Goal: Task Accomplishment & Management: Use online tool/utility

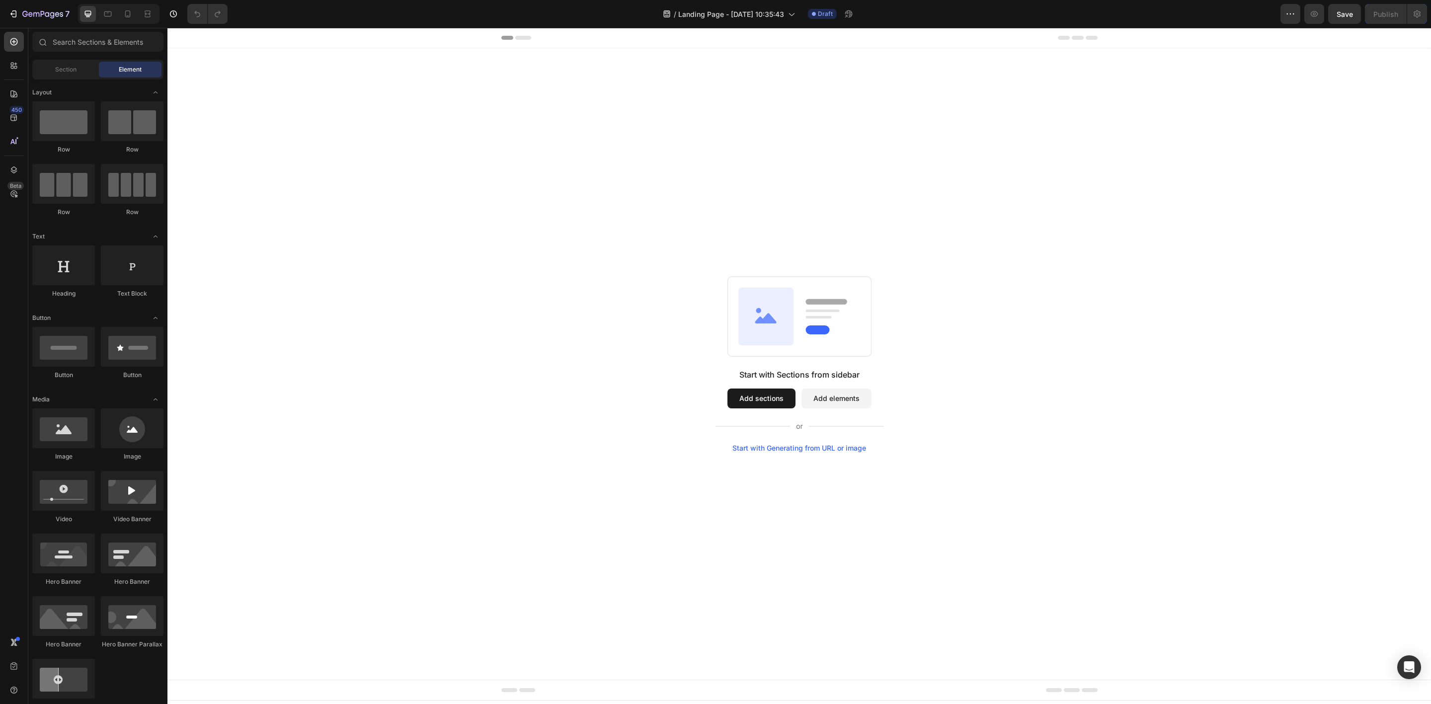
click at [769, 391] on button "Add sections" at bounding box center [761, 398] width 68 height 20
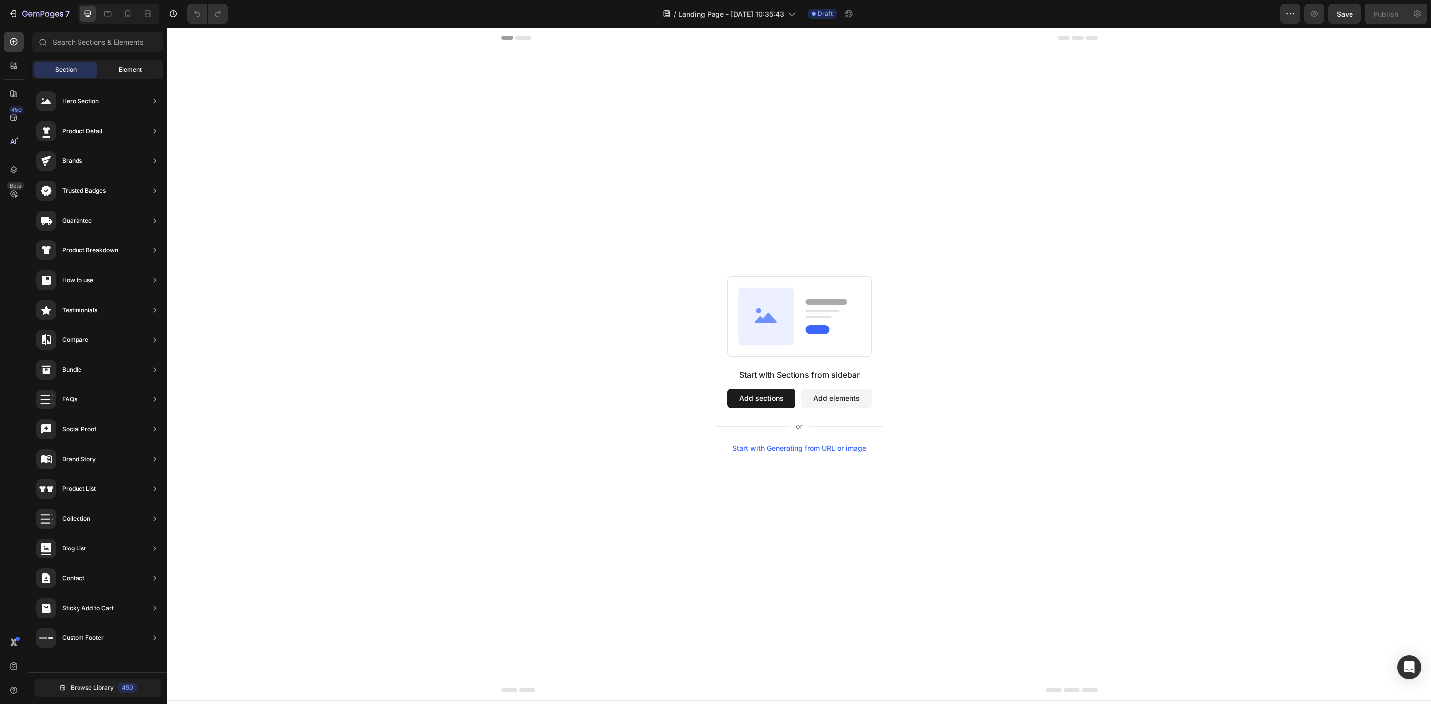
click at [136, 69] on span "Element" at bounding box center [130, 69] width 23 height 9
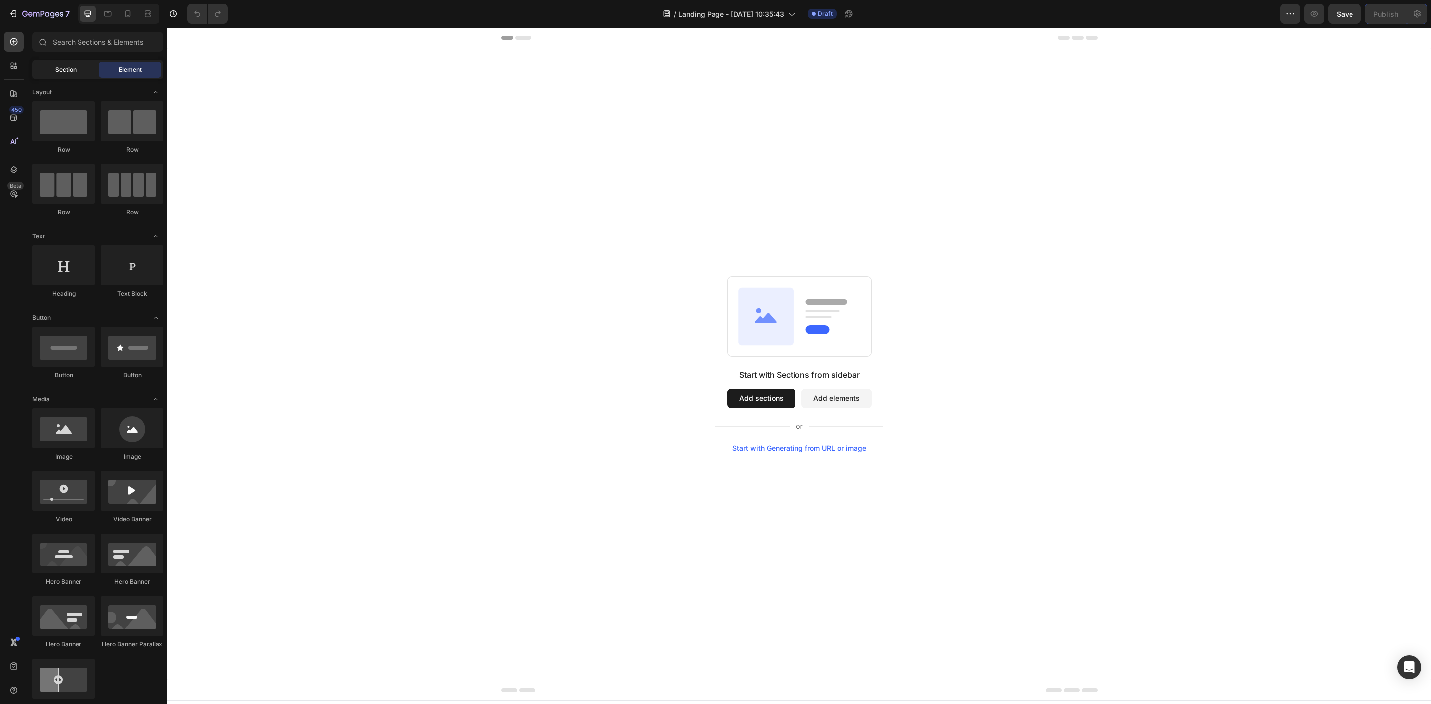
click at [76, 63] on div "Section" at bounding box center [65, 70] width 63 height 16
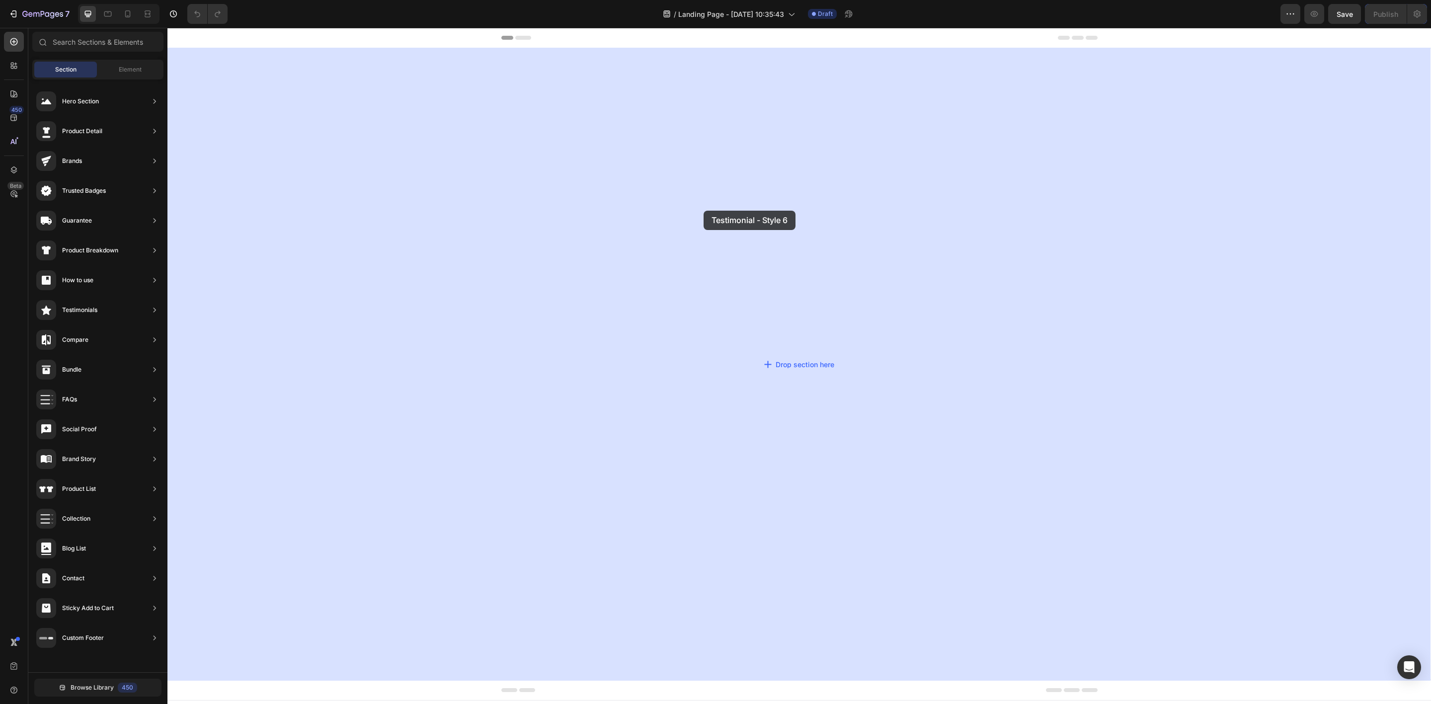
drag, startPoint x: 396, startPoint y: 274, endPoint x: 705, endPoint y: 211, distance: 315.8
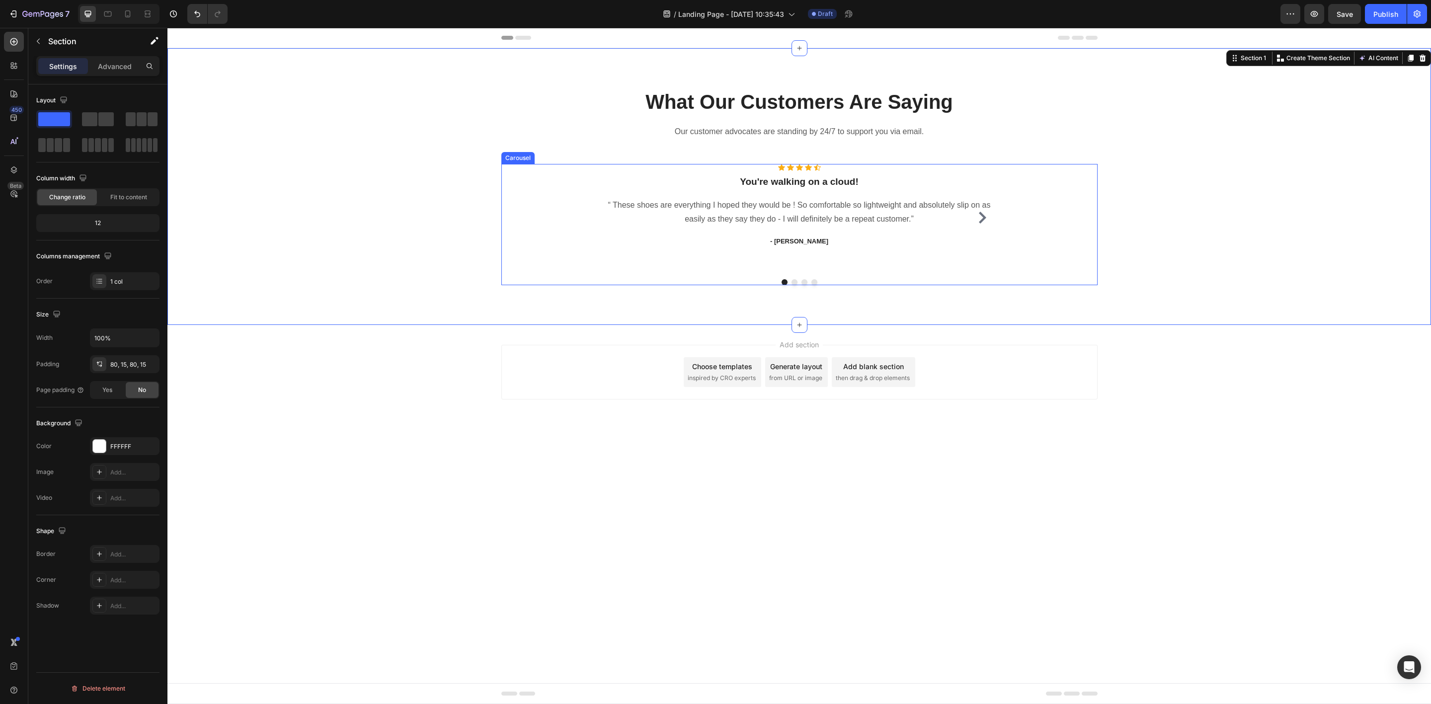
click at [917, 215] on p "“ These shoes are everything I hoped they would be ! So comfortable so lightwei…" at bounding box center [799, 212] width 395 height 29
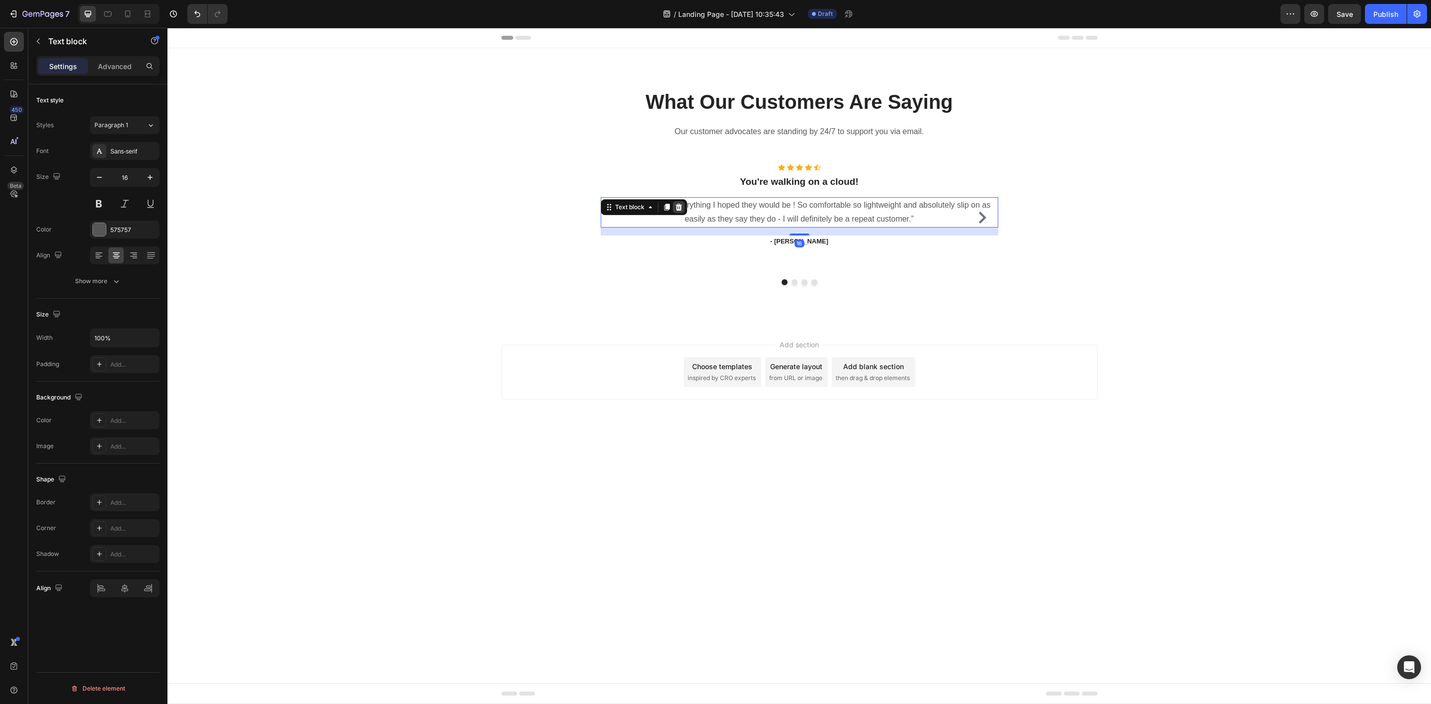
click at [680, 202] on div at bounding box center [679, 207] width 12 height 12
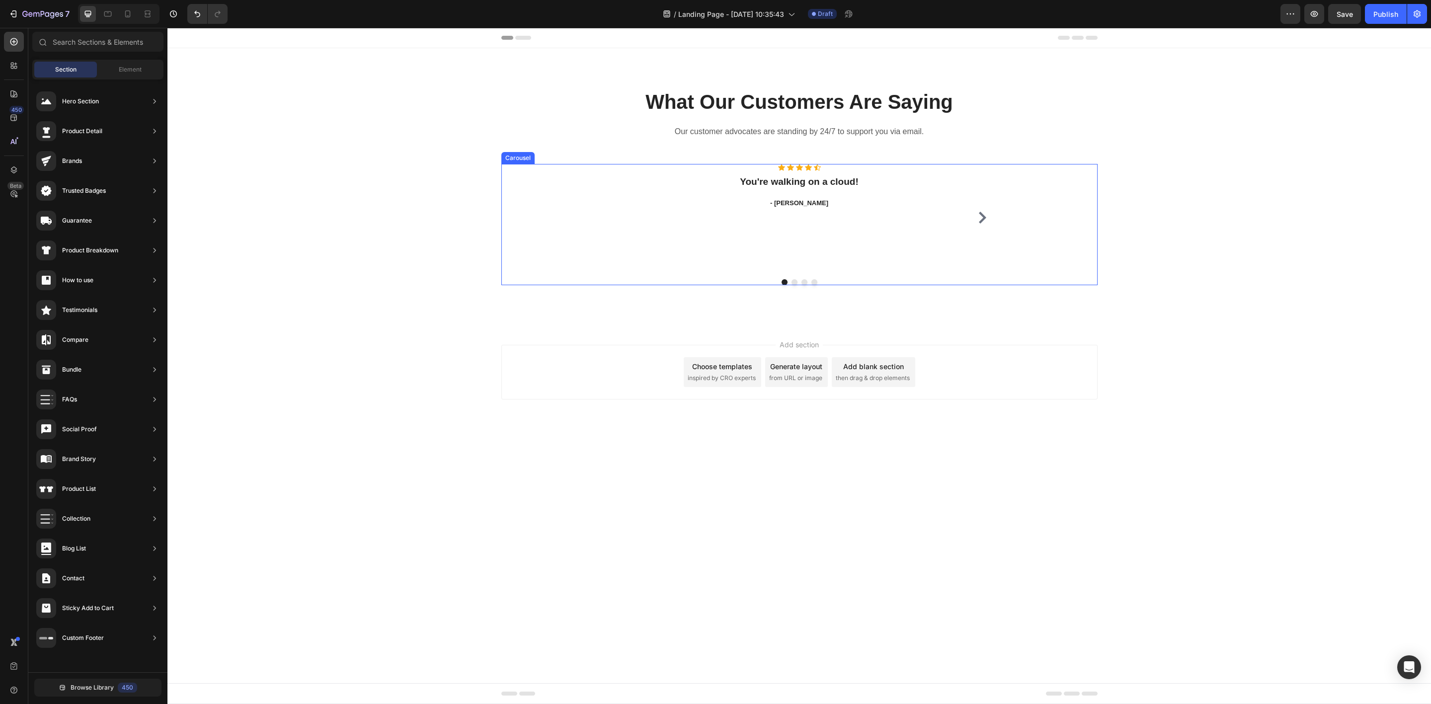
click at [984, 219] on icon "Carousel Next Arrow" at bounding box center [982, 218] width 12 height 12
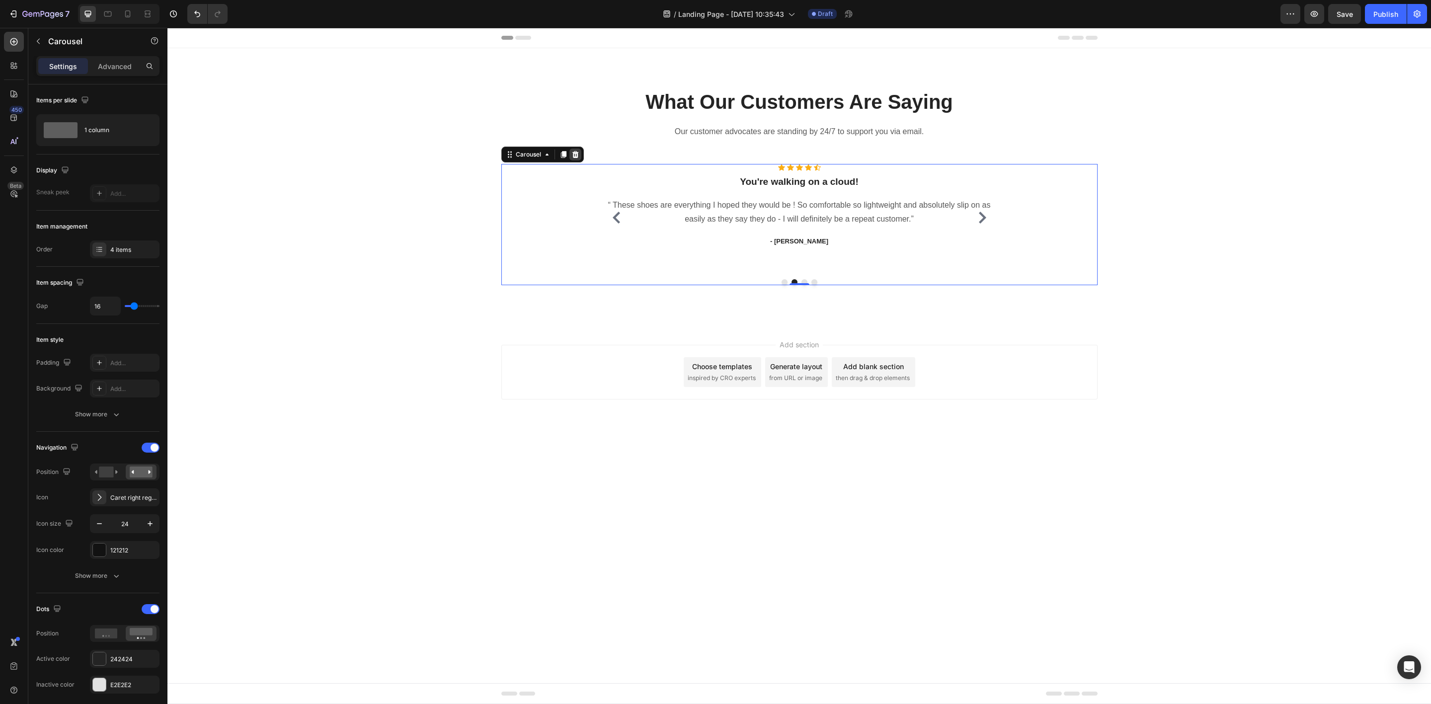
click at [572, 155] on icon at bounding box center [575, 155] width 8 height 8
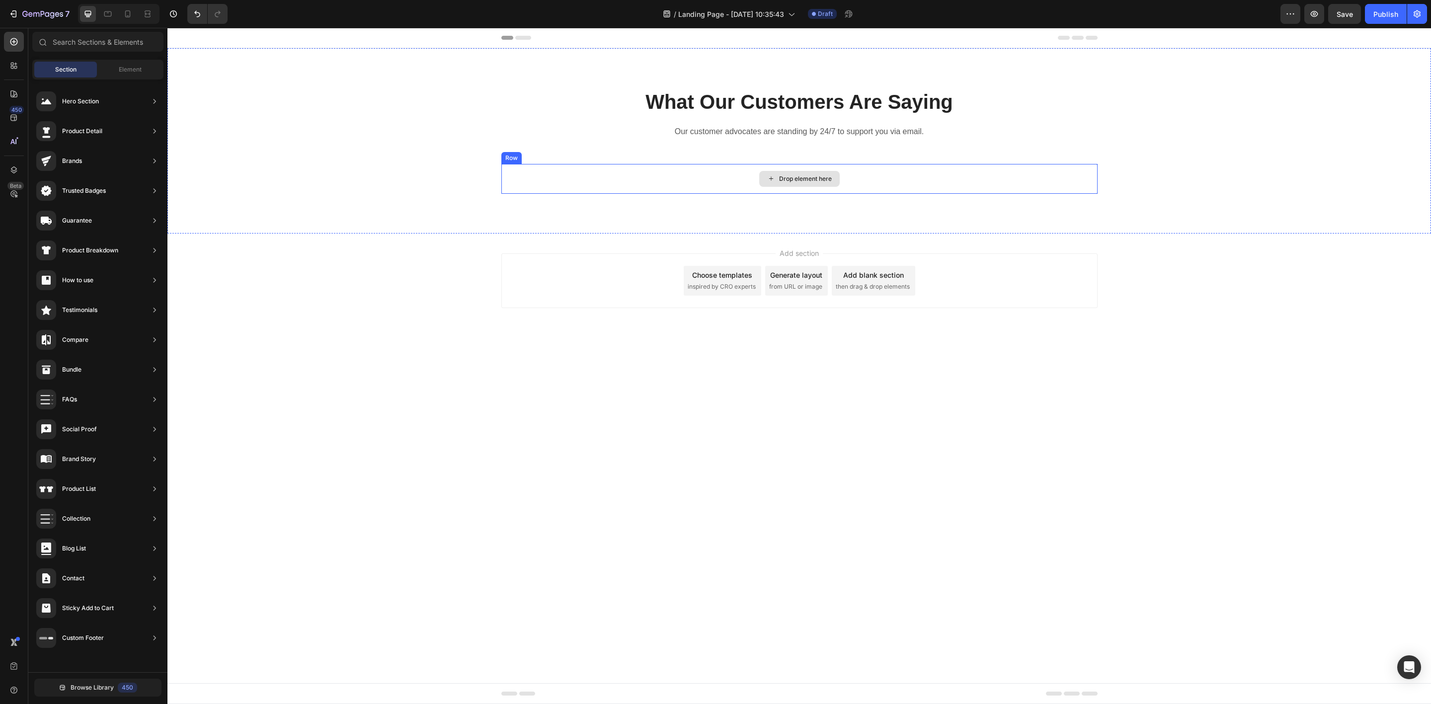
click at [884, 176] on div "Drop element here" at bounding box center [799, 179] width 596 height 30
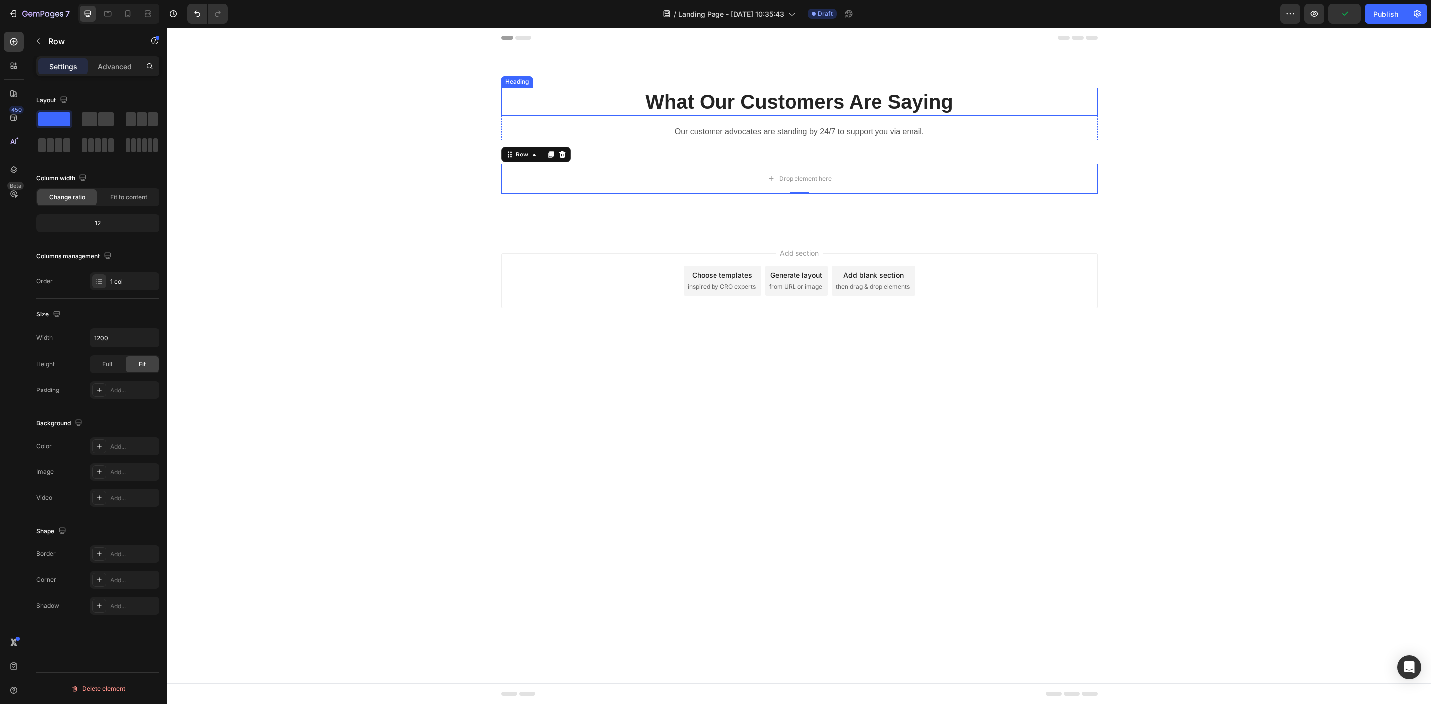
click at [675, 94] on p "What Our Customers Are Saying" at bounding box center [799, 102] width 594 height 26
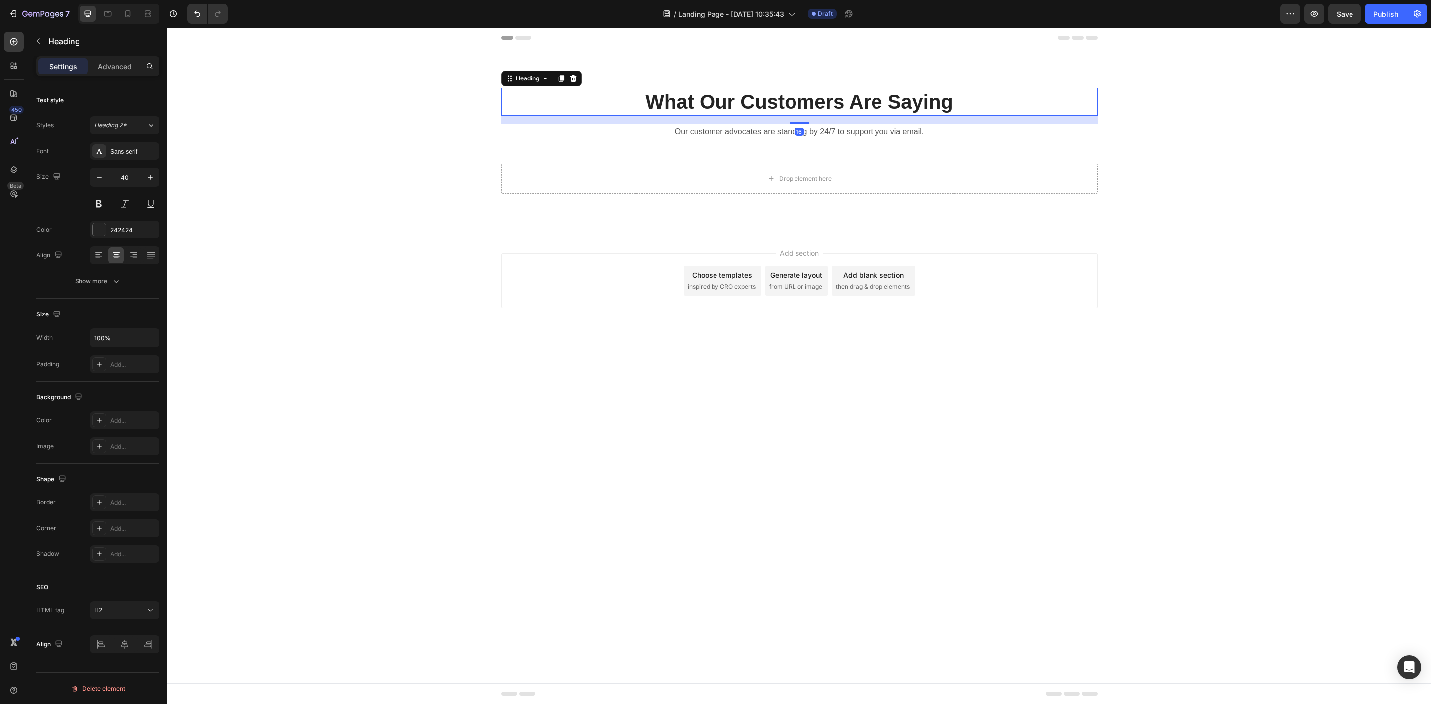
click at [671, 100] on p "What Our Customers Are Saying" at bounding box center [799, 102] width 594 height 26
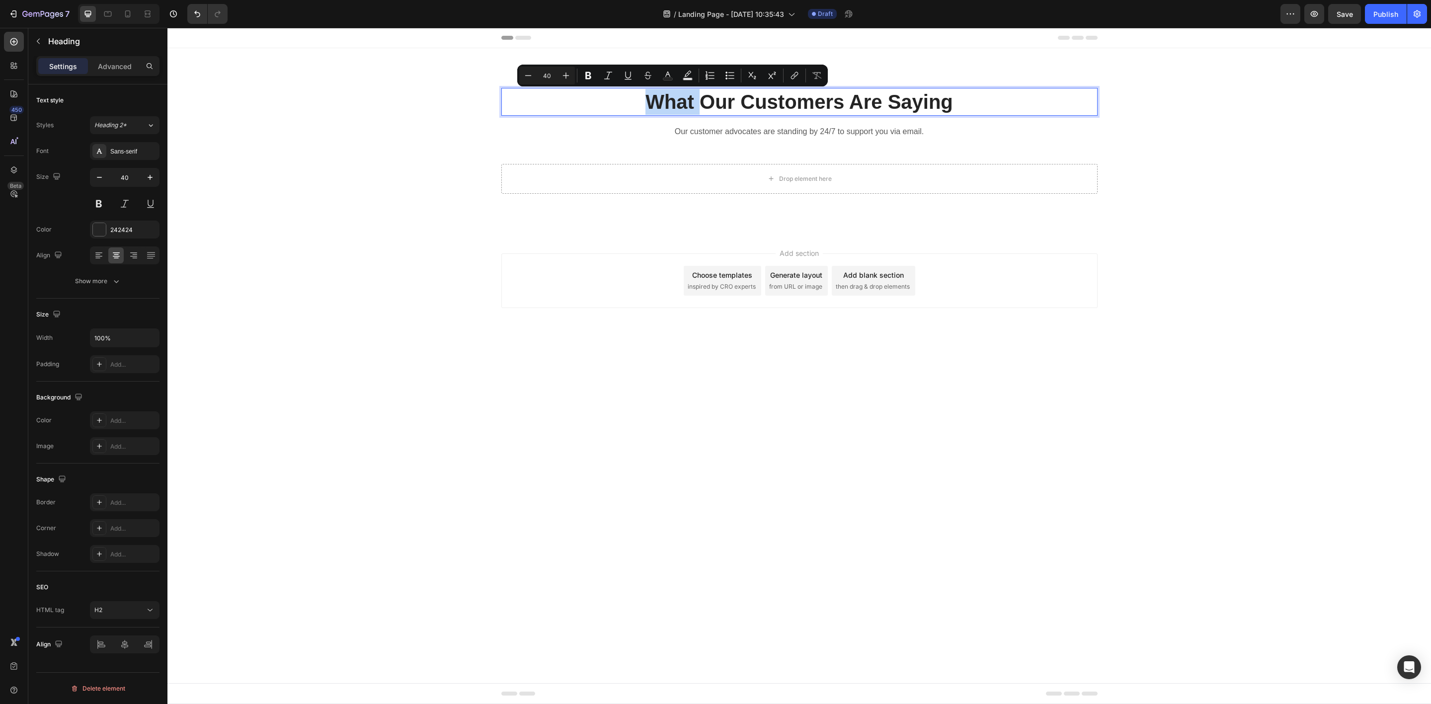
click at [638, 100] on p "What Our Customers Are Saying" at bounding box center [799, 102] width 594 height 26
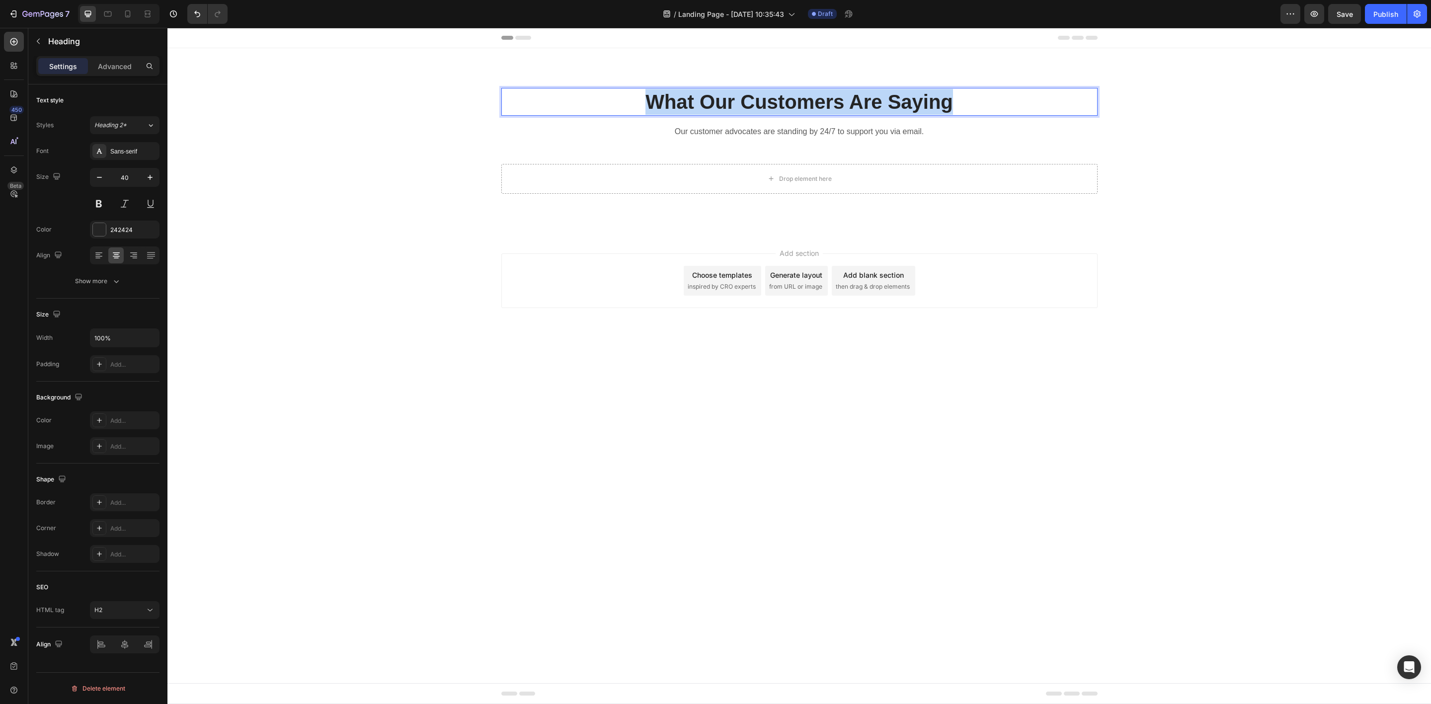
drag, startPoint x: 640, startPoint y: 100, endPoint x: 1014, endPoint y: 104, distance: 374.1
click at [1014, 104] on p "What Our Customers Are Saying" at bounding box center [799, 102] width 594 height 26
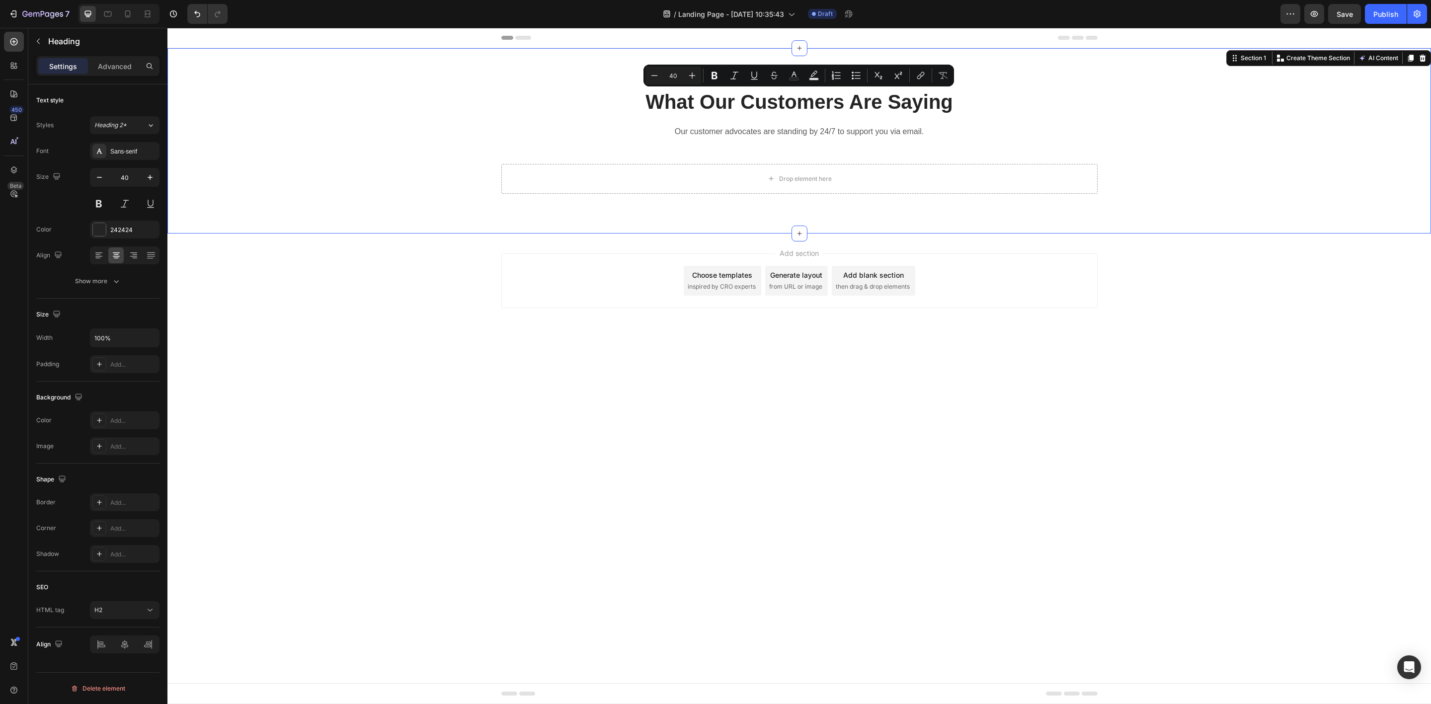
click at [212, 167] on div "What Our Customers Are Saying Heading Our customer advocates are standing by 24…" at bounding box center [799, 141] width 1248 height 106
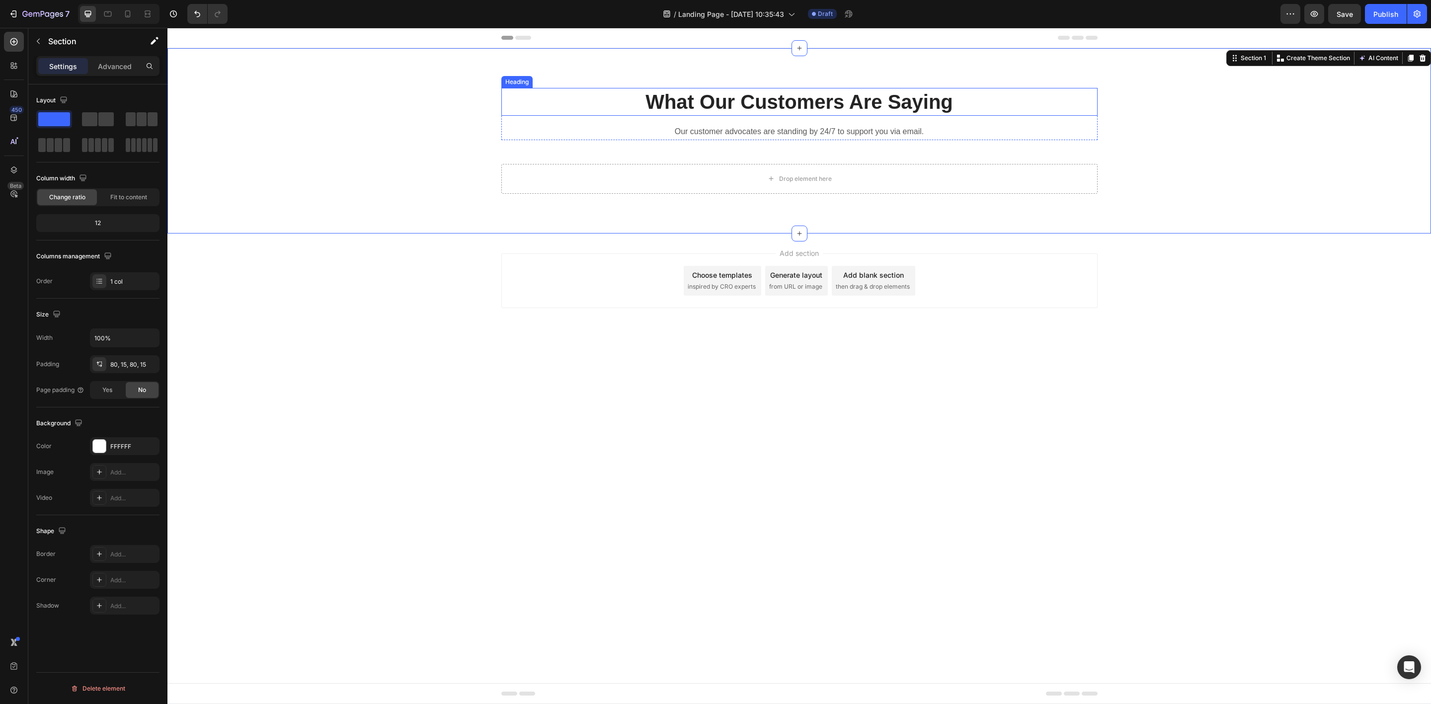
click at [722, 108] on p "What Our Customers Are Saying" at bounding box center [799, 102] width 594 height 26
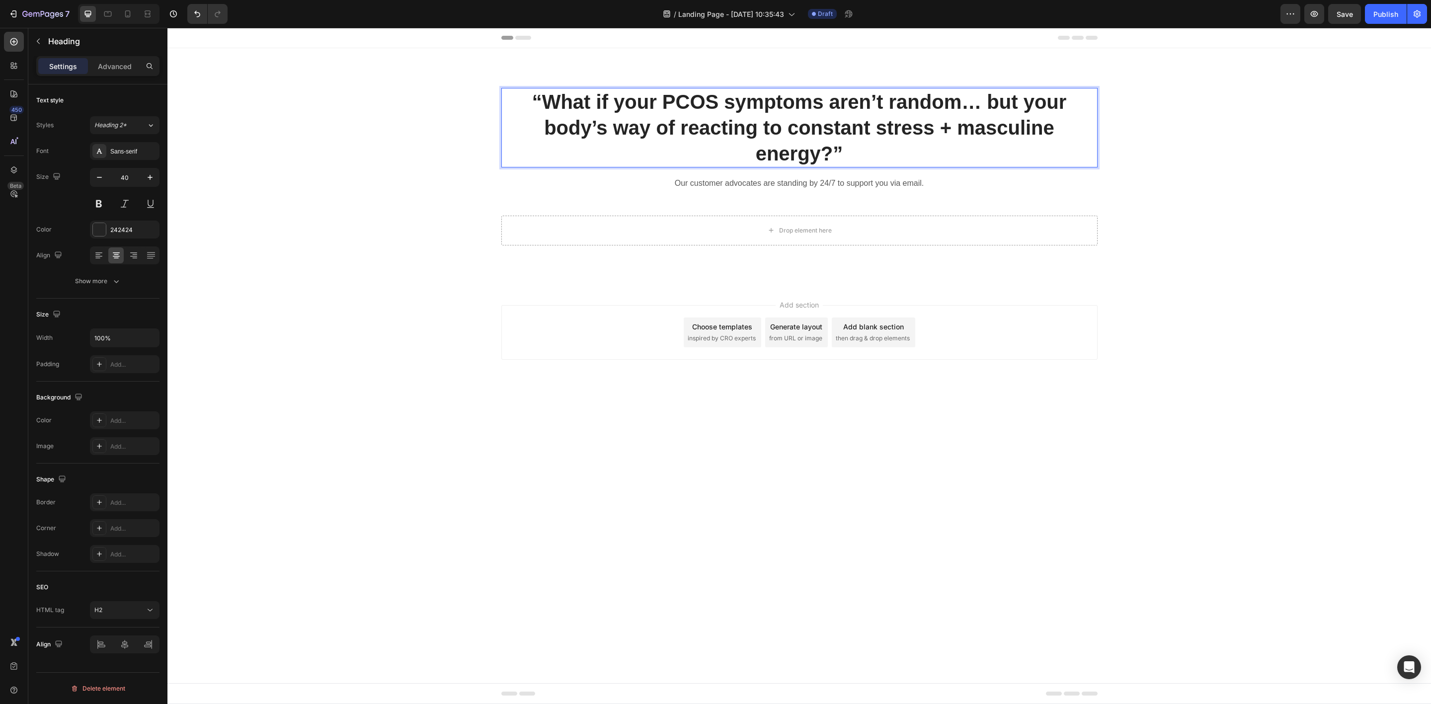
click at [449, 312] on div "Add section Choose templates inspired by CRO experts Generate layout from URL o…" at bounding box center [798, 346] width 1263 height 122
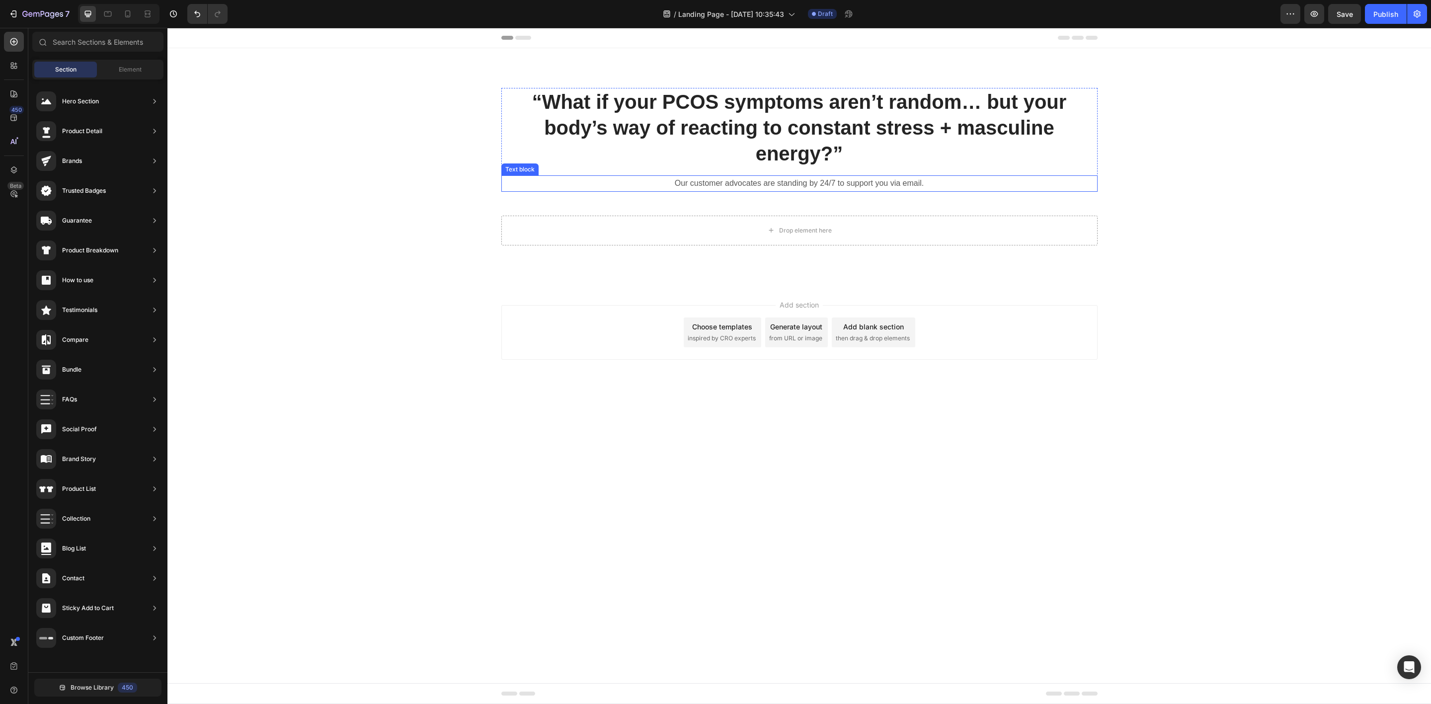
click at [817, 185] on p "Our customer advocates are standing by 24/7 to support you via email." at bounding box center [799, 183] width 594 height 14
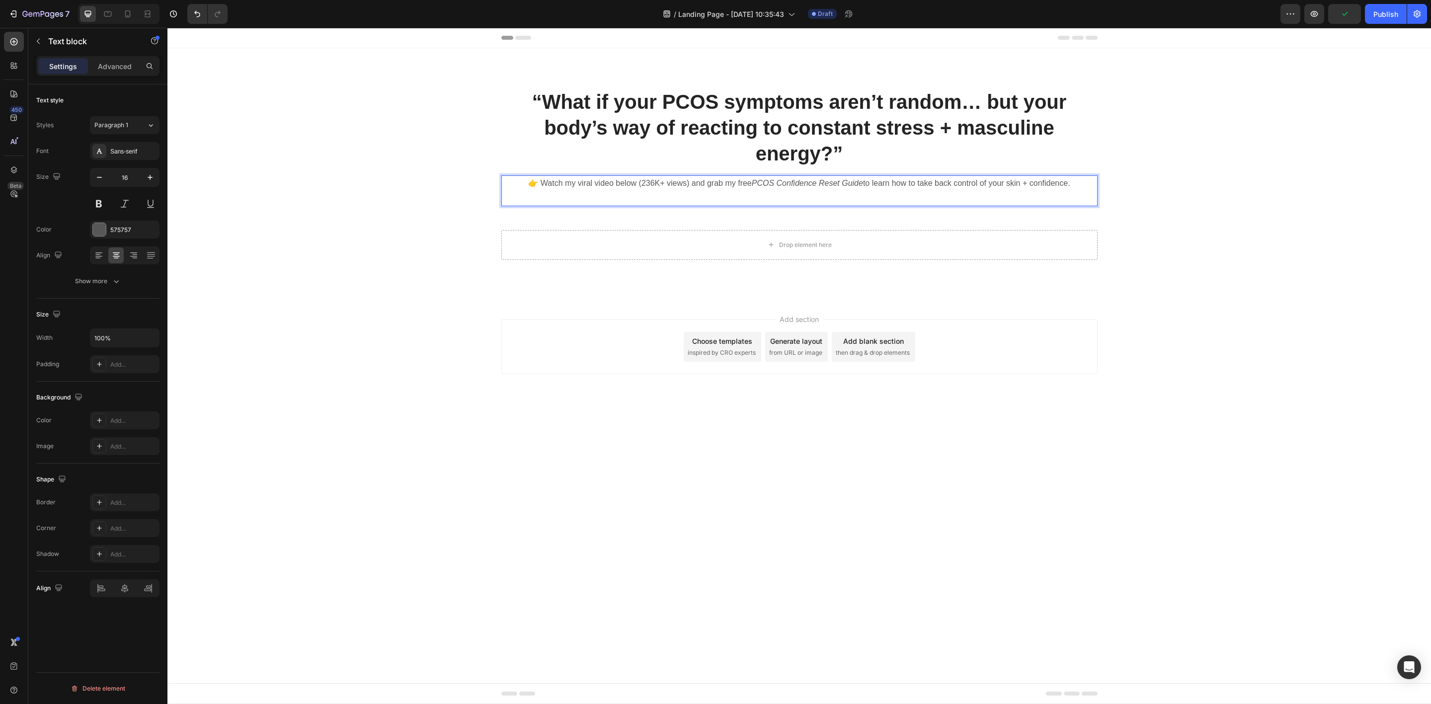
click at [874, 201] on p "👉 Watch my viral video below (236K+ views) and grab my free PCOS Confidence Res…" at bounding box center [799, 190] width 594 height 29
click at [814, 195] on p "👉 Watch my viral video below (236K+ views) and grab my free PCOS Confidence Res…" at bounding box center [799, 190] width 594 height 29
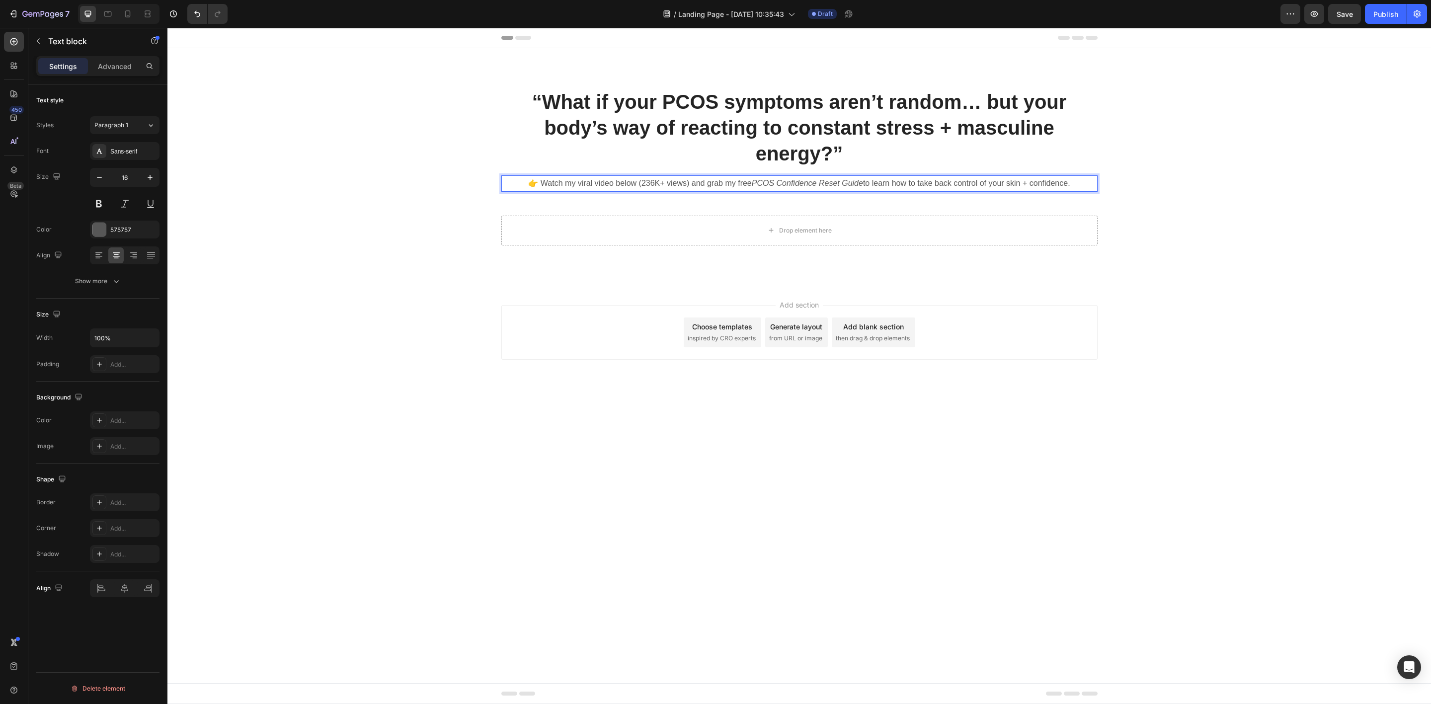
click at [1066, 179] on p "👉 Watch my viral video below (236K+ views) and grab my free PCOS Confidence Res…" at bounding box center [799, 183] width 594 height 14
drag, startPoint x: 1067, startPoint y: 182, endPoint x: 510, endPoint y: 164, distance: 557.6
click at [510, 164] on div "“What if your PCOS symptoms aren’t random… but your body’s way of reacting to c…" at bounding box center [799, 140] width 596 height 104
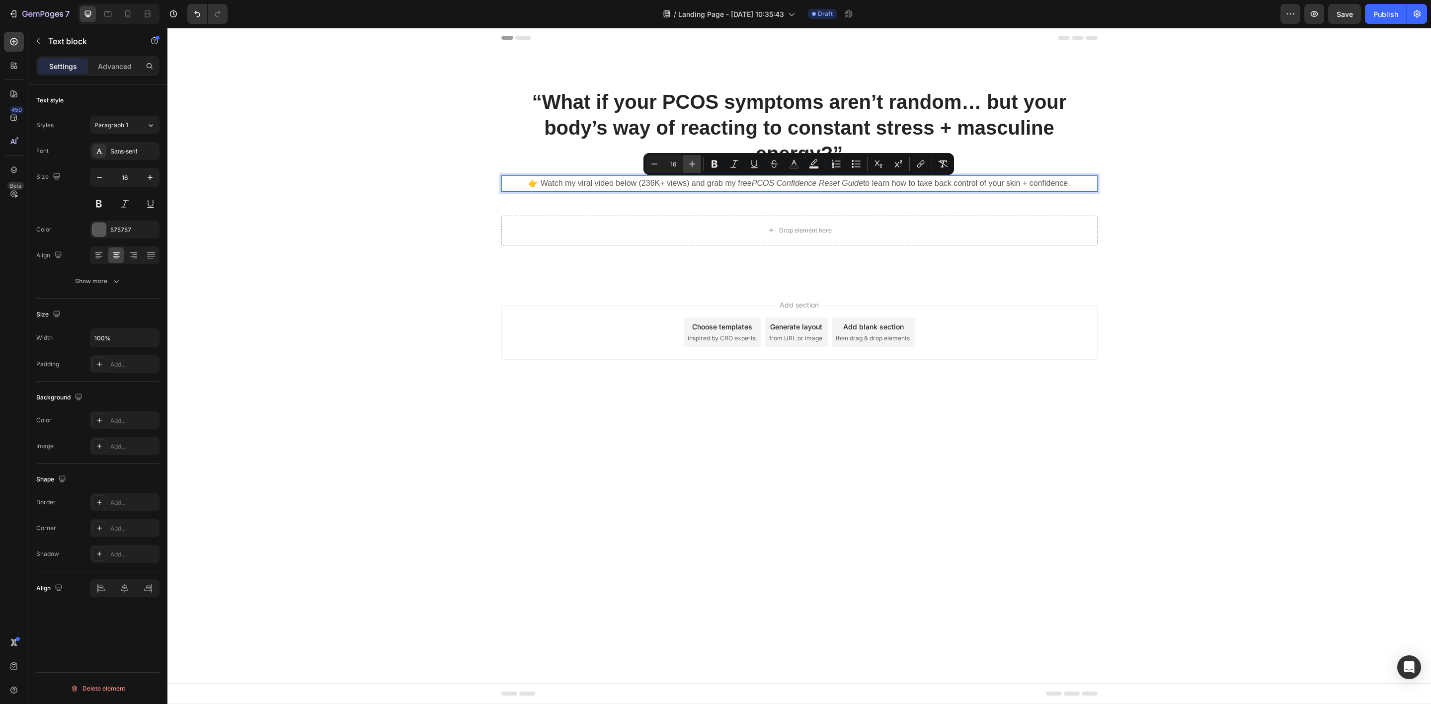
click at [692, 161] on icon "Editor contextual toolbar" at bounding box center [692, 164] width 6 height 6
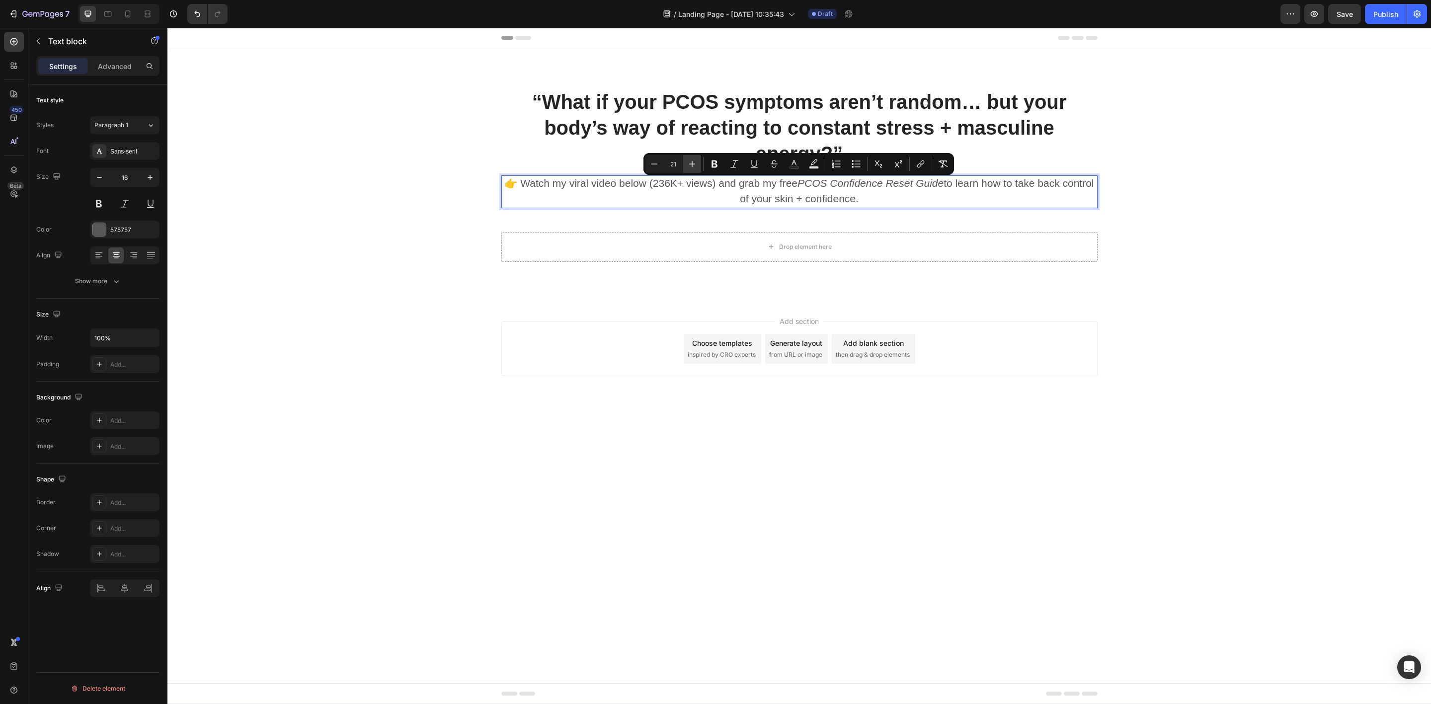
click at [692, 161] on icon "Editor contextual toolbar" at bounding box center [692, 164] width 6 height 6
type input "23"
click at [428, 337] on div "Add section Choose templates inspired by CRO experts Generate layout from URL o…" at bounding box center [798, 364] width 1263 height 122
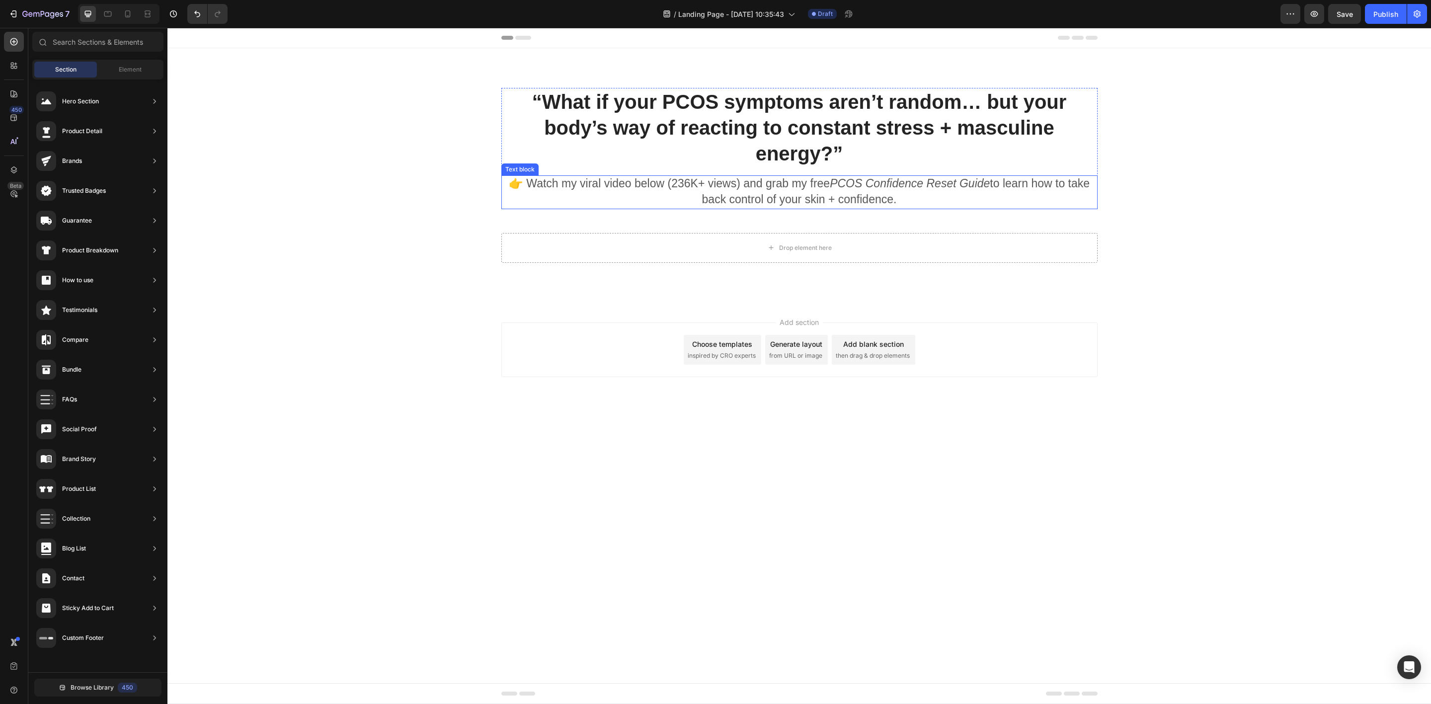
click at [665, 190] on span "👉 Watch my viral video below (236K+ views) and grab my free PCOS Confidence Res…" at bounding box center [799, 191] width 581 height 29
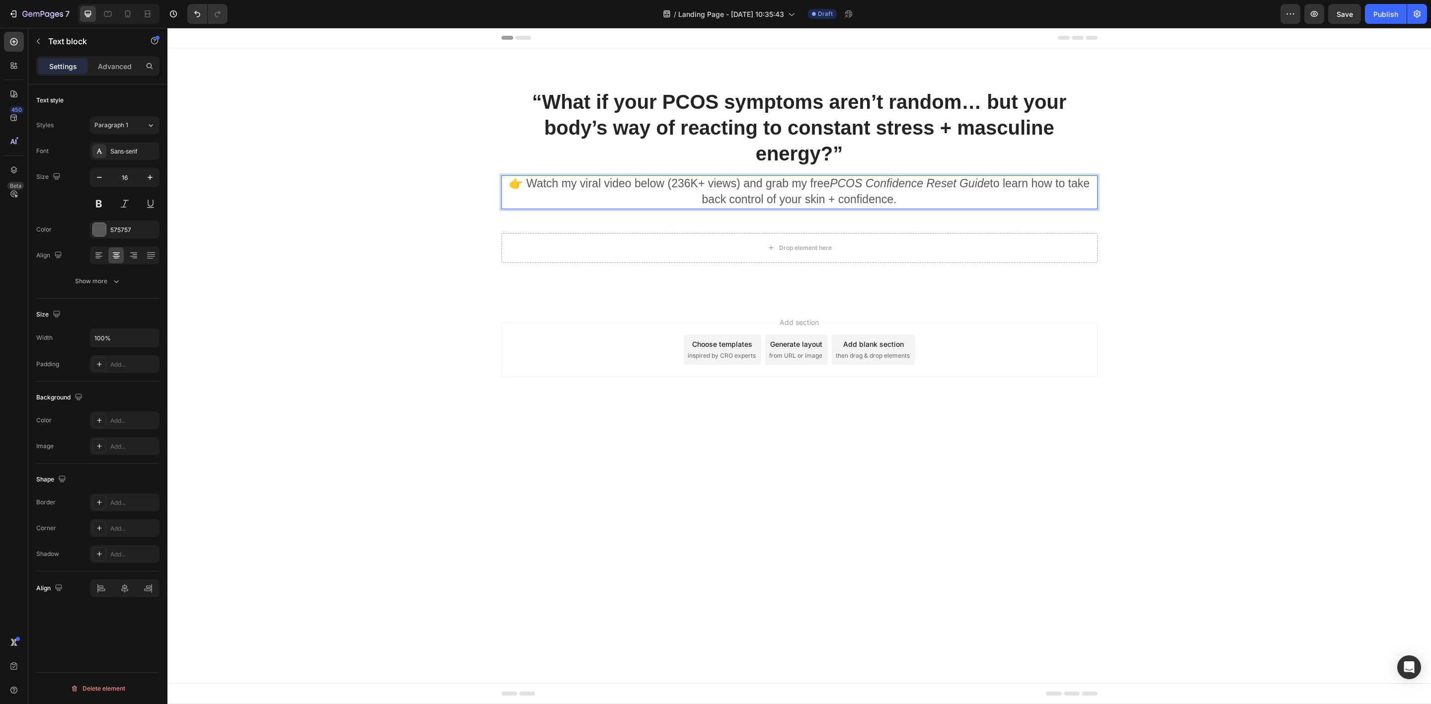
click at [665, 186] on span "👉 Watch my viral video below (236K+ views) and grab my free PCOS Confidence Res…" at bounding box center [799, 191] width 581 height 29
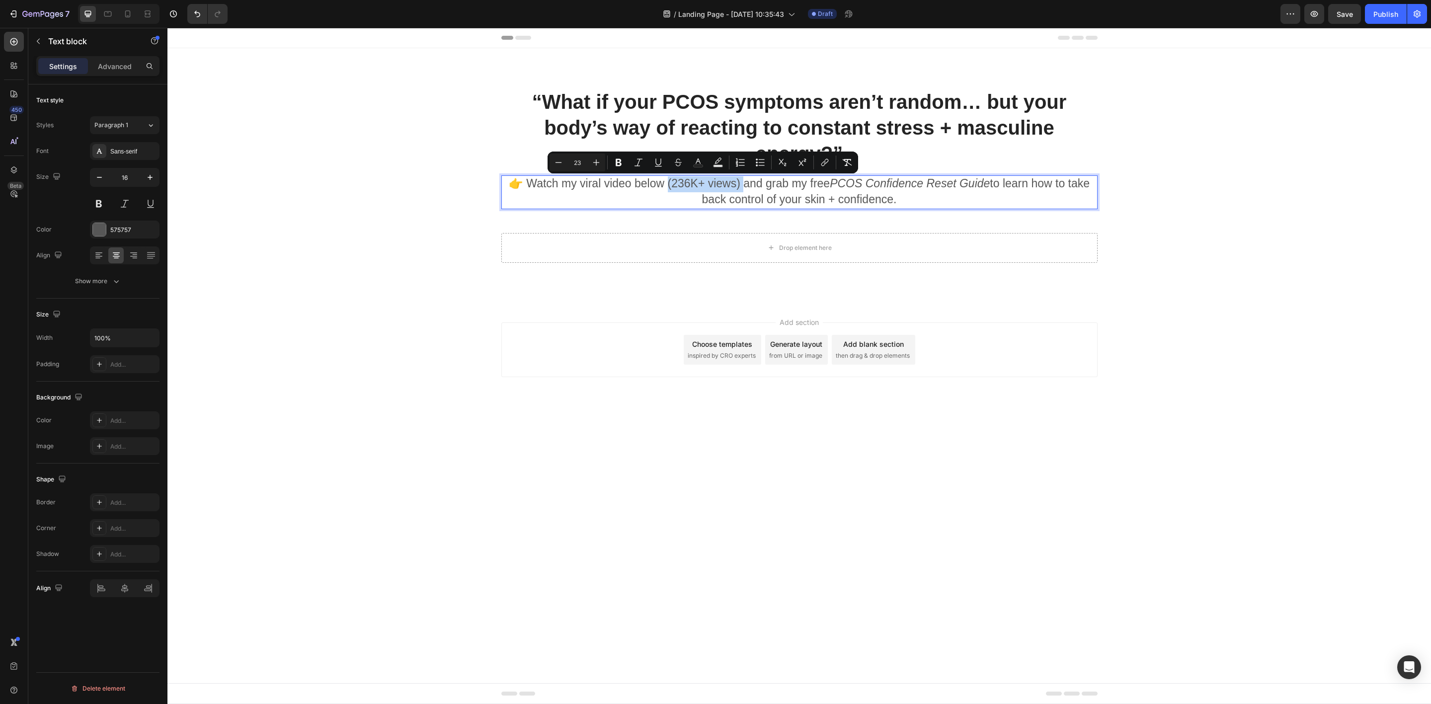
drag, startPoint x: 666, startPoint y: 186, endPoint x: 740, endPoint y: 184, distance: 73.6
click at [740, 184] on span "👉 Watch my viral video below (236K+ views) and grab my free PCOS Confidence Res…" at bounding box center [799, 191] width 581 height 29
click at [616, 161] on icon "Editor contextual toolbar" at bounding box center [618, 162] width 6 height 7
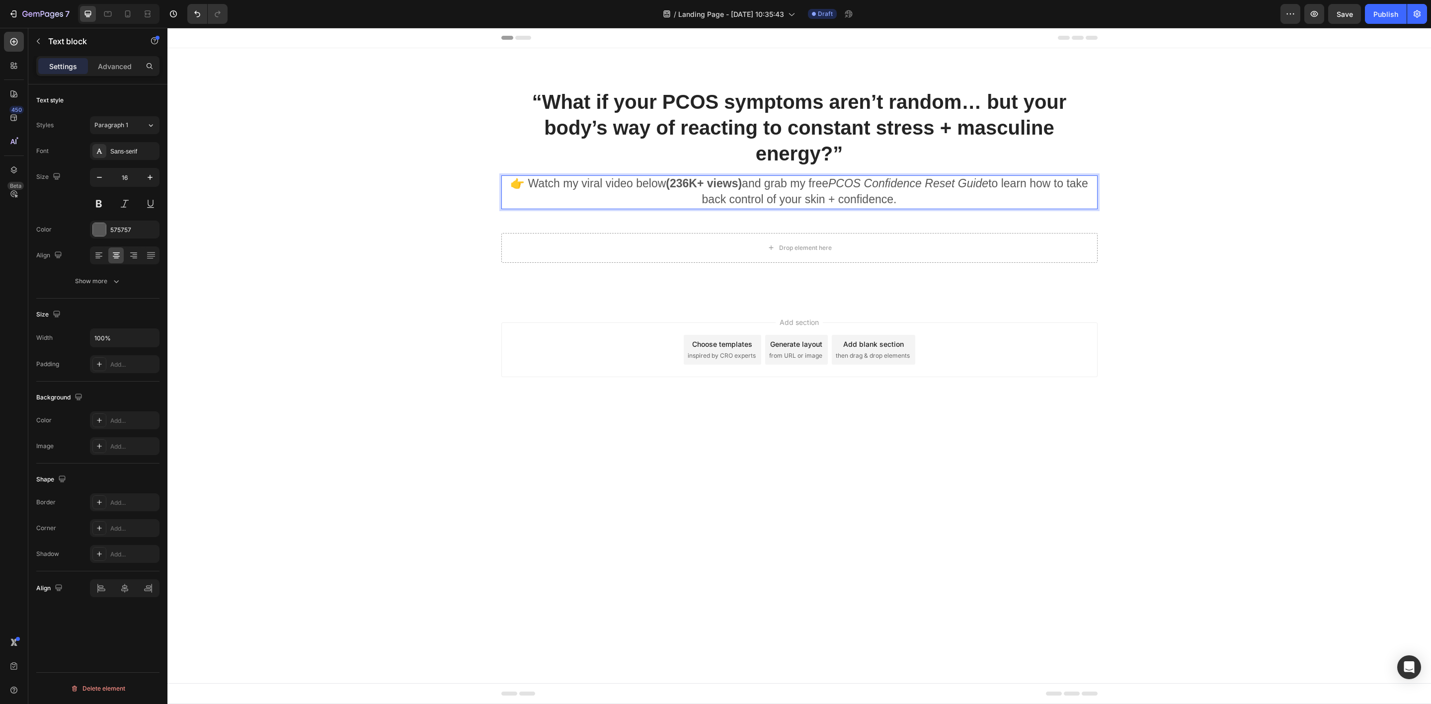
click at [834, 203] on span "👉 Watch my viral video below (236K+ views) and grab my free PCOS Confidence Res…" at bounding box center [799, 191] width 578 height 29
drag, startPoint x: 809, startPoint y: 184, endPoint x: 990, endPoint y: 181, distance: 180.8
click at [990, 181] on span "👉 Watch my viral video below (236K+ views) and grab my free PCOS Confidence Res…" at bounding box center [799, 191] width 578 height 29
click at [809, 185] on span "👉 Watch my viral video below (236K+ views) and grab my free PCOS Confidence Res…" at bounding box center [799, 191] width 578 height 29
drag, startPoint x: 809, startPoint y: 185, endPoint x: 987, endPoint y: 184, distance: 177.8
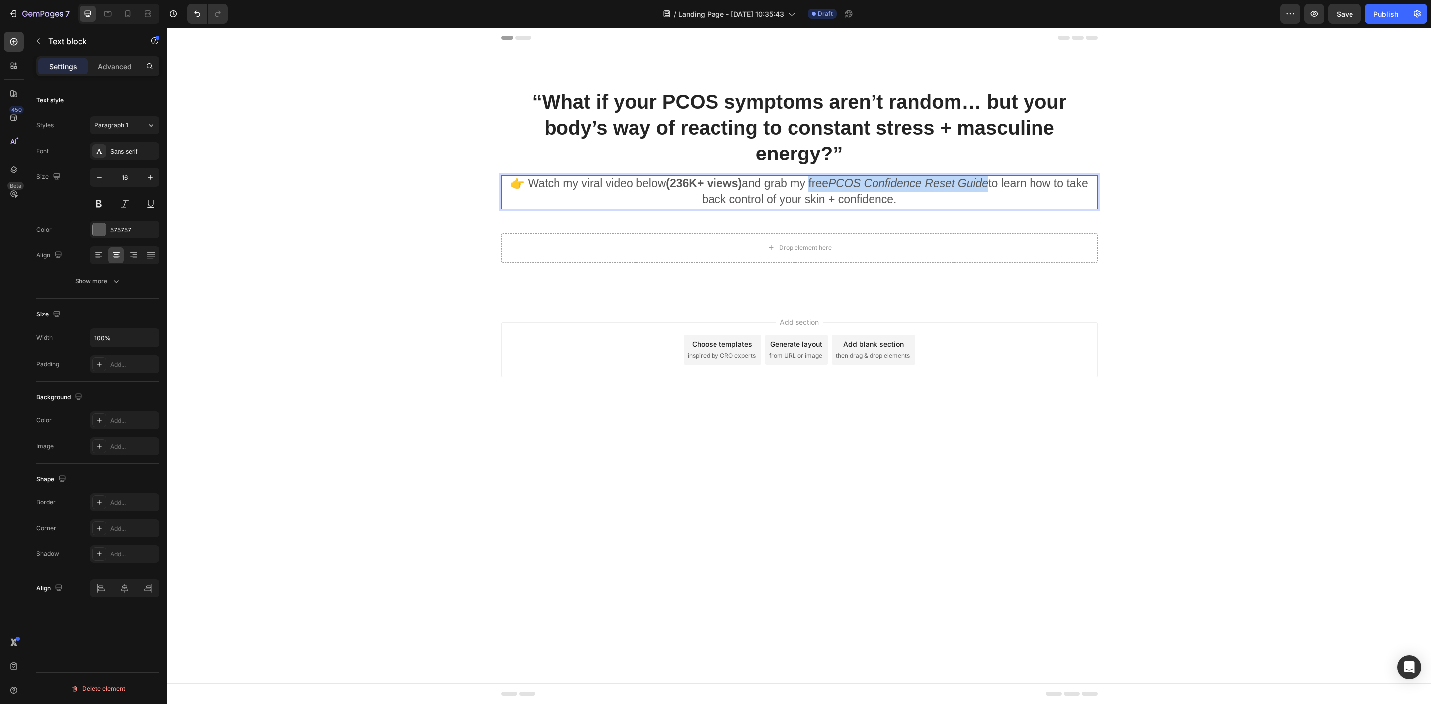
click at [987, 184] on span "👉 Watch my viral video below (236K+ views) and grab my free PCOS Confidence Res…" at bounding box center [799, 191] width 578 height 29
click at [94, 201] on button at bounding box center [99, 204] width 18 height 18
click at [435, 228] on div "“What if your PCOS symptoms aren’t random… but your body’s way of reacting to c…" at bounding box center [799, 175] width 1248 height 175
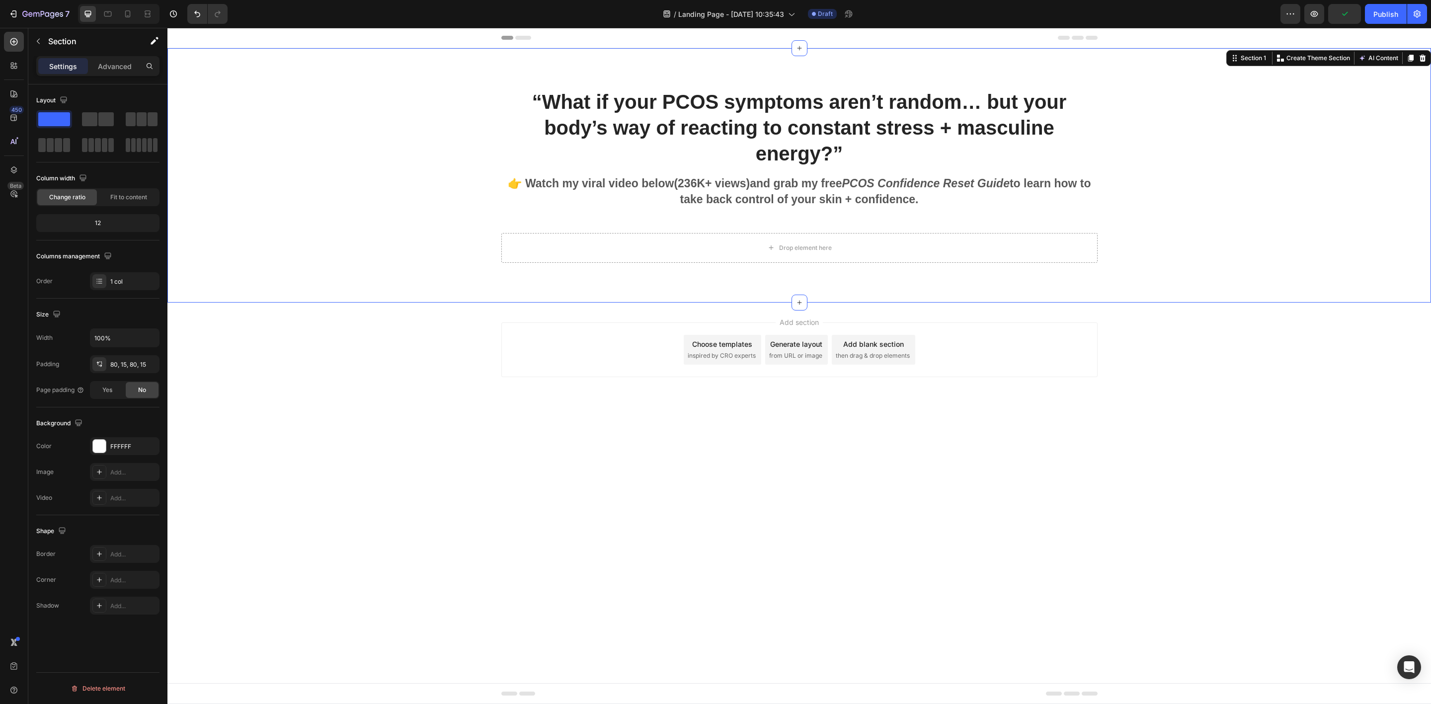
click at [495, 291] on div "“What if your PCOS symptoms aren’t random… but your body’s way of reacting to c…" at bounding box center [798, 175] width 1263 height 254
click at [694, 194] on span "👉 Watch my viral video below (236K+ views) and grab my free PCOS Confidence Res…" at bounding box center [799, 191] width 583 height 29
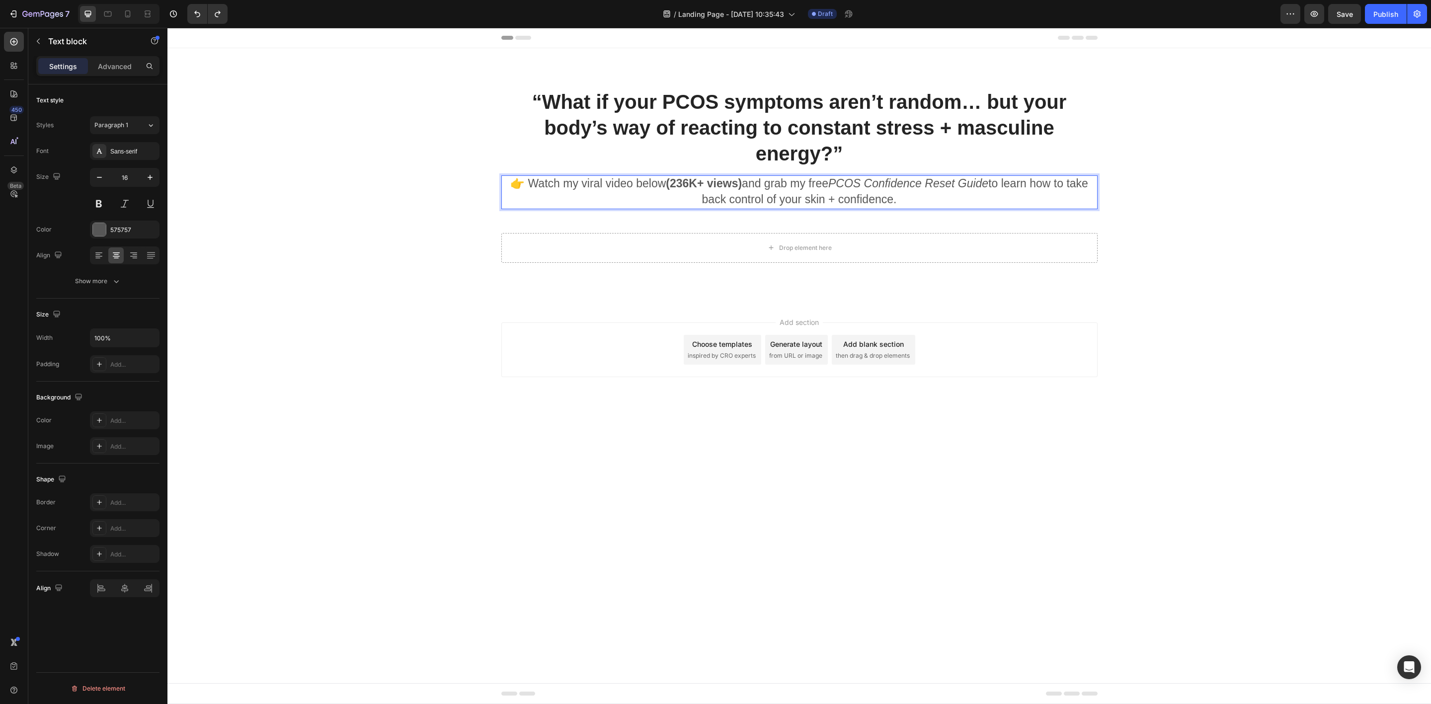
click at [834, 189] on icon "PCOS Confidence Reset Guide" at bounding box center [908, 183] width 160 height 13
drag, startPoint x: 833, startPoint y: 185, endPoint x: 991, endPoint y: 190, distance: 158.0
click at [991, 190] on span "👉 Watch my viral video below (236K+ views) and grab my free PCOS Confidence Res…" at bounding box center [799, 191] width 578 height 29
click at [808, 188] on span "👉 Watch my viral video below (236K+ views) and grab my free PCOS Confidence Res…" at bounding box center [799, 191] width 578 height 29
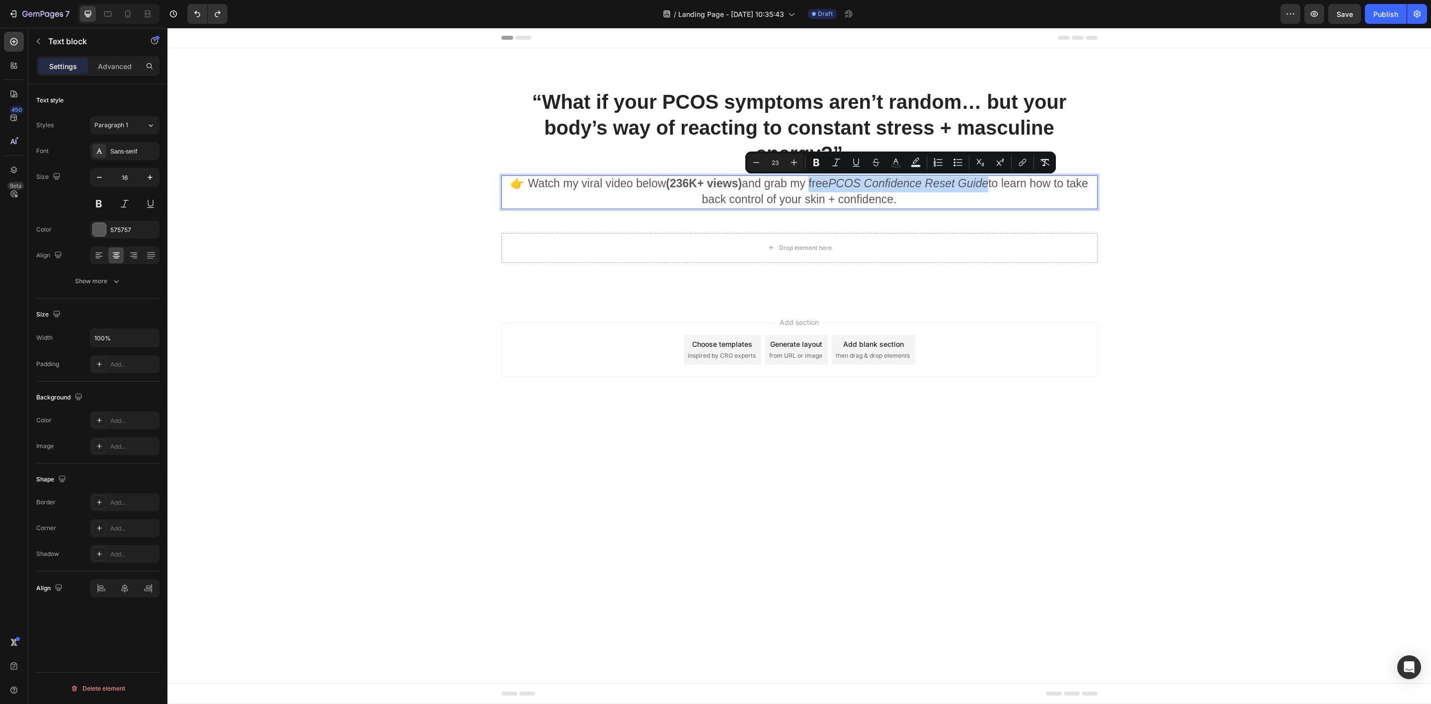
drag, startPoint x: 845, startPoint y: 185, endPoint x: 990, endPoint y: 184, distance: 145.1
click at [990, 184] on span "👉 Watch my viral video below (236K+ views) and grab my free PCOS Confidence Res…" at bounding box center [799, 191] width 578 height 29
click at [817, 161] on icon "Editor contextual toolbar" at bounding box center [816, 162] width 6 height 7
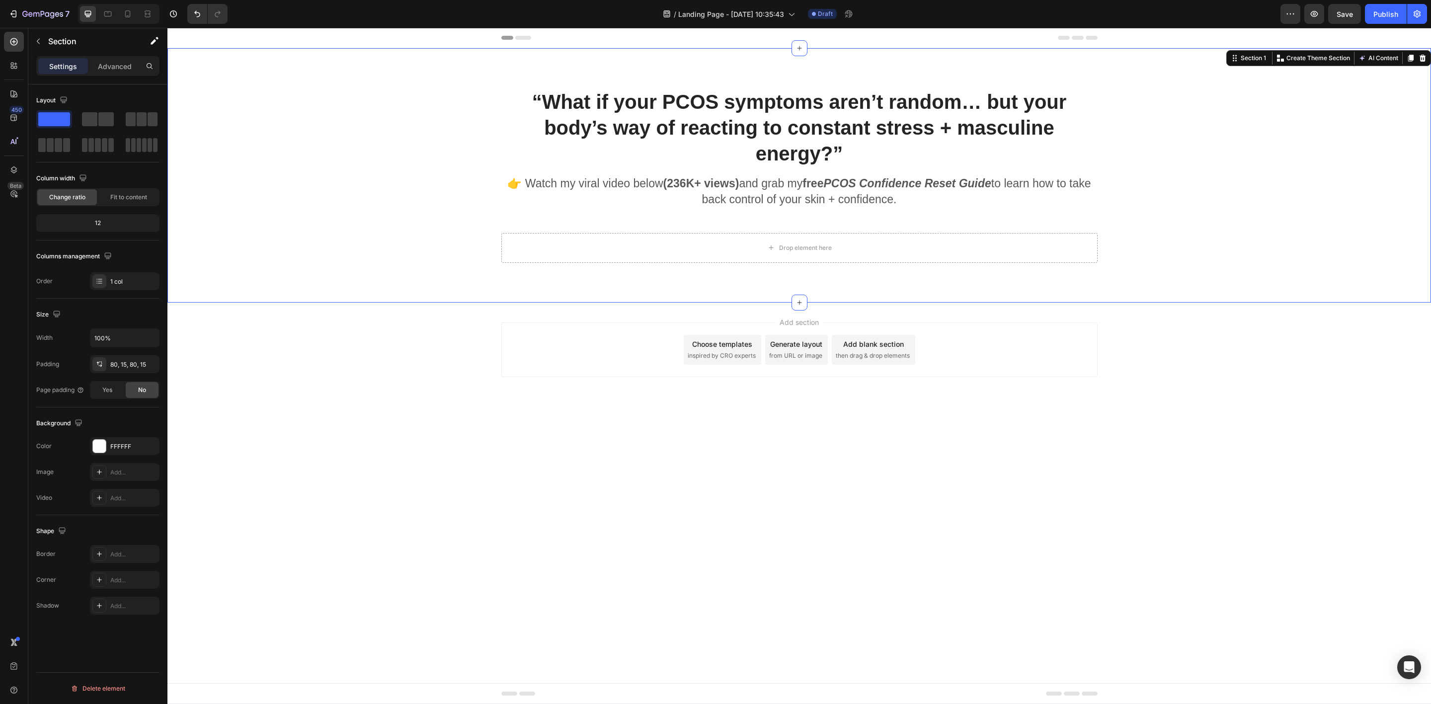
click at [935, 279] on div "“What if your PCOS symptoms aren’t random… but your body’s way of reacting to c…" at bounding box center [798, 175] width 1263 height 254
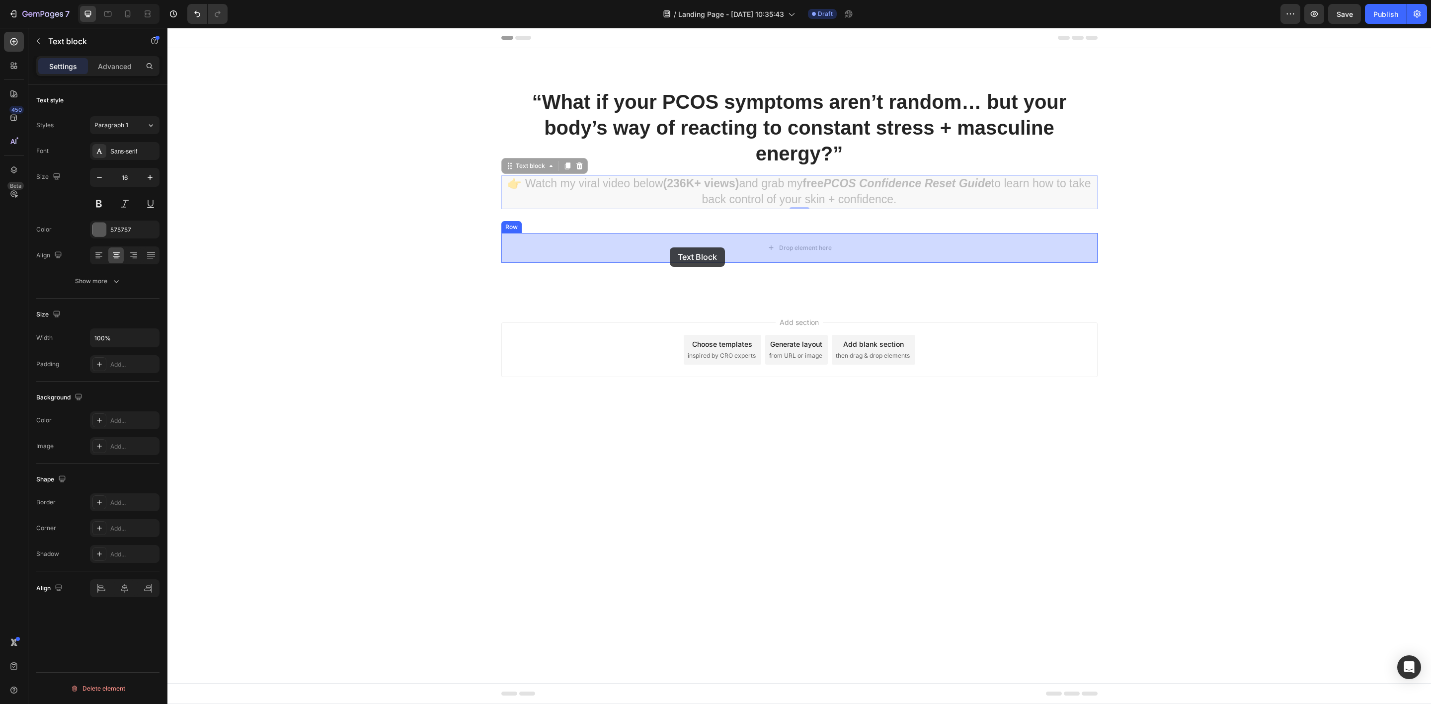
drag, startPoint x: 746, startPoint y: 195, endPoint x: 670, endPoint y: 247, distance: 92.2
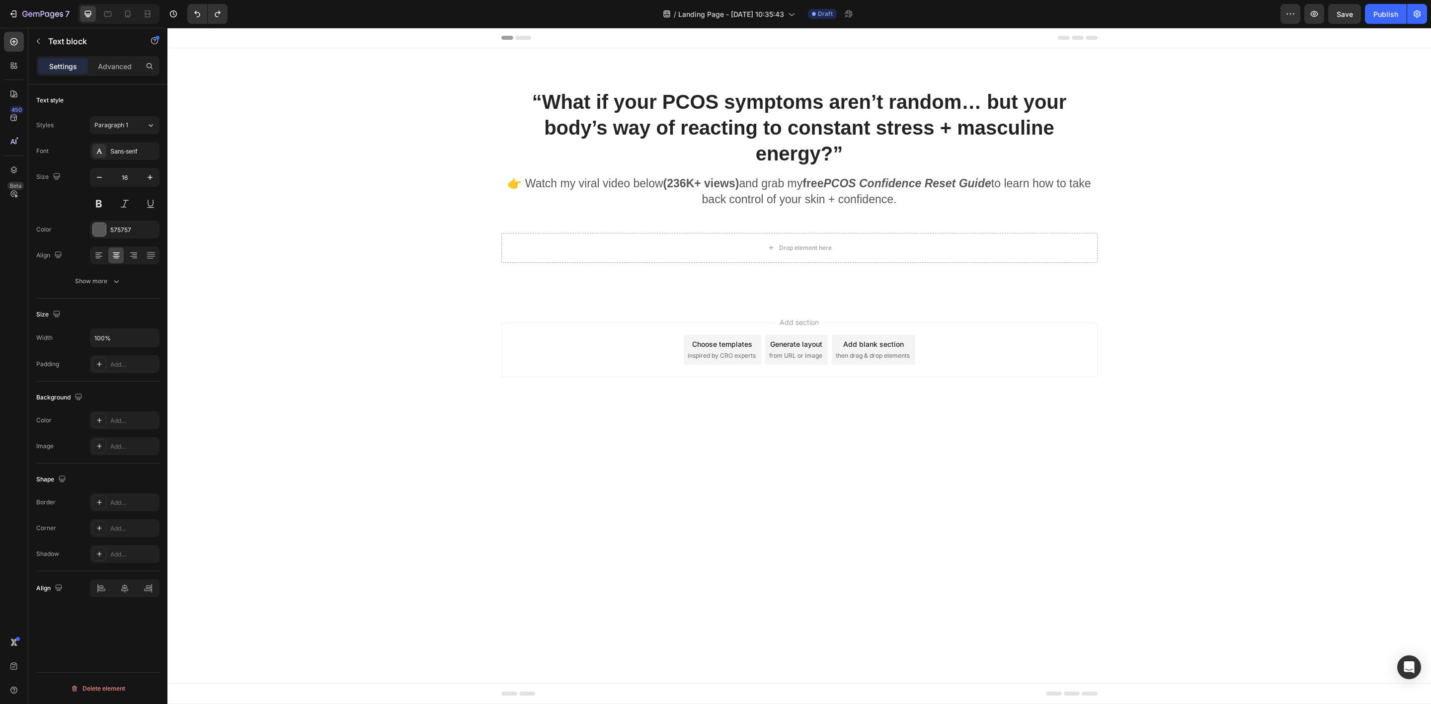
click at [525, 316] on div "Add section Choose templates inspired by CRO experts Generate layout from URL o…" at bounding box center [798, 364] width 1263 height 122
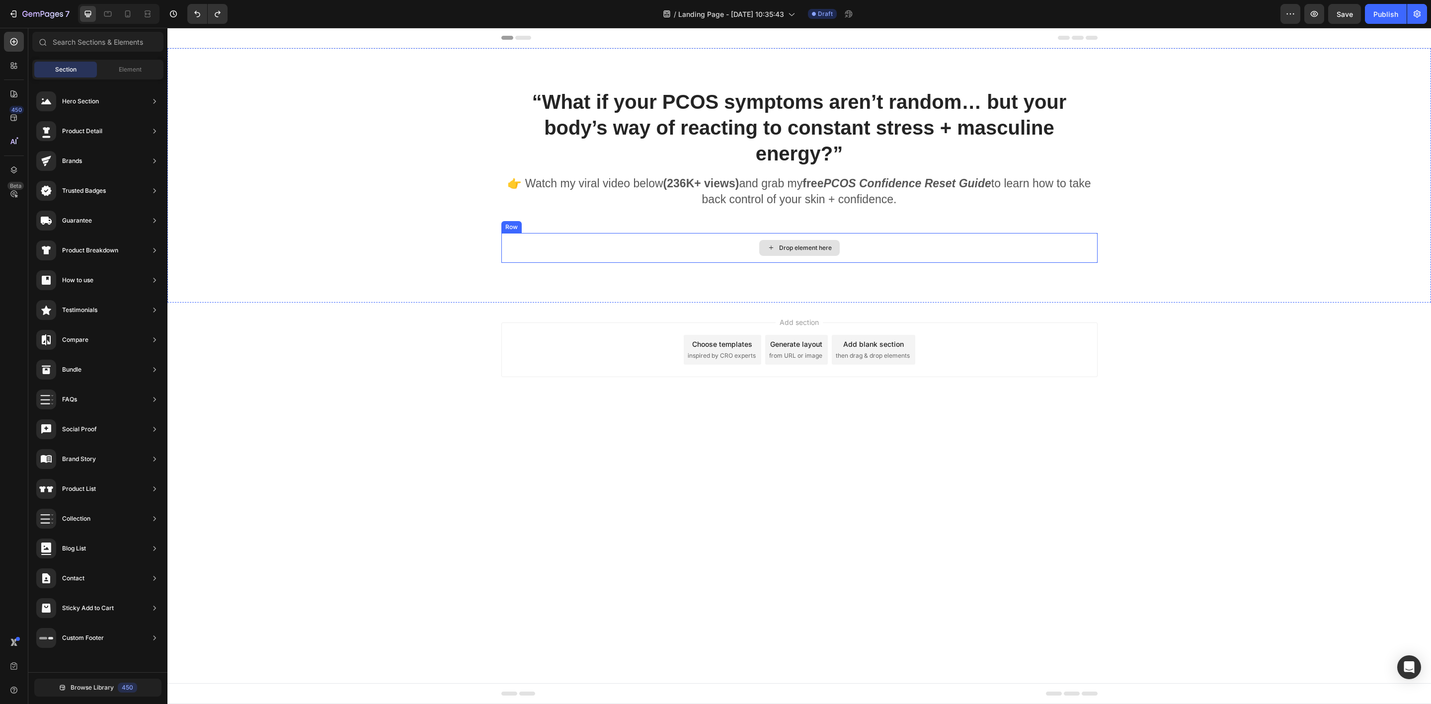
click at [641, 255] on div "Drop element here" at bounding box center [799, 248] width 596 height 30
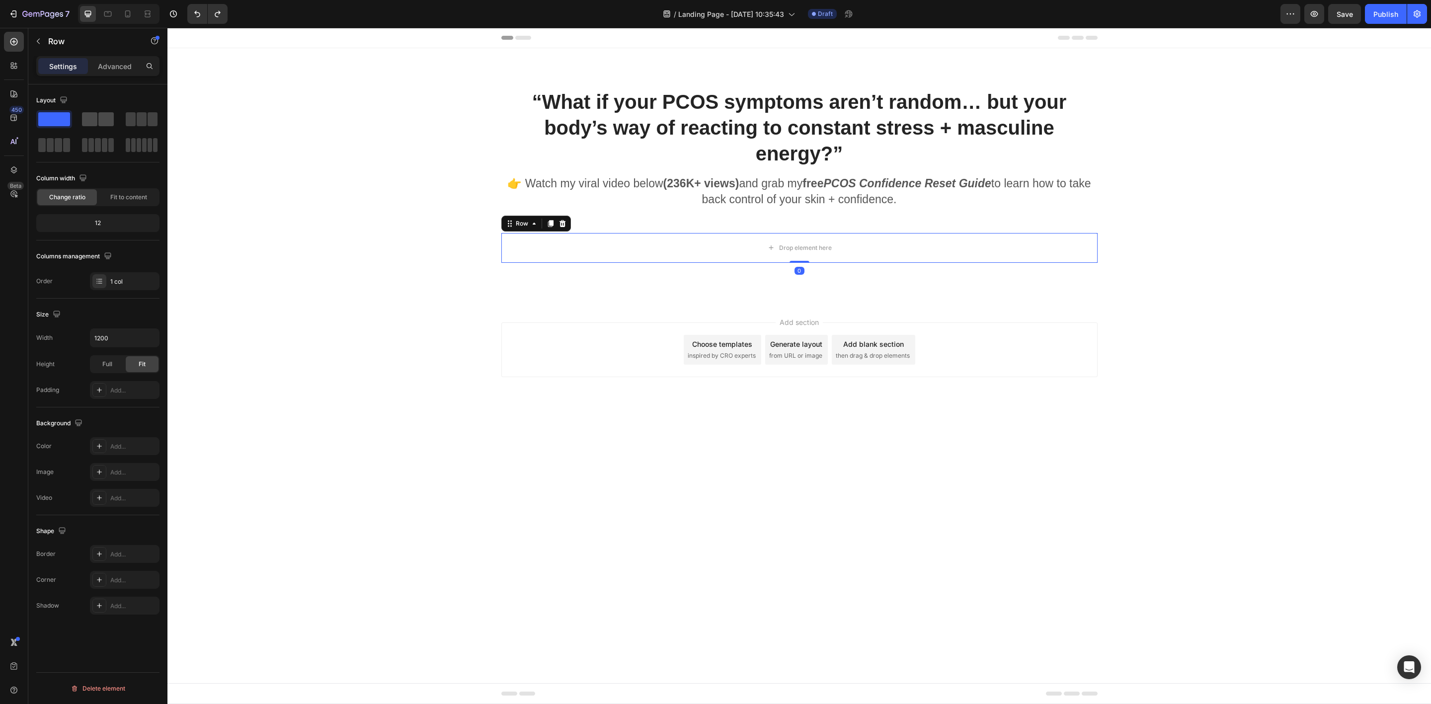
click at [96, 114] on span at bounding box center [89, 119] width 15 height 14
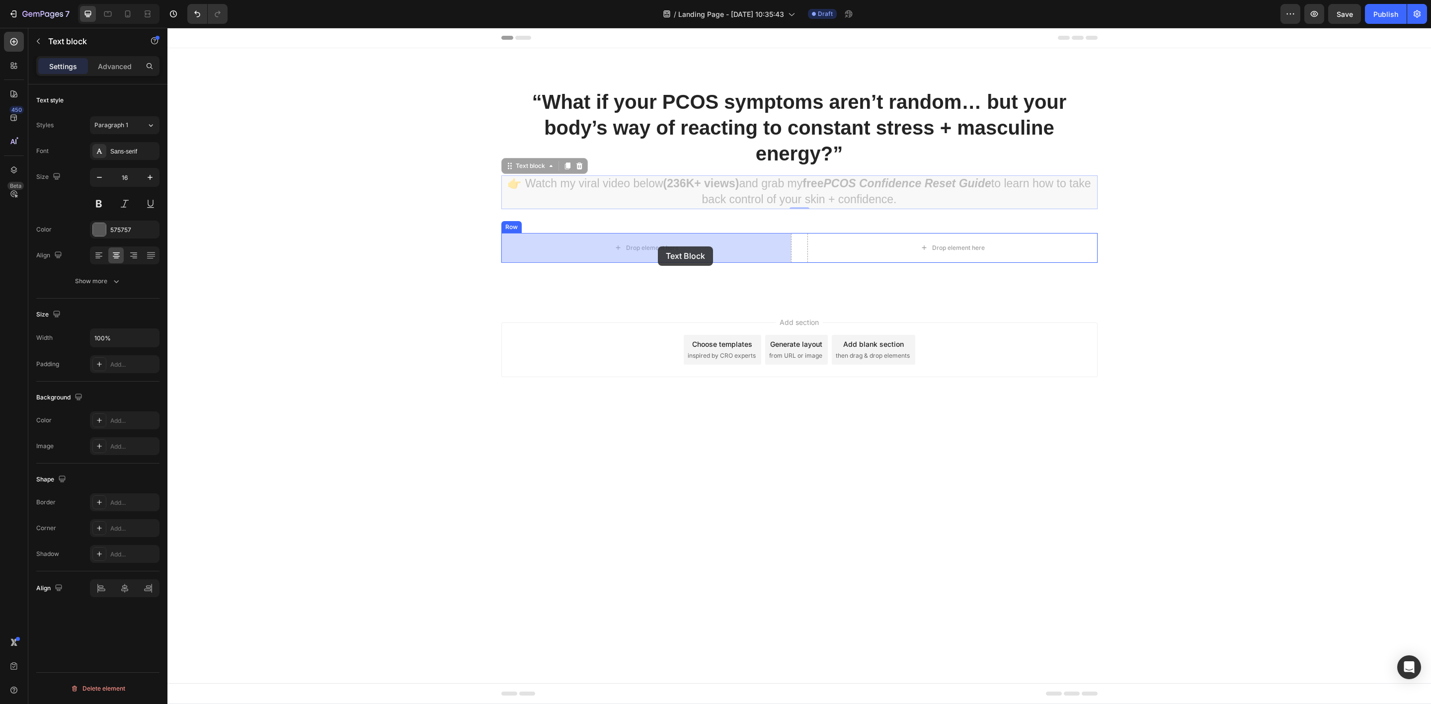
drag, startPoint x: 701, startPoint y: 192, endPoint x: 658, endPoint y: 247, distance: 70.1
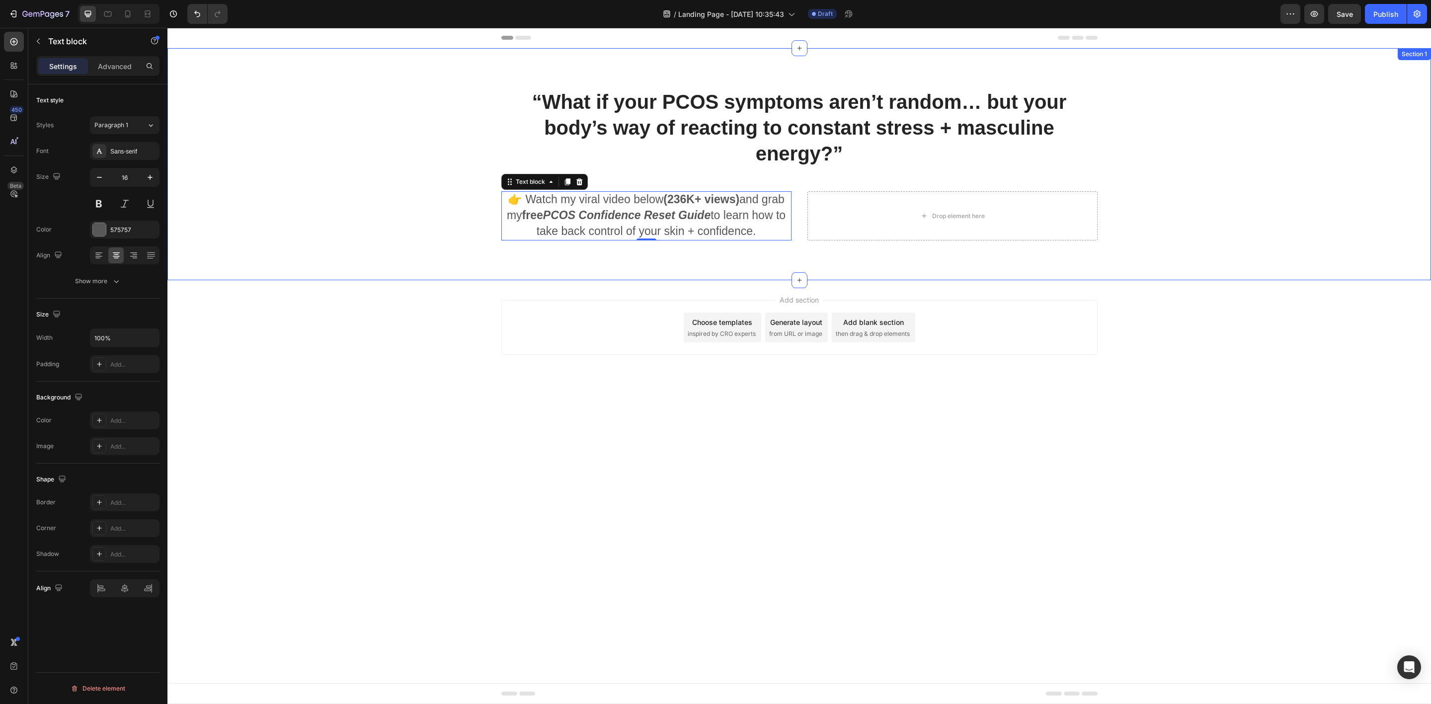
click at [475, 270] on div "“What if your PCOS symptoms aren’t random… but your body’s way of reacting to c…" at bounding box center [798, 164] width 1263 height 232
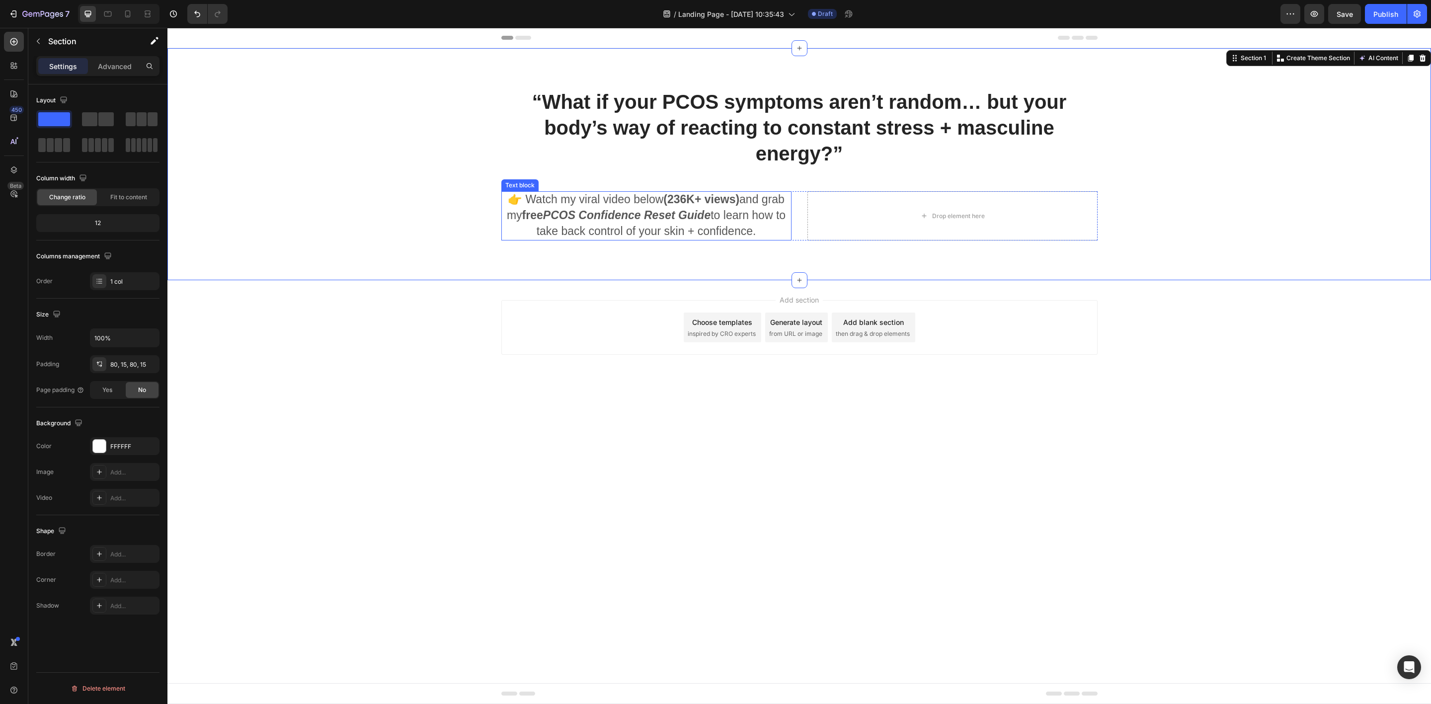
click at [501, 226] on div "👉 Watch my viral video below (236K+ views) and grab my free PCOS Confidence Res…" at bounding box center [646, 215] width 290 height 49
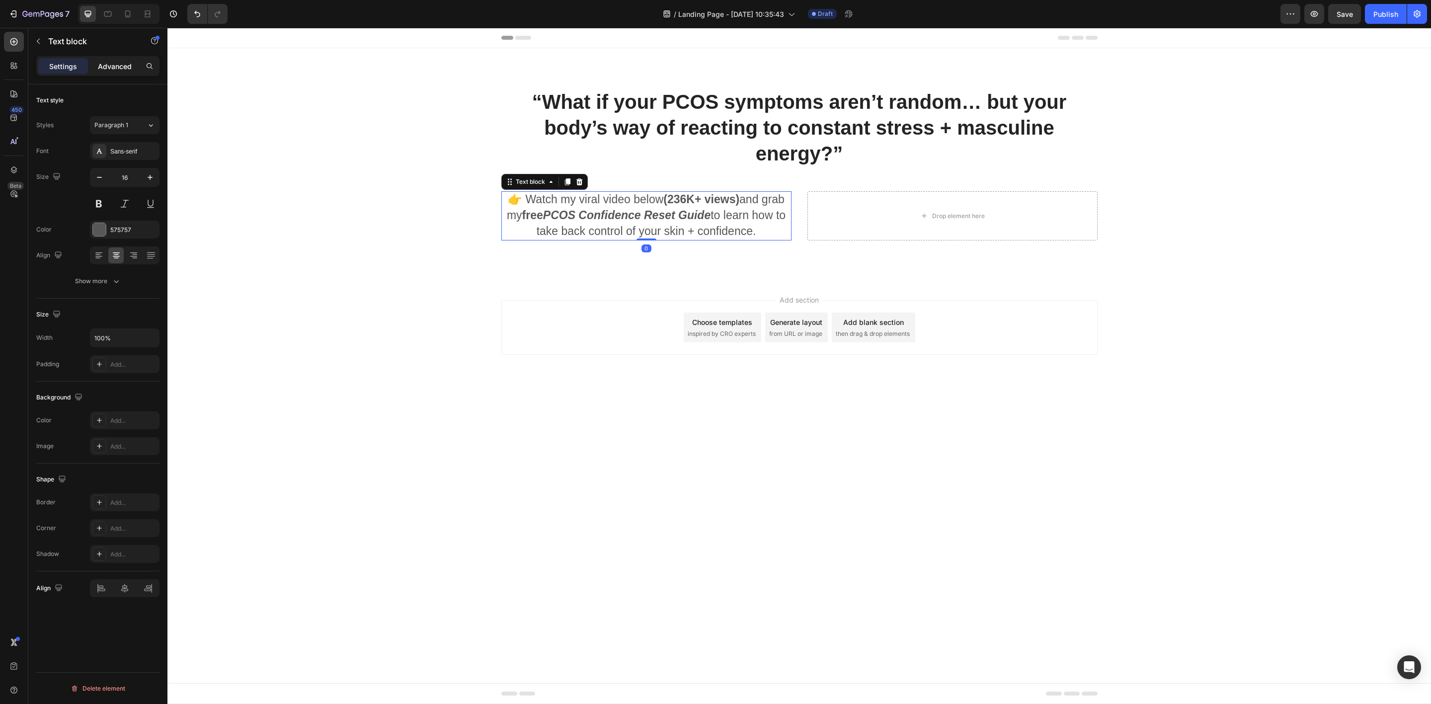
click at [118, 61] on p "Advanced" at bounding box center [115, 66] width 34 height 10
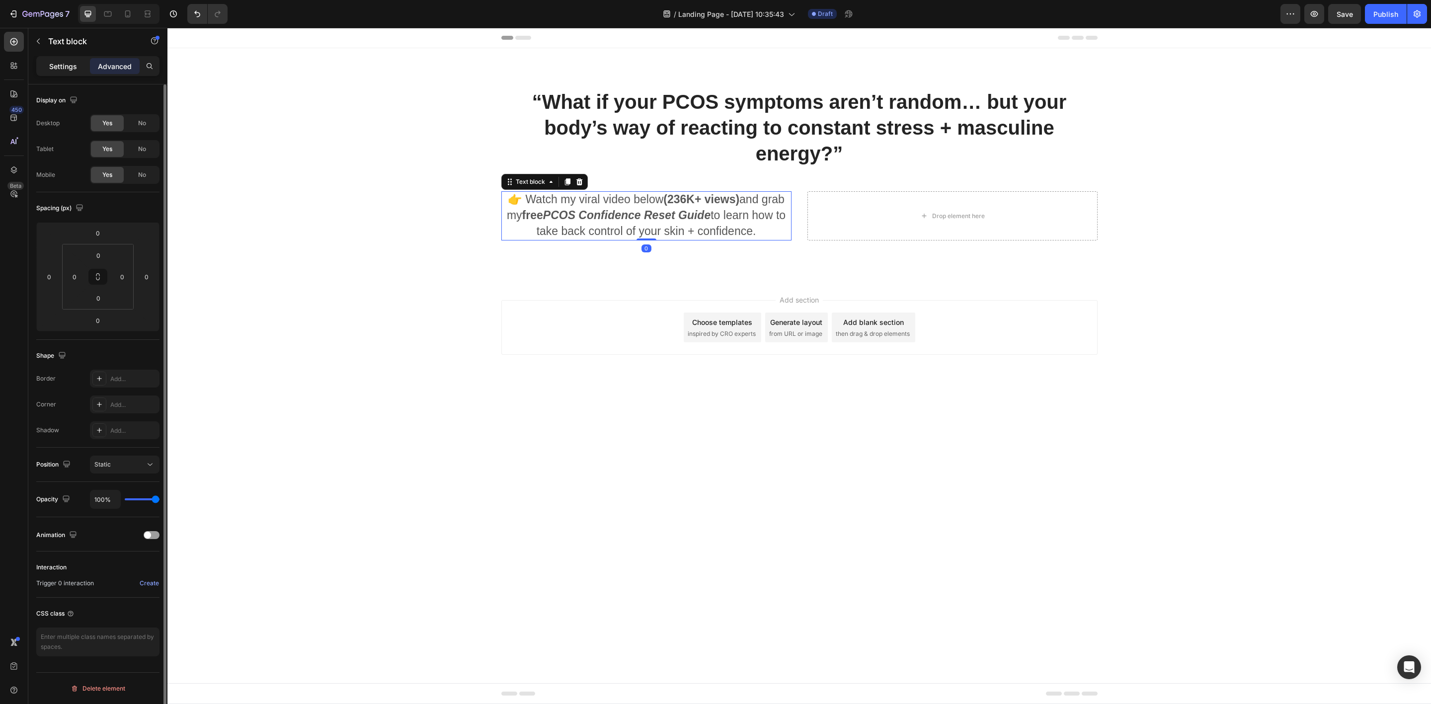
click at [59, 64] on p "Settings" at bounding box center [63, 66] width 28 height 10
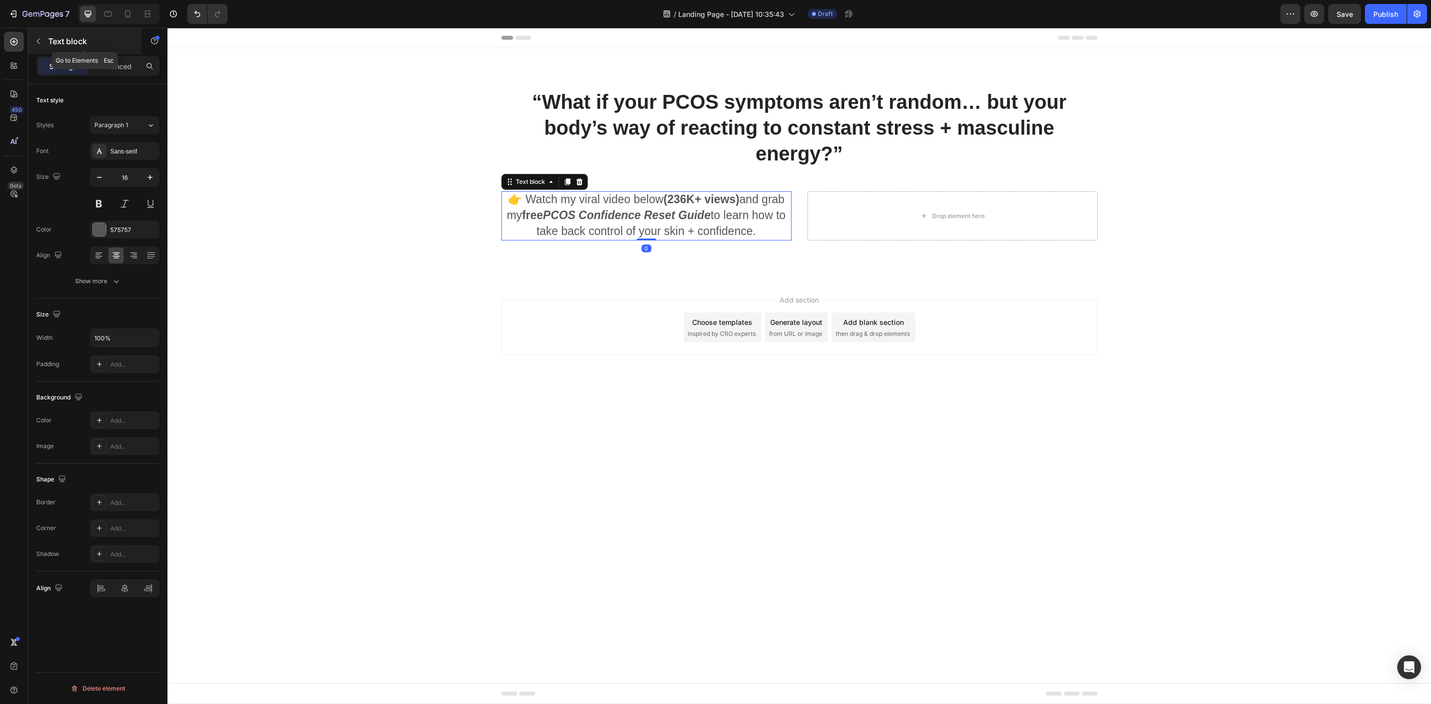
click at [38, 43] on icon "button" at bounding box center [38, 41] width 8 height 8
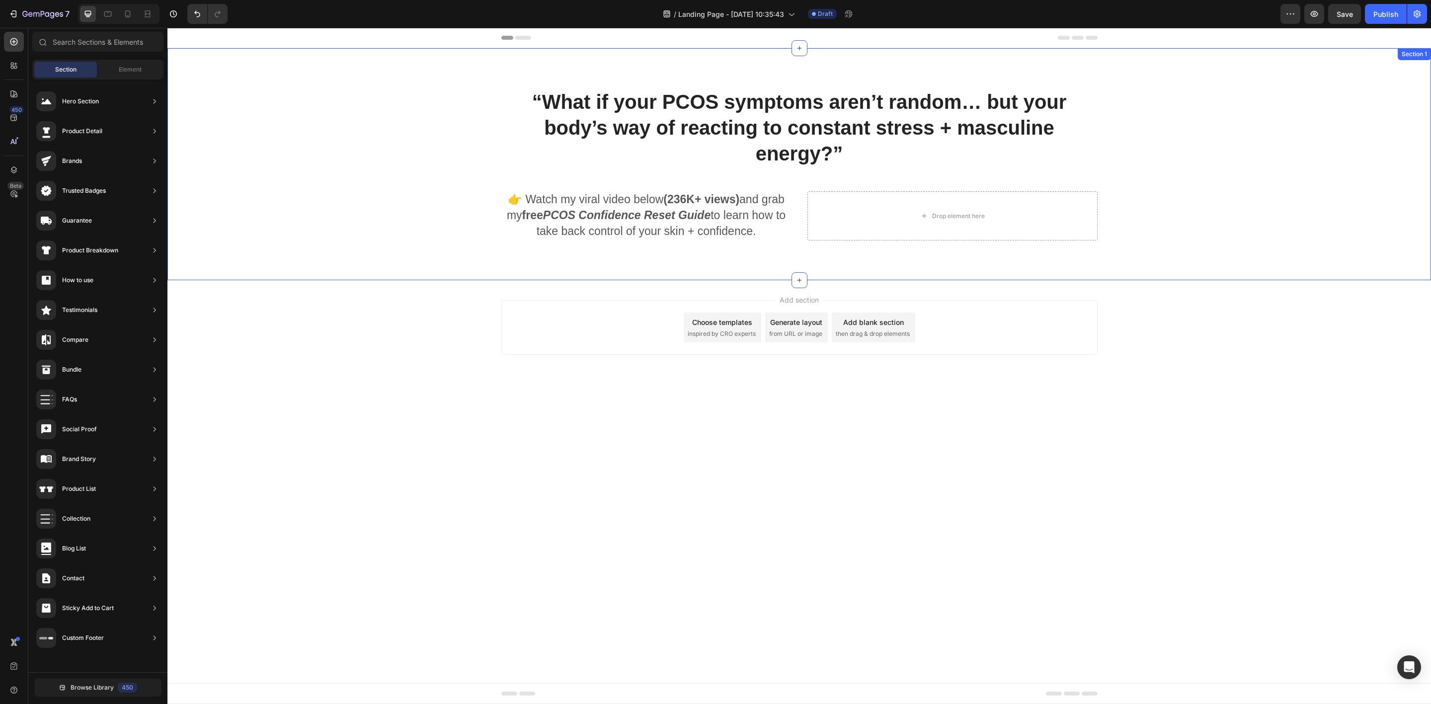
click at [461, 273] on div "“What if your PCOS symptoms aren’t random… but your body’s way of reacting to c…" at bounding box center [798, 164] width 1263 height 232
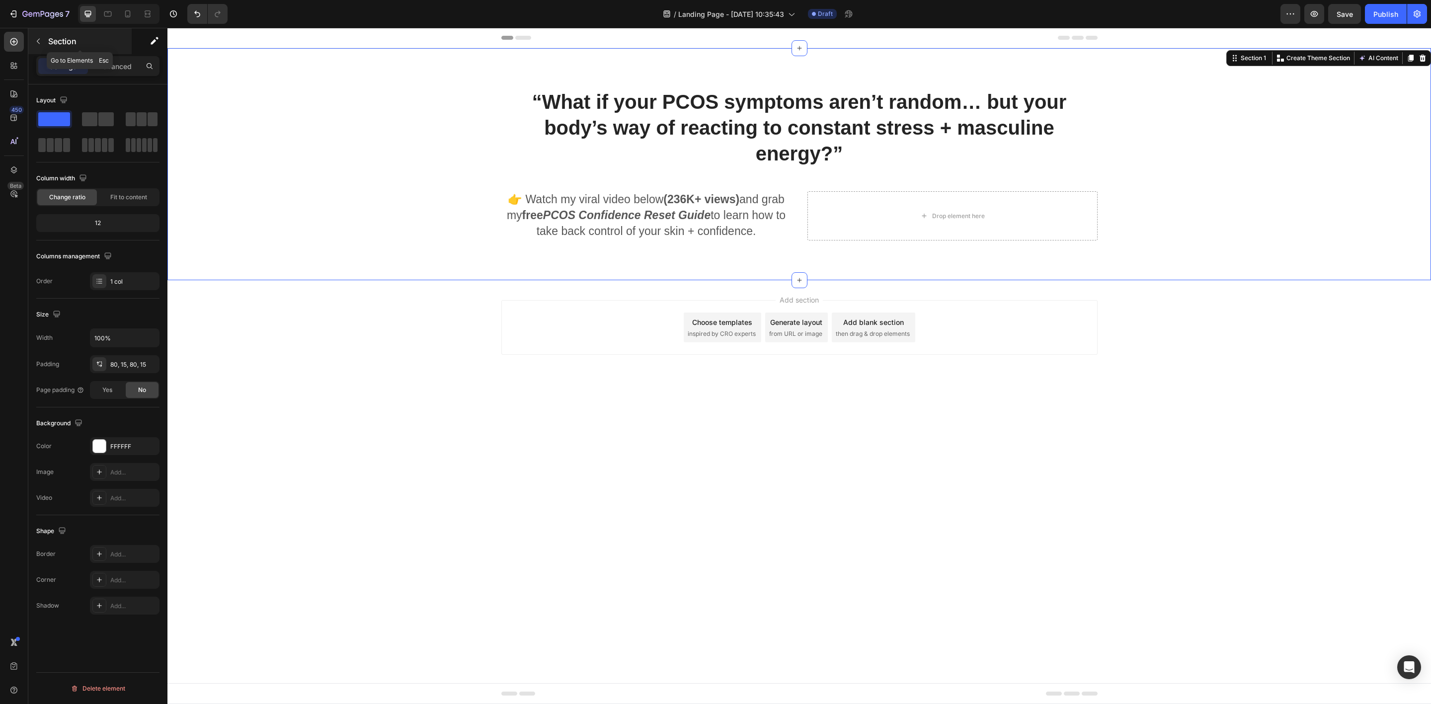
click at [42, 43] on icon "button" at bounding box center [38, 41] width 8 height 8
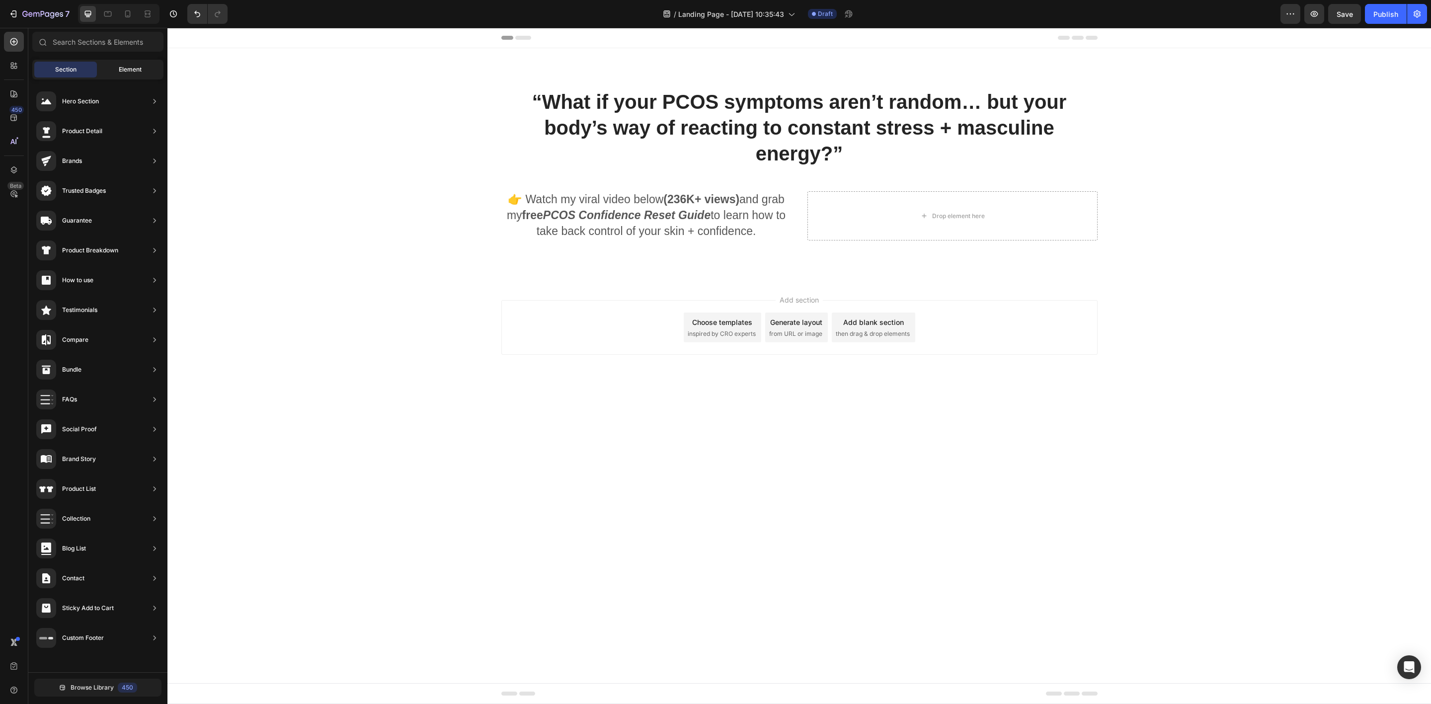
click at [121, 68] on span "Element" at bounding box center [130, 69] width 23 height 9
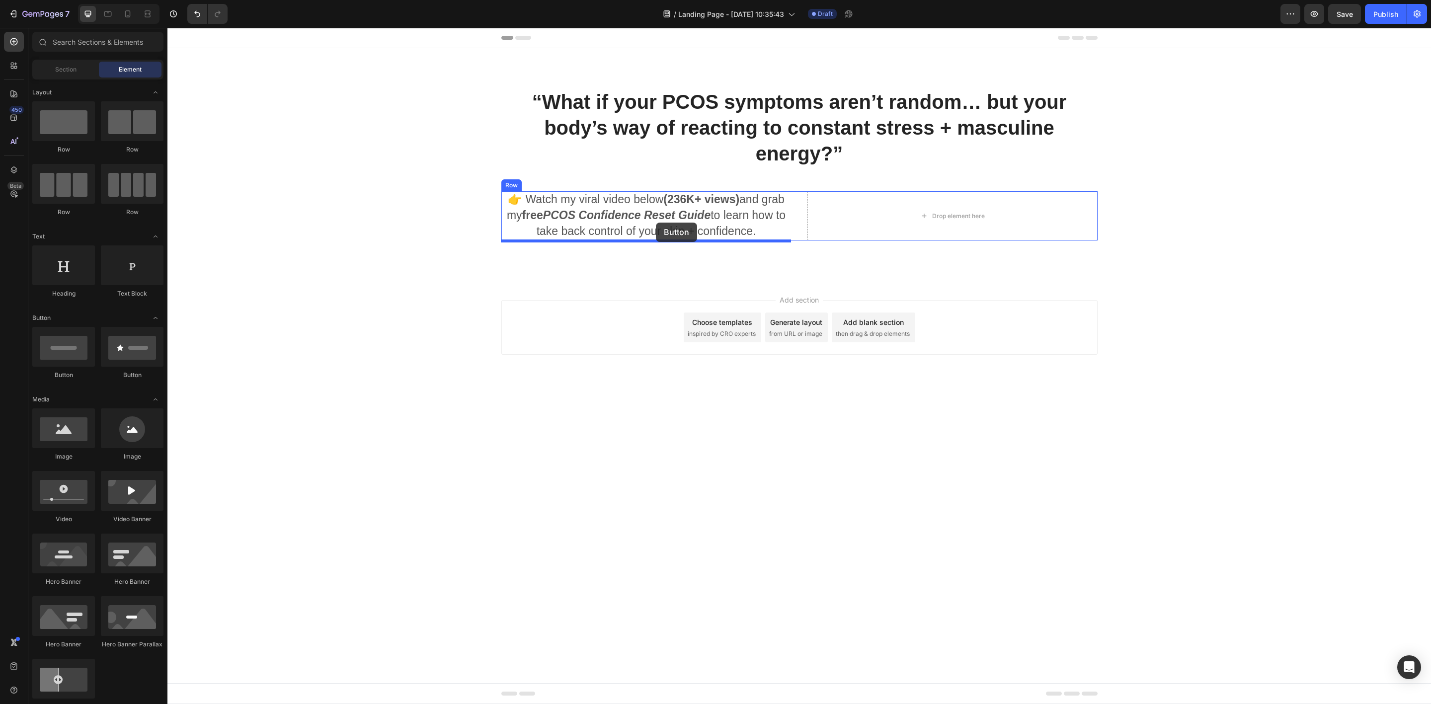
drag, startPoint x: 217, startPoint y: 366, endPoint x: 656, endPoint y: 224, distance: 461.2
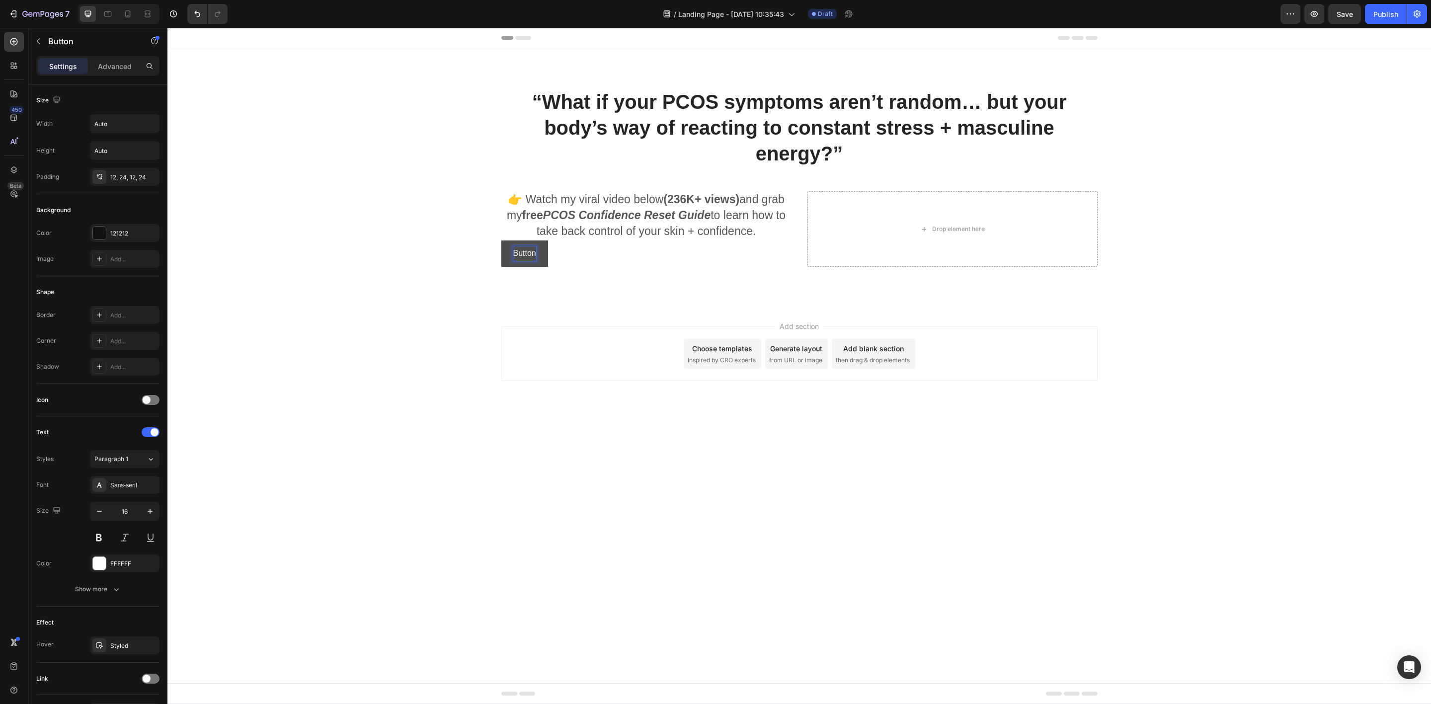
click at [519, 254] on p "Button" at bounding box center [524, 253] width 23 height 14
click at [444, 269] on div "“What if your PCOS symptoms aren’t random… but your body’s way of reacting to c…" at bounding box center [798, 177] width 1263 height 258
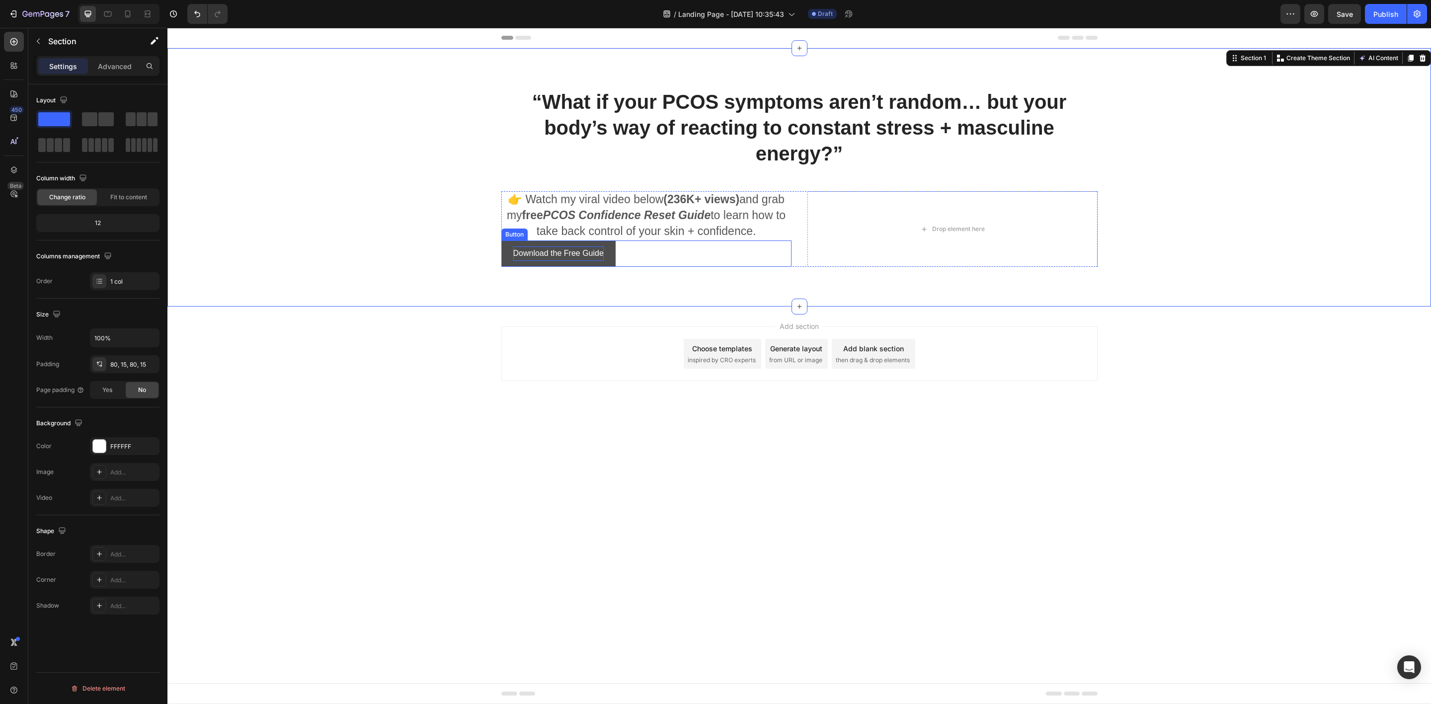
click at [506, 258] on button "Download the Free Guide" at bounding box center [558, 253] width 114 height 26
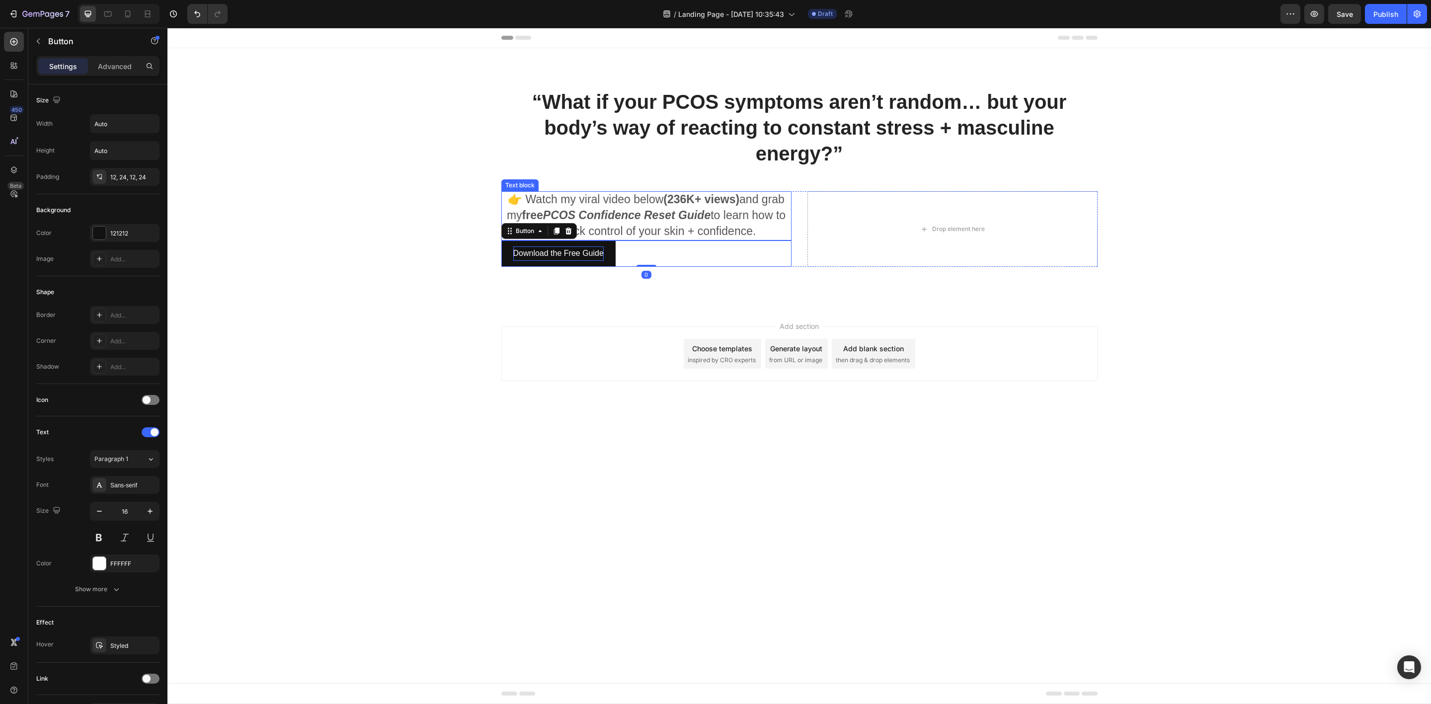
click at [646, 204] on span "👉 Watch my viral video below (236K+ views) and grab my free PCOS Confidence Res…" at bounding box center [646, 215] width 279 height 45
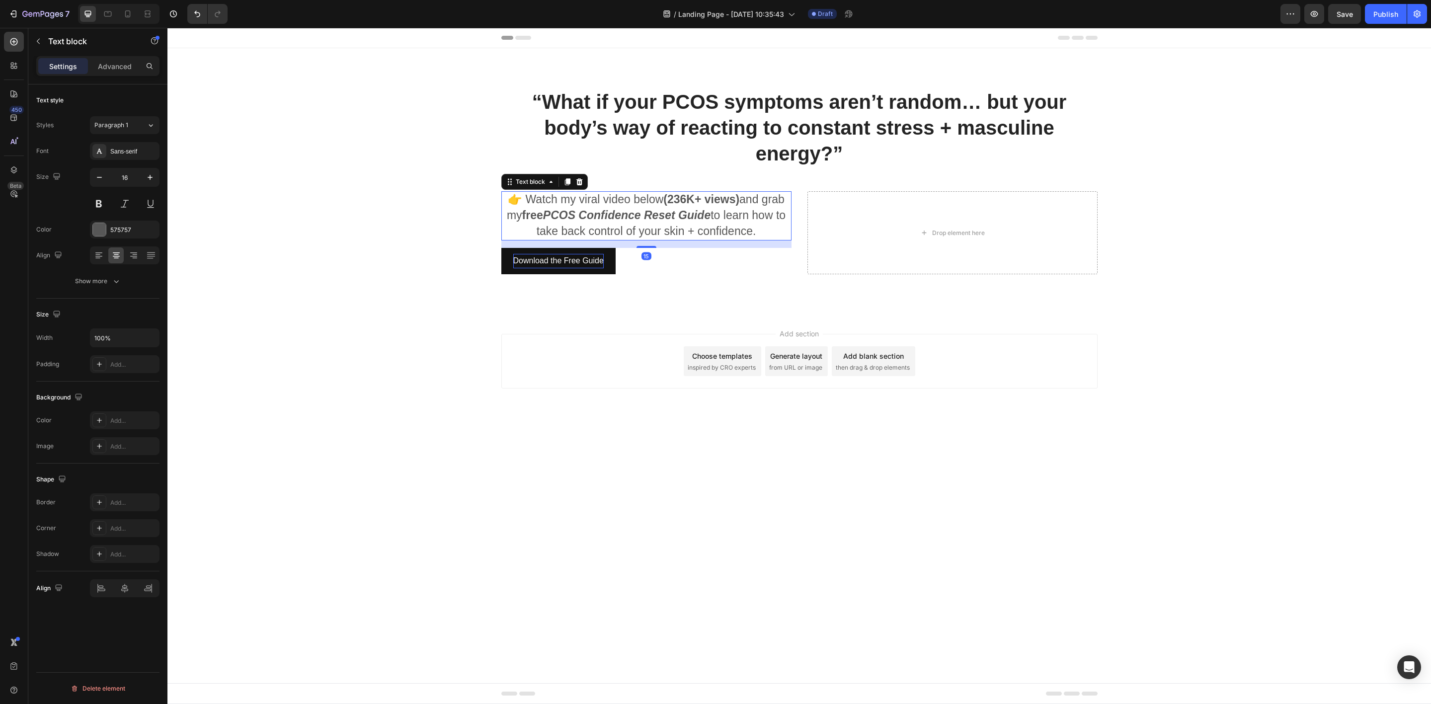
drag, startPoint x: 644, startPoint y: 240, endPoint x: 615, endPoint y: 259, distance: 34.3
click at [644, 248] on div at bounding box center [646, 247] width 20 height 2
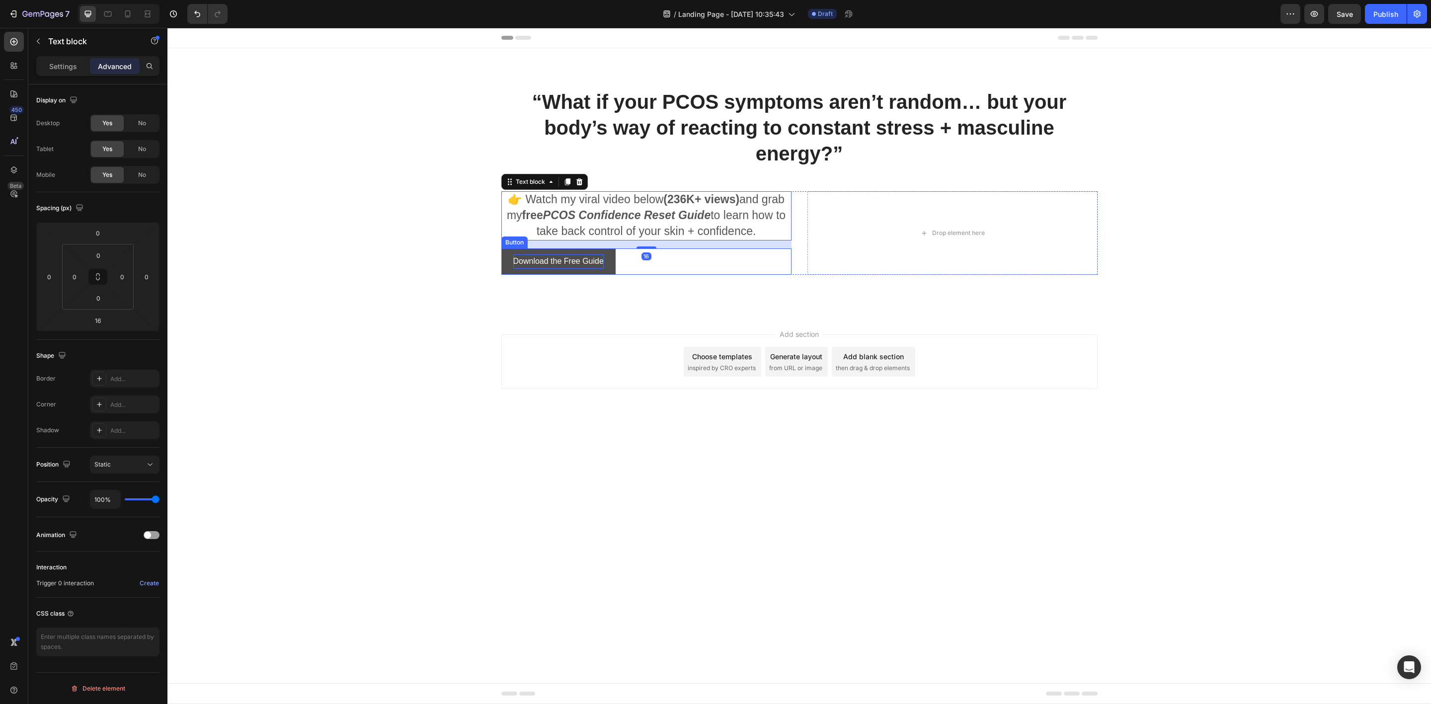
click at [613, 264] on button "Download the Free Guide" at bounding box center [558, 261] width 114 height 26
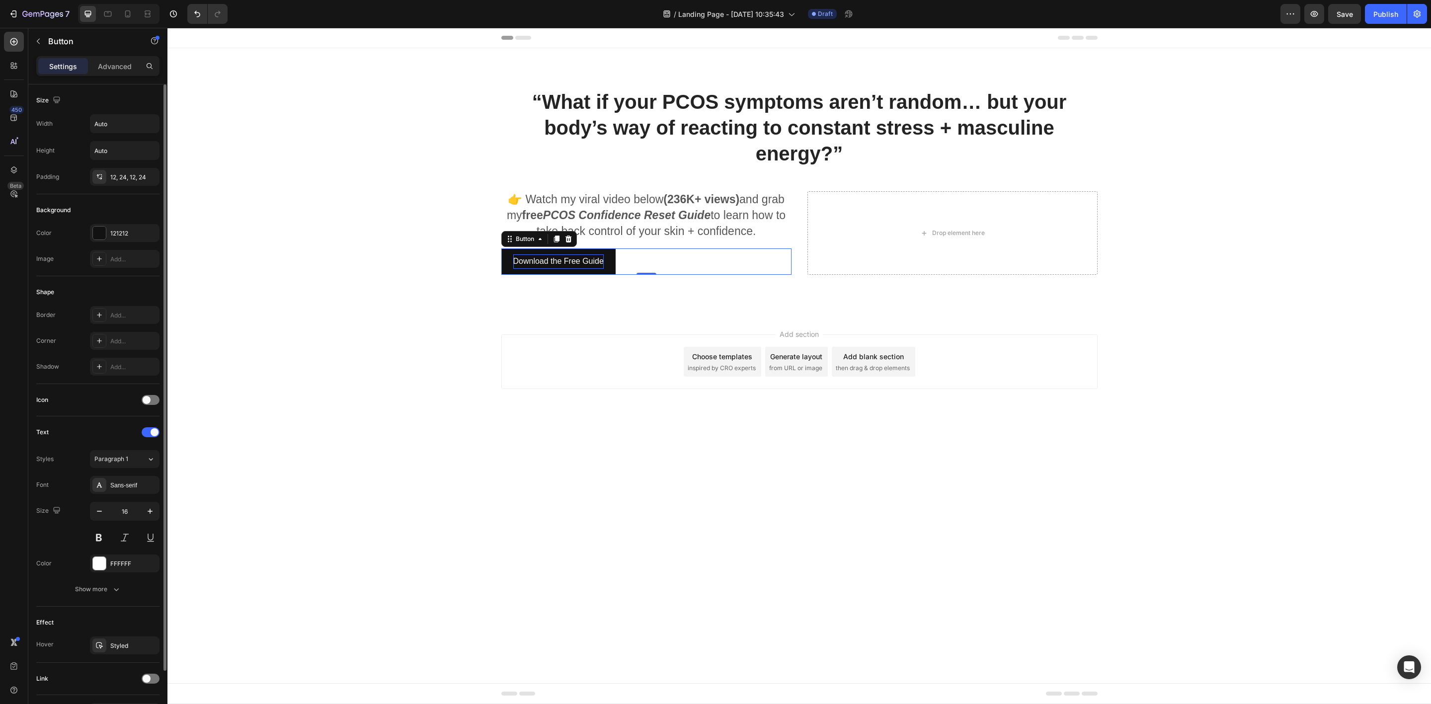
scroll to position [68, 0]
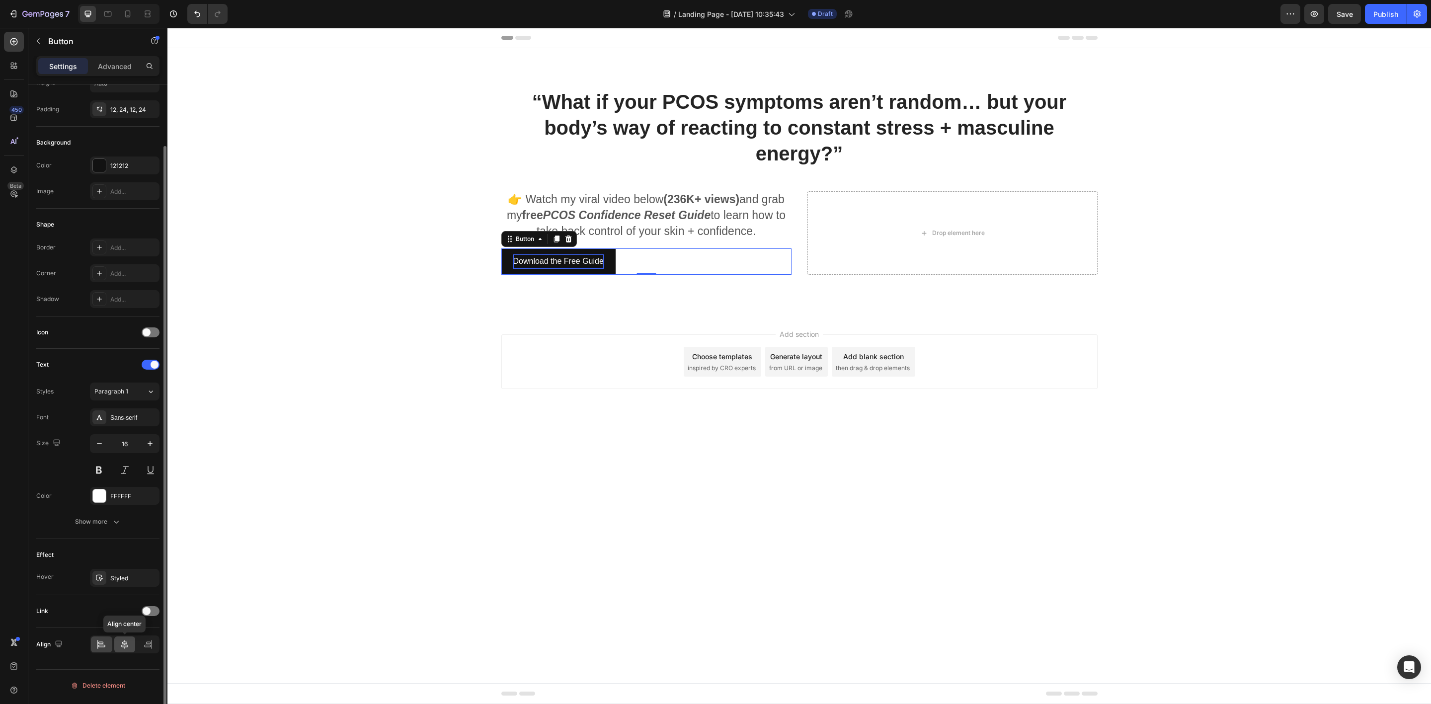
click at [126, 649] on icon at bounding box center [125, 644] width 10 height 10
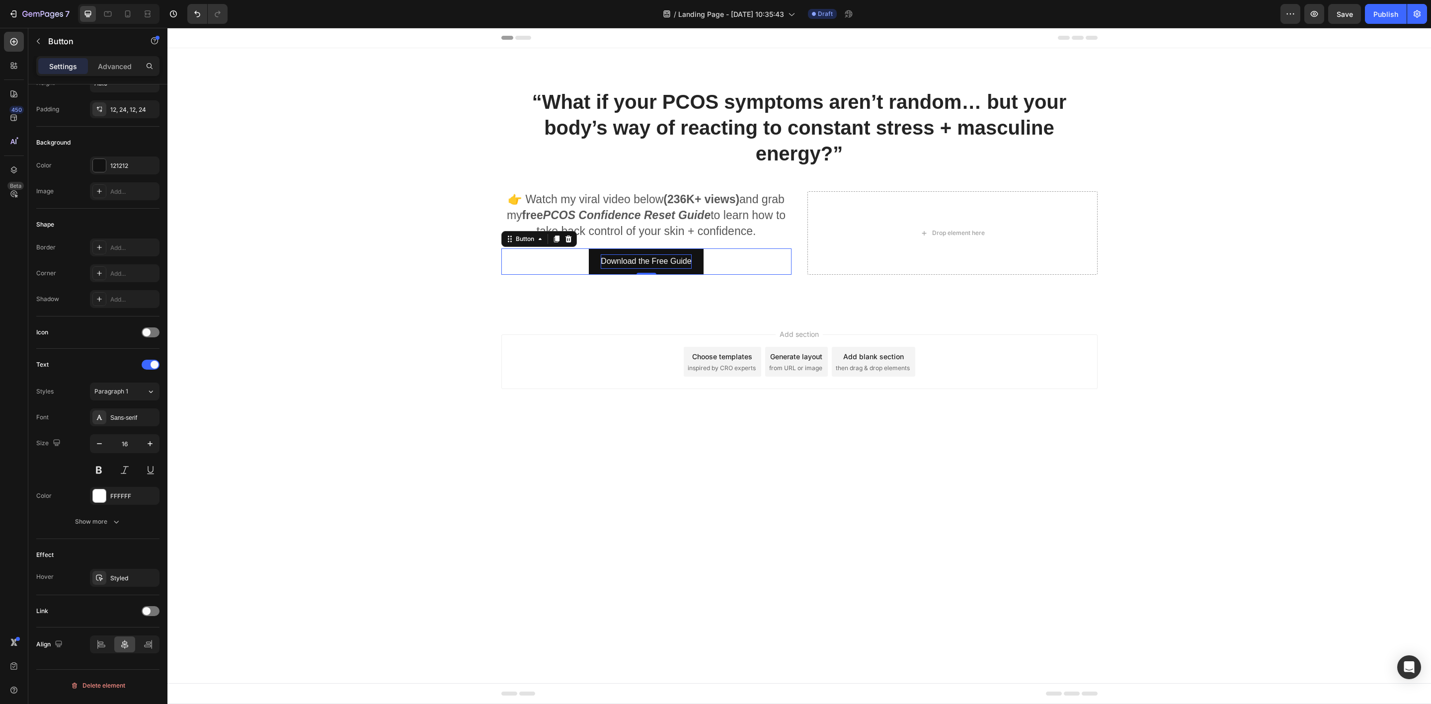
click at [366, 398] on div "Add section Choose templates inspired by CRO experts Generate layout from URL o…" at bounding box center [798, 375] width 1263 height 122
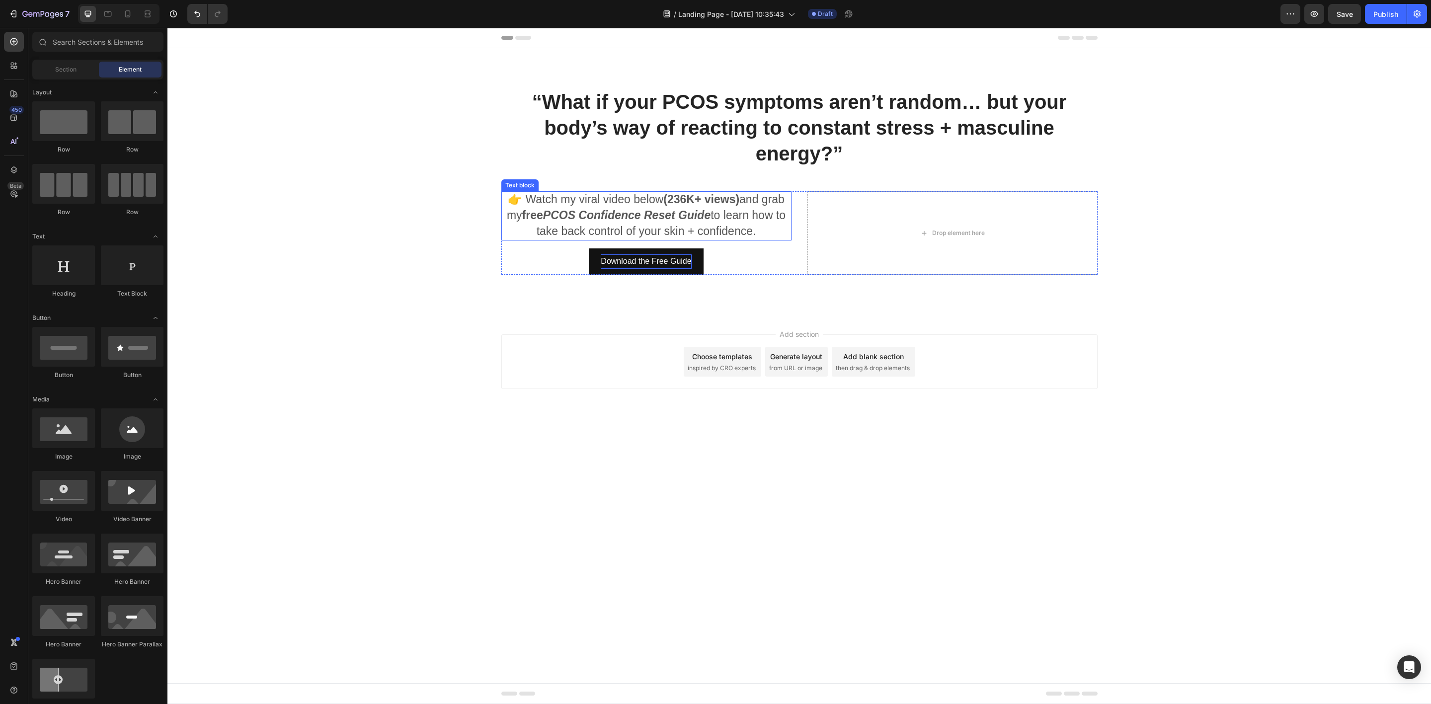
click at [553, 215] on strong "PCOS Confidence Reset Guide" at bounding box center [626, 215] width 167 height 13
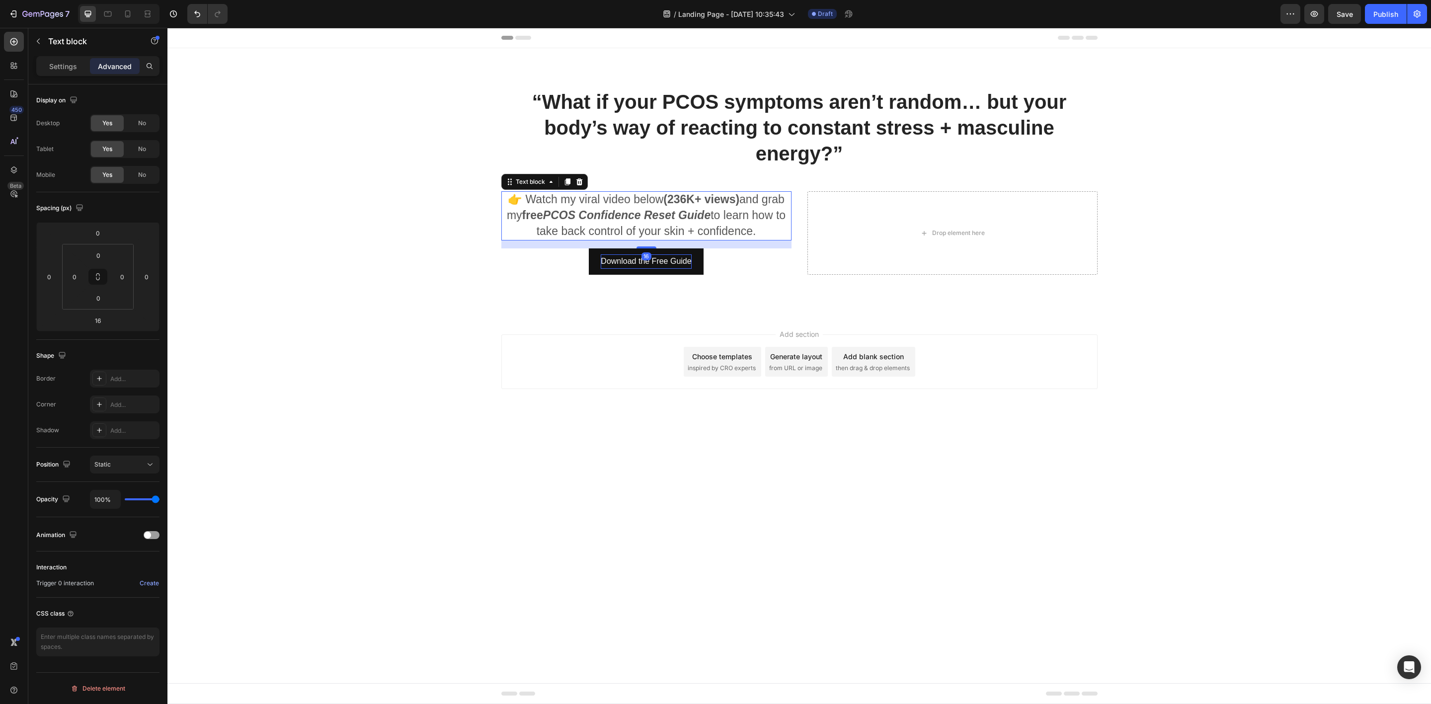
click at [766, 234] on p "👉 Watch my viral video below (236K+ views) and grab my free PCOS Confidence Res…" at bounding box center [646, 215] width 288 height 47
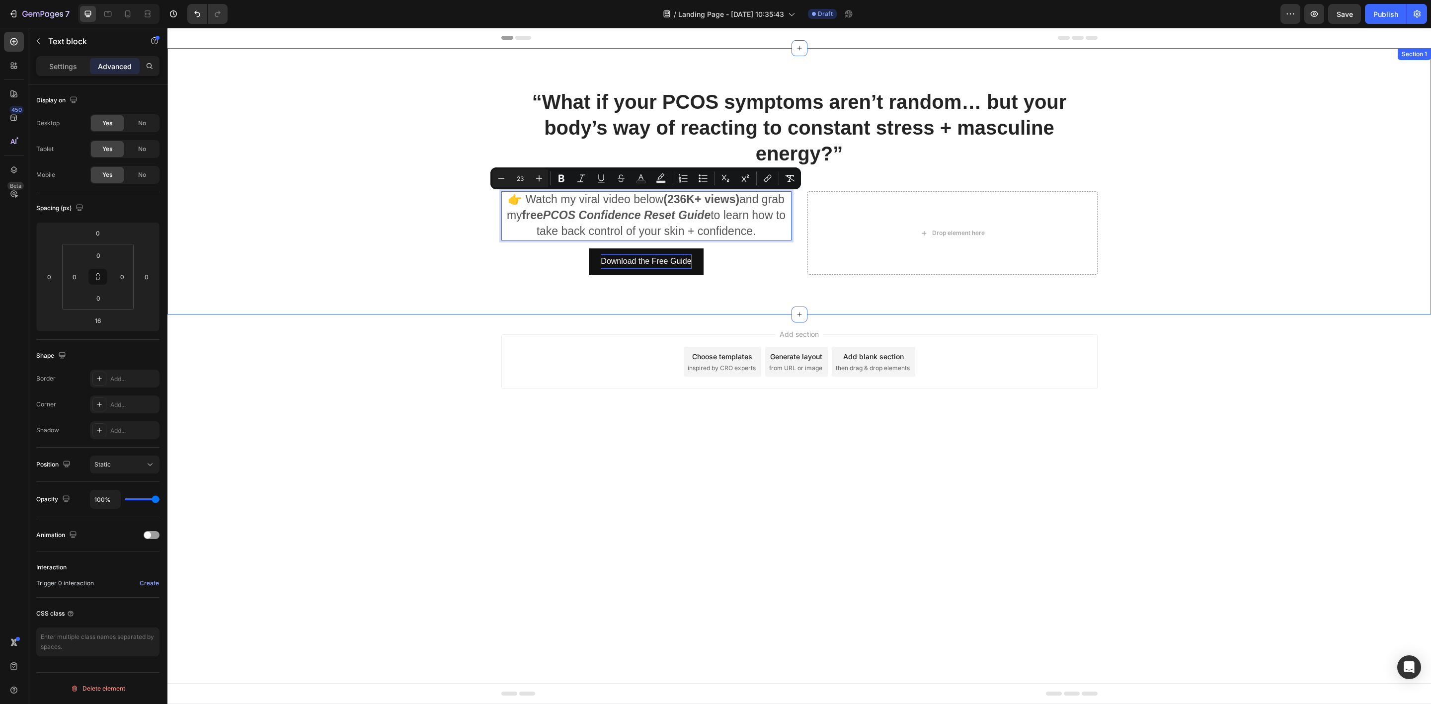
drag, startPoint x: 769, startPoint y: 232, endPoint x: 485, endPoint y: 202, distance: 285.8
click at [485, 202] on div "“What if your PCOS symptoms aren’t random… but your body’s way of reacting to c…" at bounding box center [799, 181] width 1248 height 187
click at [57, 58] on div "Settings" at bounding box center [63, 66] width 50 height 16
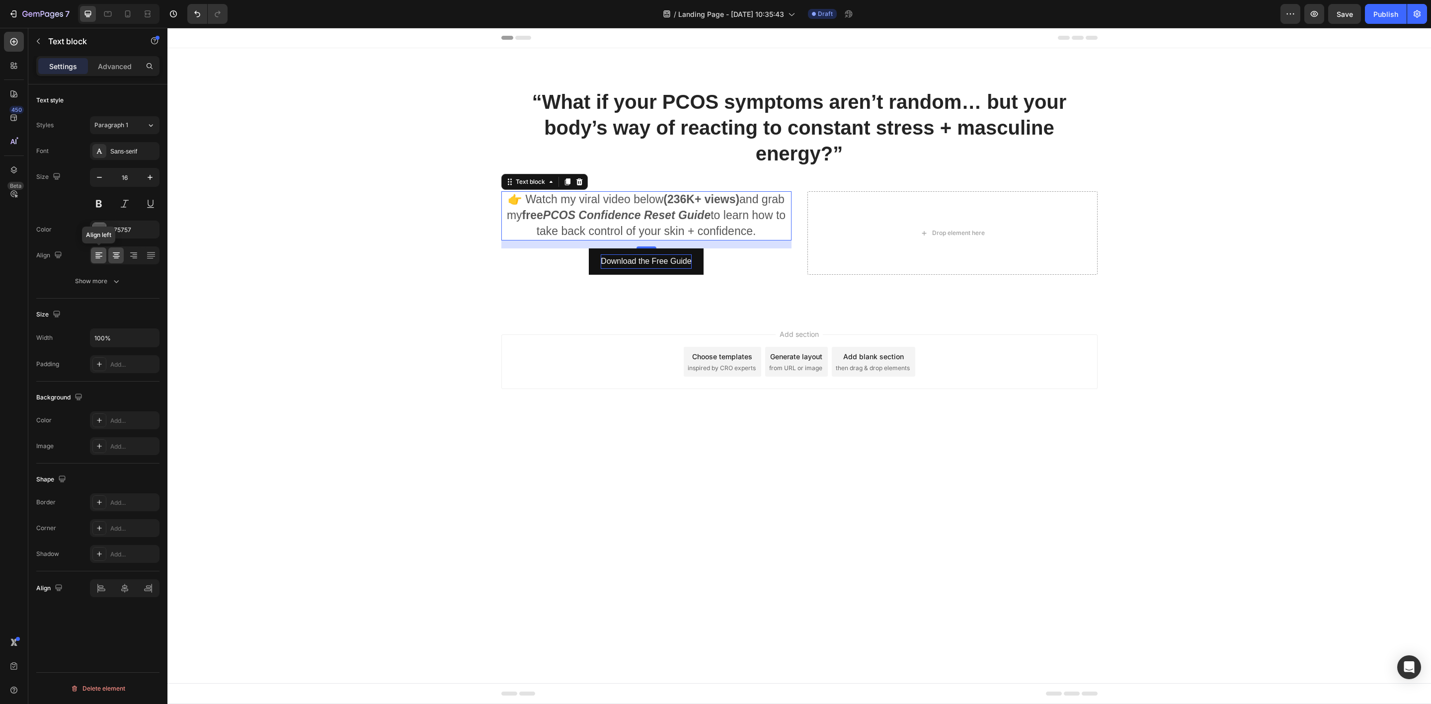
click at [92, 258] on div at bounding box center [98, 255] width 15 height 16
click at [321, 255] on div "“What if your PCOS symptoms aren’t random… but your body’s way of reacting to c…" at bounding box center [799, 181] width 1248 height 187
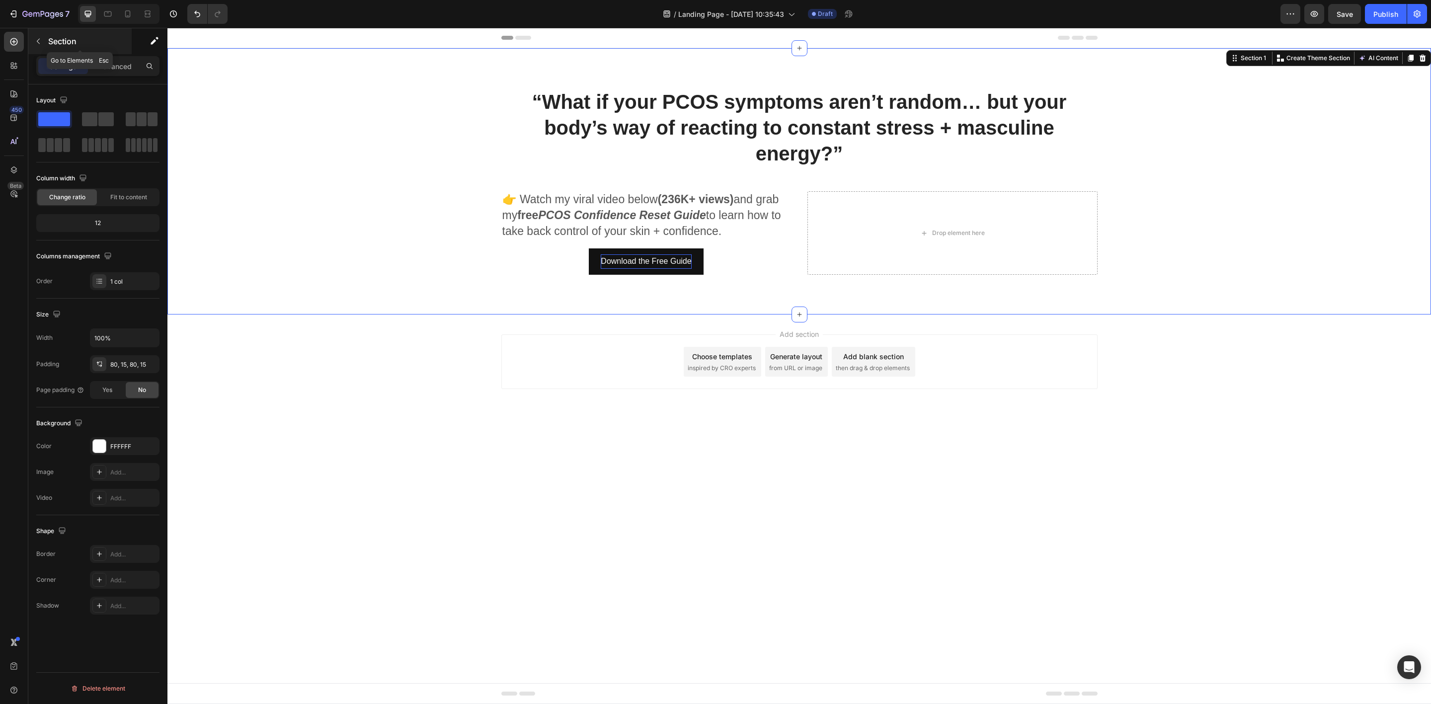
click at [47, 39] on div "Section" at bounding box center [79, 41] width 103 height 26
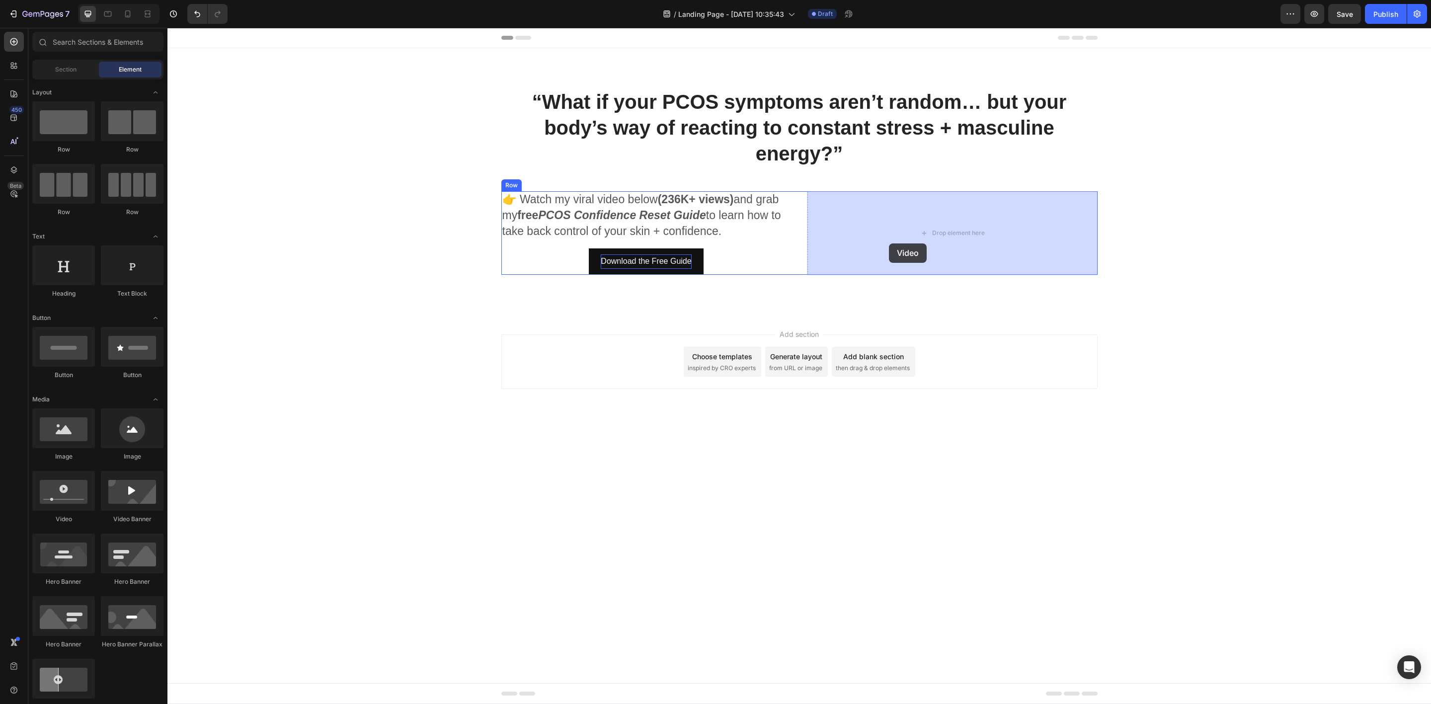
drag, startPoint x: 223, startPoint y: 529, endPoint x: 889, endPoint y: 242, distance: 725.2
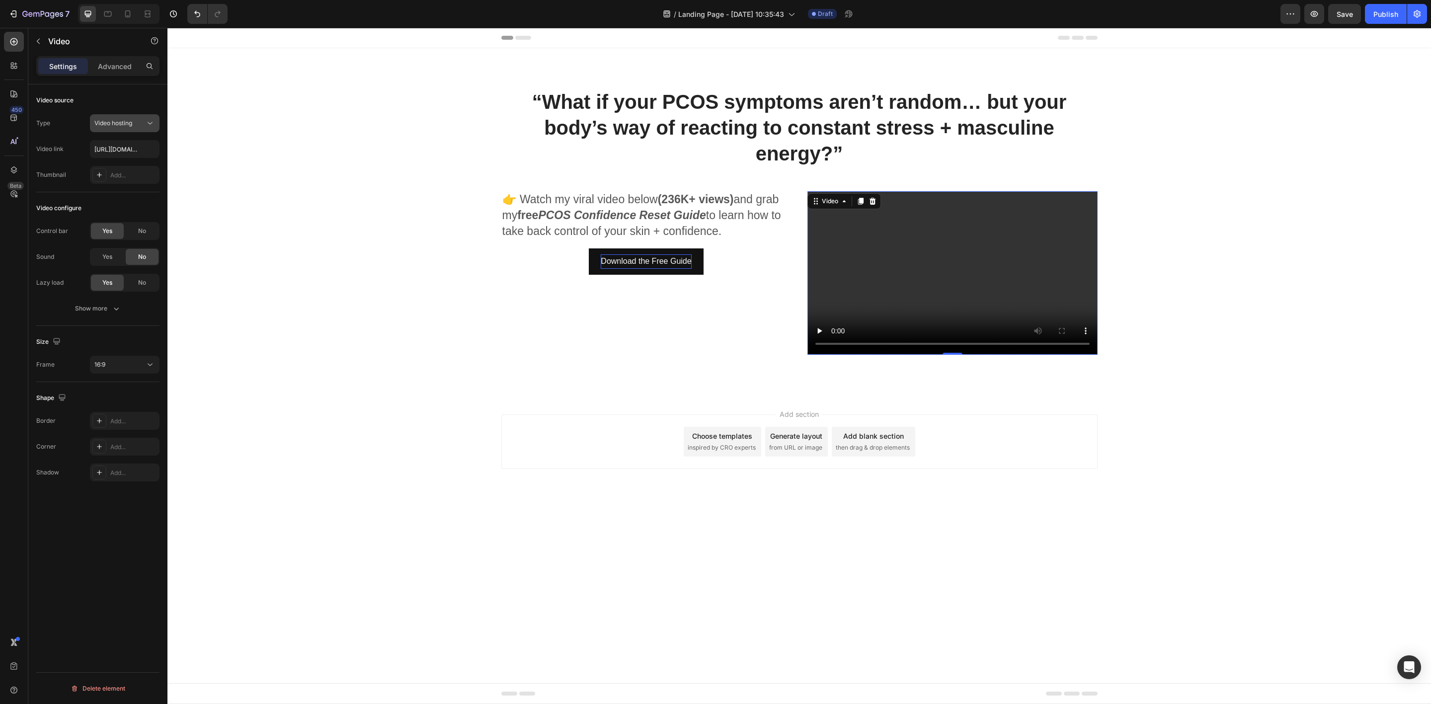
click at [147, 121] on icon at bounding box center [150, 123] width 10 height 10
click at [130, 149] on p "YouTube" at bounding box center [122, 148] width 57 height 9
type input "[URL][DOMAIN_NAME]"
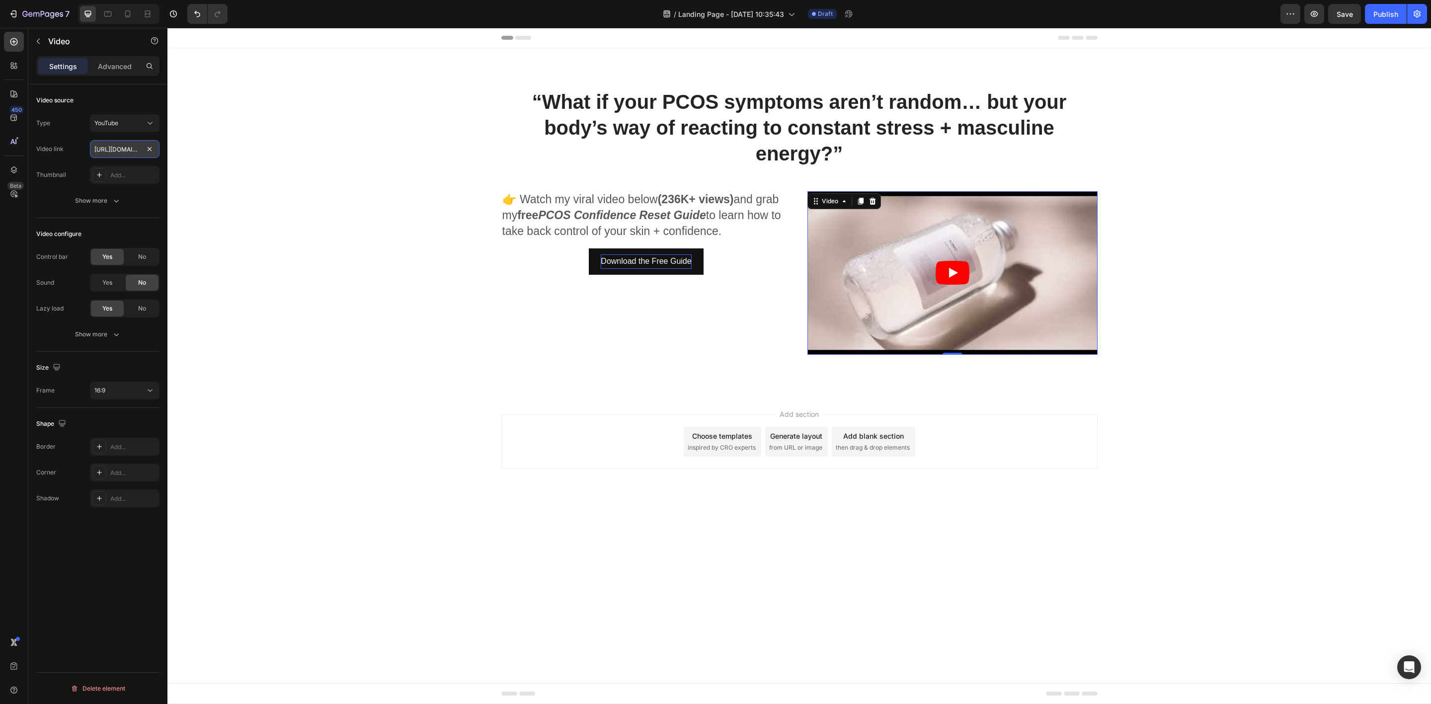
click at [121, 152] on input "[URL][DOMAIN_NAME]" at bounding box center [125, 149] width 70 height 18
click at [137, 151] on input "text" at bounding box center [125, 149] width 70 height 18
paste input "[URL][DOMAIN_NAME]"
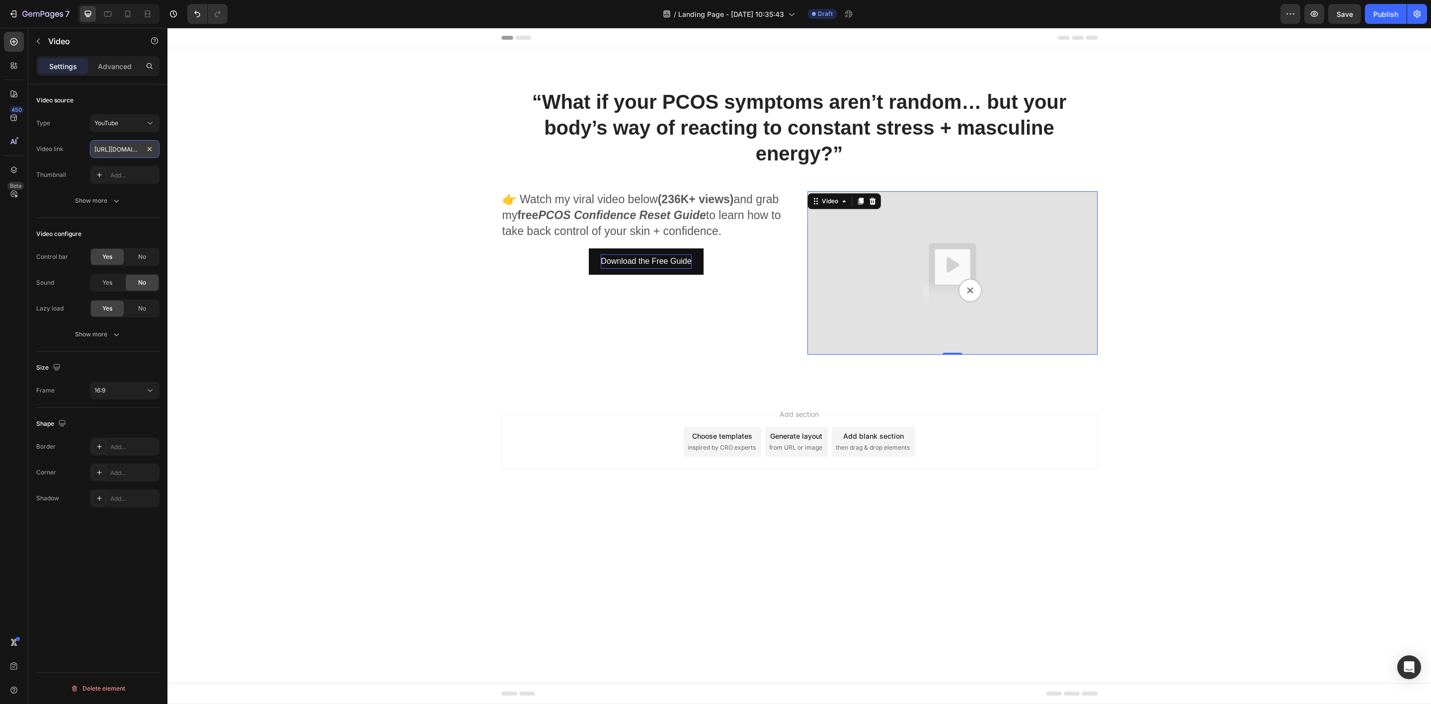
scroll to position [0, 237]
type input "[URL][DOMAIN_NAME]"
click at [837, 239] on img at bounding box center [952, 272] width 290 height 163
click at [108, 203] on div "Show more" at bounding box center [98, 201] width 46 height 10
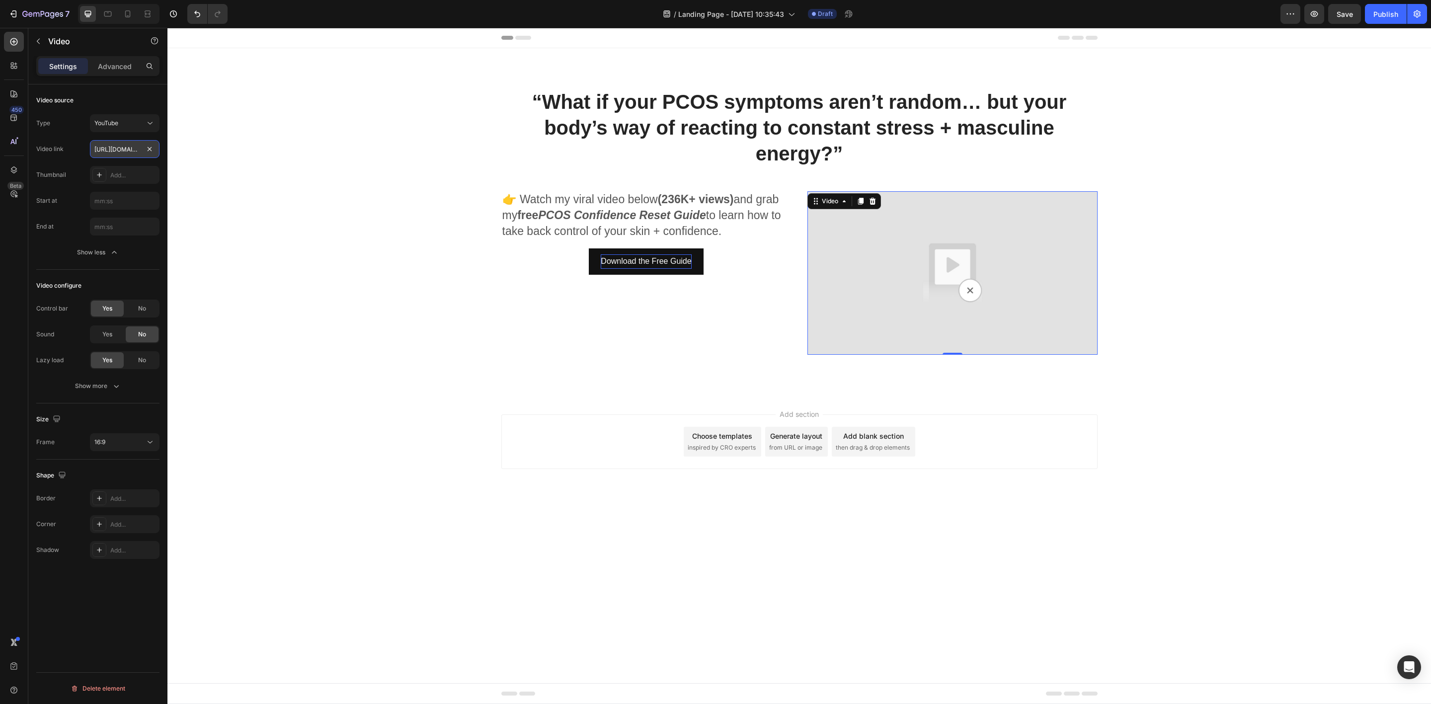
click at [134, 148] on input "[URL][DOMAIN_NAME]" at bounding box center [125, 149] width 70 height 18
click at [117, 66] on p "Advanced" at bounding box center [115, 66] width 34 height 10
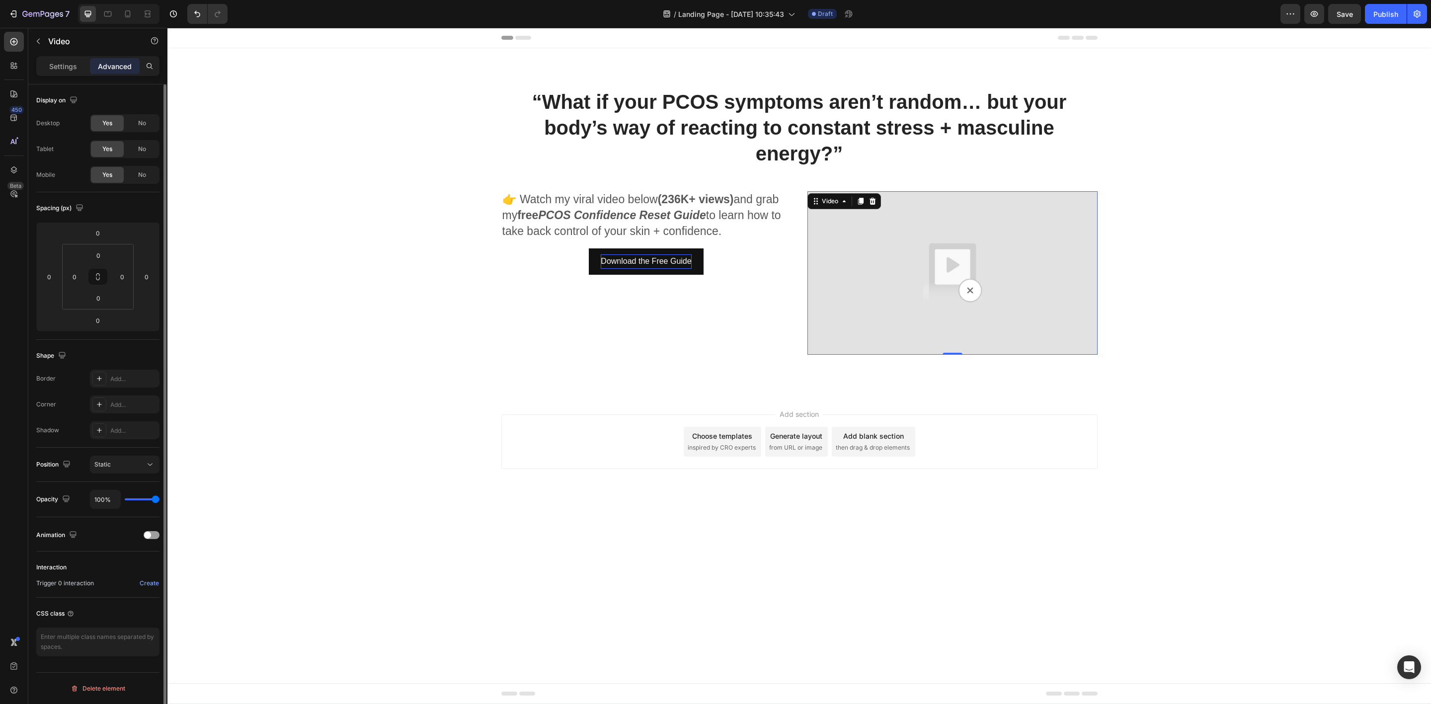
click at [33, 54] on div "Video" at bounding box center [84, 41] width 113 height 26
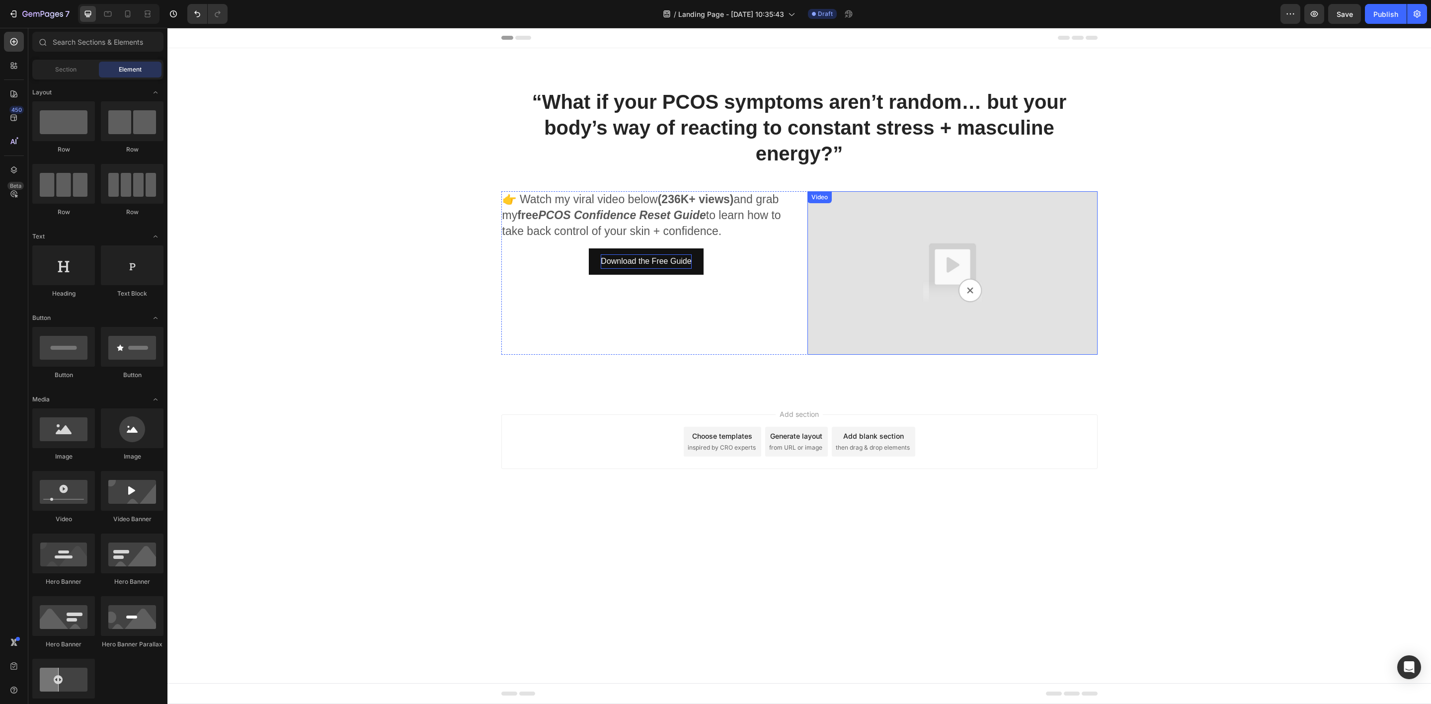
click at [919, 244] on img at bounding box center [952, 272] width 290 height 163
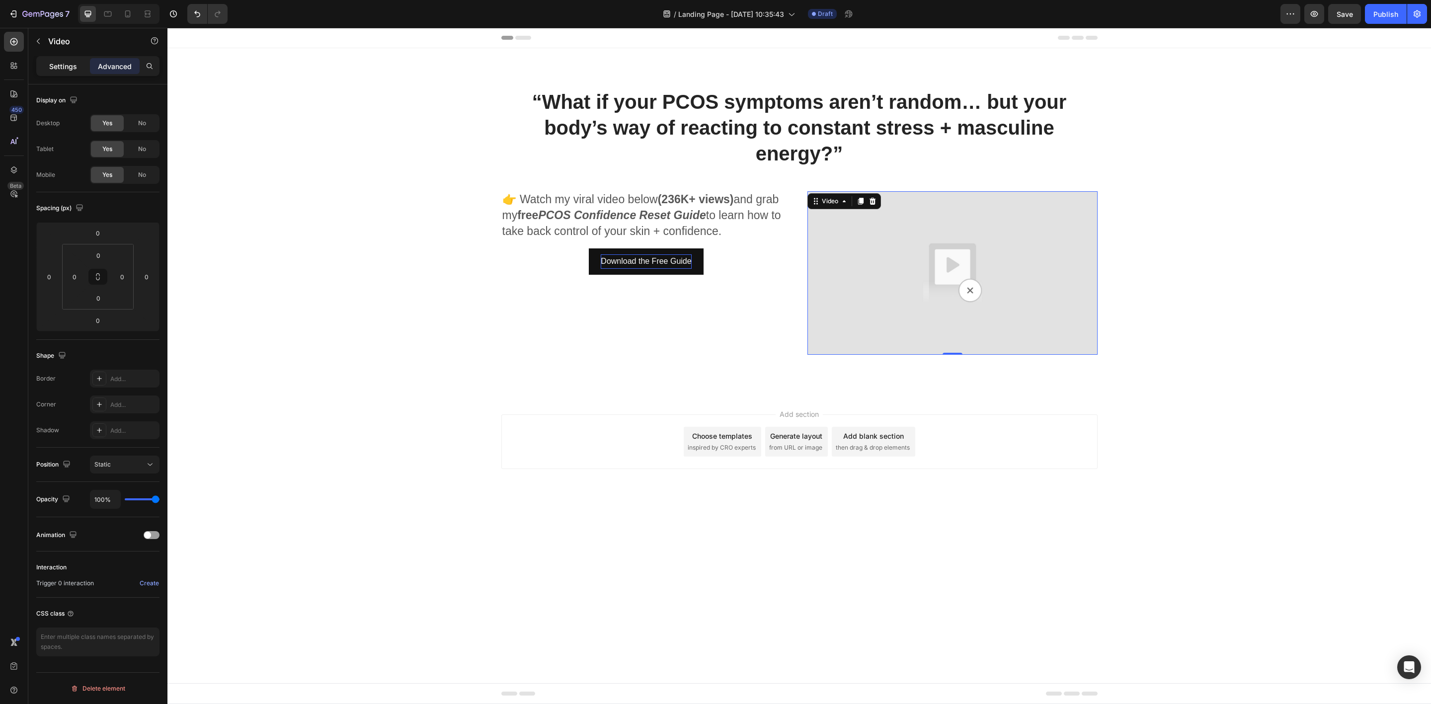
click at [72, 70] on p "Settings" at bounding box center [63, 66] width 28 height 10
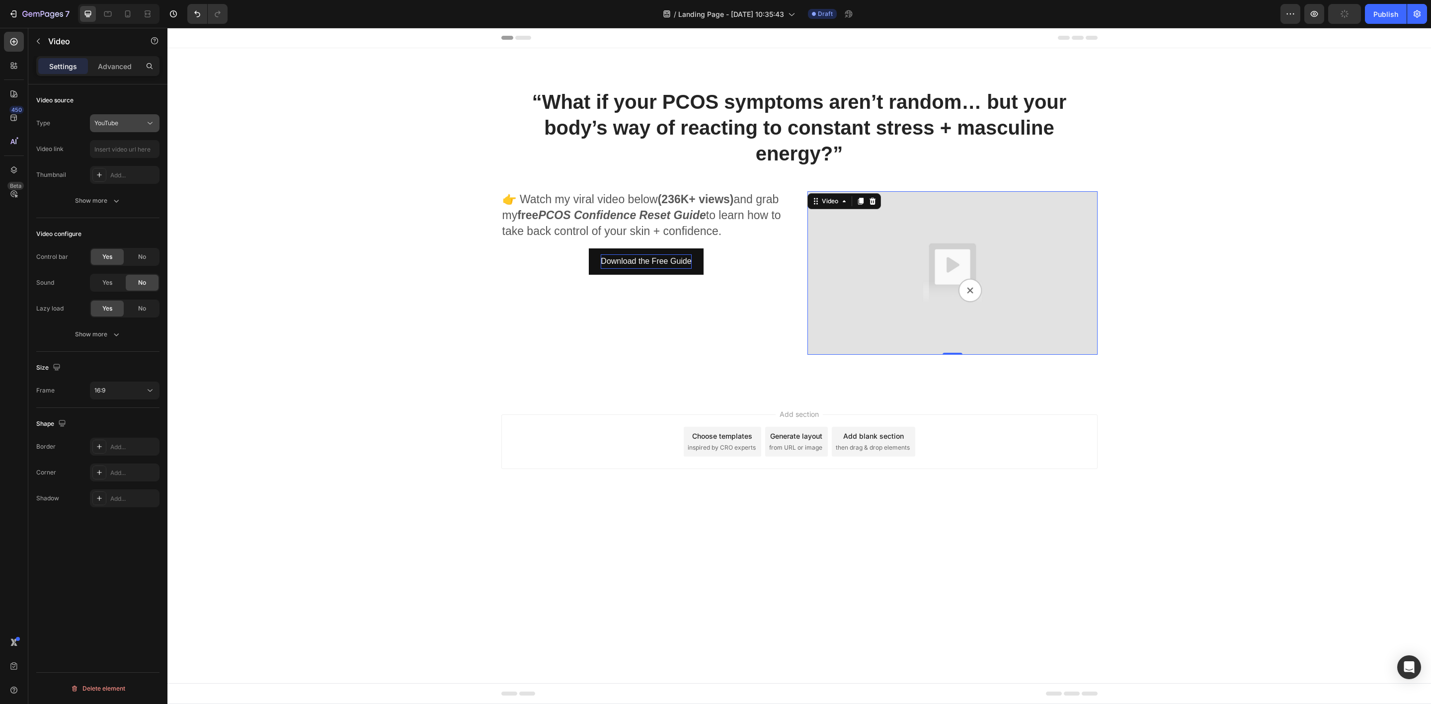
click at [142, 123] on div "YouTube" at bounding box center [119, 123] width 51 height 9
click at [115, 176] on div "Vimeo" at bounding box center [114, 185] width 81 height 19
type input "[URL][DOMAIN_NAME]"
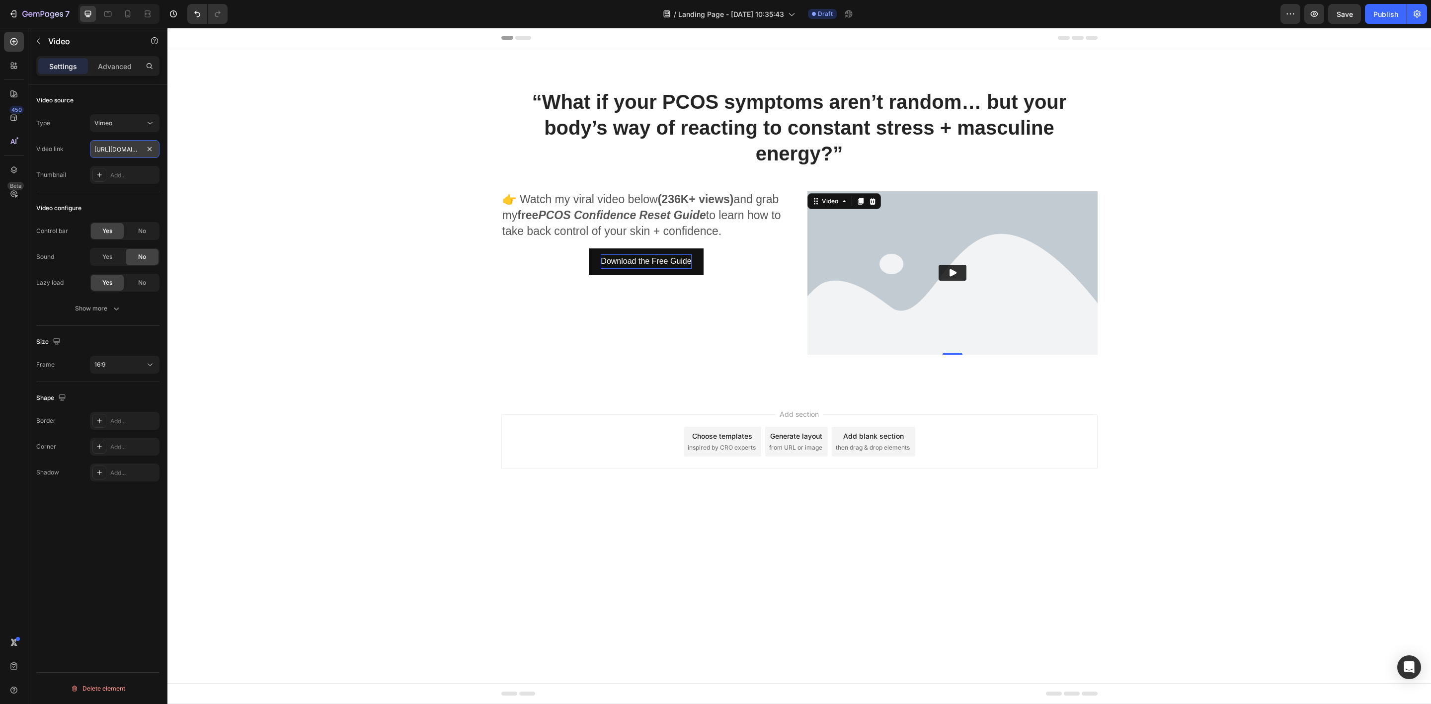
click at [129, 148] on input "[URL][DOMAIN_NAME]" at bounding box center [125, 149] width 70 height 18
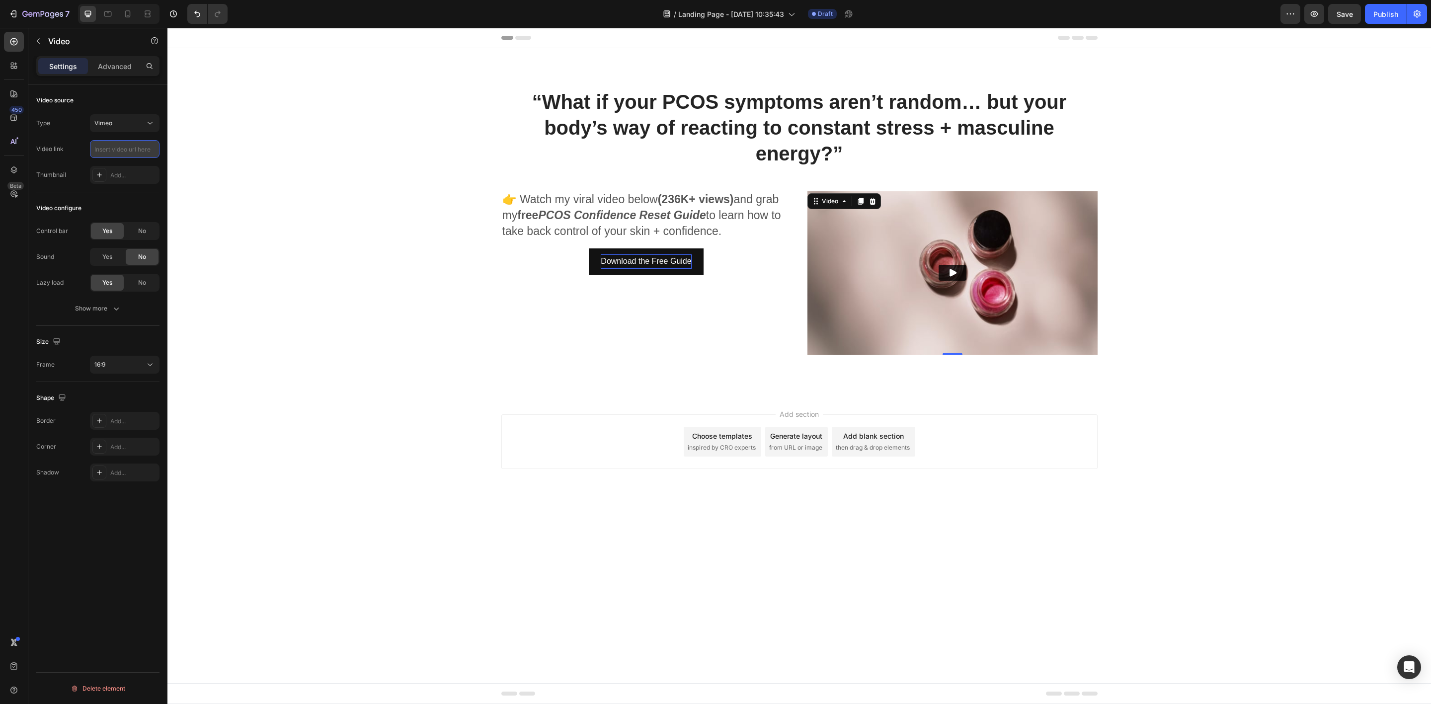
paste input "[URL][DOMAIN_NAME]"
type input "[URL][DOMAIN_NAME]"
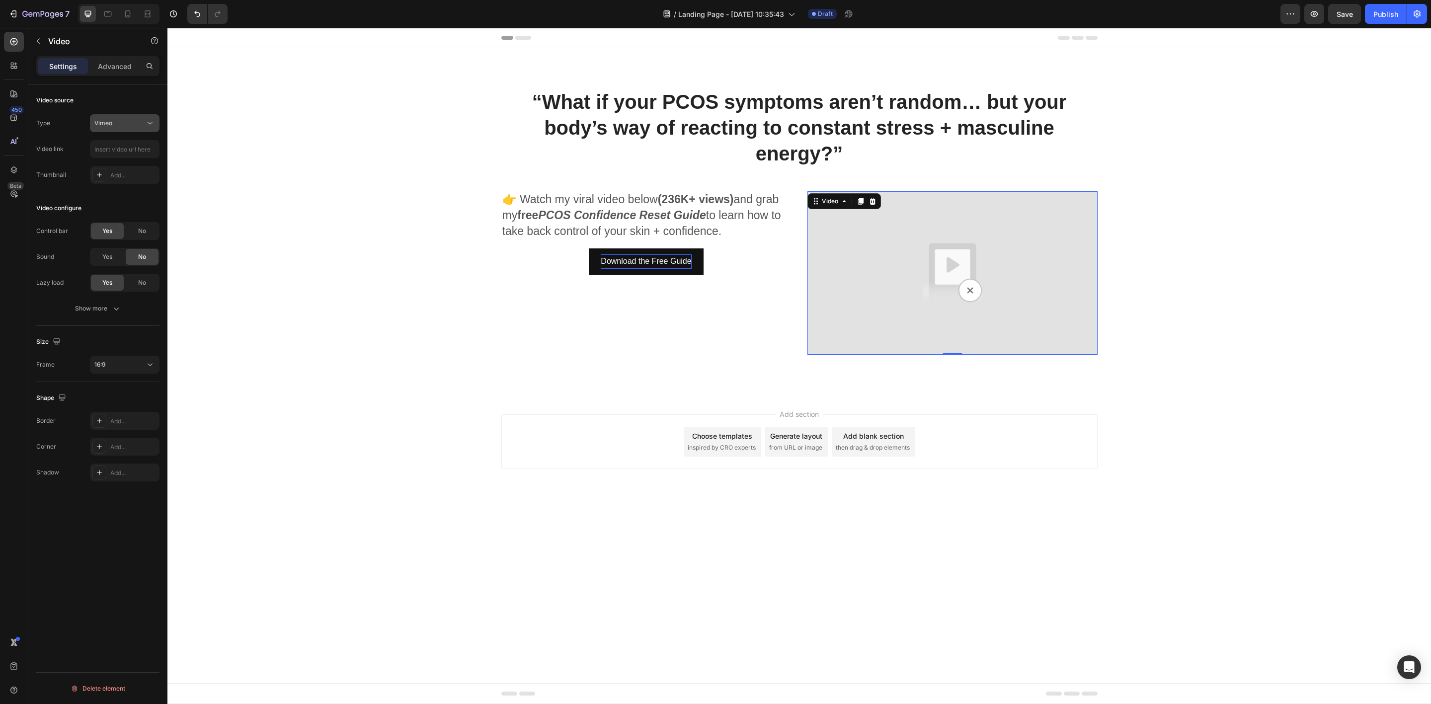
click at [150, 129] on button "Vimeo" at bounding box center [125, 123] width 70 height 18
click at [133, 145] on p "YouTube" at bounding box center [122, 148] width 57 height 9
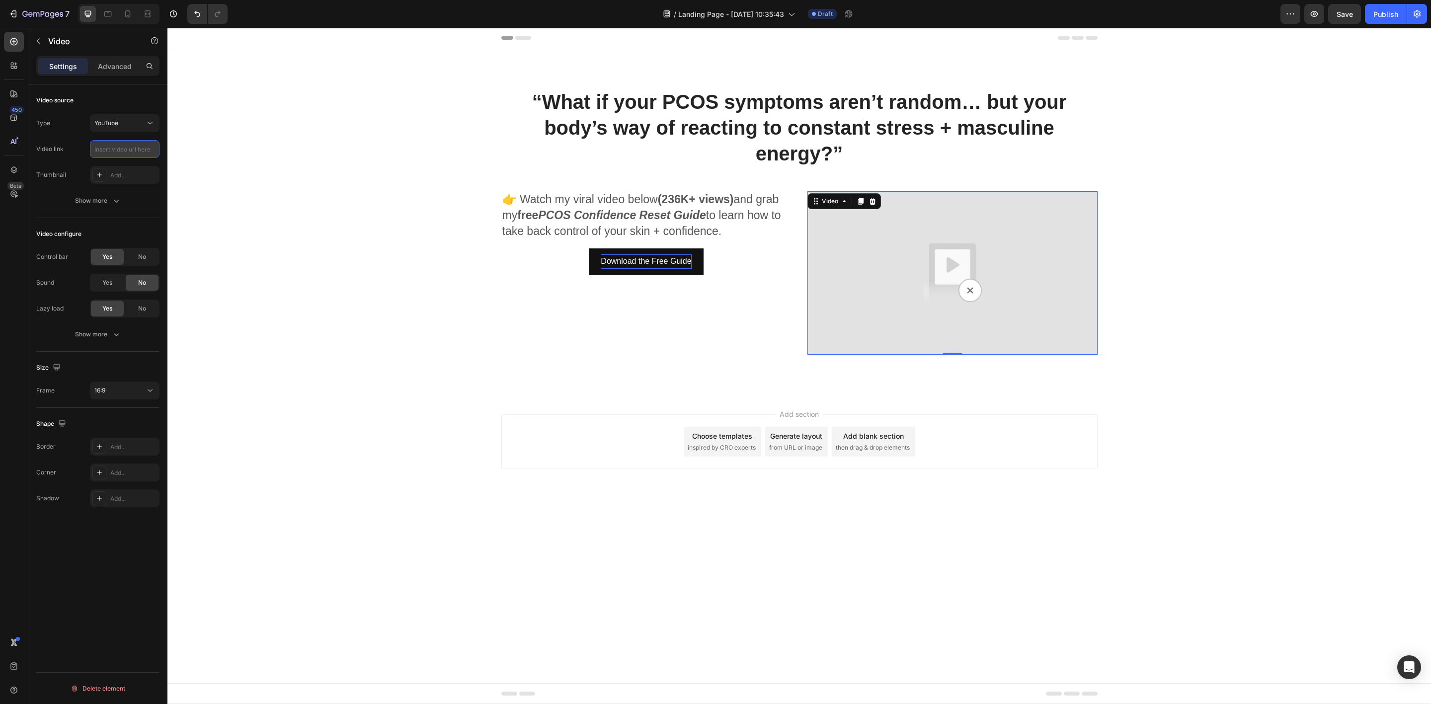
click at [151, 148] on input "text" at bounding box center [125, 149] width 70 height 18
click at [117, 200] on icon "button" at bounding box center [116, 201] width 10 height 10
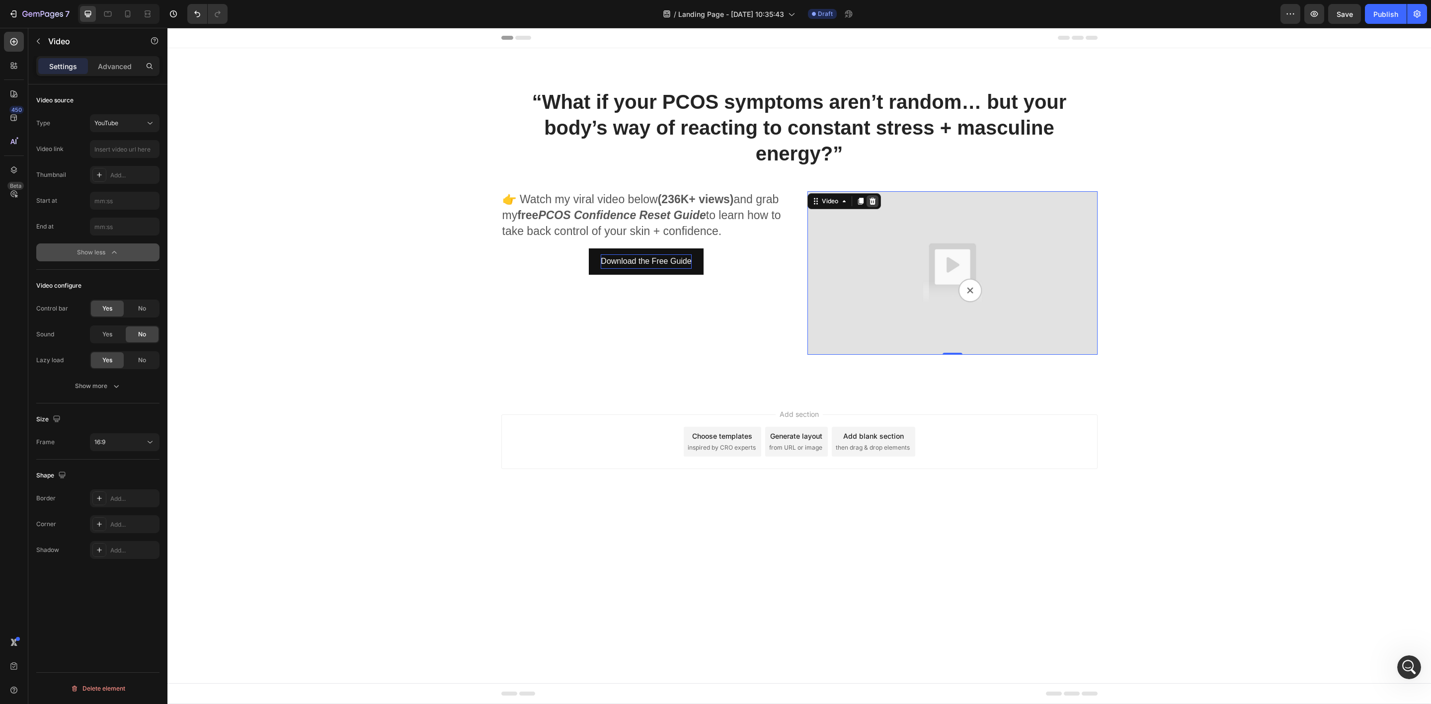
click at [873, 205] on icon at bounding box center [872, 201] width 6 height 7
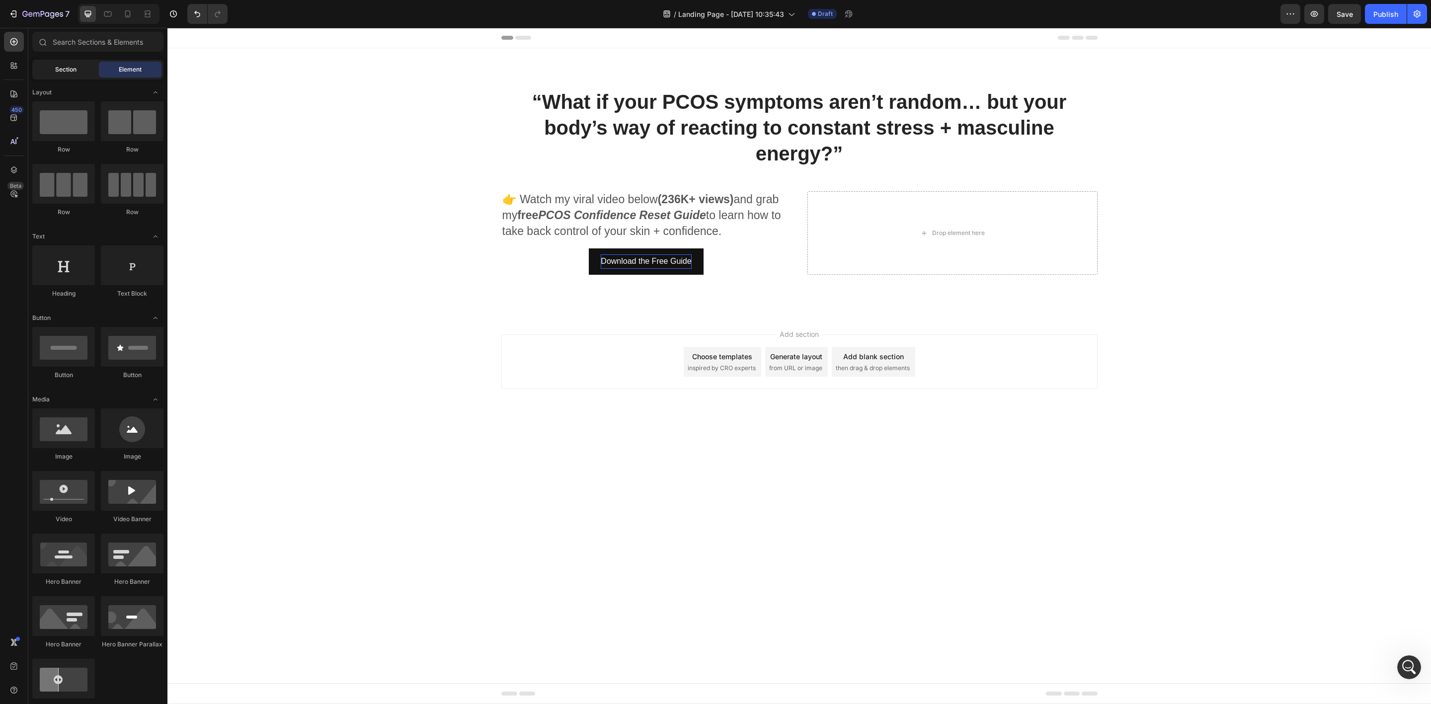
click at [66, 69] on span "Section" at bounding box center [65, 69] width 21 height 9
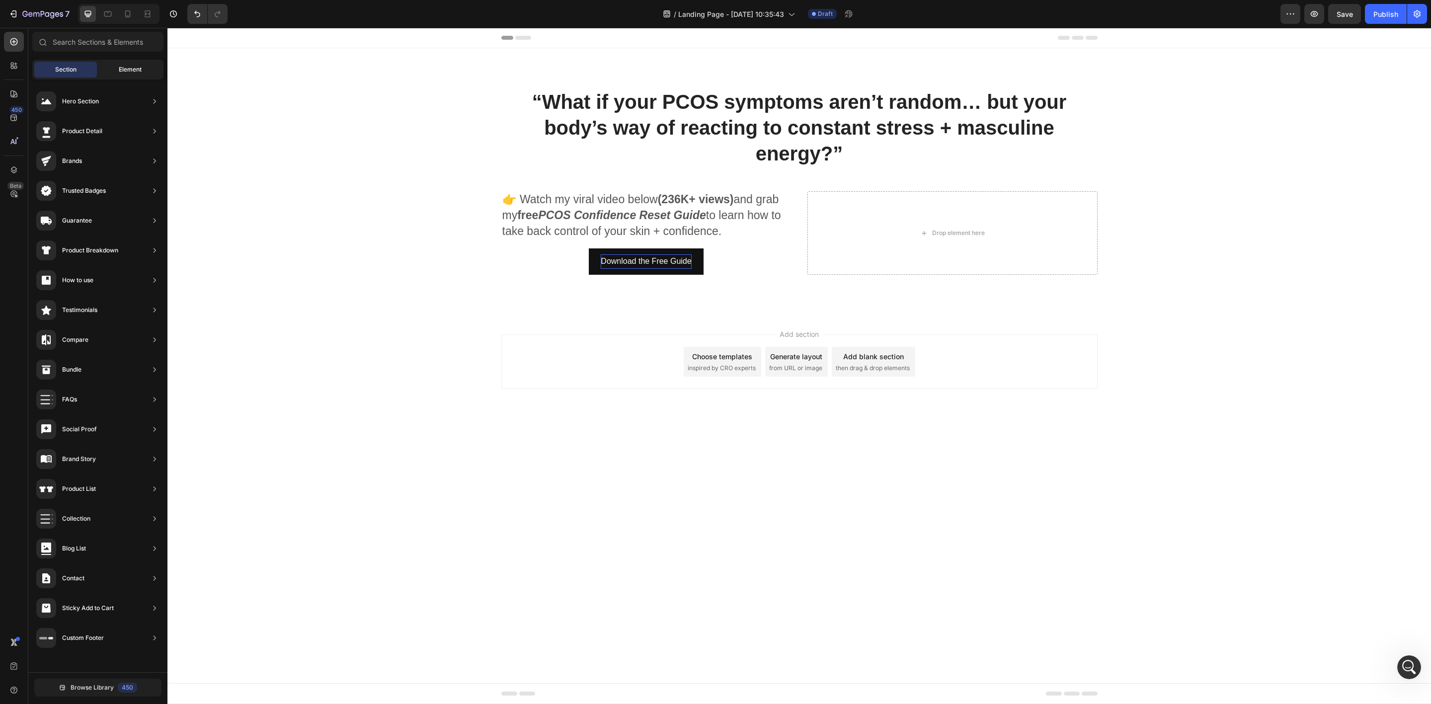
click at [117, 62] on div "Element" at bounding box center [130, 70] width 63 height 16
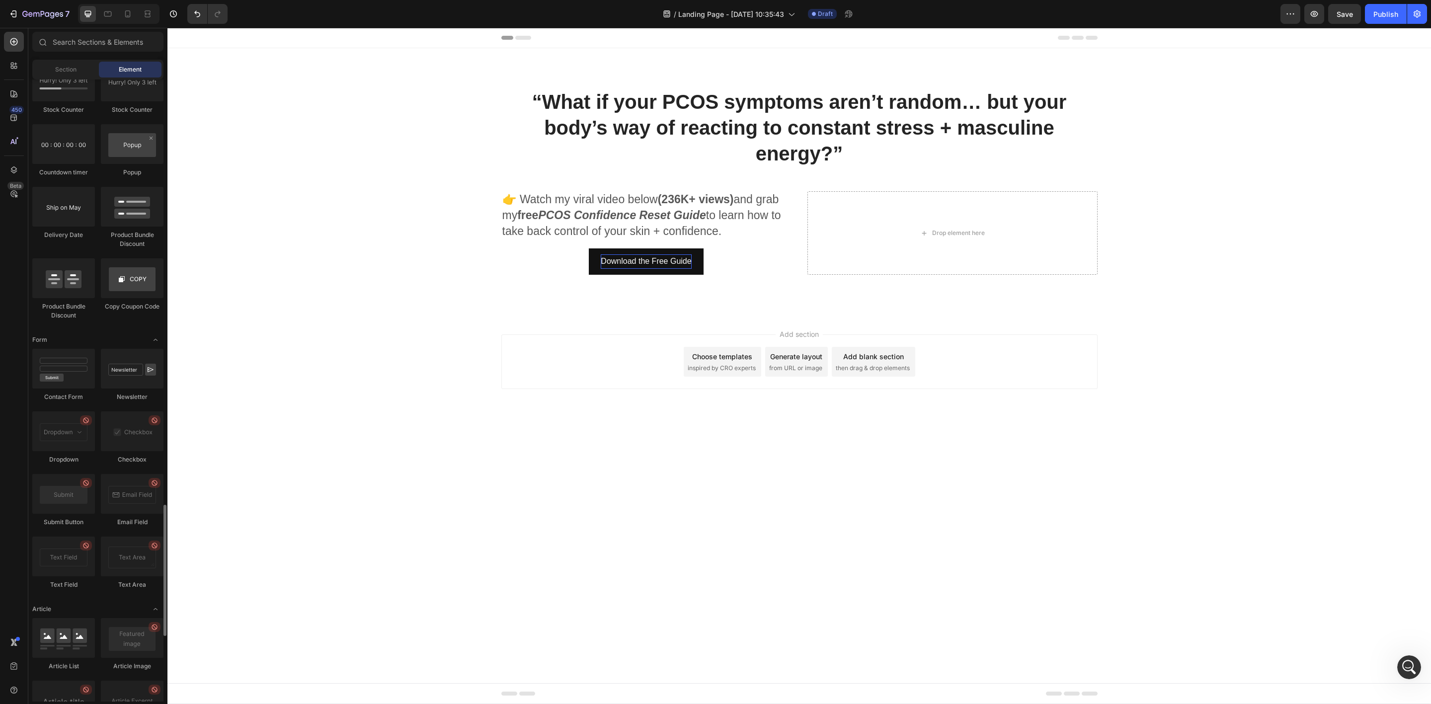
scroll to position [2322, 0]
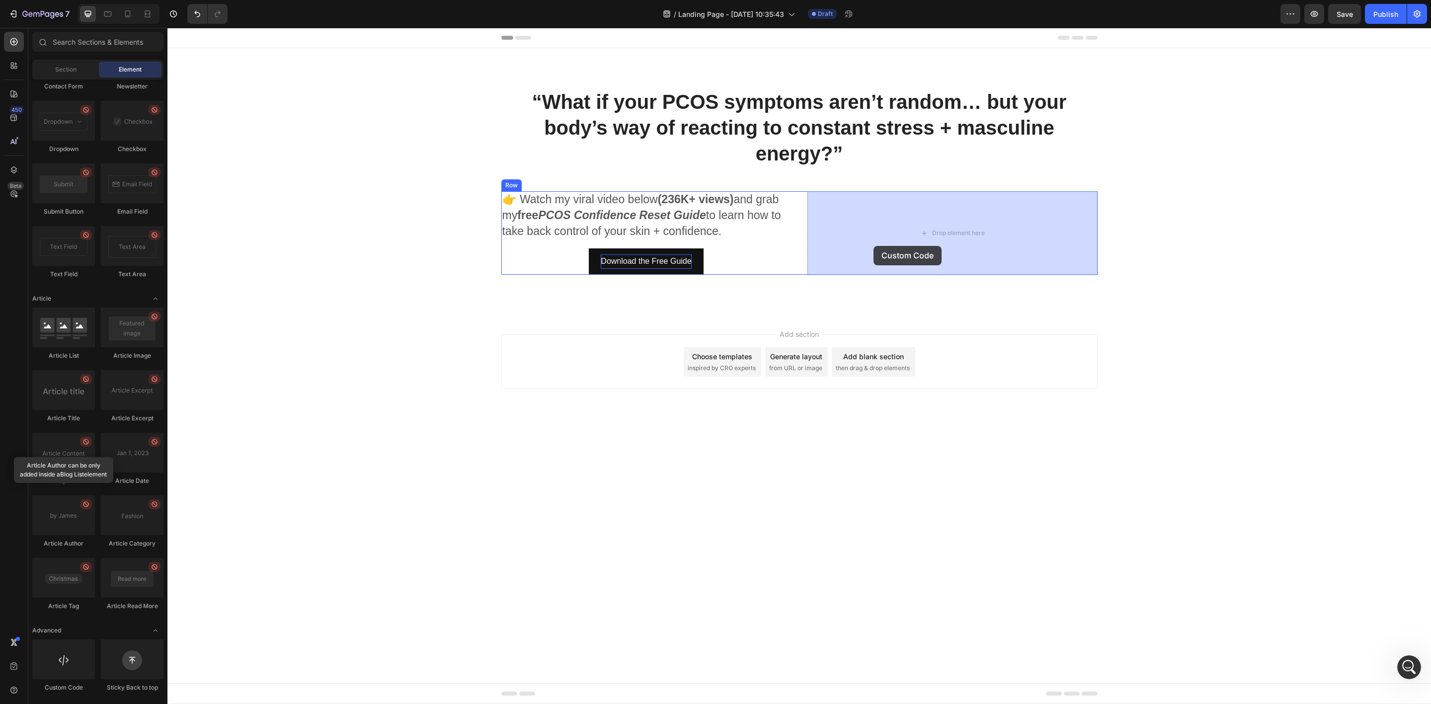
drag, startPoint x: 230, startPoint y: 689, endPoint x: 873, endPoint y: 246, distance: 781.0
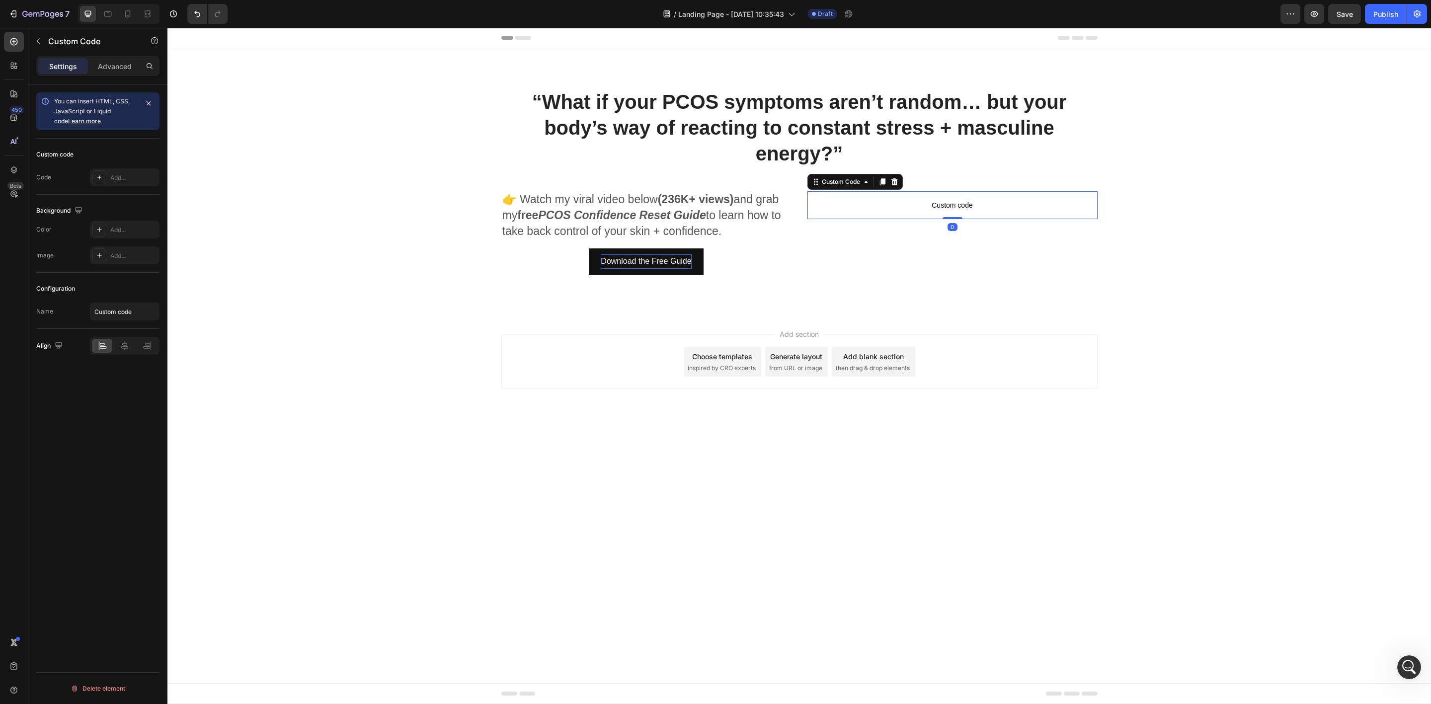
click at [923, 200] on span "Custom code" at bounding box center [952, 205] width 290 height 12
click at [953, 207] on span "Custom code" at bounding box center [952, 205] width 290 height 12
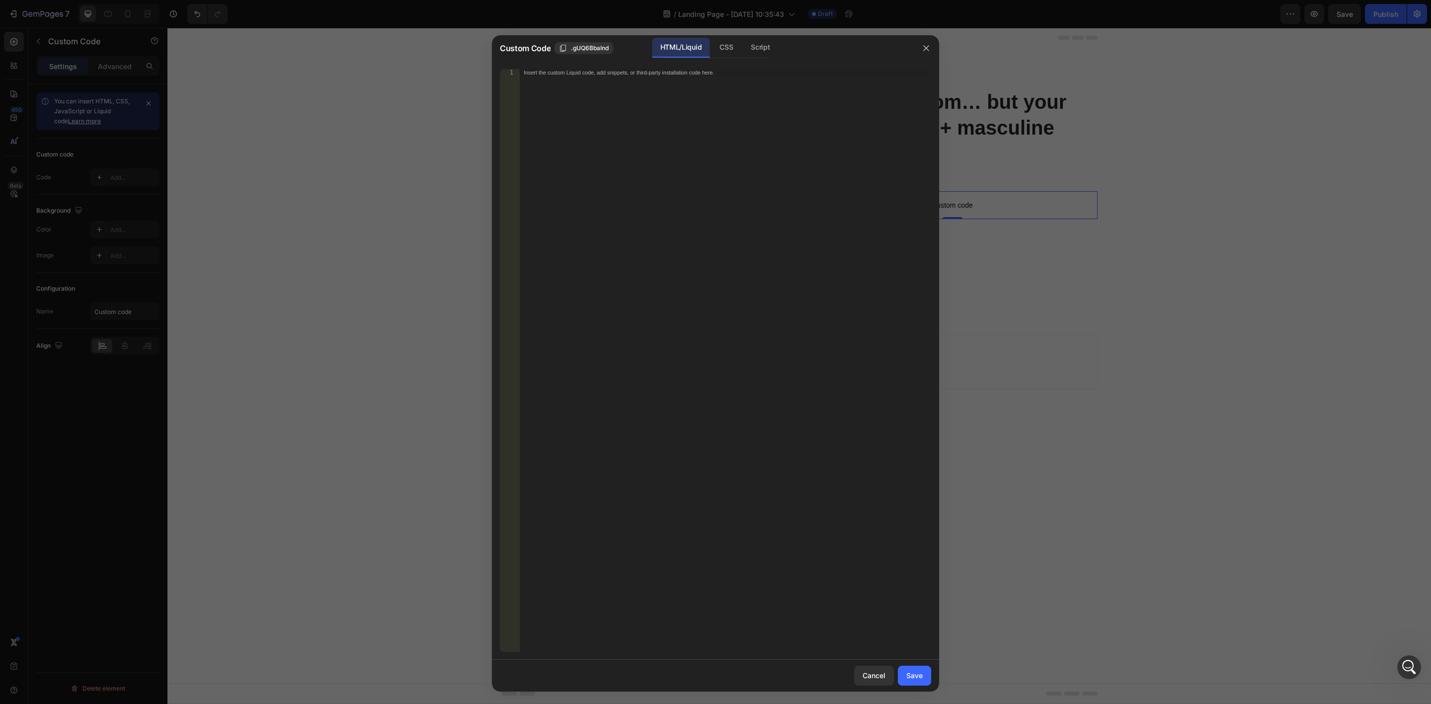
click at [615, 104] on div "Insert the custom Liquid code, add snippets, or third-party installation code h…" at bounding box center [725, 367] width 411 height 597
paste textarea
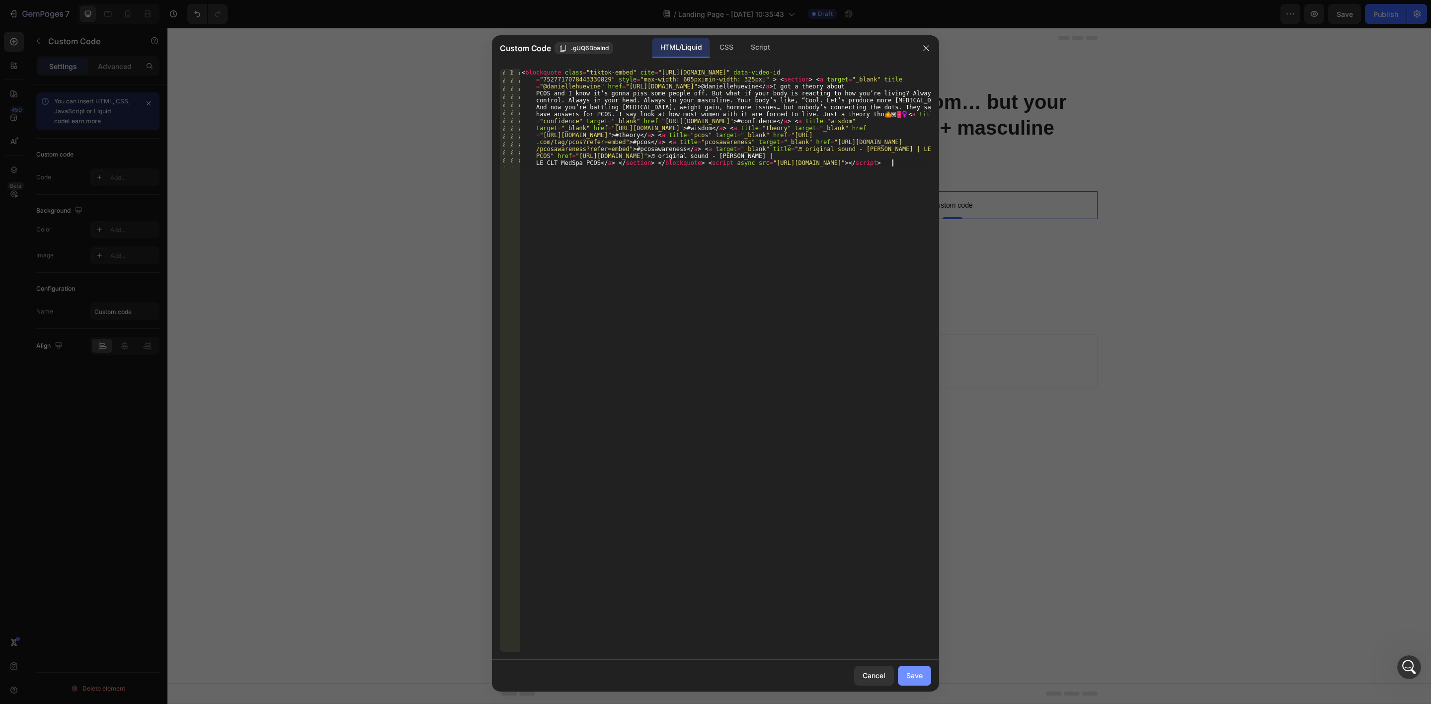
click at [906, 676] on div "Save" at bounding box center [914, 675] width 16 height 10
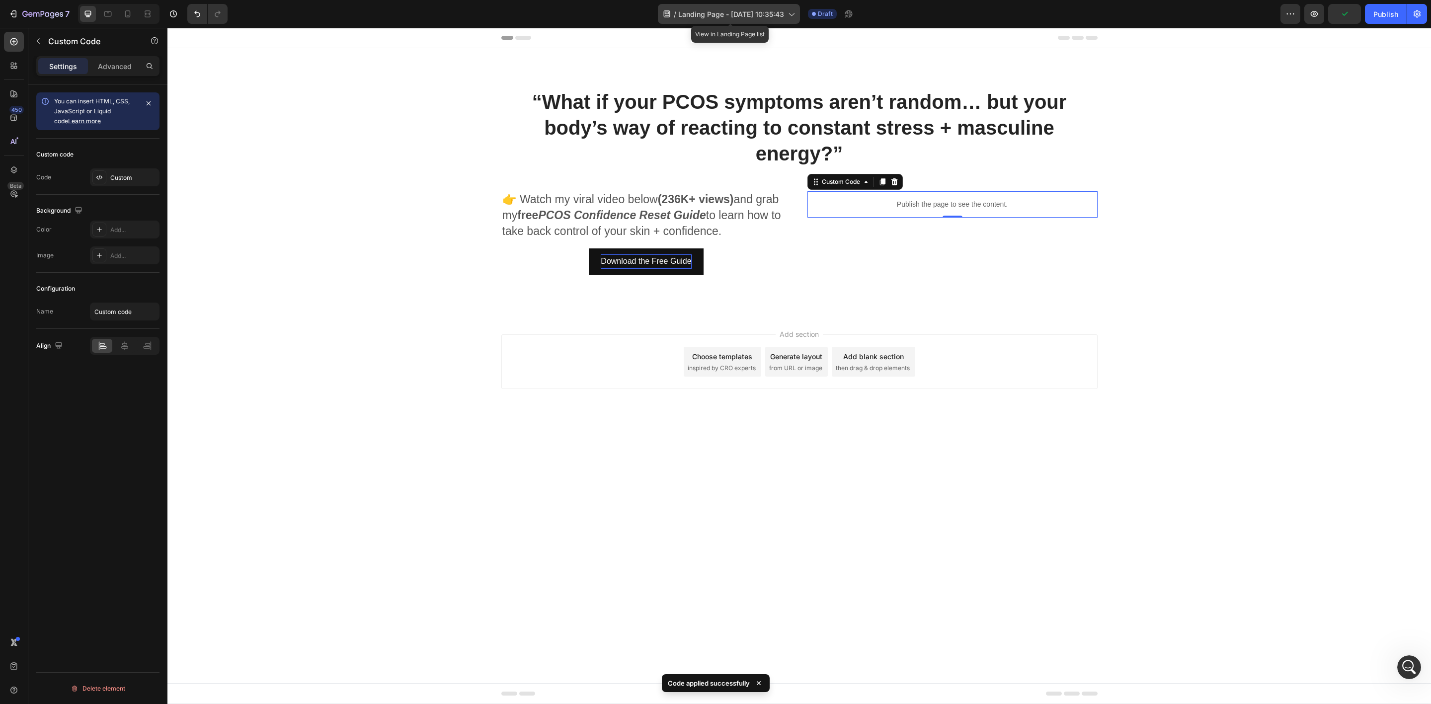
click at [733, 12] on span "Landing Page - [DATE] 10:35:43" at bounding box center [731, 14] width 106 height 10
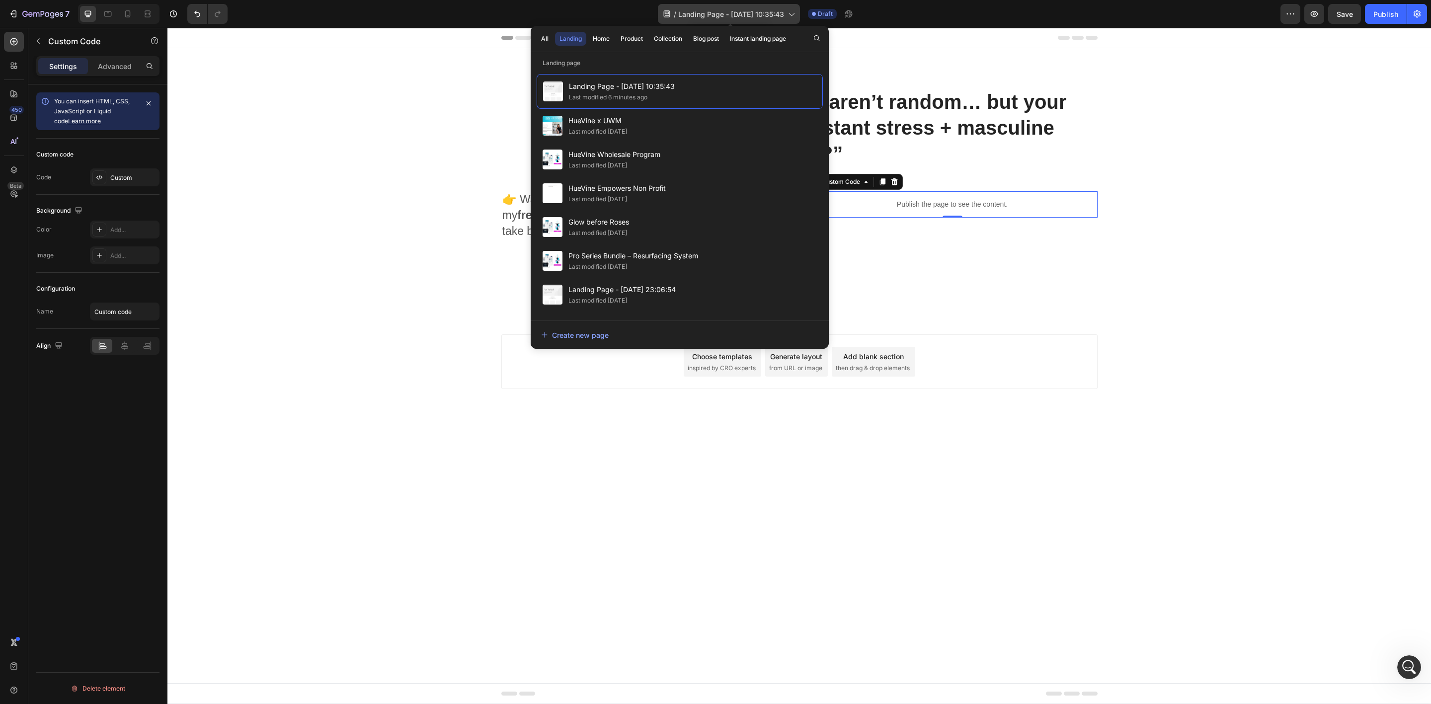
click at [738, 11] on span "Landing Page - [DATE] 10:35:43" at bounding box center [731, 14] width 106 height 10
click at [1399, 16] on button "Publish" at bounding box center [1386, 14] width 42 height 20
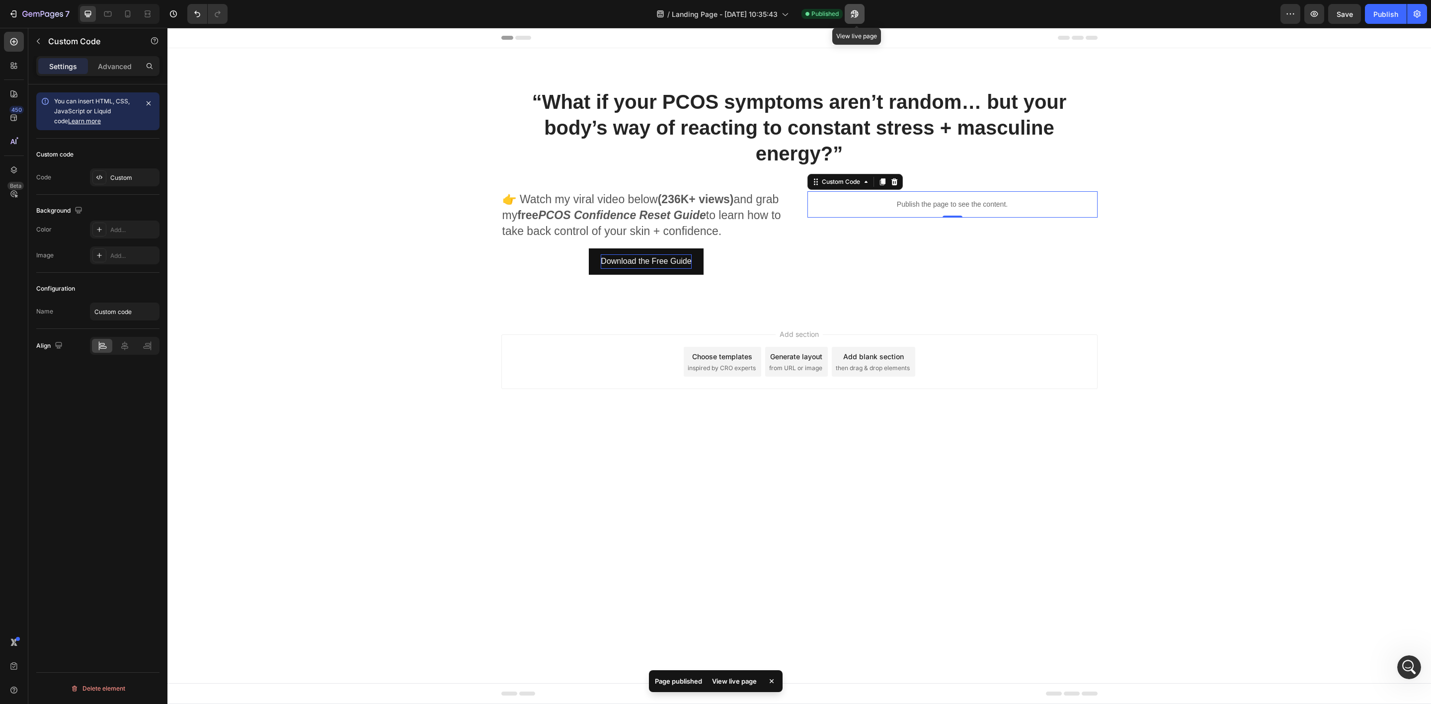
click at [857, 13] on icon "button" at bounding box center [854, 14] width 10 height 10
click at [714, 101] on p "“What if your PCOS symptoms aren’t random… but your body’s way of reacting to c…" at bounding box center [799, 127] width 594 height 77
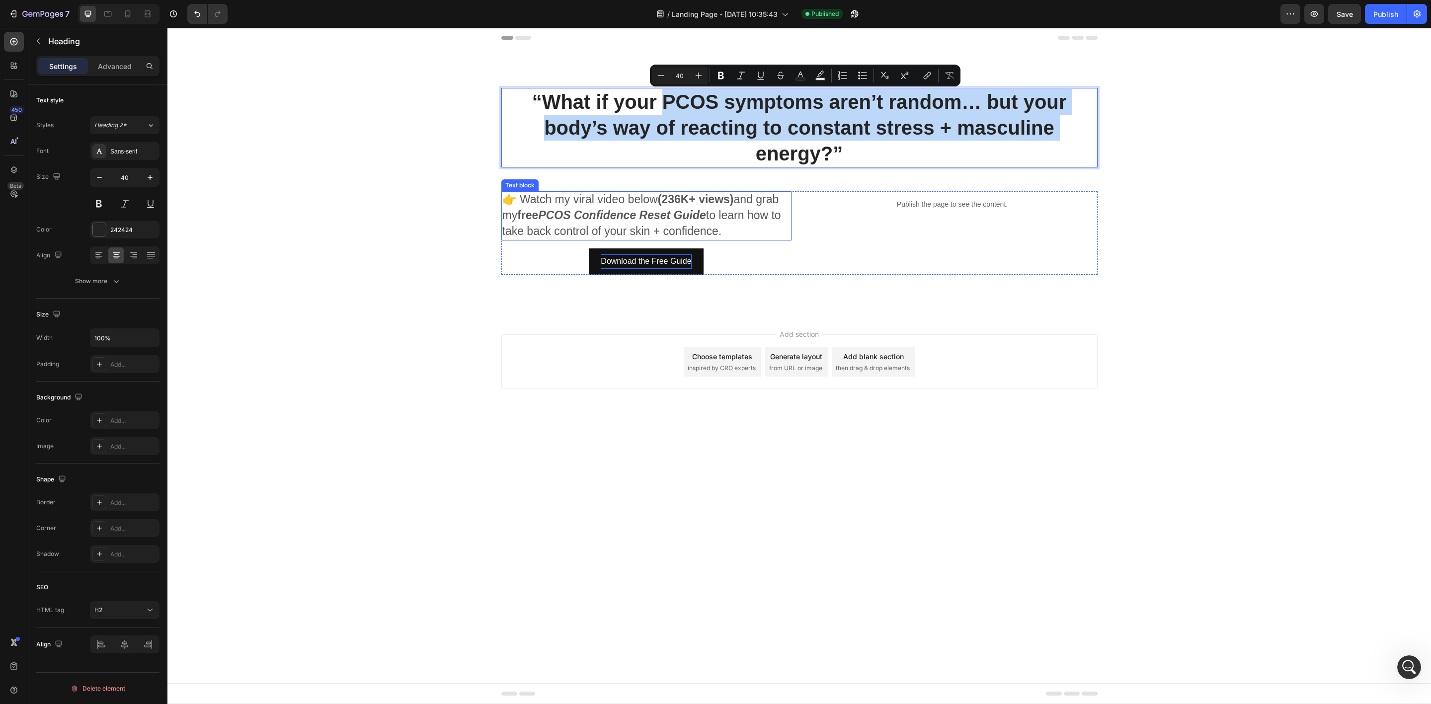
drag, startPoint x: 668, startPoint y: 106, endPoint x: 602, endPoint y: 193, distance: 108.5
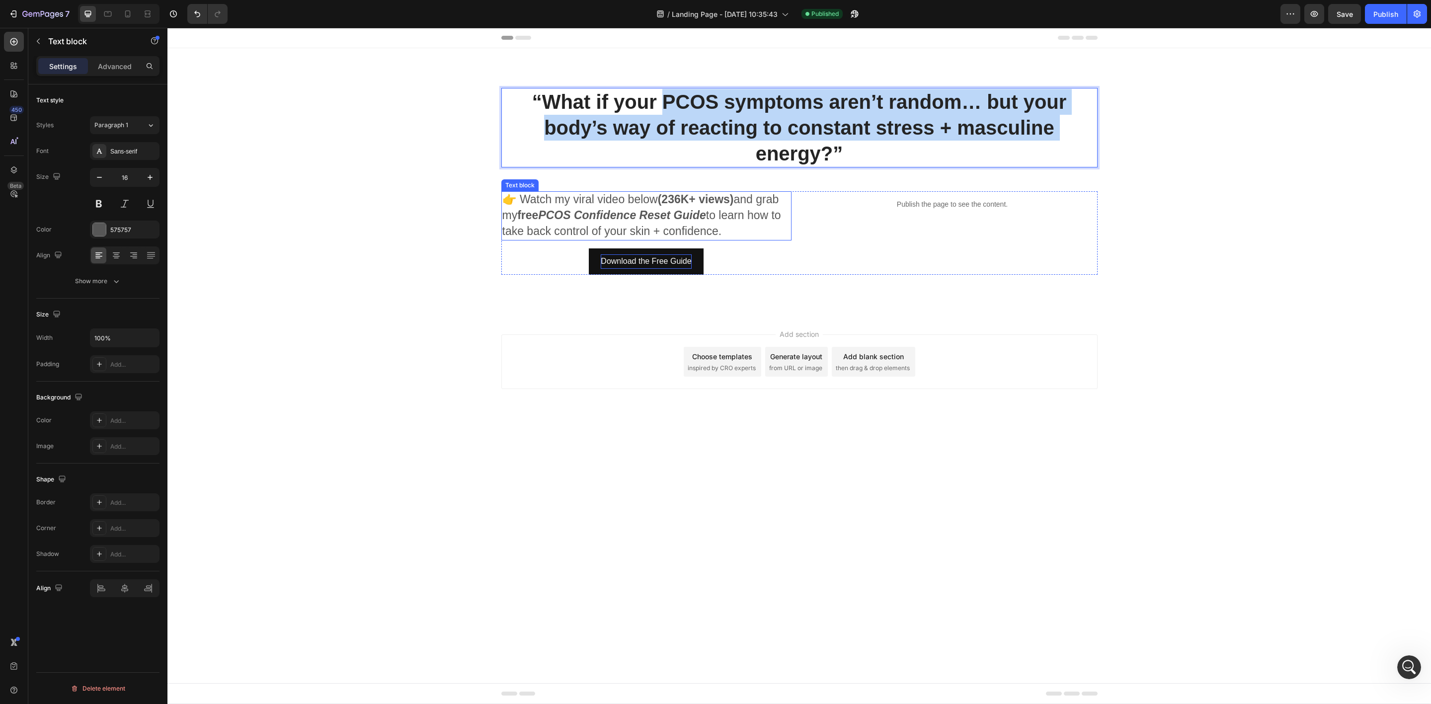
click at [688, 210] on strong "PCOS Confidence Reset Guide" at bounding box center [621, 215] width 167 height 13
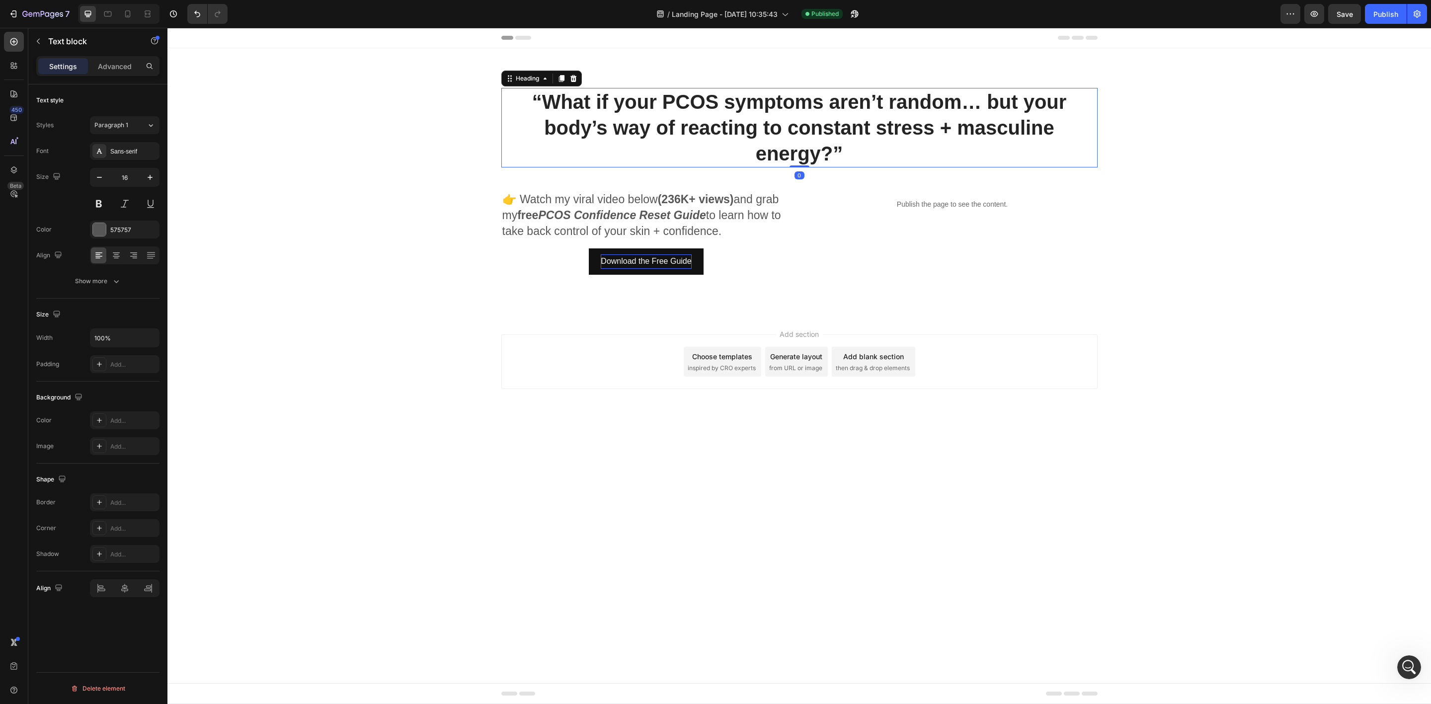
click at [769, 133] on p "“What if your PCOS symptoms aren’t random… but your body’s way of reacting to c…" at bounding box center [799, 127] width 594 height 77
drag, startPoint x: 416, startPoint y: 135, endPoint x: 422, endPoint y: 135, distance: 5.5
click at [418, 135] on div "“What if your PCOS symptoms aren’t random… but your body’s way of reacting to c…" at bounding box center [799, 181] width 1248 height 187
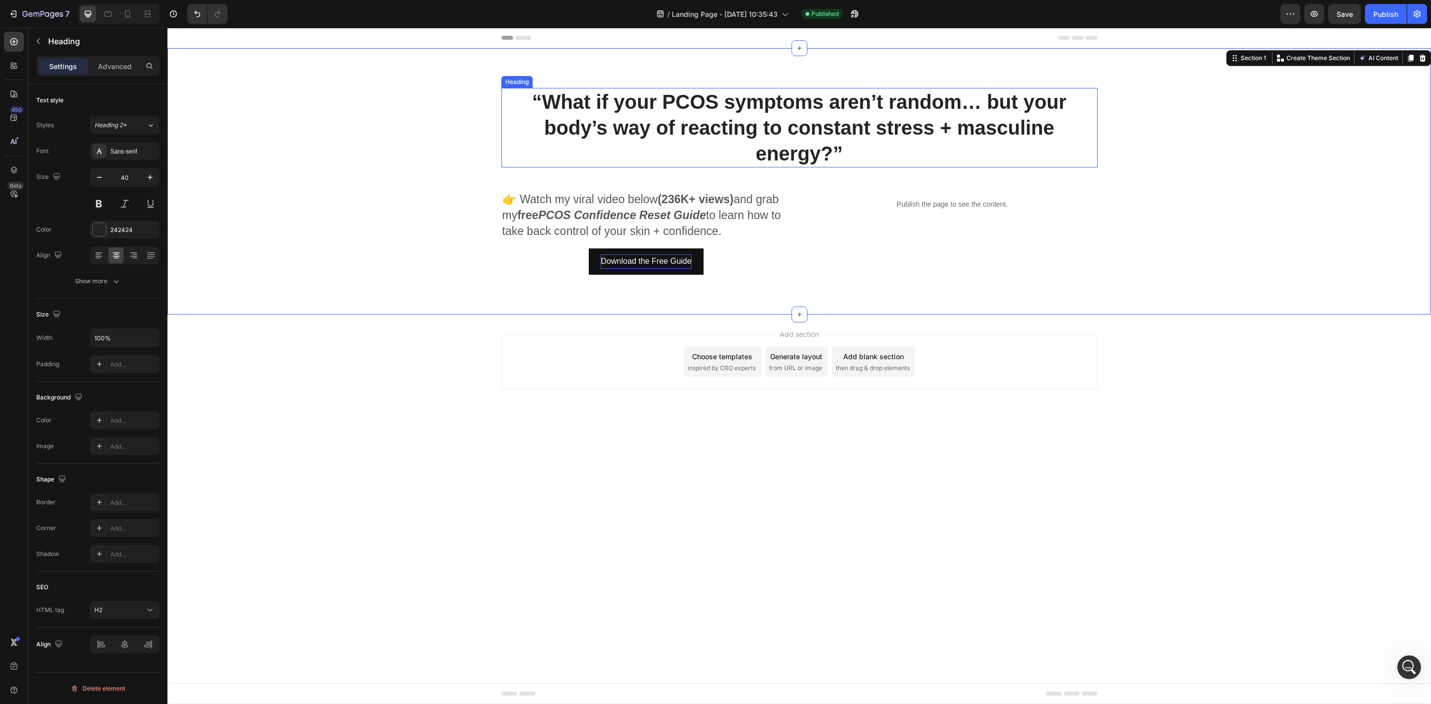
click at [541, 117] on p "“What if your PCOS symptoms aren’t random… but your body’s way of reacting to c…" at bounding box center [799, 127] width 594 height 77
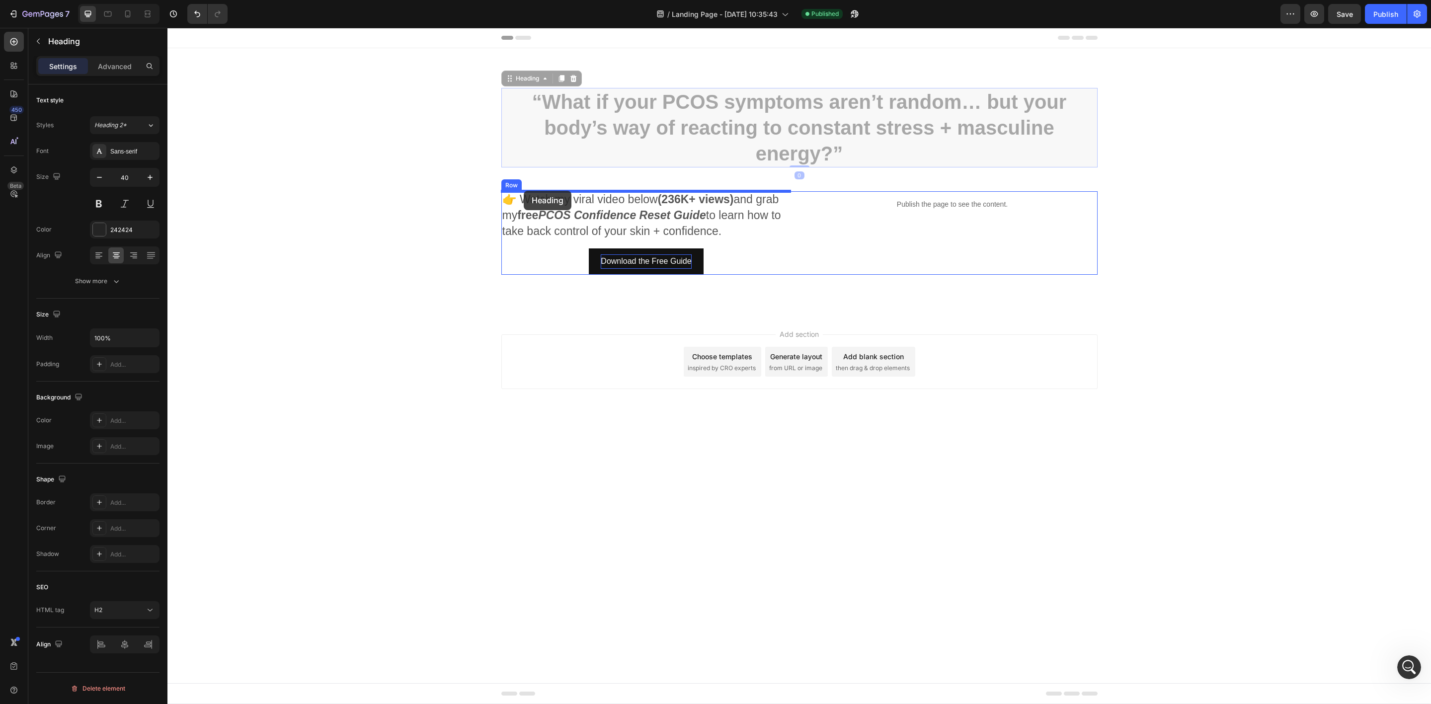
drag, startPoint x: 513, startPoint y: 81, endPoint x: 524, endPoint y: 191, distance: 110.3
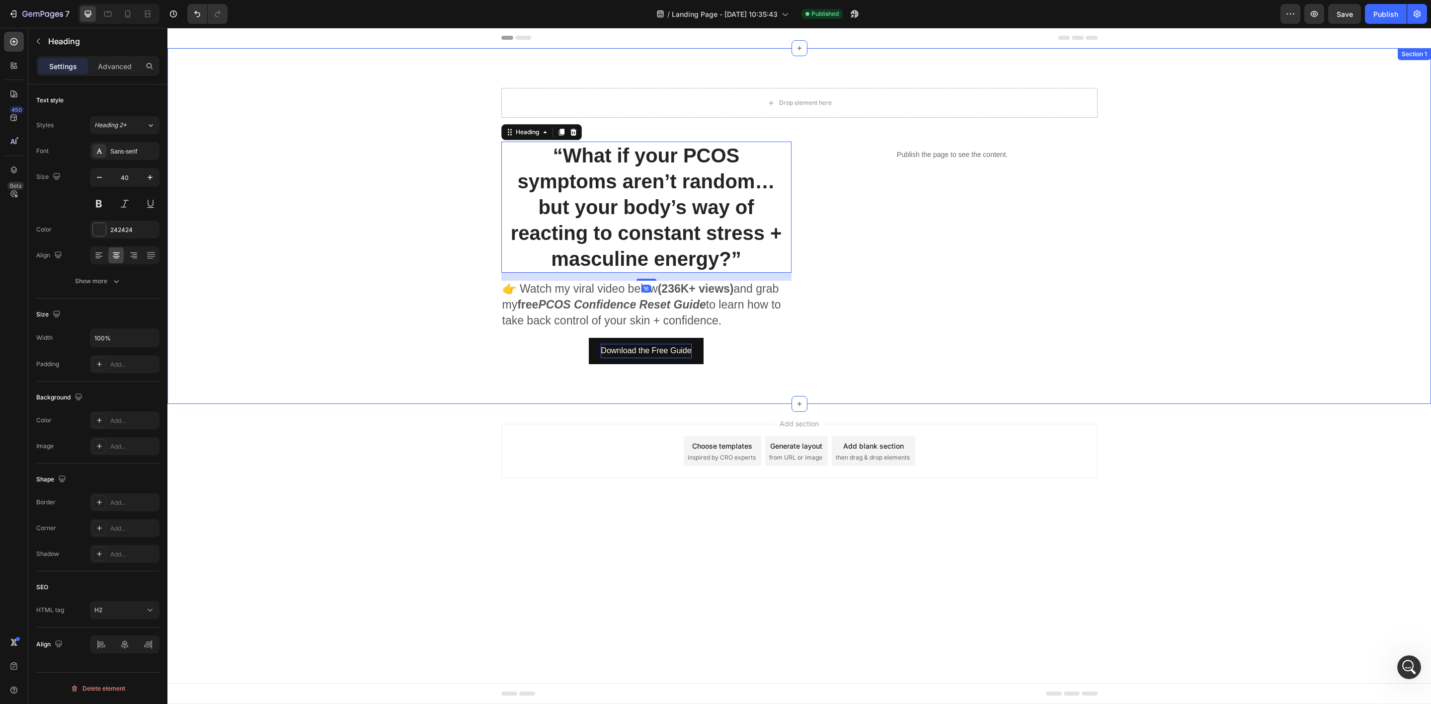
click at [744, 262] on h2 "“What if your PCOS symptoms aren’t random… but your body’s way of reacting to c…" at bounding box center [646, 207] width 290 height 131
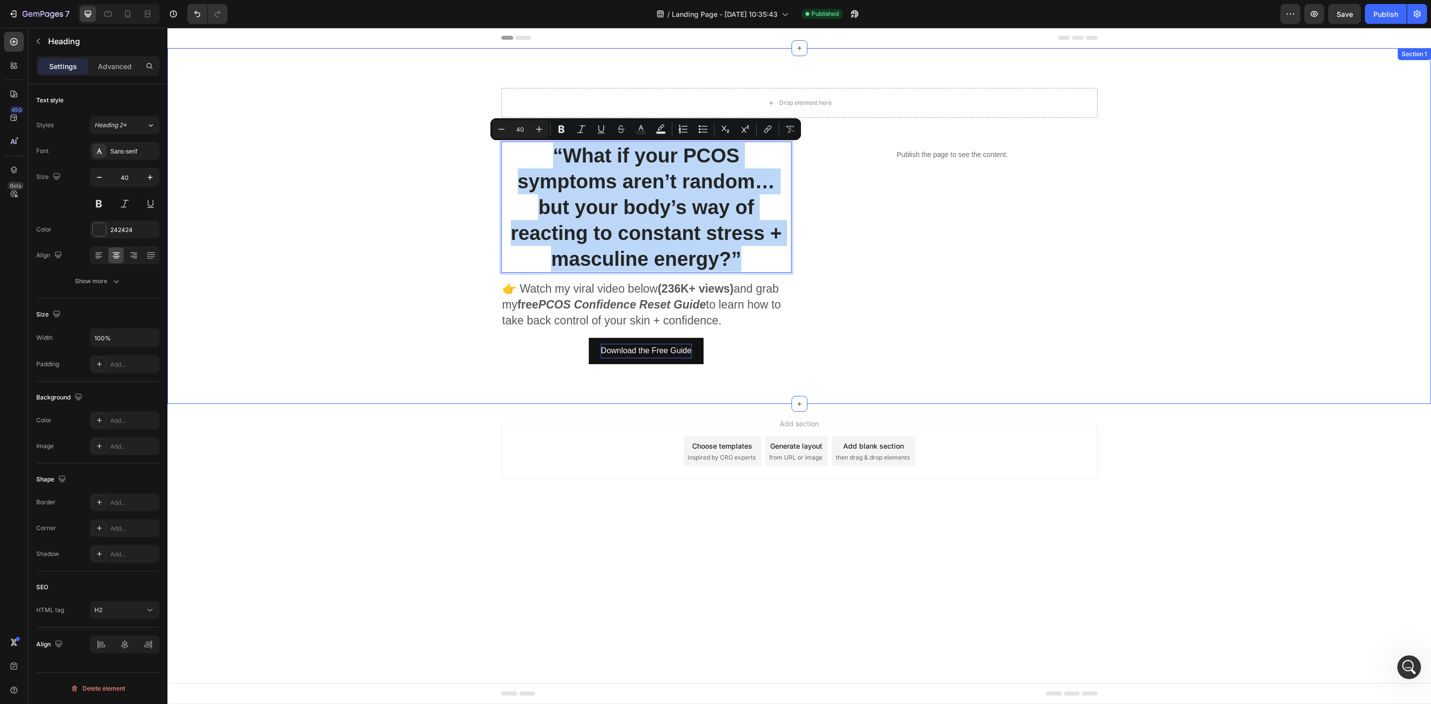
drag, startPoint x: 750, startPoint y: 260, endPoint x: 473, endPoint y: 136, distance: 303.1
click at [473, 136] on div "Drop element here Row “What if your PCOS symptoms aren’t random… but your body’…" at bounding box center [799, 226] width 1248 height 276
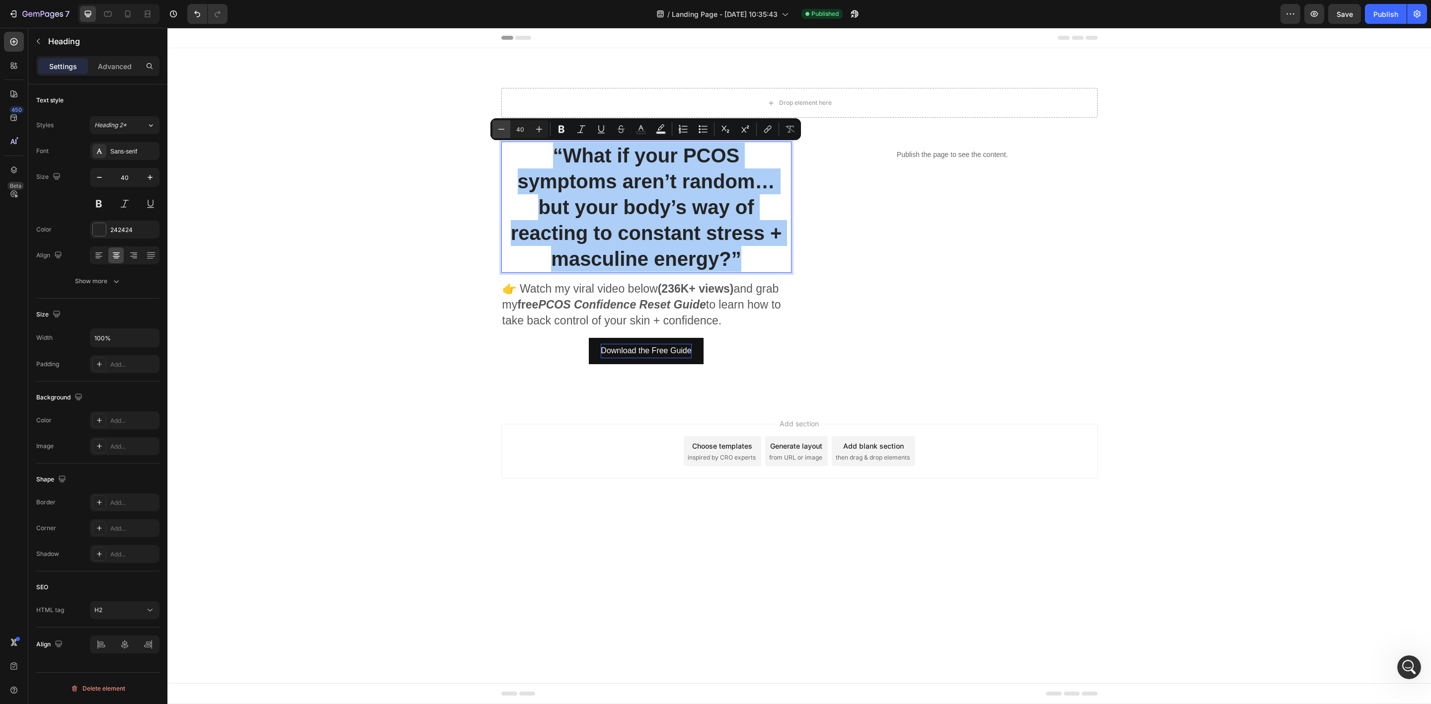
click at [501, 127] on icon "Editor contextual toolbar" at bounding box center [501, 129] width 10 height 10
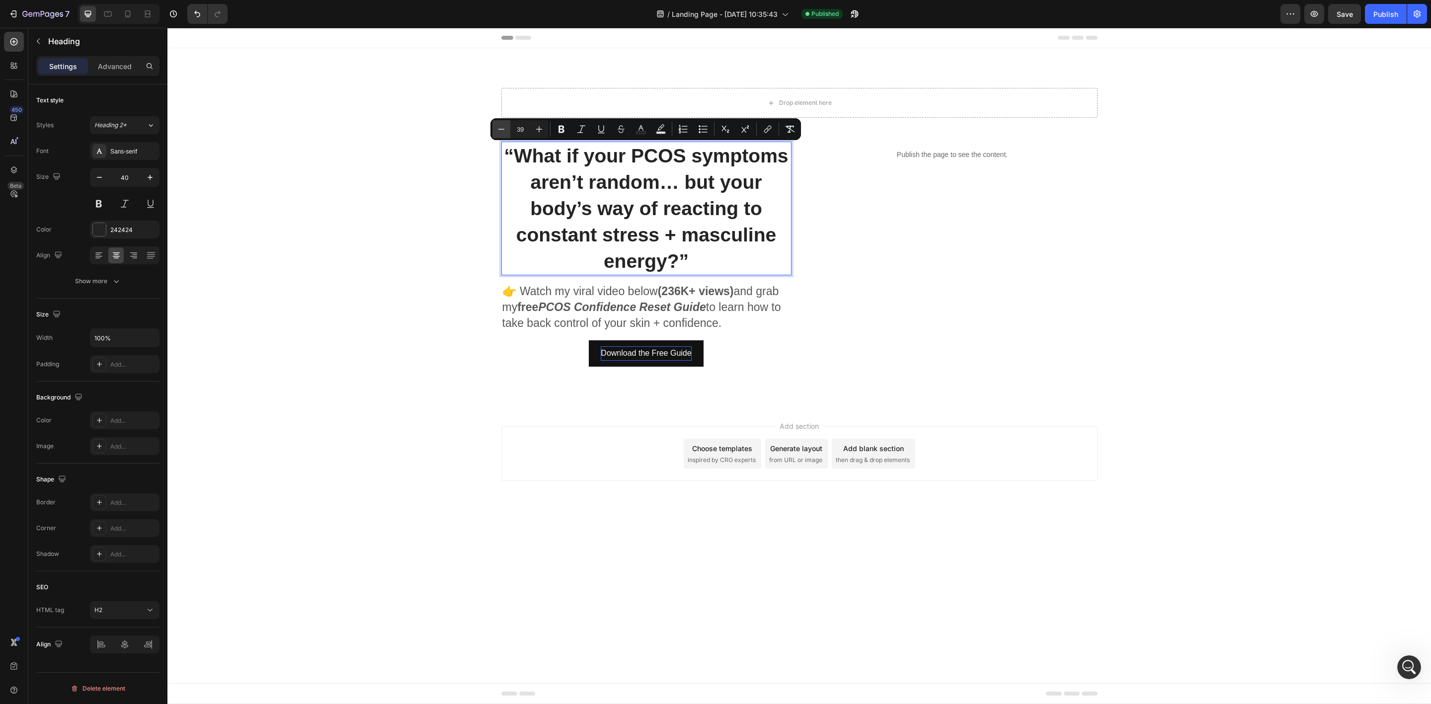
click at [501, 127] on icon "Editor contextual toolbar" at bounding box center [501, 129] width 10 height 10
type input "37"
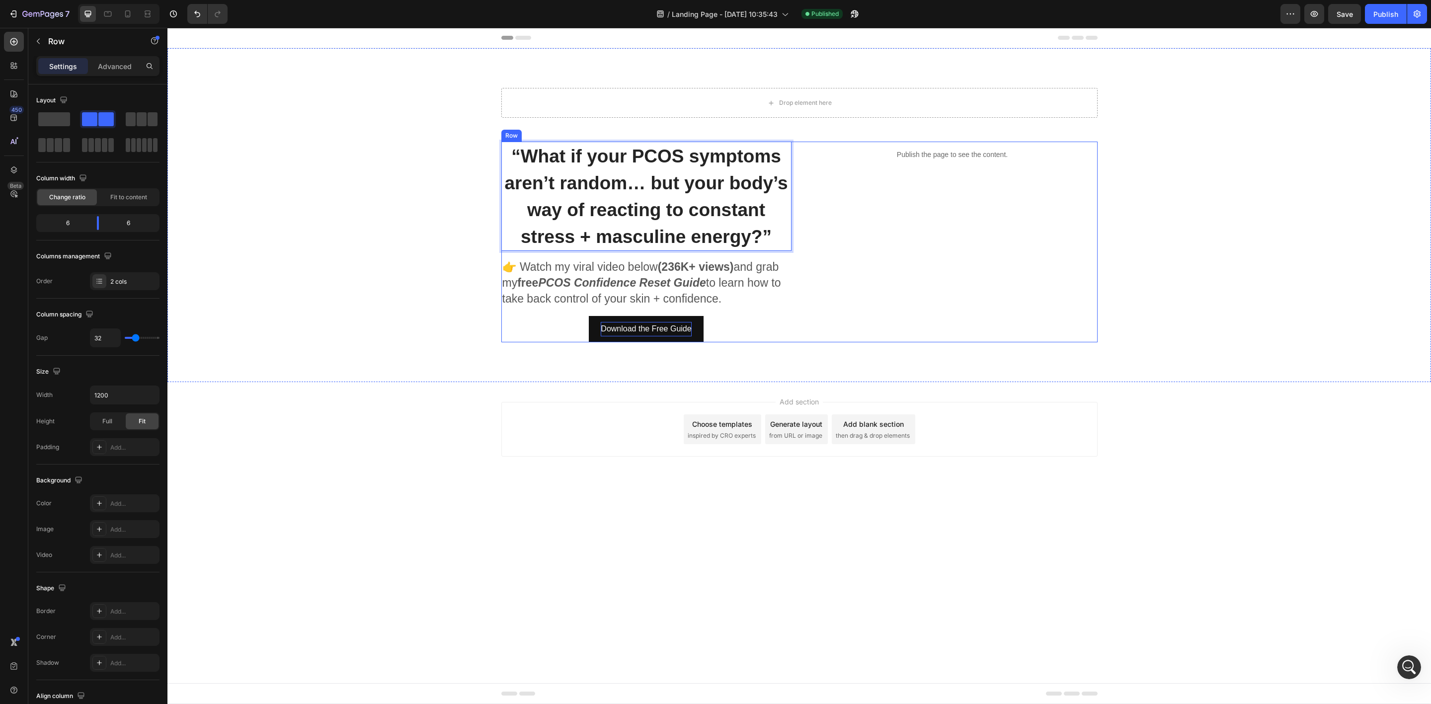
click at [949, 249] on div "Publish the page to see the content. Custom Code" at bounding box center [952, 242] width 290 height 201
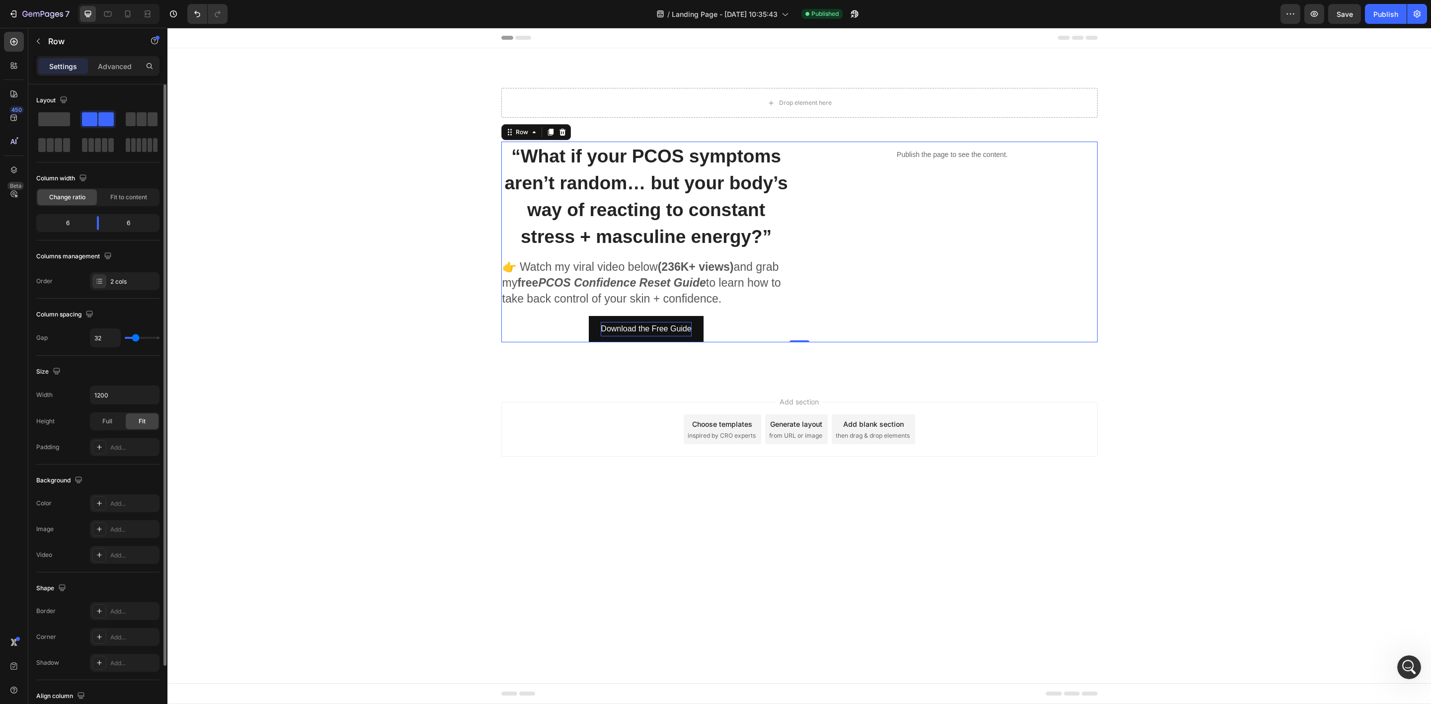
type input "24"
type input "21"
type input "18"
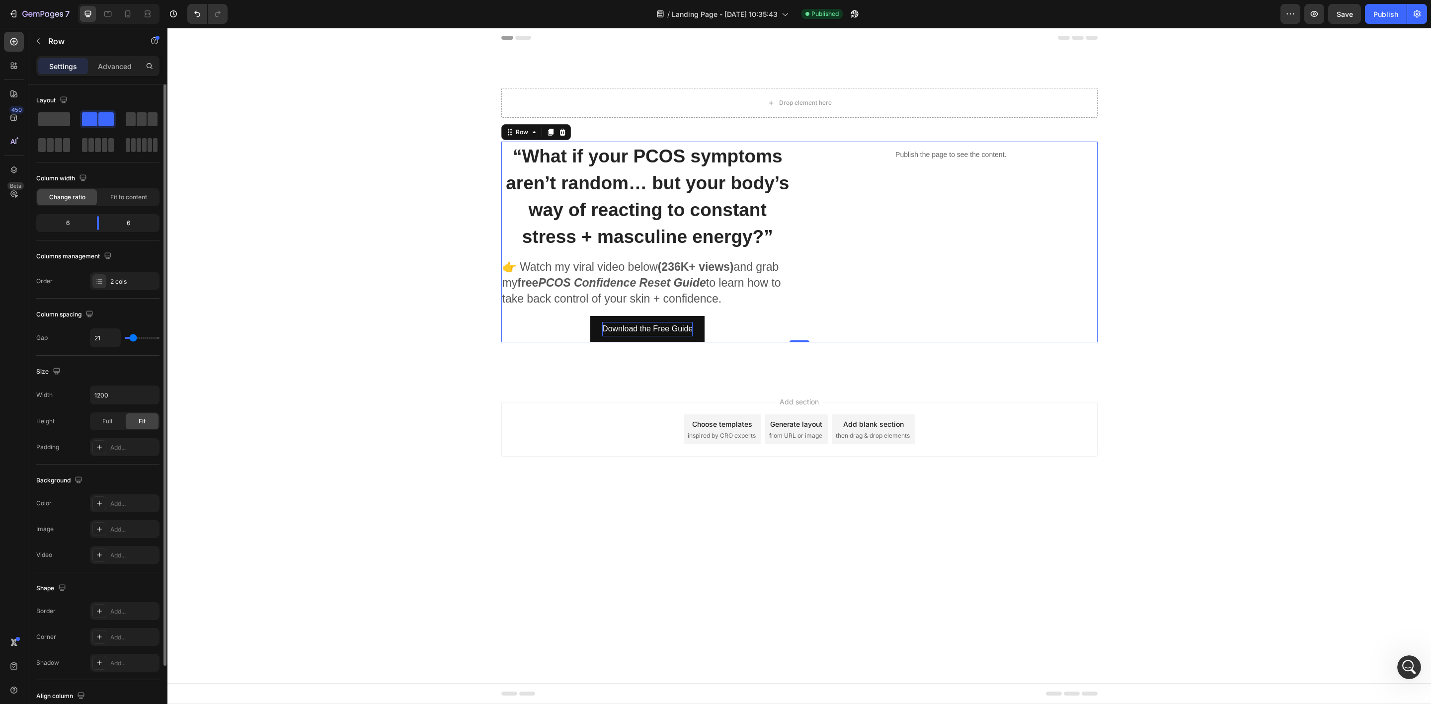
type input "18"
type input "11"
type input "8"
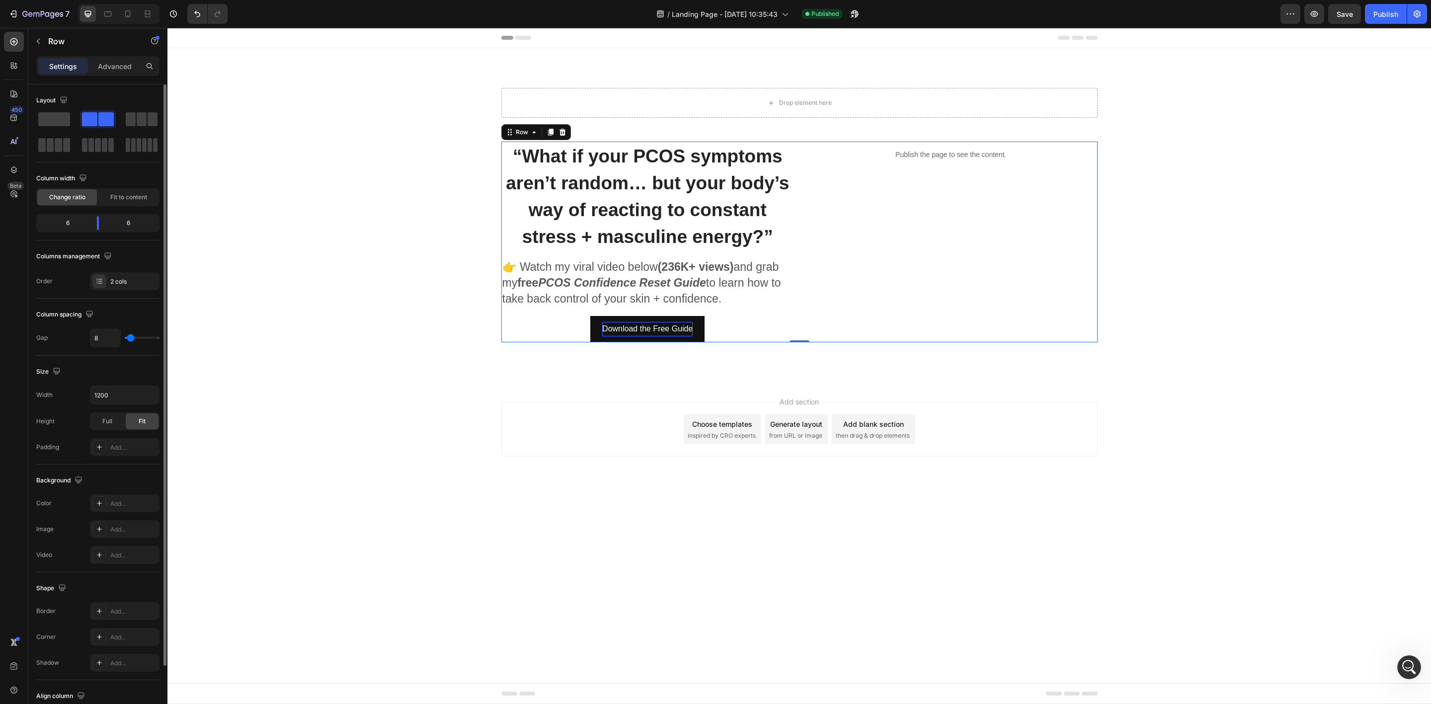
type input "4"
type input "1"
type input "0"
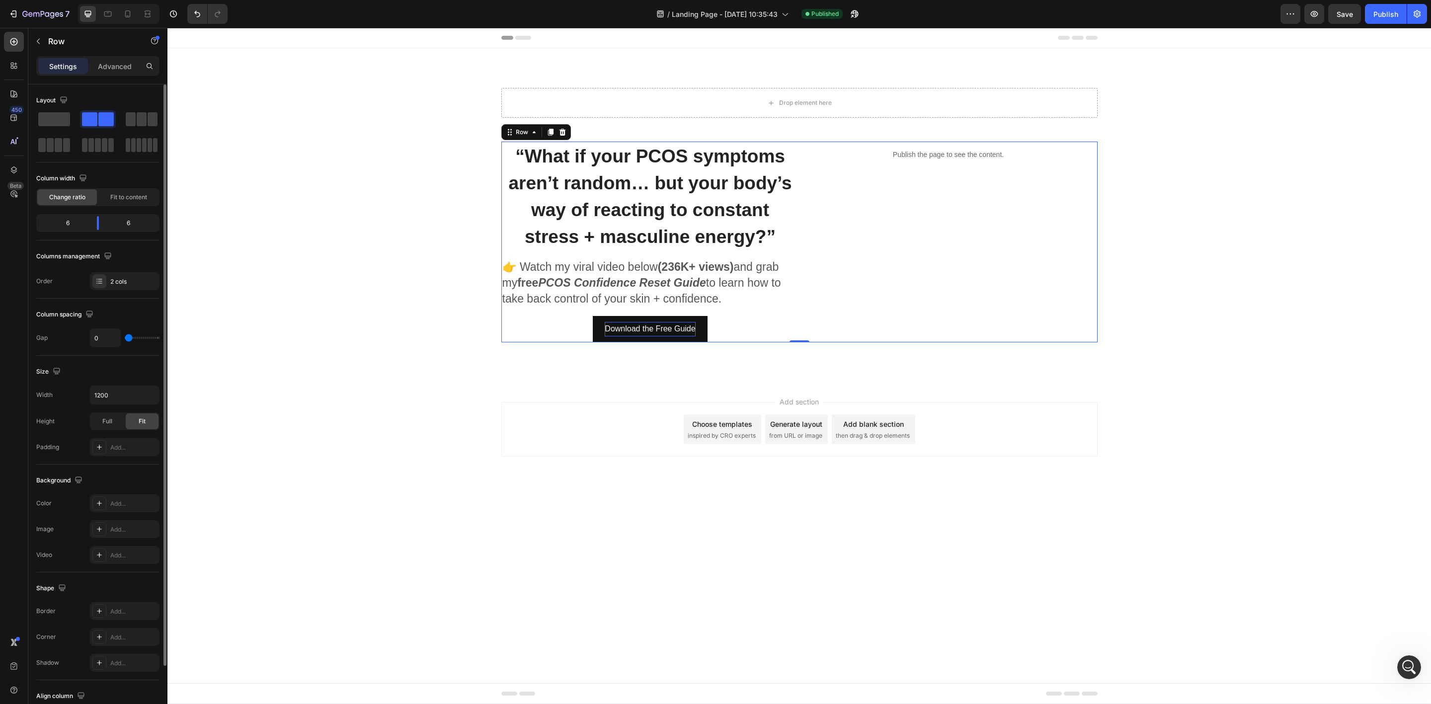
drag, startPoint x: 135, startPoint y: 337, endPoint x: 127, endPoint y: 337, distance: 7.9
type input "0"
click at [127, 337] on input "range" at bounding box center [142, 338] width 35 height 2
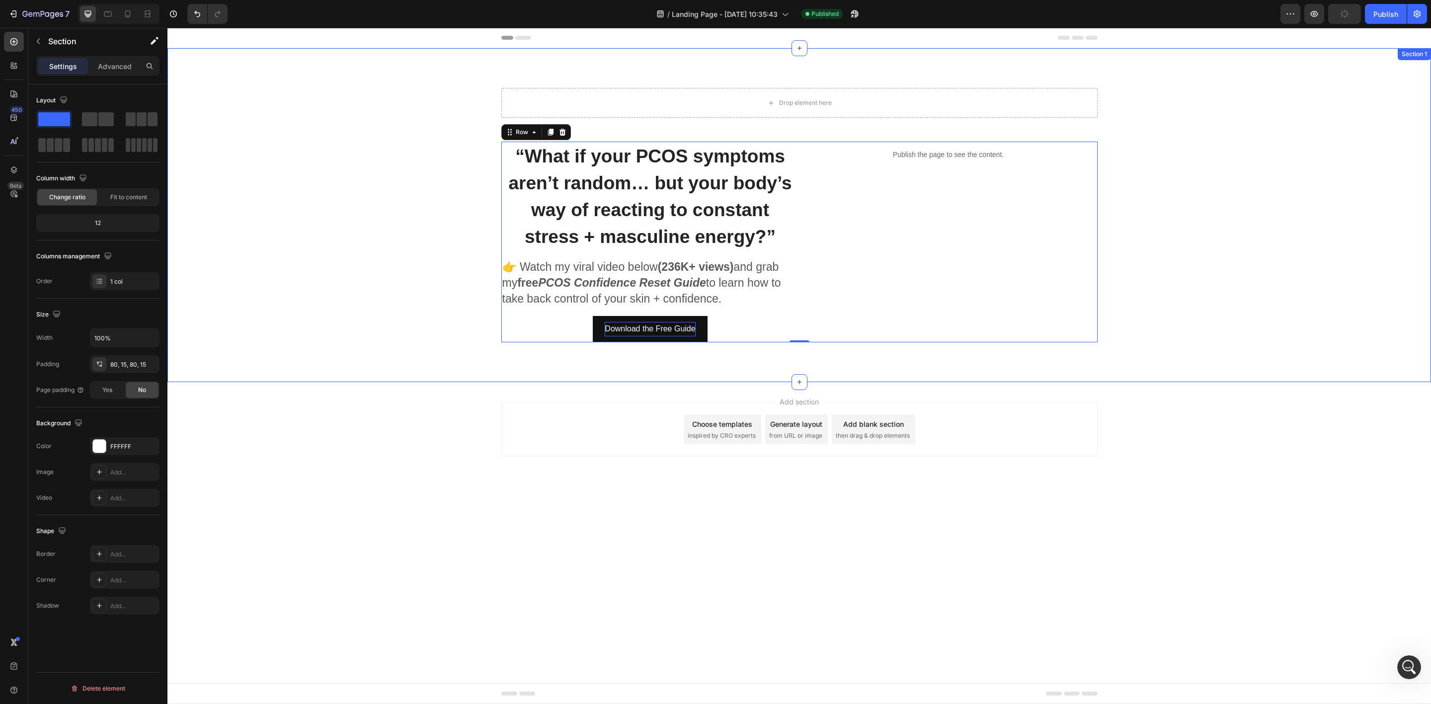
click at [415, 189] on div "Drop element here Row ⁠⁠⁠⁠⁠⁠⁠ “What if your PCOS symptoms aren’t random… but yo…" at bounding box center [799, 215] width 1248 height 254
click at [1378, 15] on div "Publish" at bounding box center [1385, 14] width 25 height 10
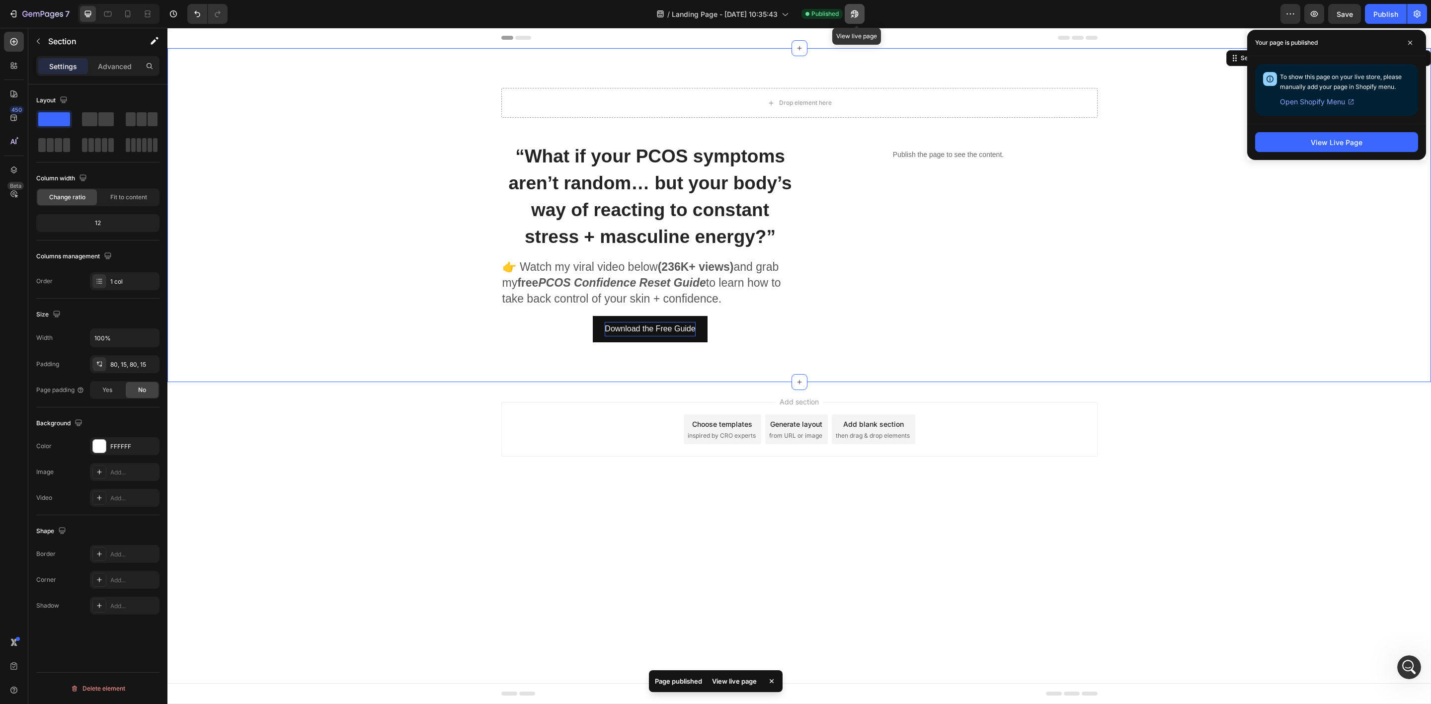
click at [849, 12] on button "button" at bounding box center [854, 14] width 20 height 20
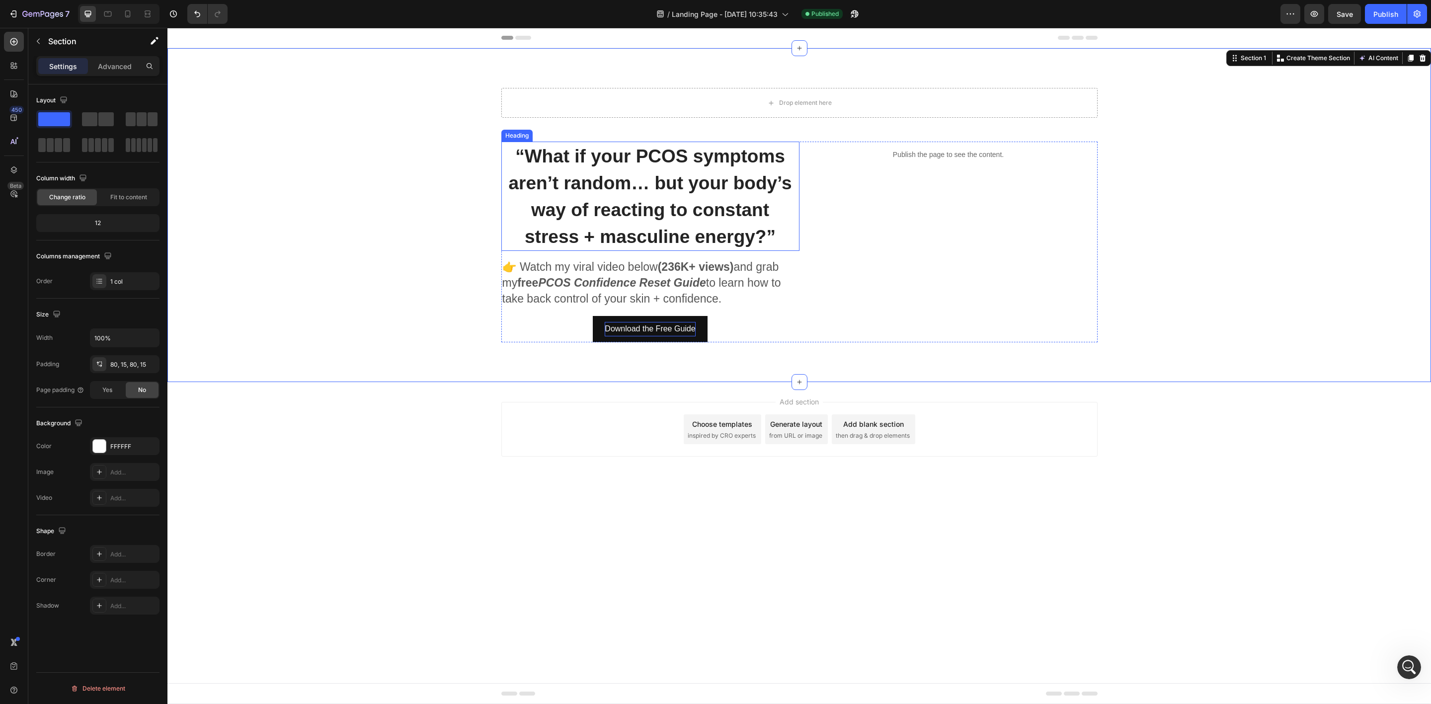
click at [617, 220] on p "⁠⁠⁠⁠⁠⁠⁠ “What if your PCOS symptoms aren’t random… but your body’s way of react…" at bounding box center [650, 196] width 296 height 107
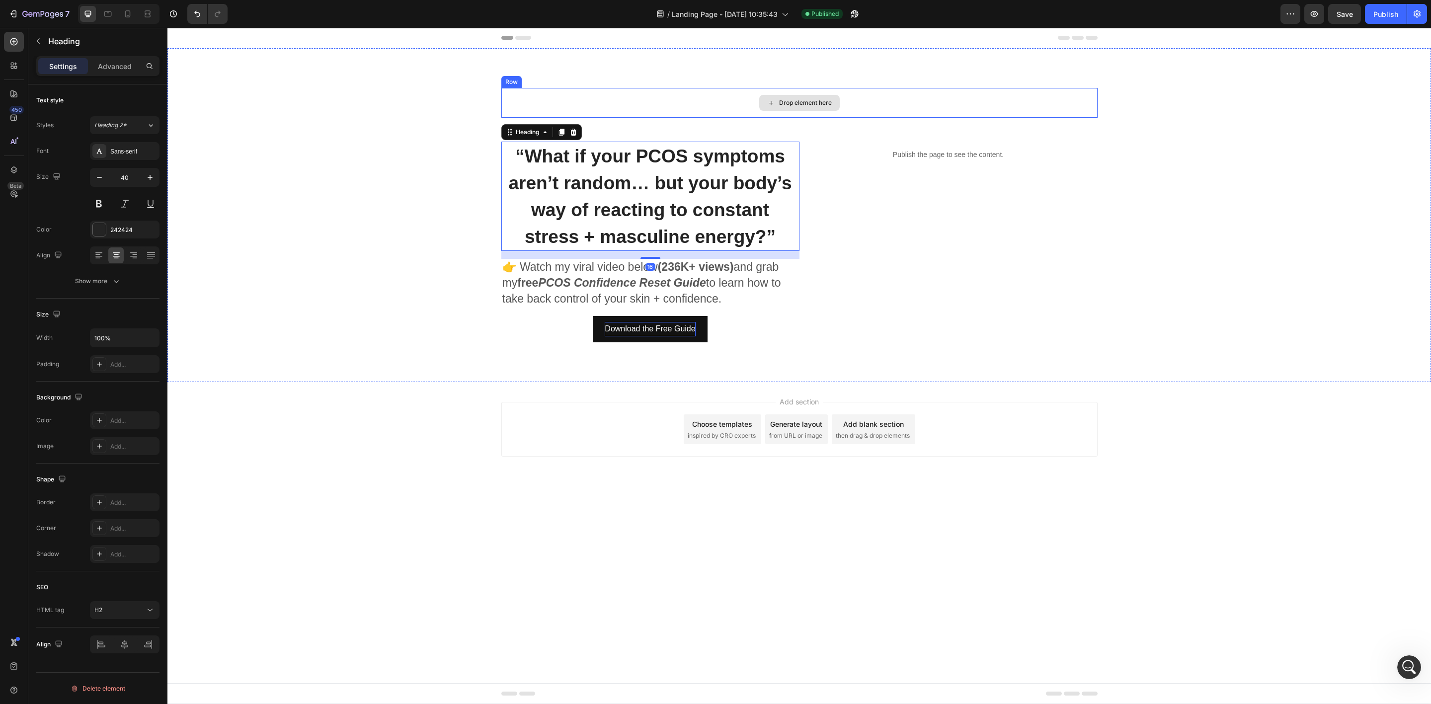
click at [754, 103] on div "Drop element here" at bounding box center [799, 103] width 596 height 30
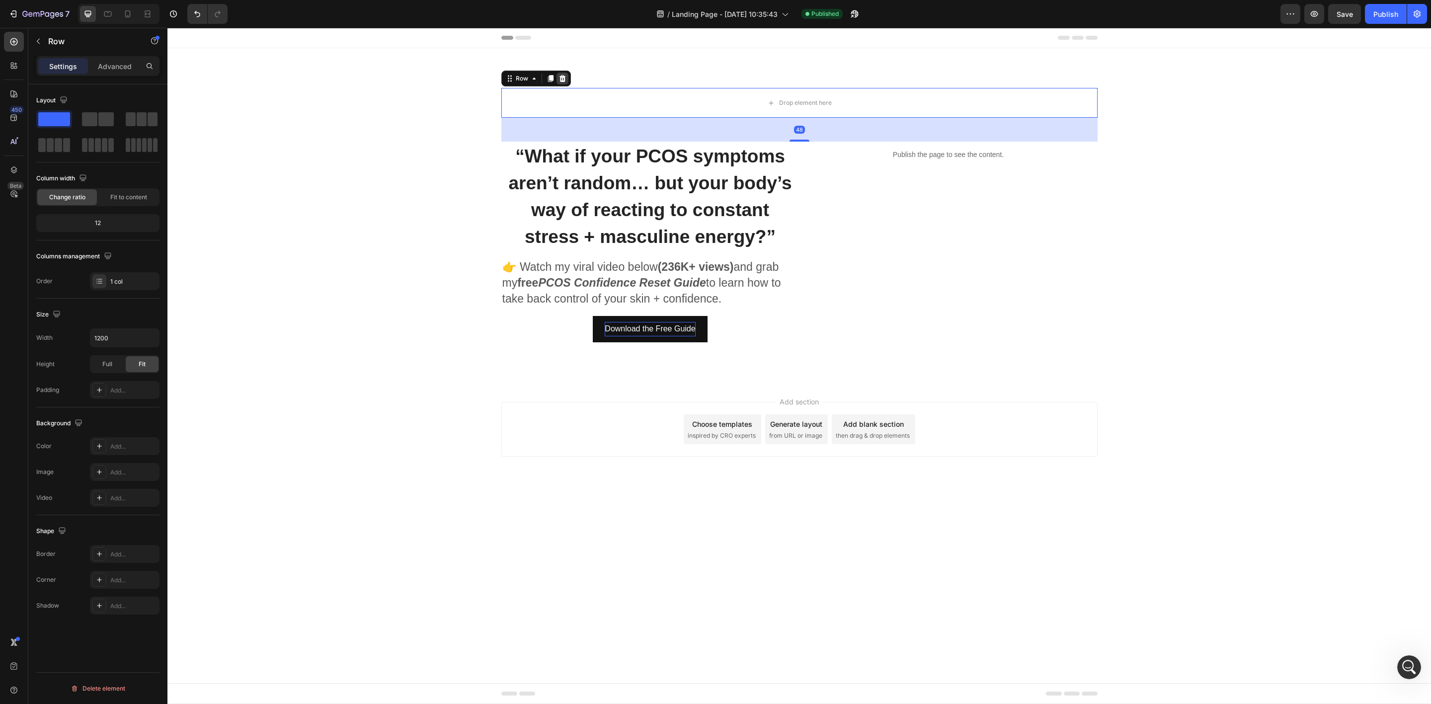
click at [564, 75] on icon at bounding box center [562, 79] width 8 height 8
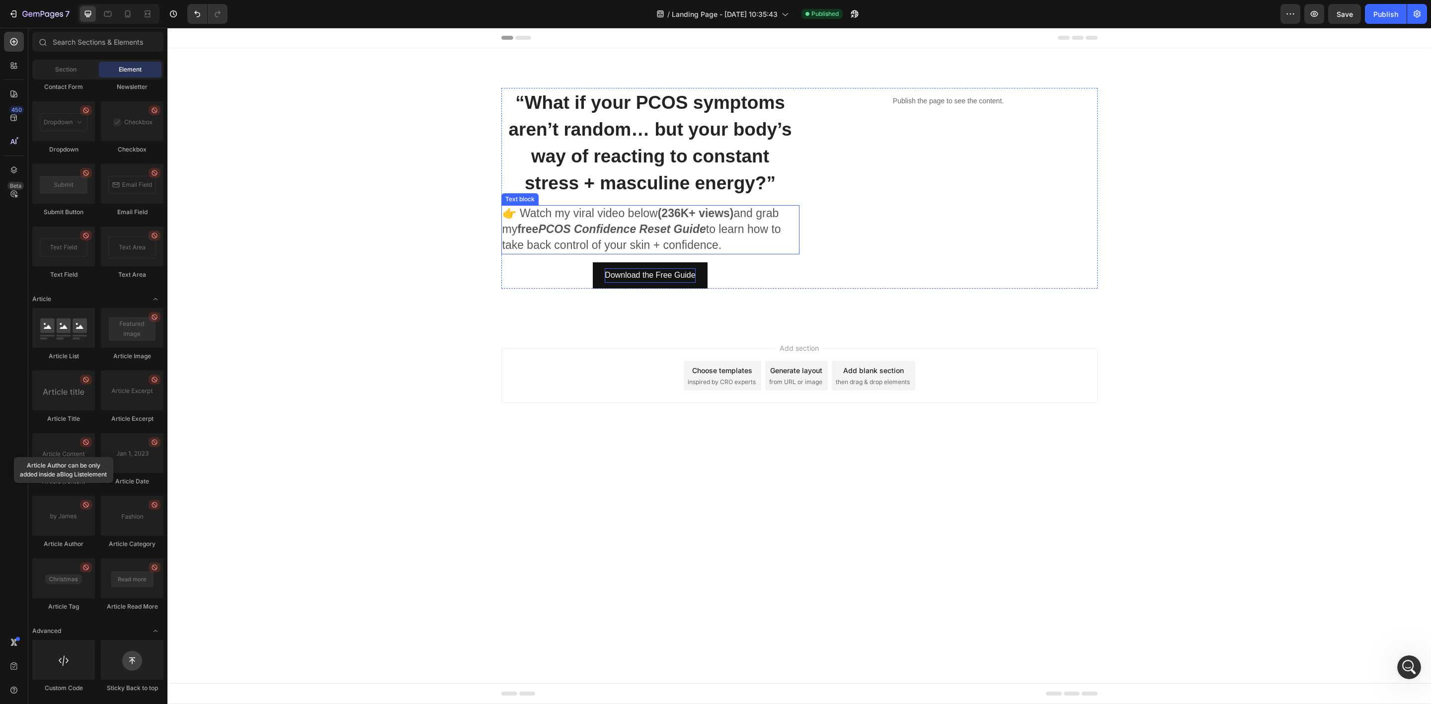
click at [728, 185] on span "“What if your PCOS symptoms aren’t random… but your body’s way of reacting to c…" at bounding box center [649, 142] width 283 height 101
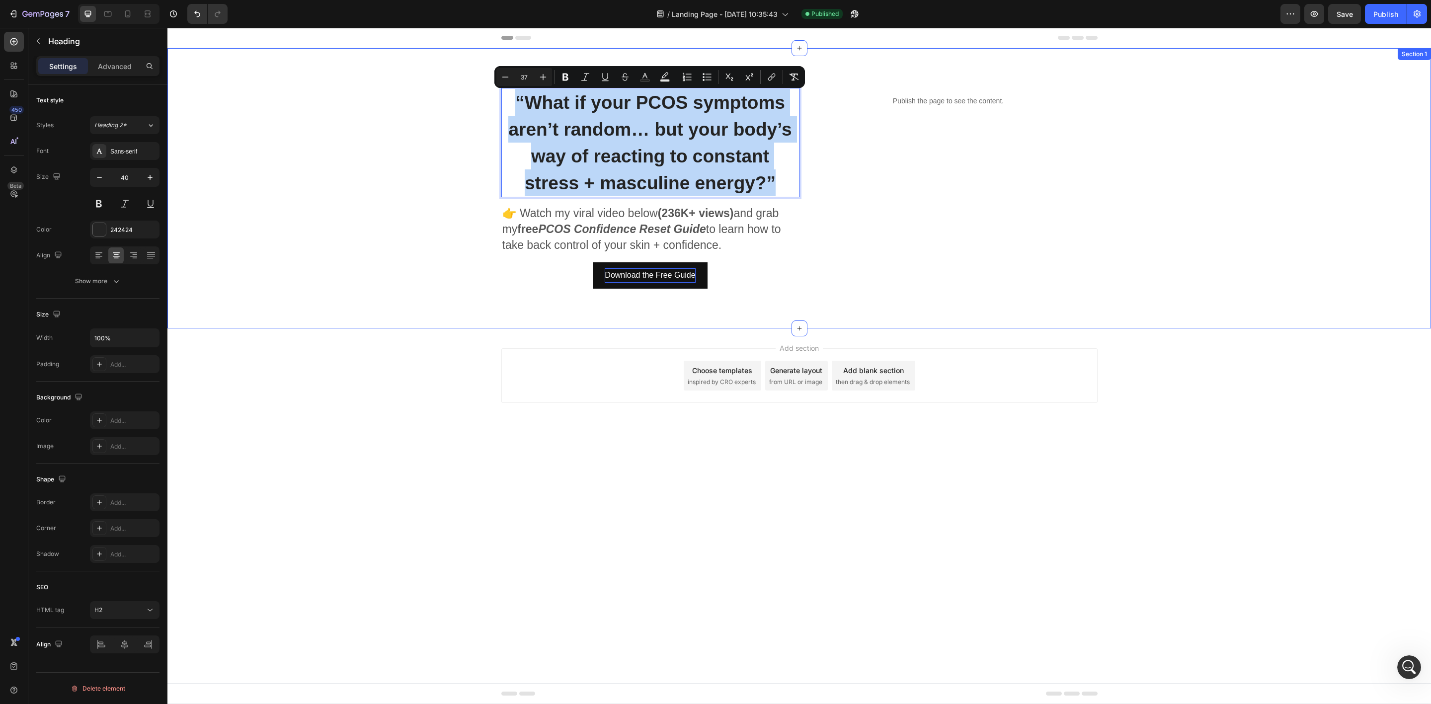
drag, startPoint x: 775, startPoint y: 186, endPoint x: 508, endPoint y: 82, distance: 286.7
click at [508, 82] on div "“What if your PCOS symptoms aren’t random… but your body’s way of reacting to c…" at bounding box center [798, 188] width 1263 height 280
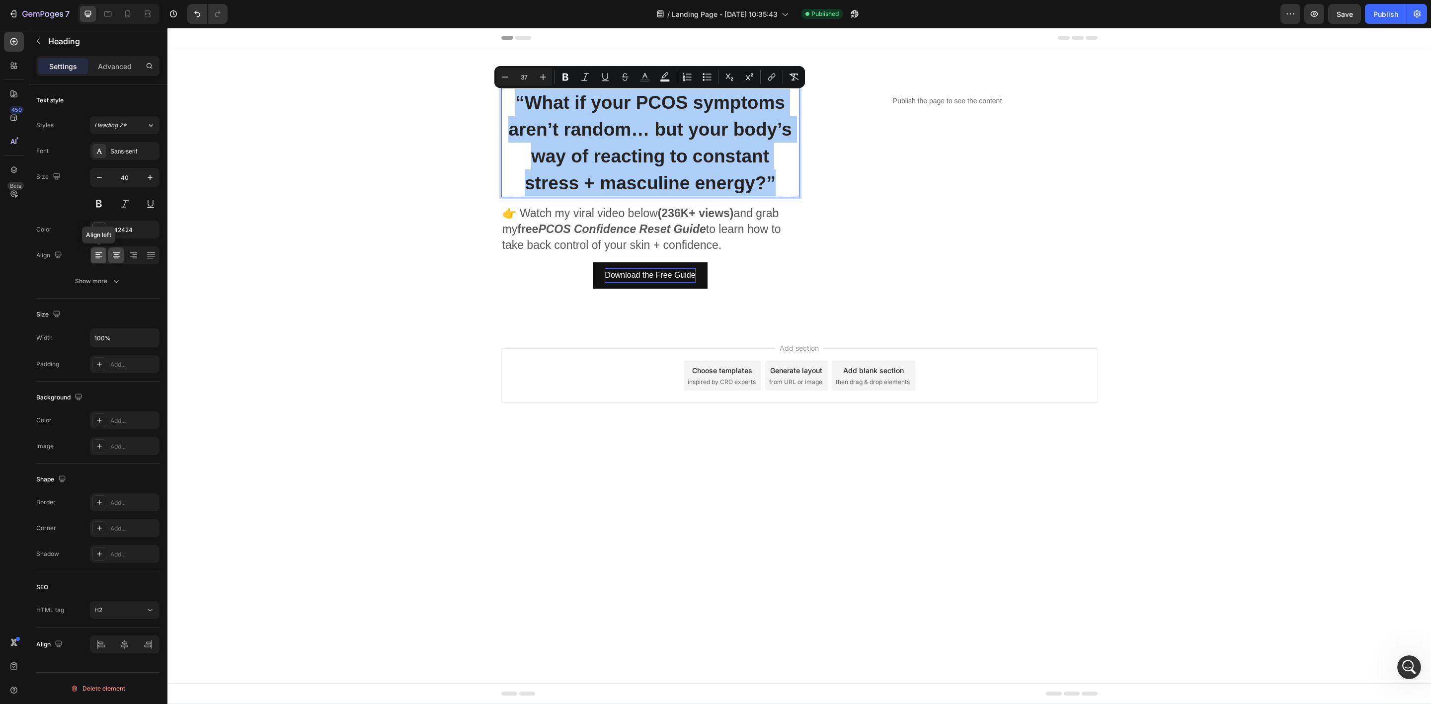
click at [97, 259] on icon at bounding box center [99, 255] width 10 height 10
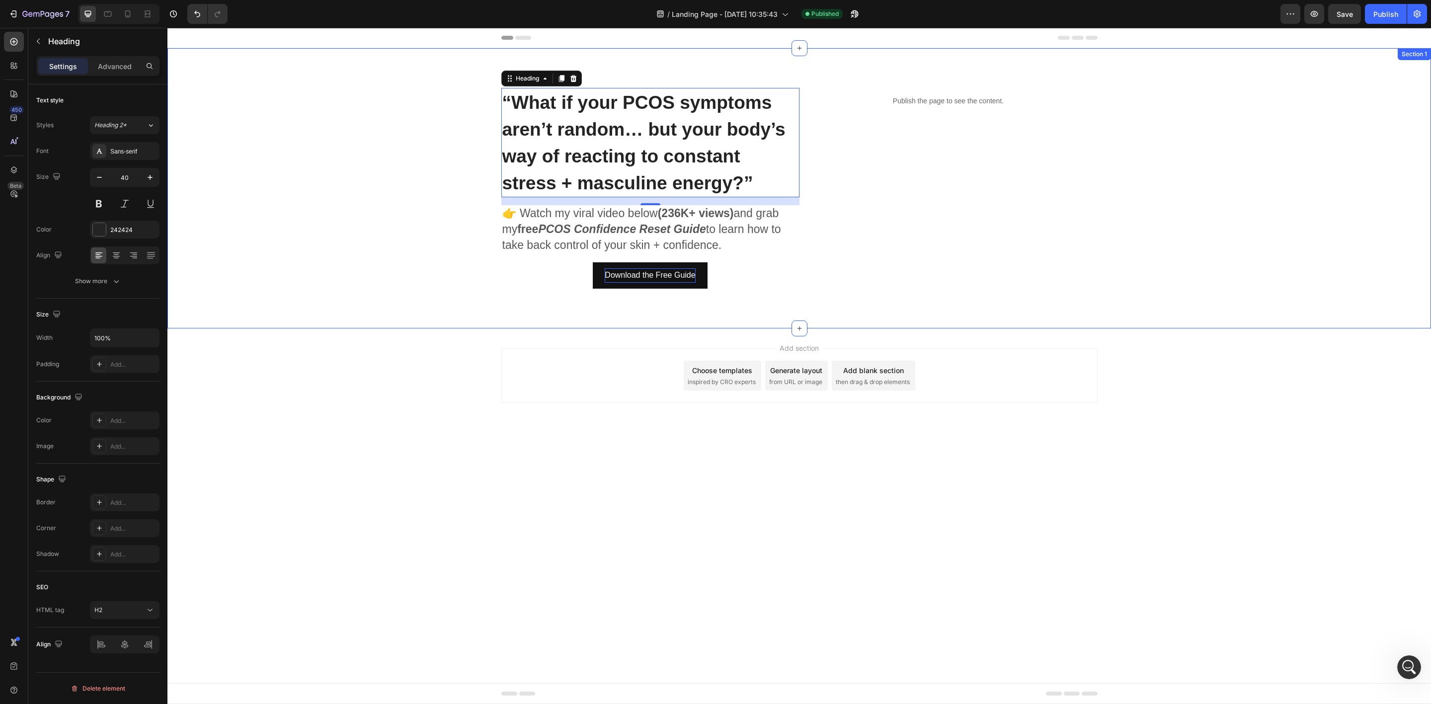
click at [401, 256] on div "“What if your PCOS symptoms aren’t random… but your body’s way of reacting to c…" at bounding box center [799, 188] width 1248 height 201
click at [669, 167] on p "⁠⁠⁠⁠⁠⁠⁠ “What if your PCOS symptoms aren’t random… but your body’s way of react…" at bounding box center [650, 142] width 296 height 107
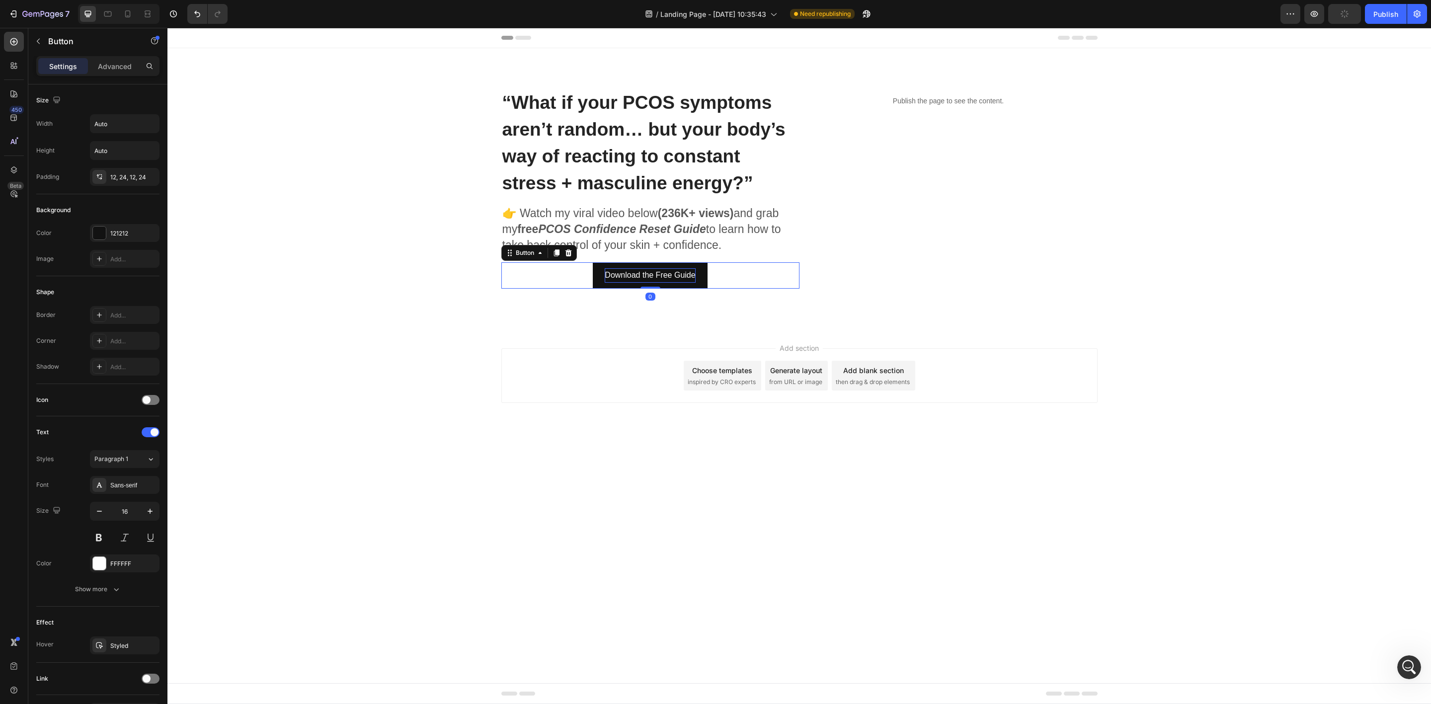
click at [788, 265] on div "Download the Free Guide Button 0" at bounding box center [650, 275] width 298 height 26
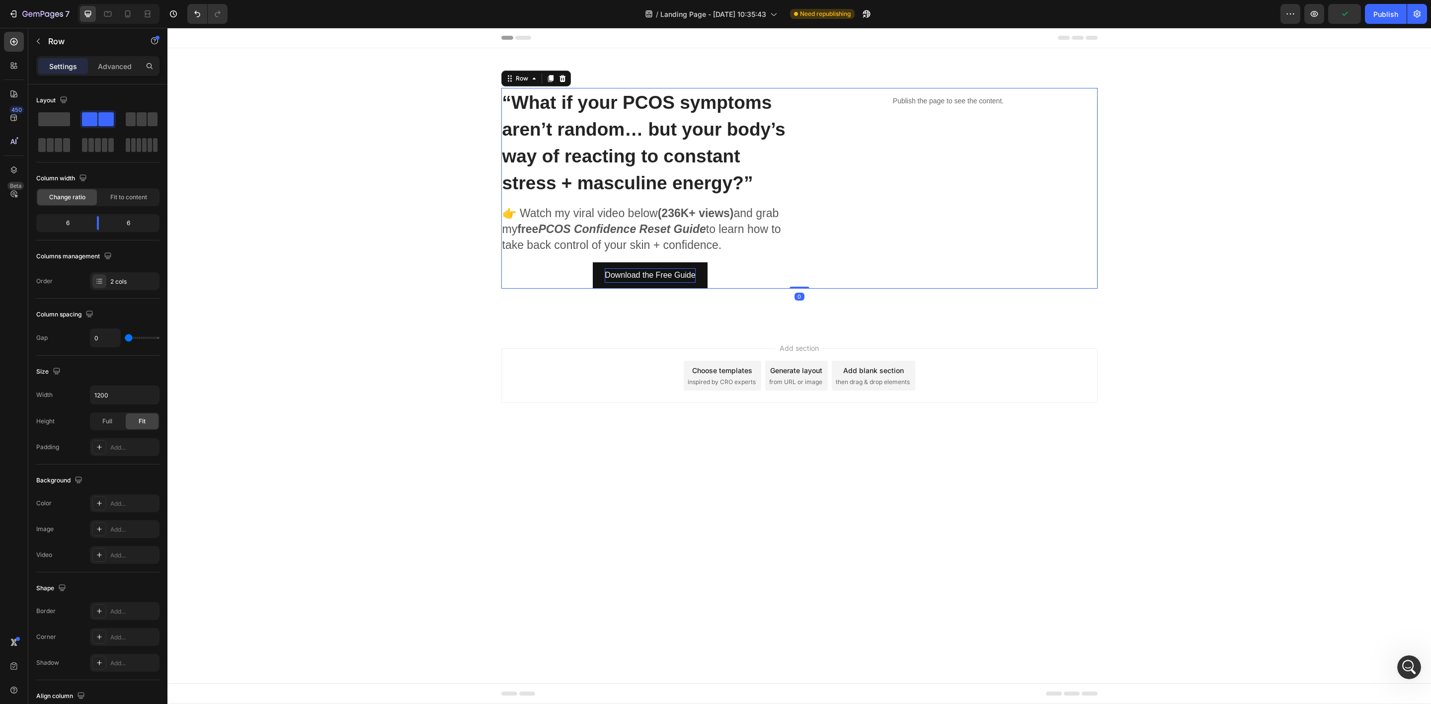
click at [785, 256] on div "⁠⁠⁠⁠⁠⁠⁠ “What if your PCOS symptoms aren’t random… but your body’s way of react…" at bounding box center [650, 188] width 298 height 201
click at [520, 200] on div "⁠⁠⁠⁠⁠⁠⁠ “What if your PCOS symptoms aren’t random… but your body’s way of react…" at bounding box center [650, 188] width 298 height 201
click at [799, 92] on div "Publish the page to see the content." at bounding box center [948, 101] width 298 height 26
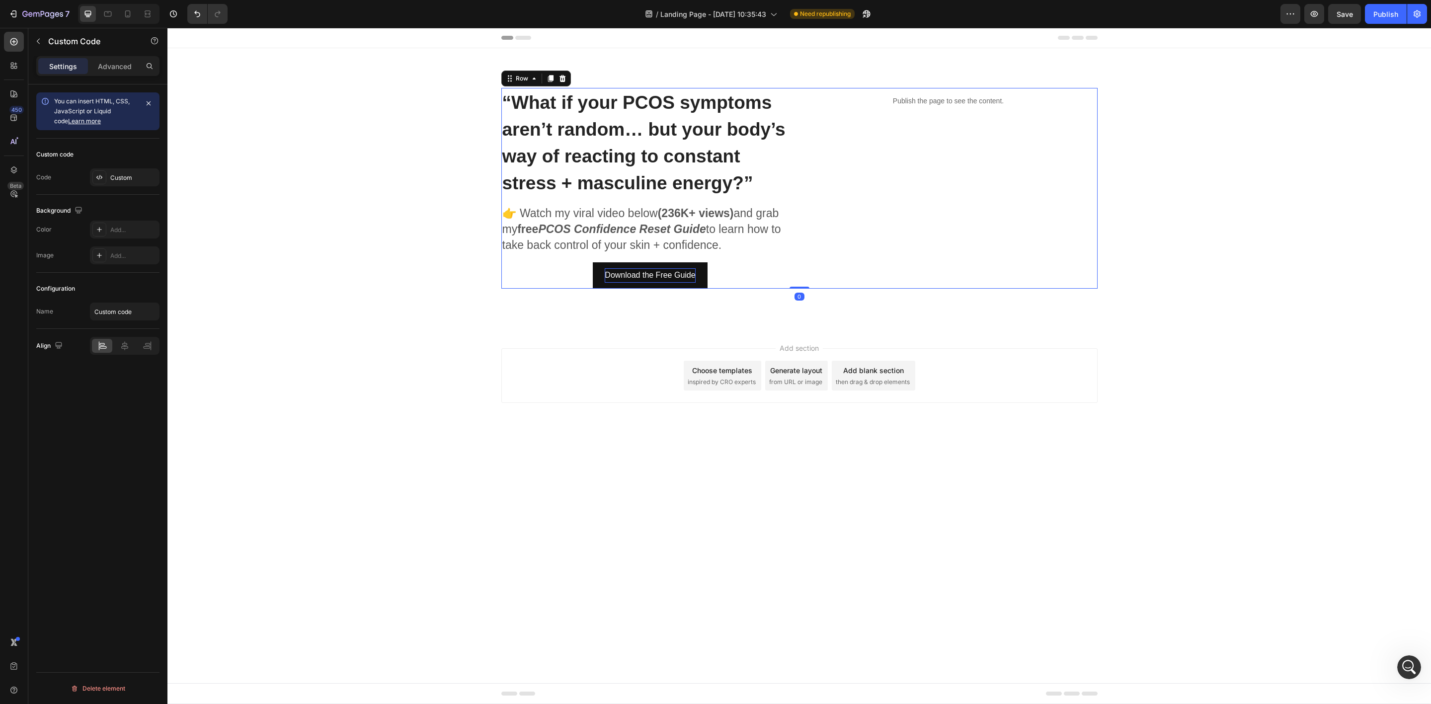
click at [542, 256] on div "⁠⁠⁠⁠⁠⁠⁠ “What if your PCOS symptoms aren’t random… but your body’s way of react…" at bounding box center [650, 188] width 298 height 201
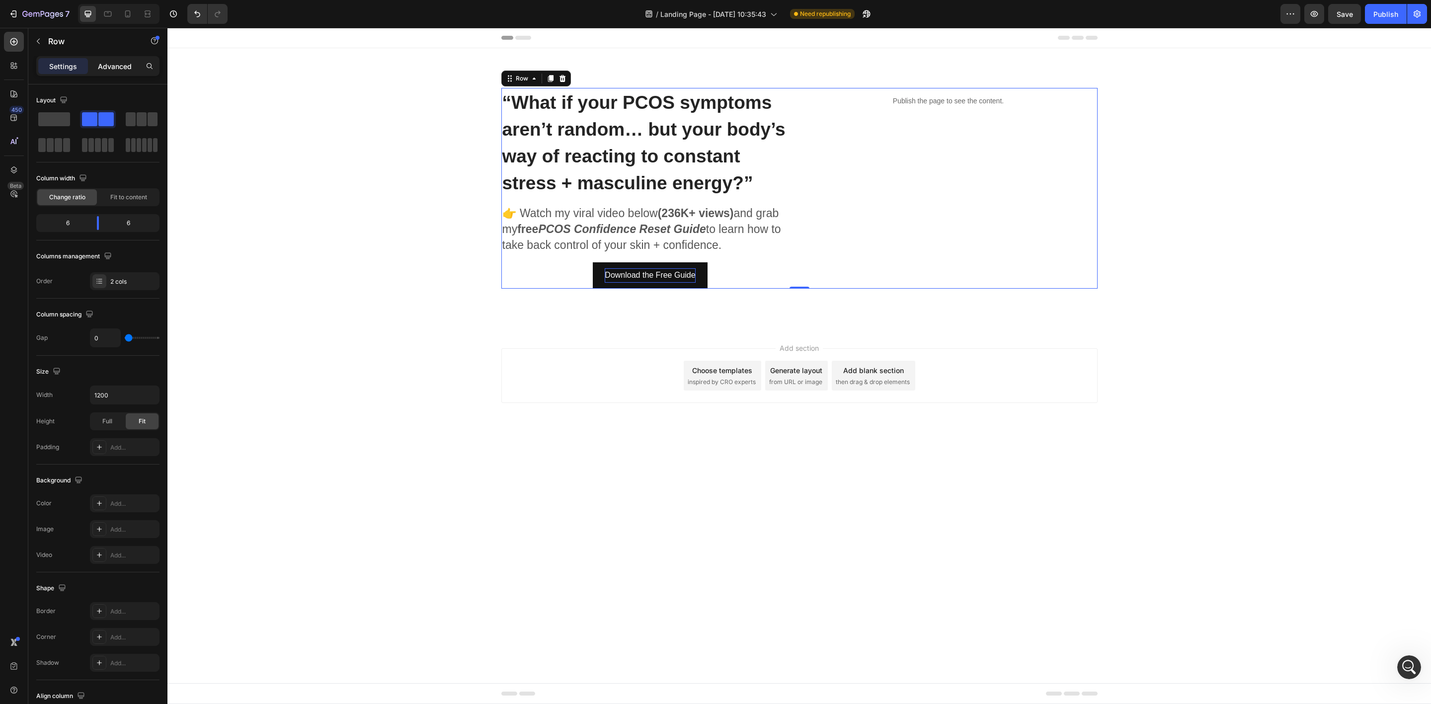
click at [103, 61] on p "Advanced" at bounding box center [115, 66] width 34 height 10
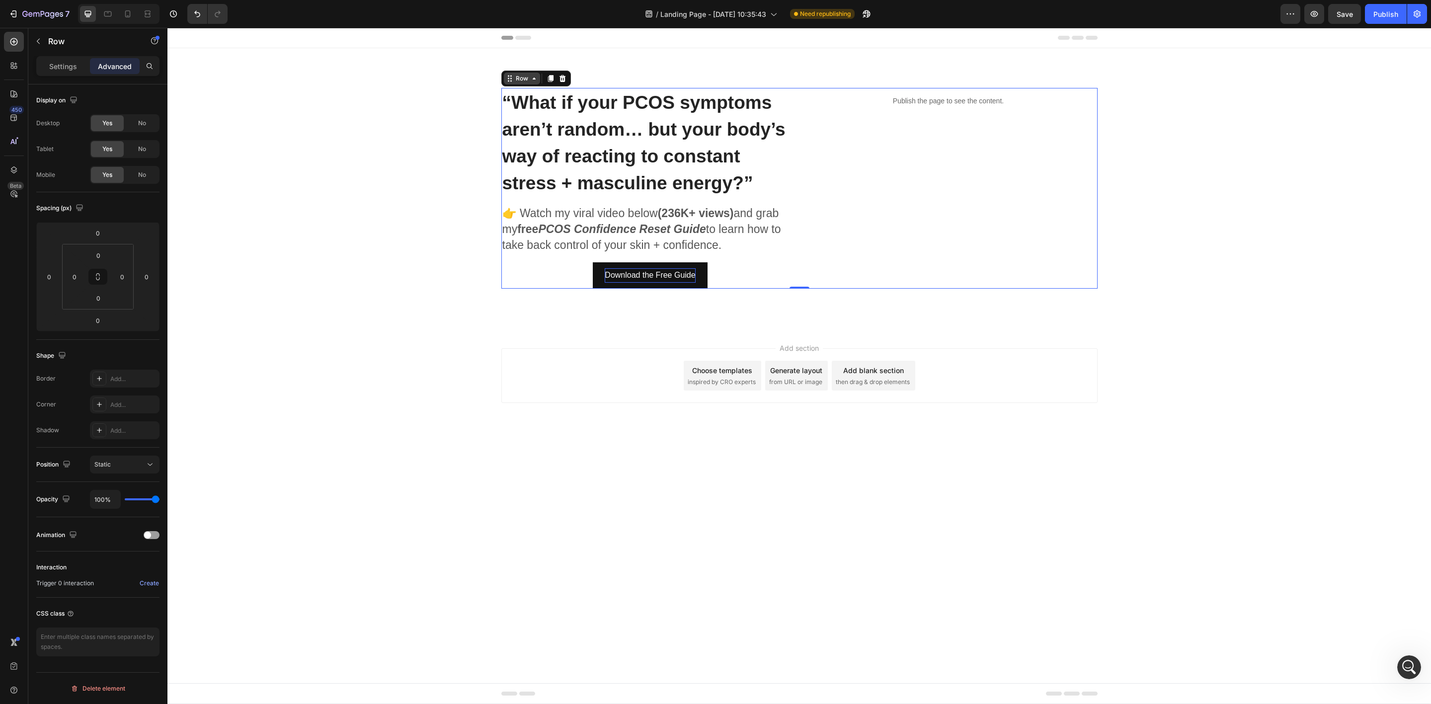
click at [516, 76] on div "Row" at bounding box center [522, 78] width 16 height 9
click at [534, 110] on span "“What if your PCOS symptoms aren’t random… but your body’s way of reacting to c…" at bounding box center [643, 142] width 283 height 101
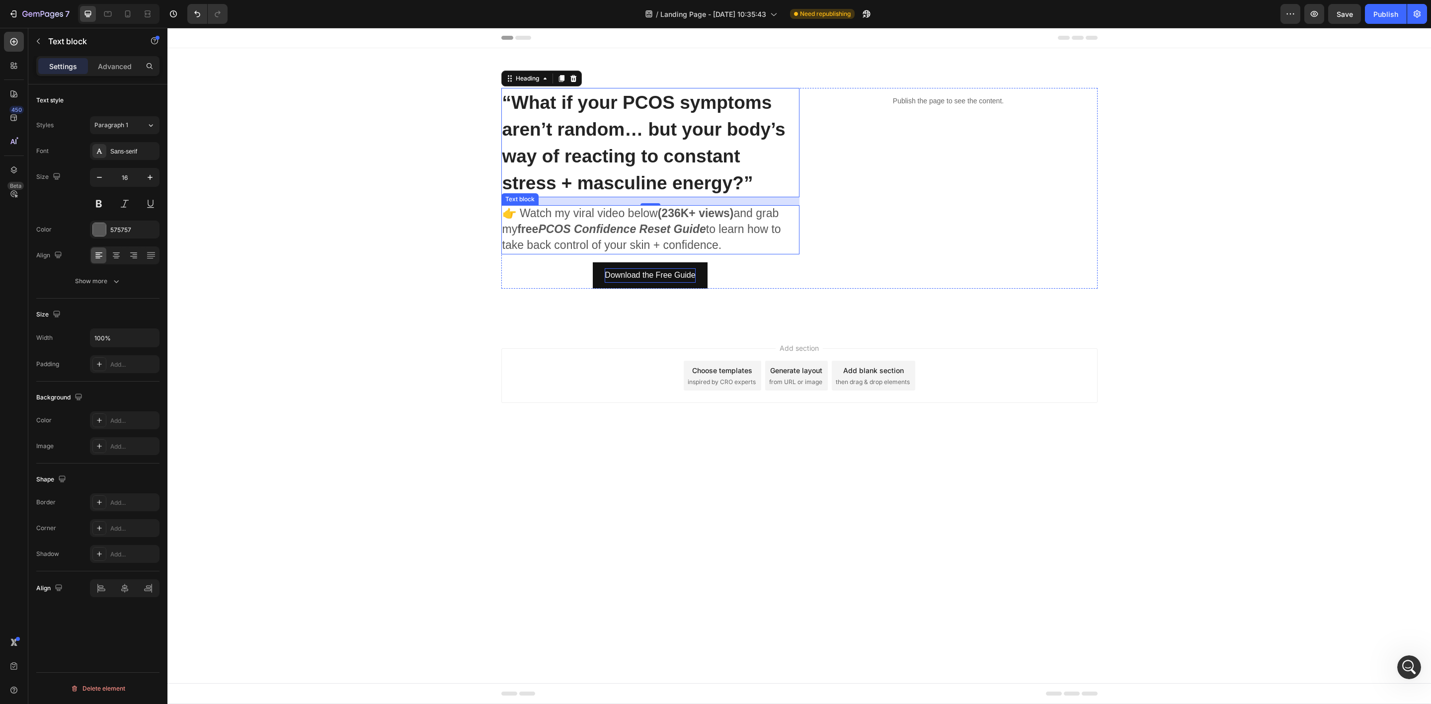
click at [796, 206] on p "👉 Watch my viral video below (236K+ views) and grab my free PCOS Confidence Res…" at bounding box center [650, 229] width 296 height 47
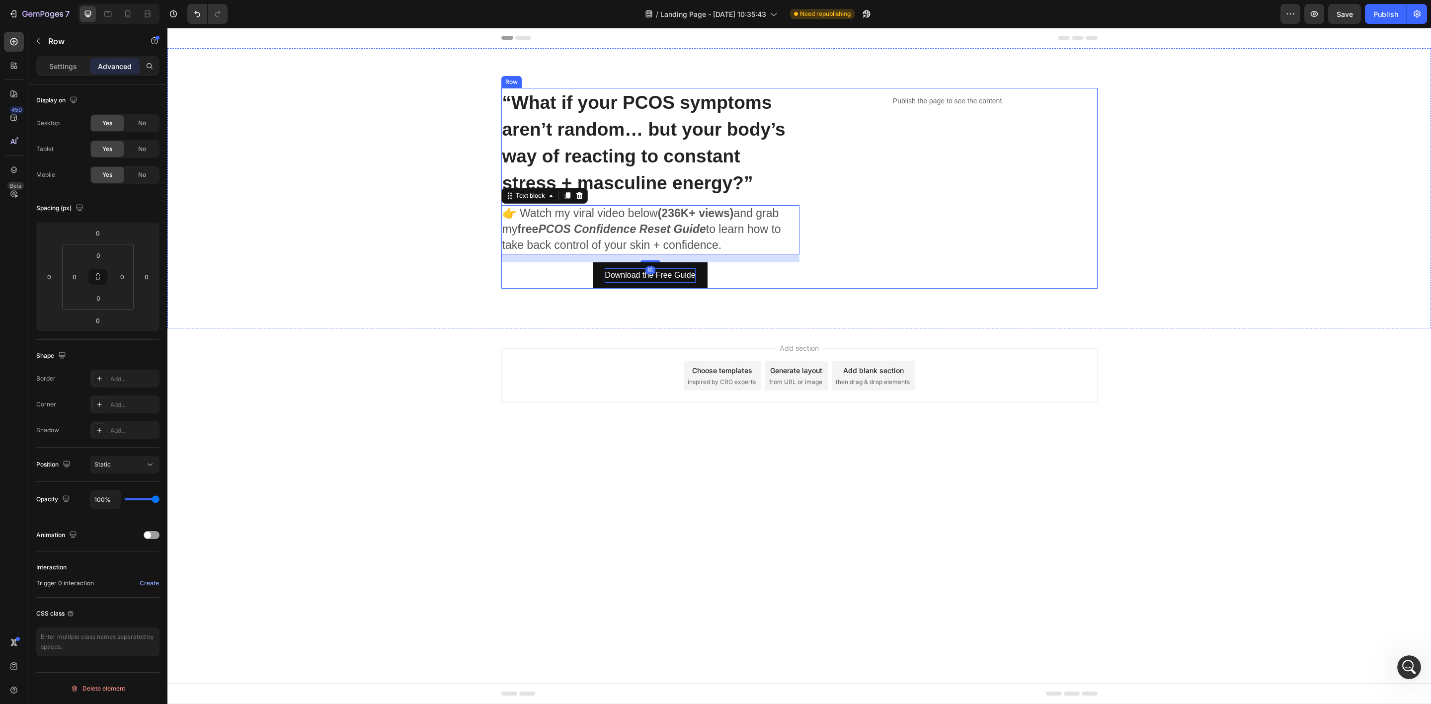
click at [795, 202] on div "⁠⁠⁠⁠⁠⁠⁠ “What if your PCOS symptoms aren’t random… but your body’s way of react…" at bounding box center [650, 188] width 298 height 201
click at [785, 270] on div "Download the Free Guide Button" at bounding box center [650, 275] width 298 height 26
click at [780, 255] on div "⁠⁠⁠⁠⁠⁠⁠ “What if your PCOS symptoms aren’t random… but your body’s way of react…" at bounding box center [650, 188] width 298 height 201
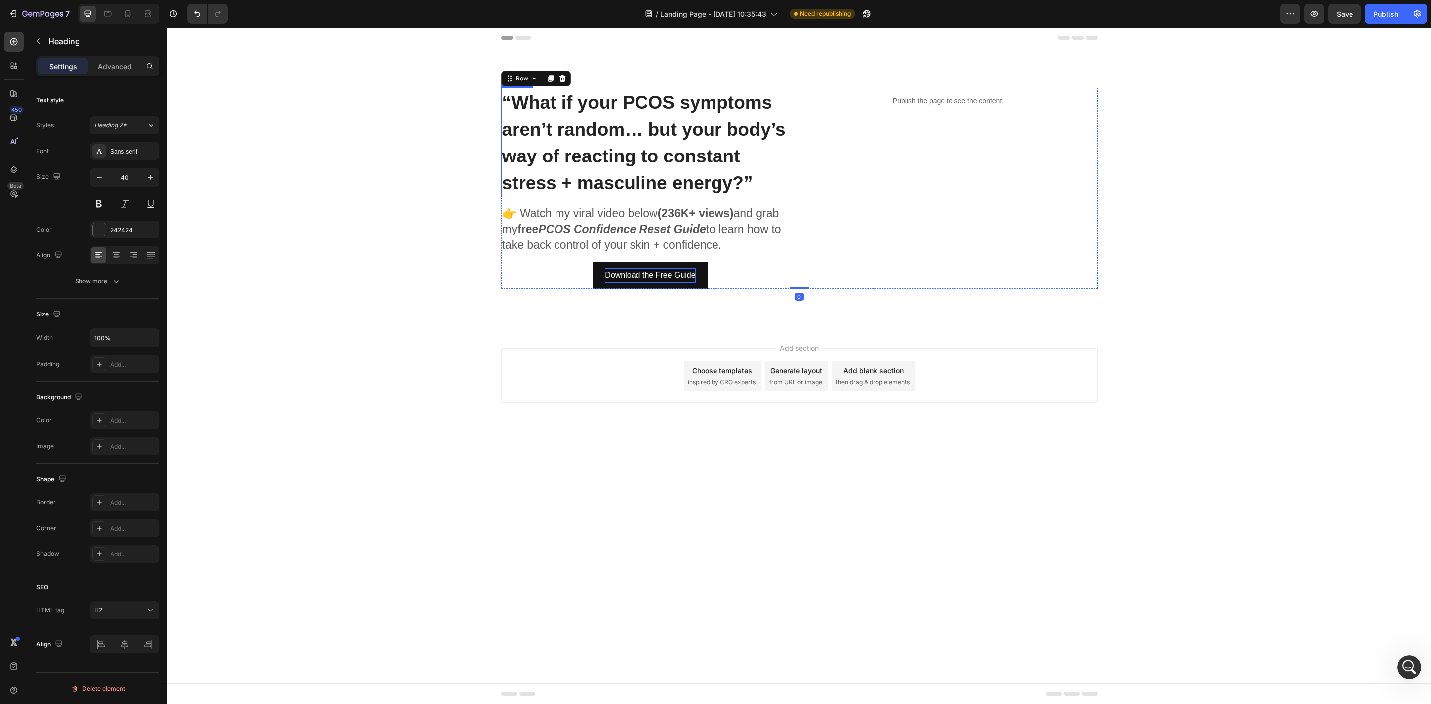
click at [738, 126] on span "“What if your PCOS symptoms aren’t random… but your body’s way of reacting to c…" at bounding box center [643, 142] width 283 height 101
click at [108, 66] on p "Advanced" at bounding box center [115, 66] width 34 height 10
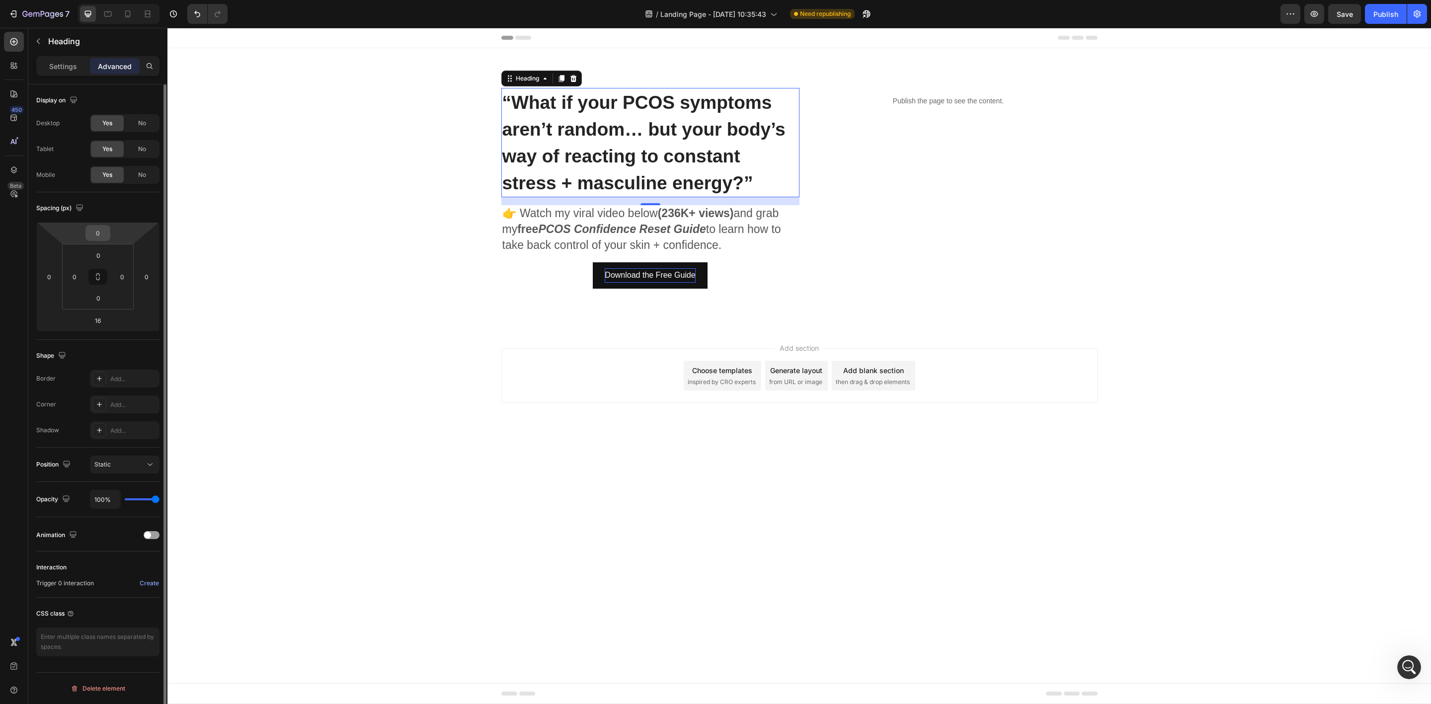
click at [107, 233] on input "0" at bounding box center [98, 233] width 20 height 15
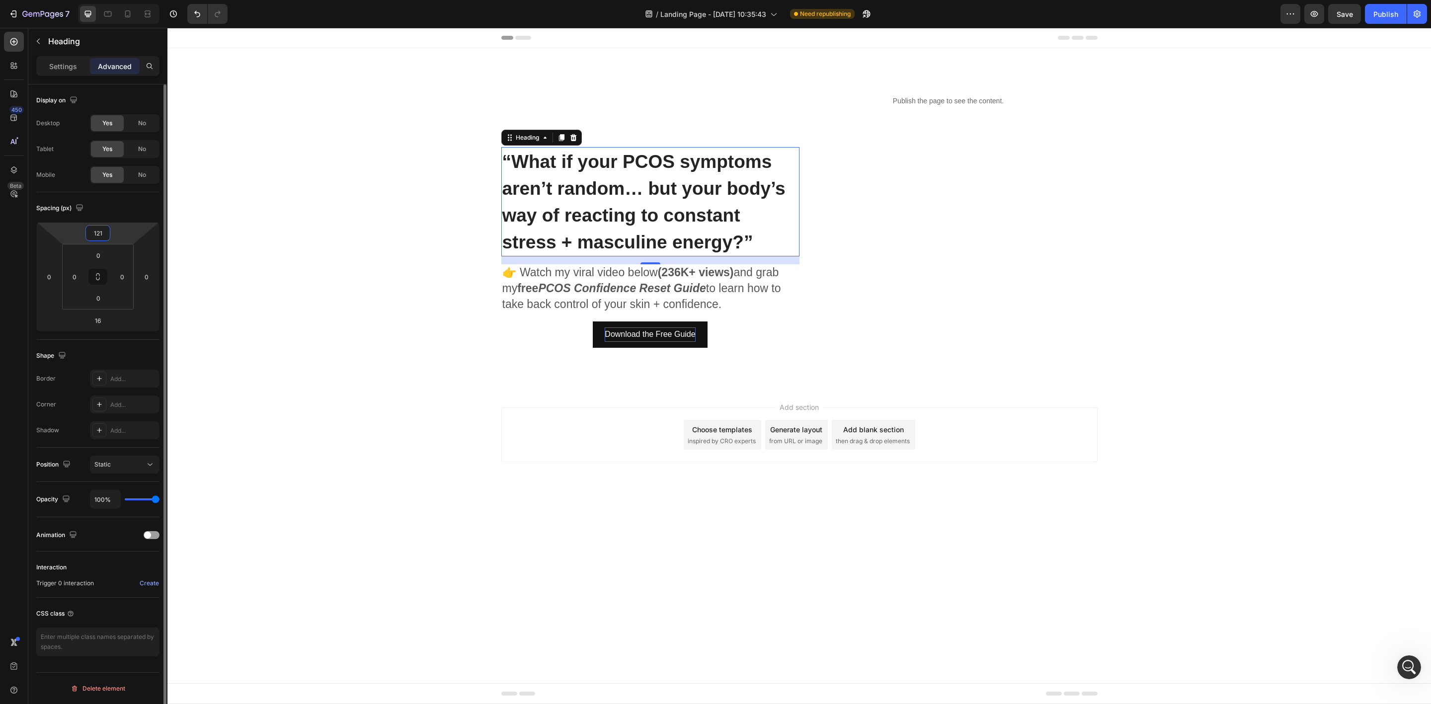
type input "122"
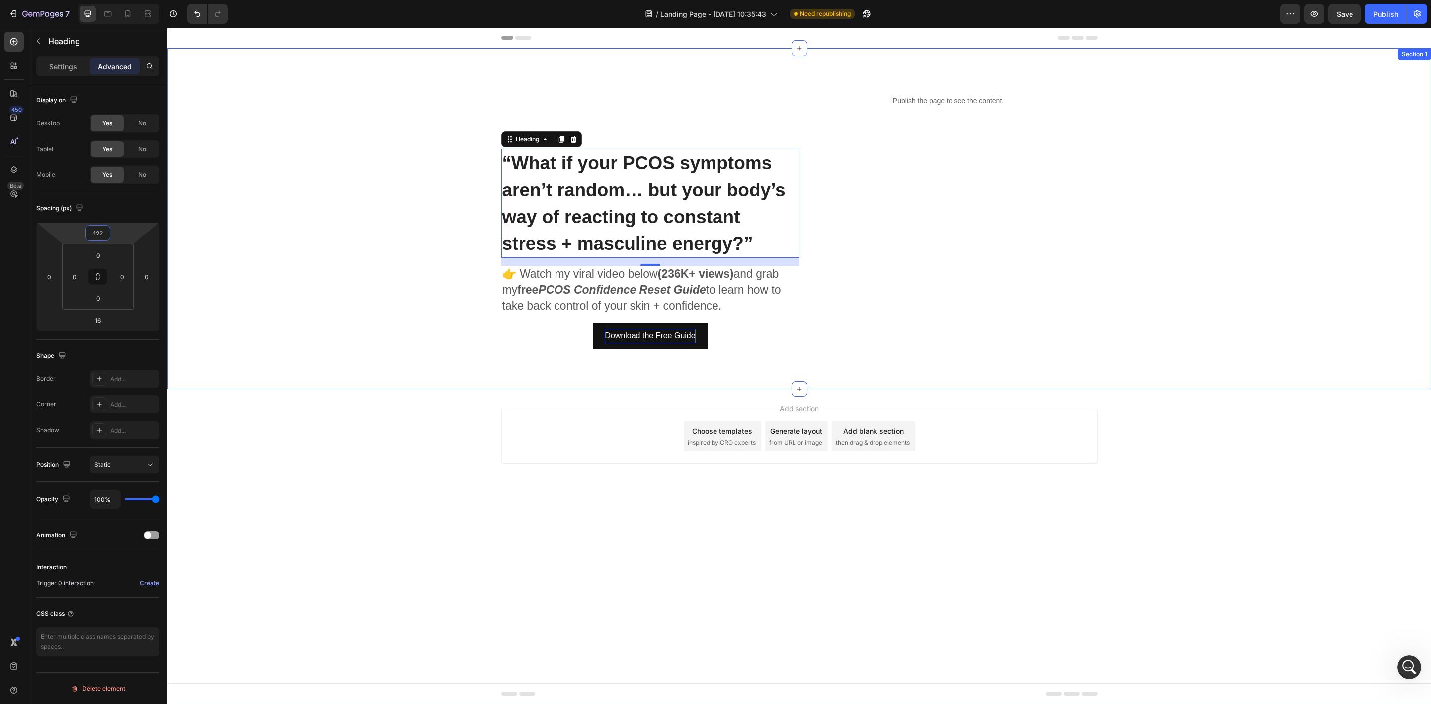
click at [392, 174] on div "⁠⁠⁠⁠⁠⁠⁠ “What if your PCOS symptoms aren’t random… but your body’s way of react…" at bounding box center [799, 218] width 1248 height 261
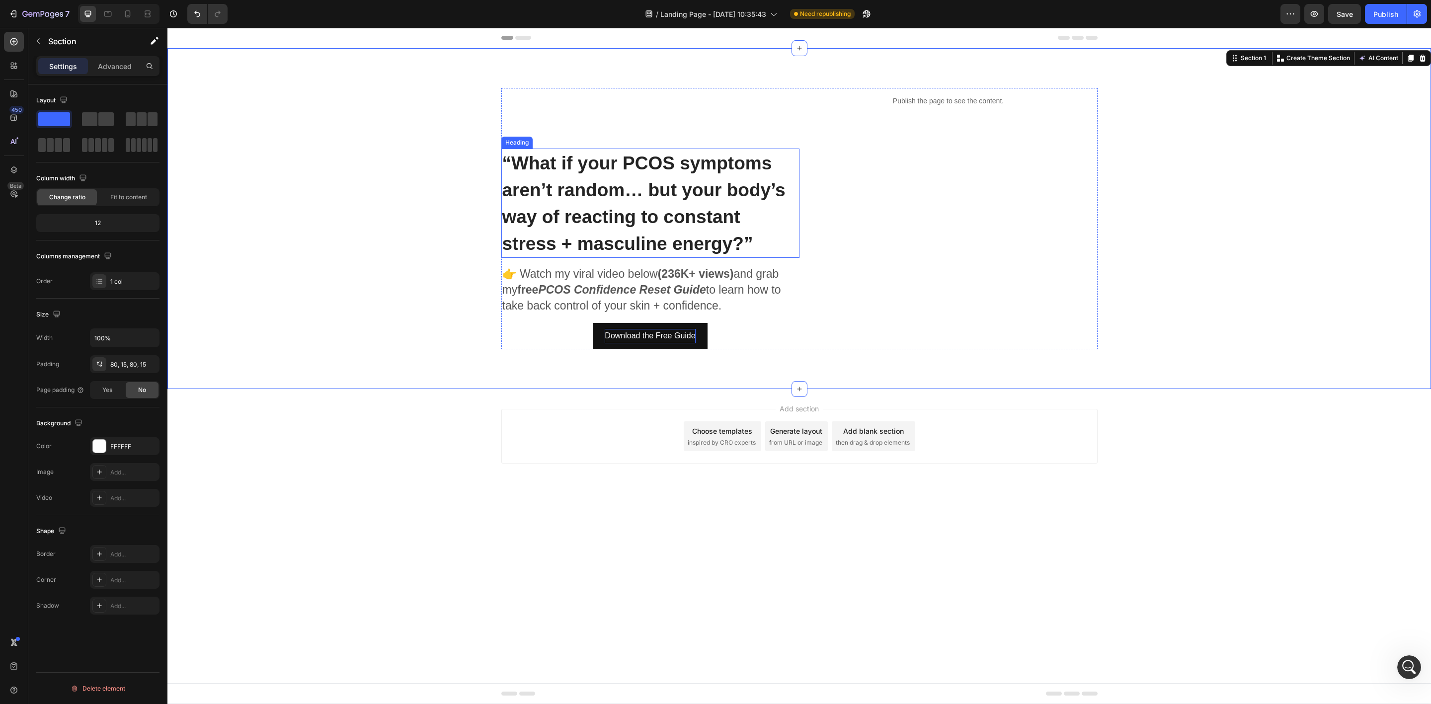
click at [665, 237] on span "“What if your PCOS symptoms aren’t random… but your body’s way of reacting to c…" at bounding box center [643, 203] width 283 height 101
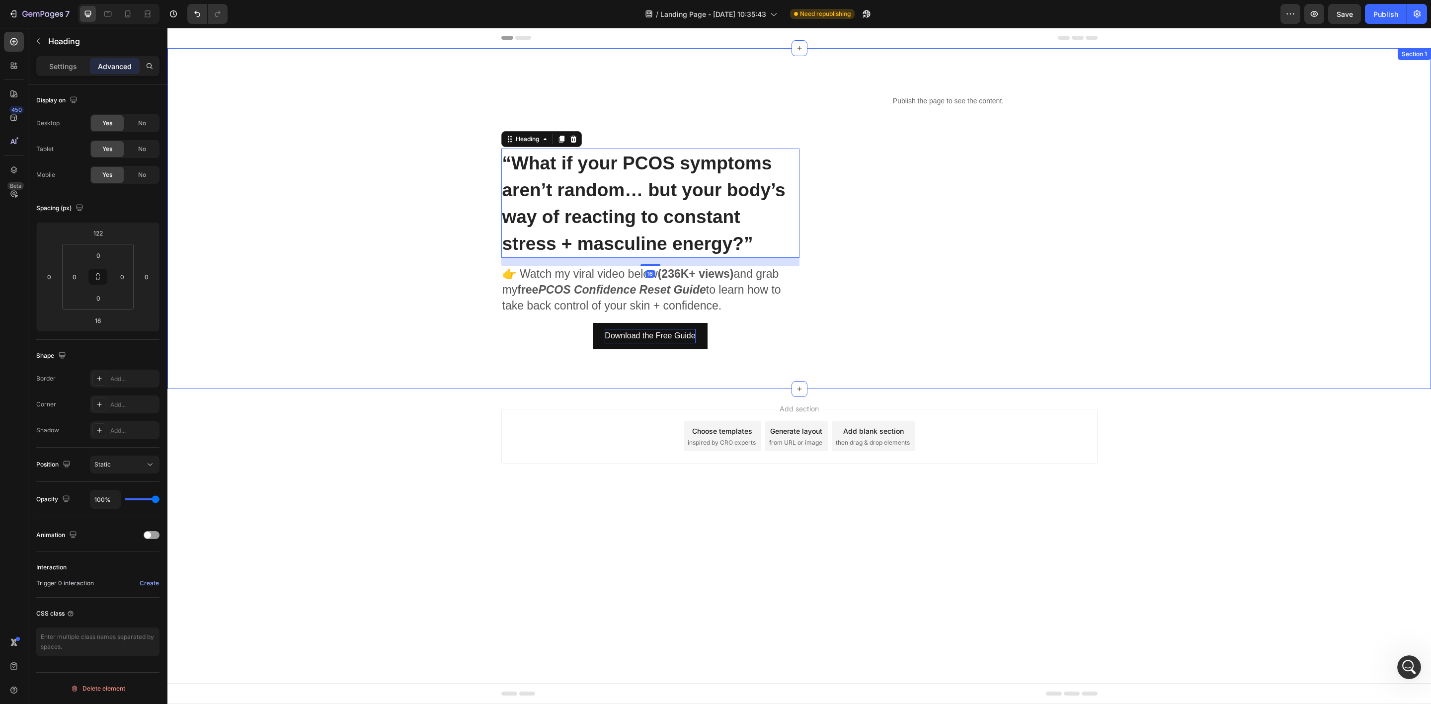
click at [1298, 203] on div "⁠⁠⁠⁠⁠⁠⁠ “What if your PCOS symptoms aren’t random… but your body’s way of react…" at bounding box center [799, 218] width 1248 height 261
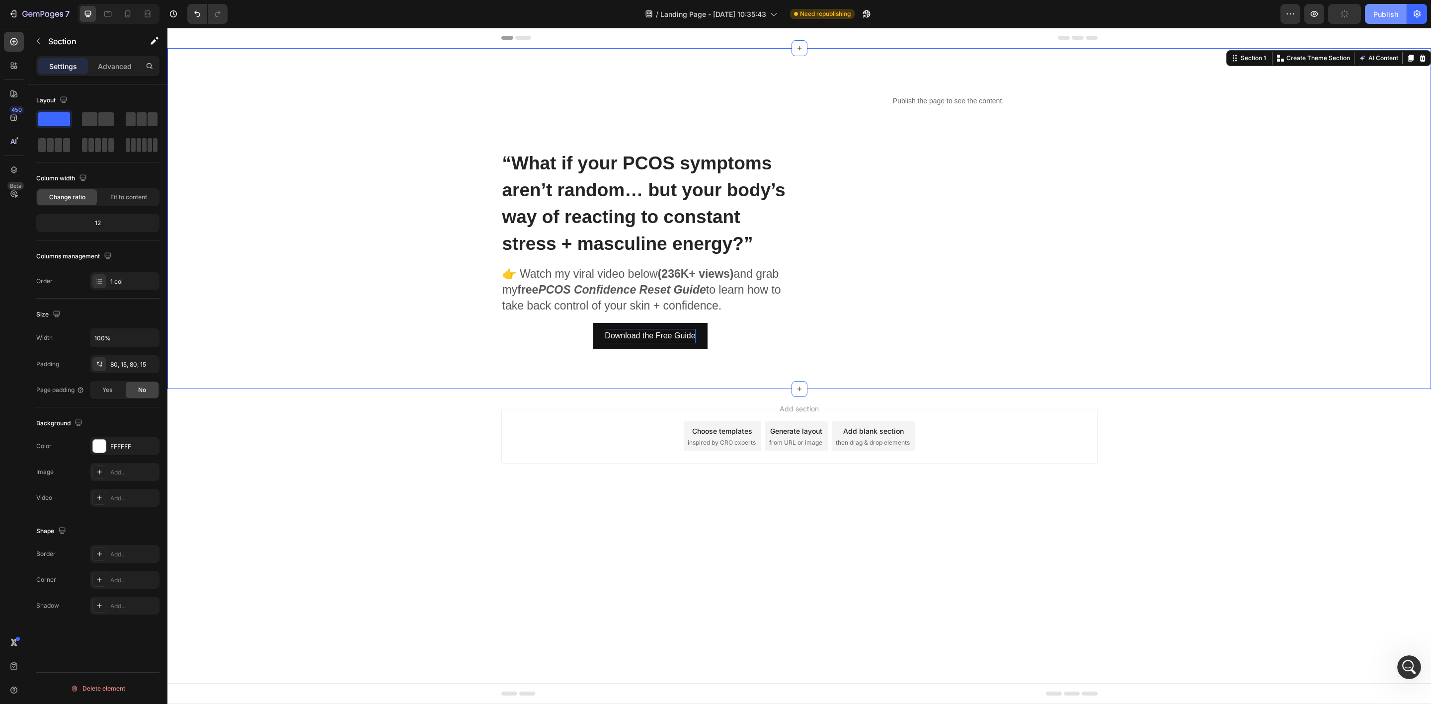
click at [1378, 6] on button "Publish" at bounding box center [1386, 14] width 42 height 20
click at [175, 489] on div "Add section Choose templates inspired by CRO experts Generate layout from URL o…" at bounding box center [798, 450] width 1263 height 122
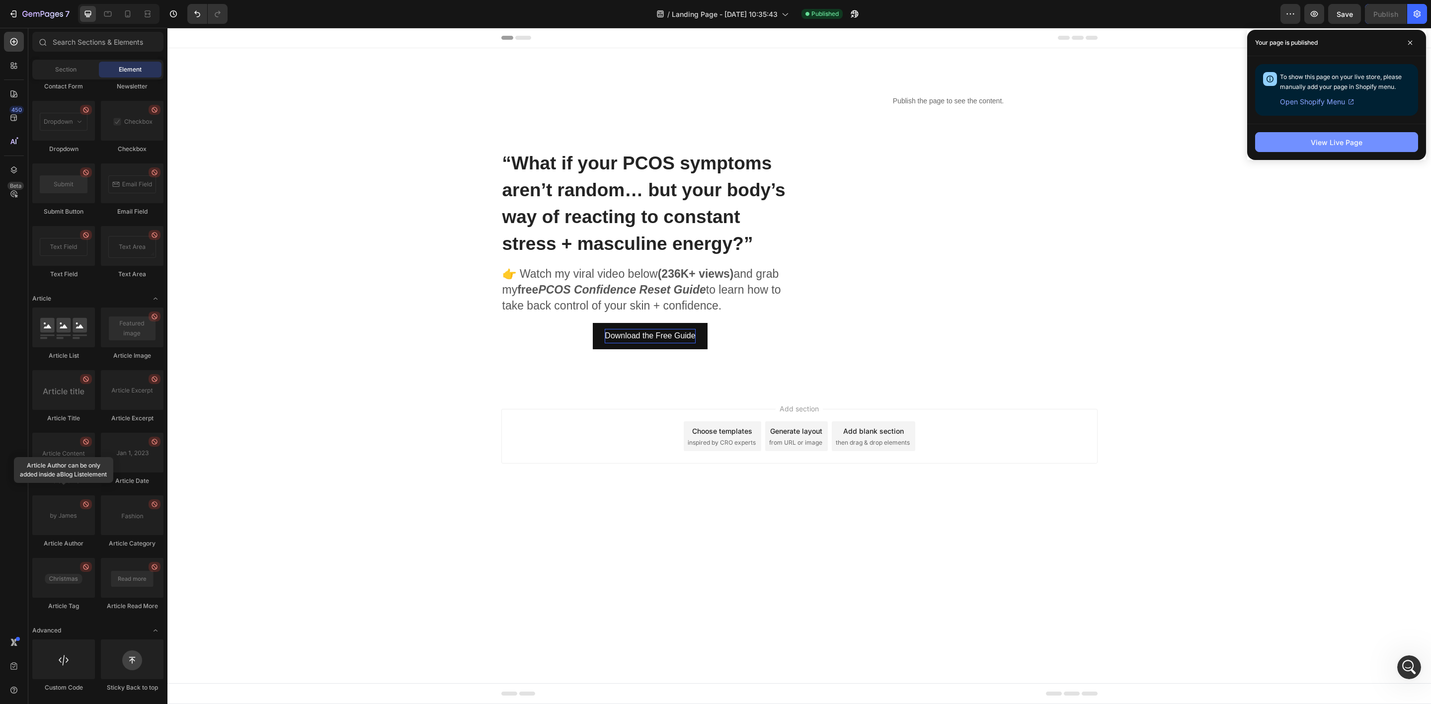
click at [1331, 146] on div "View Live Page" at bounding box center [1336, 142] width 52 height 10
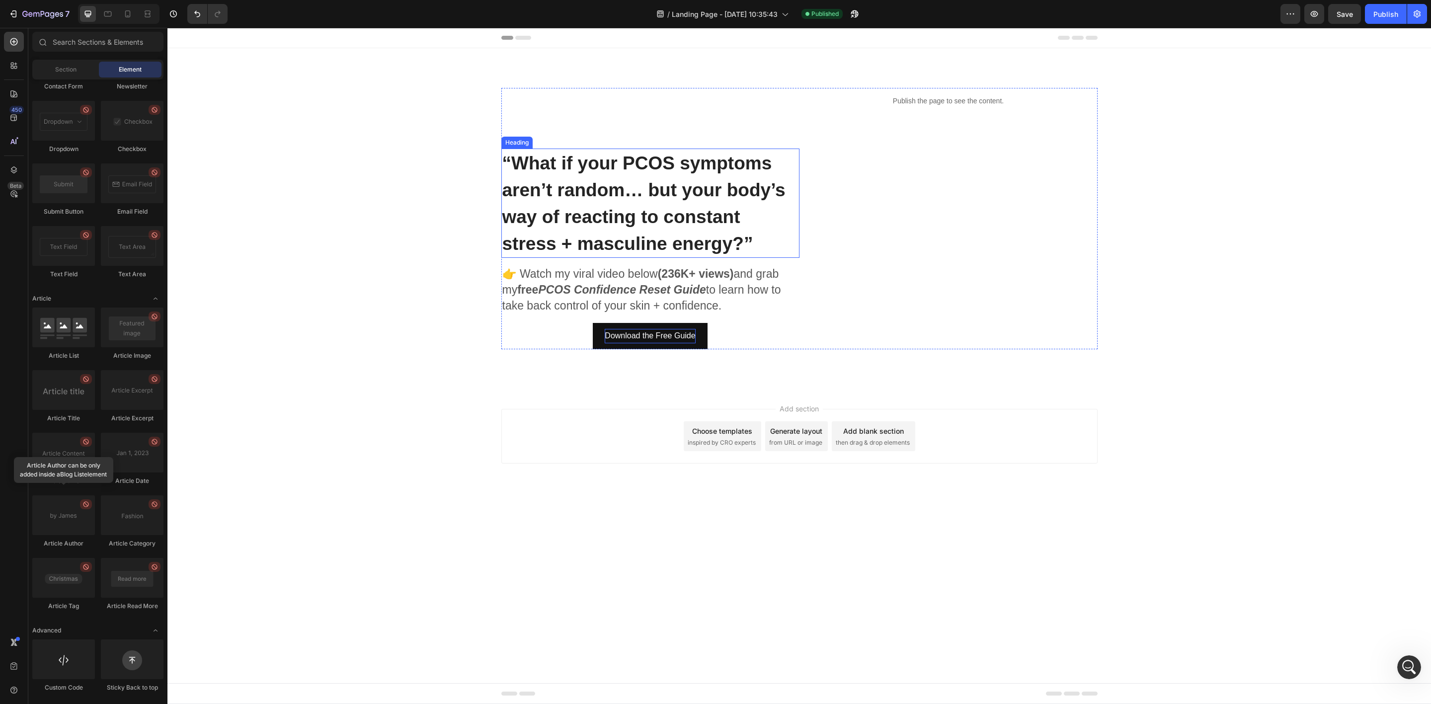
click at [697, 251] on span "“What if your PCOS symptoms aren’t random… but your body’s way of reacting to c…" at bounding box center [643, 203] width 283 height 101
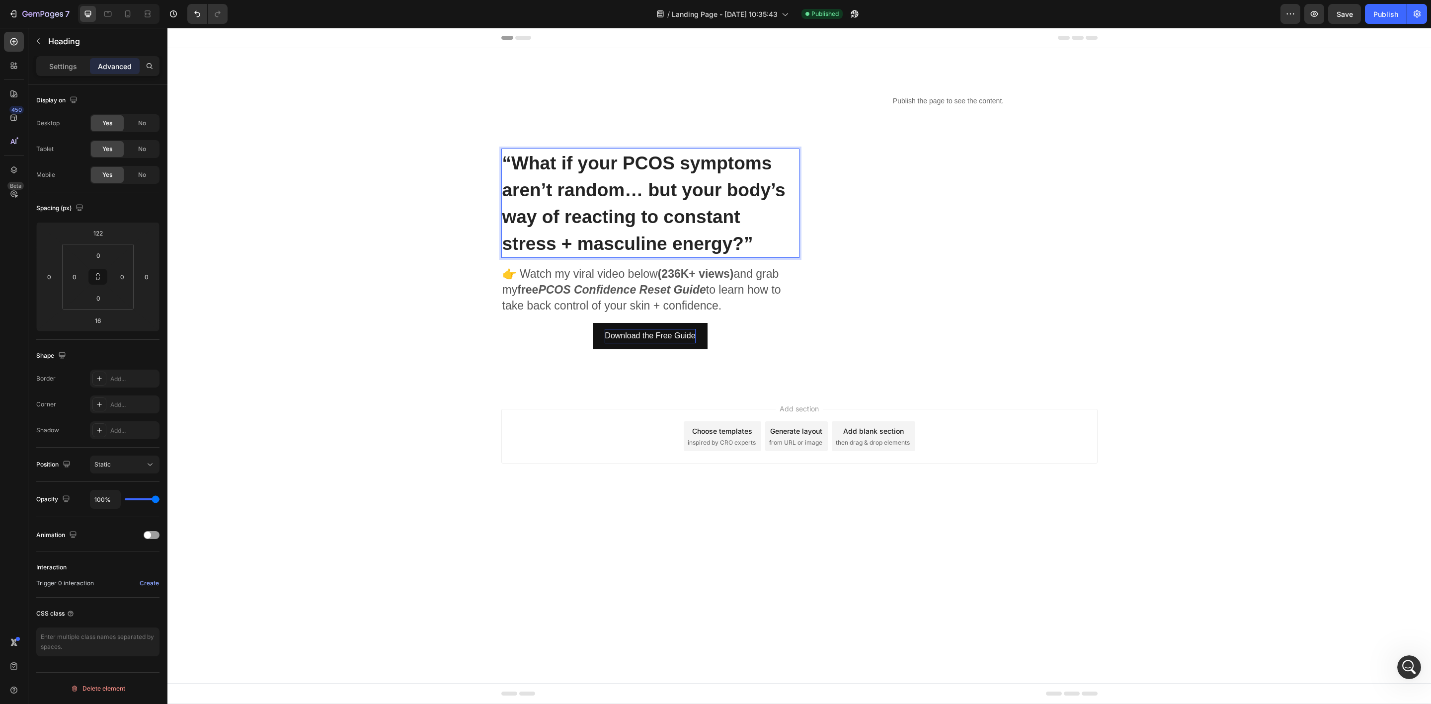
click at [753, 246] on p "“What if your PCOS symptoms aren’t random… but your body’s way of reacting to c…" at bounding box center [650, 203] width 296 height 107
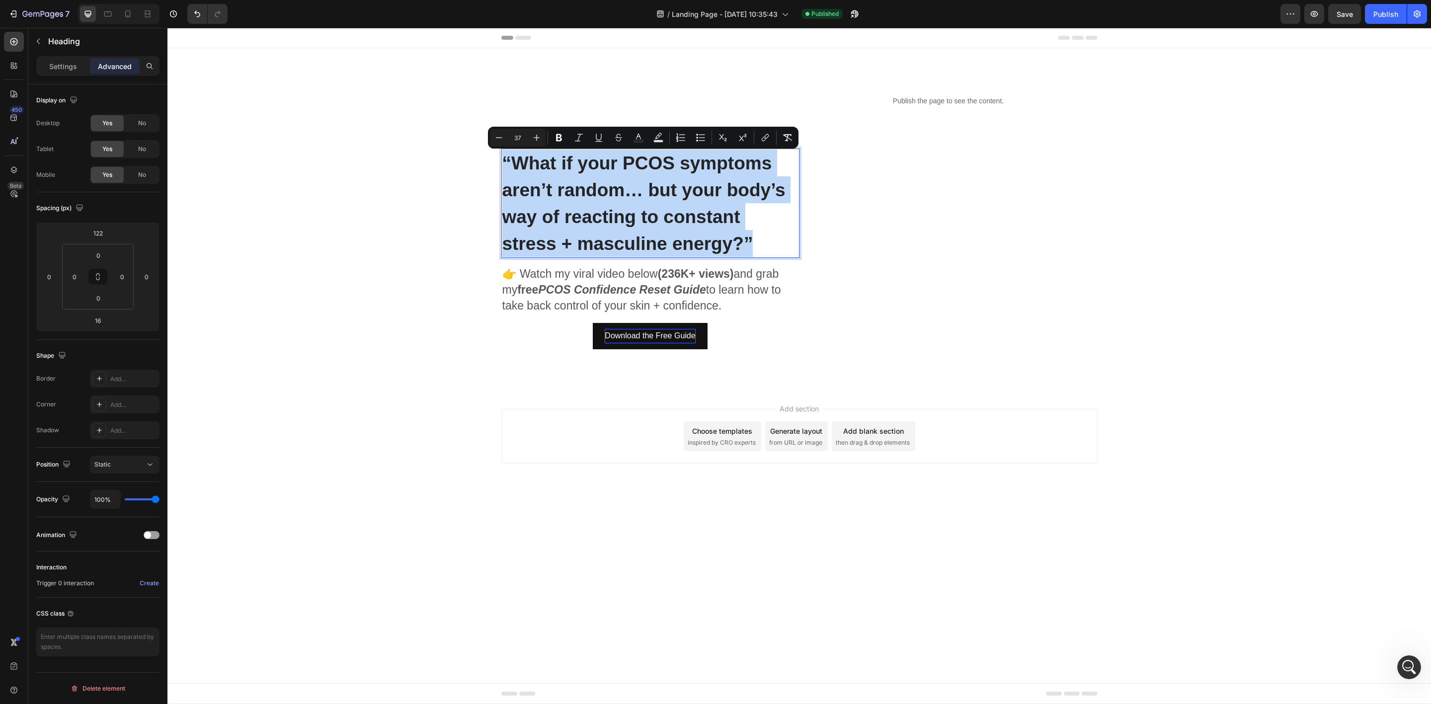
drag, startPoint x: 760, startPoint y: 245, endPoint x: 504, endPoint y: 160, distance: 269.6
click at [504, 160] on p "“What if your PCOS symptoms aren’t random… but your body’s way of reacting to c…" at bounding box center [650, 203] width 296 height 107
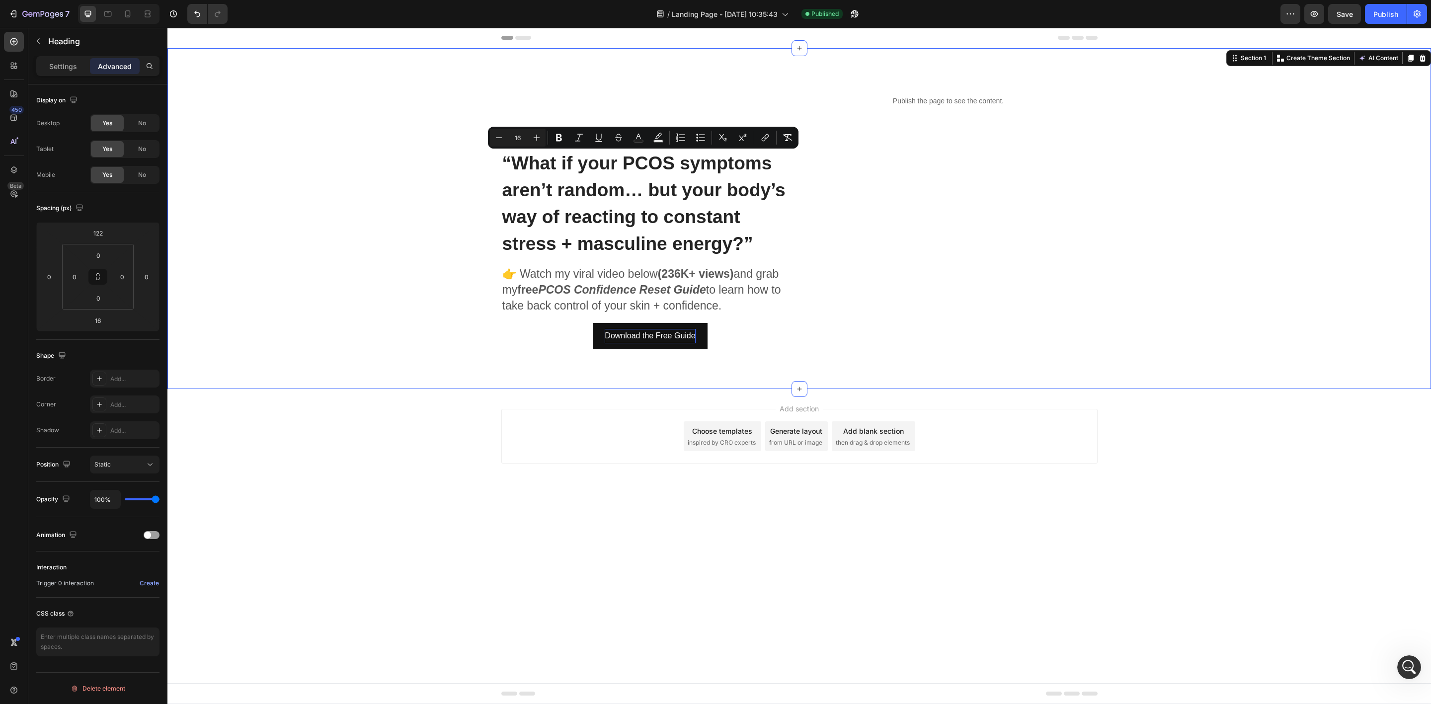
click at [416, 196] on div "⁠⁠⁠⁠⁠⁠⁠ “What if your PCOS symptoms aren’t random… but your body’s way of react…" at bounding box center [799, 218] width 1248 height 261
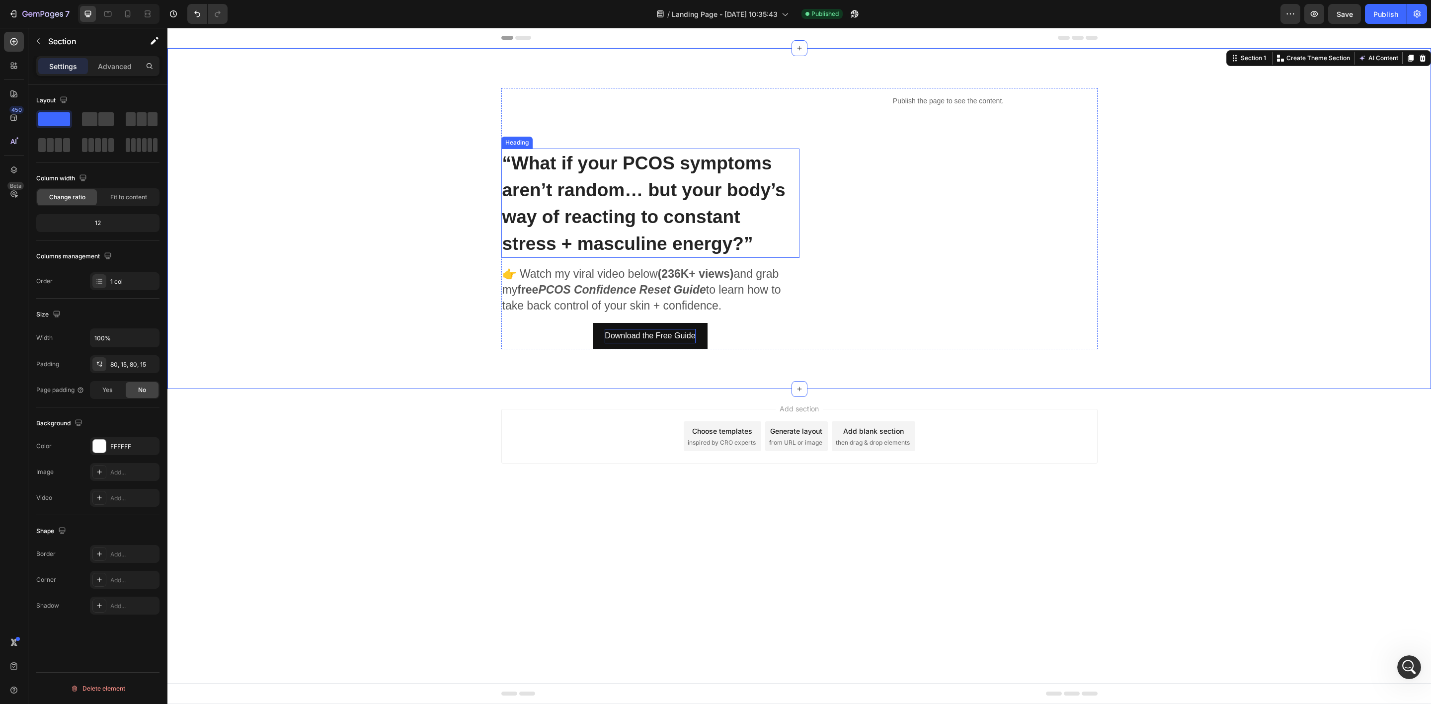
click at [517, 169] on span "“What if your PCOS symptoms aren’t random… but your body’s way of reacting to c…" at bounding box center [643, 203] width 283 height 101
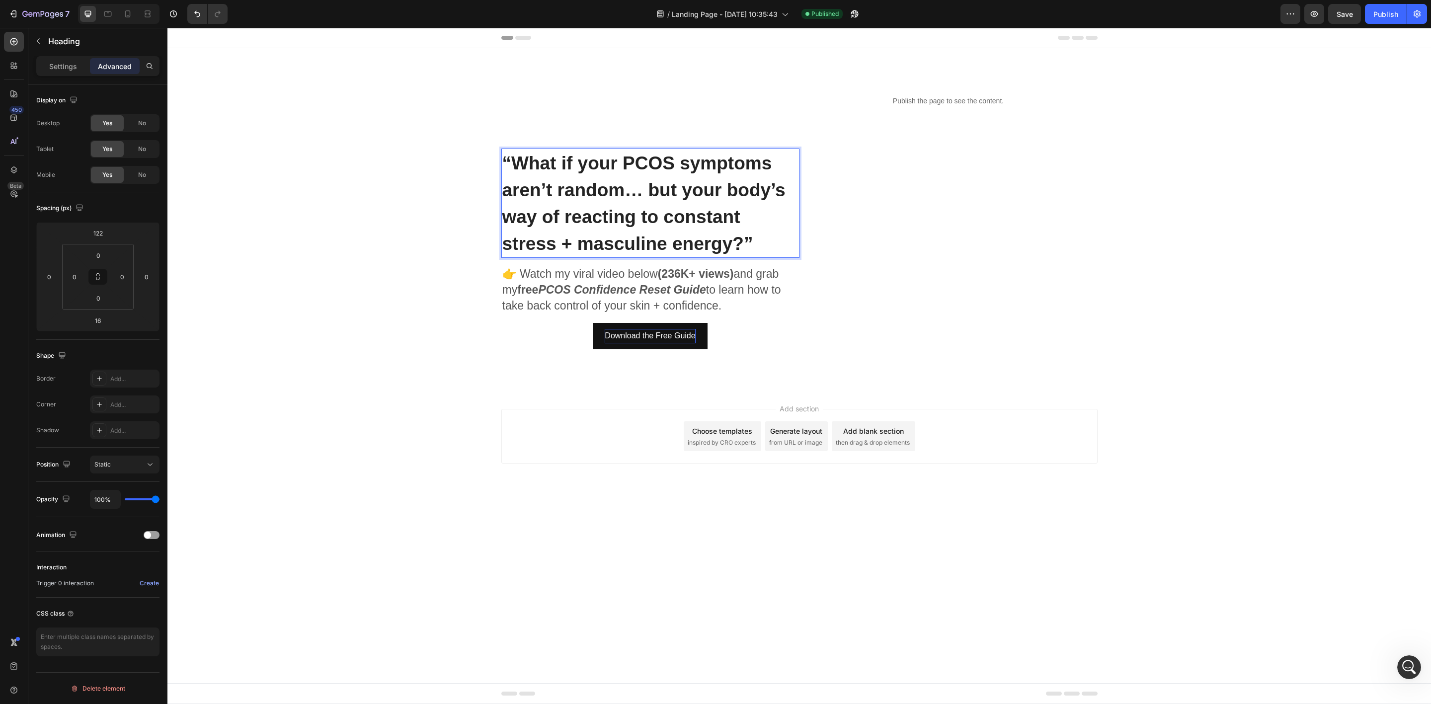
click at [767, 243] on p "“What if your PCOS symptoms aren’t random… but your body’s way of reacting to c…" at bounding box center [650, 203] width 296 height 107
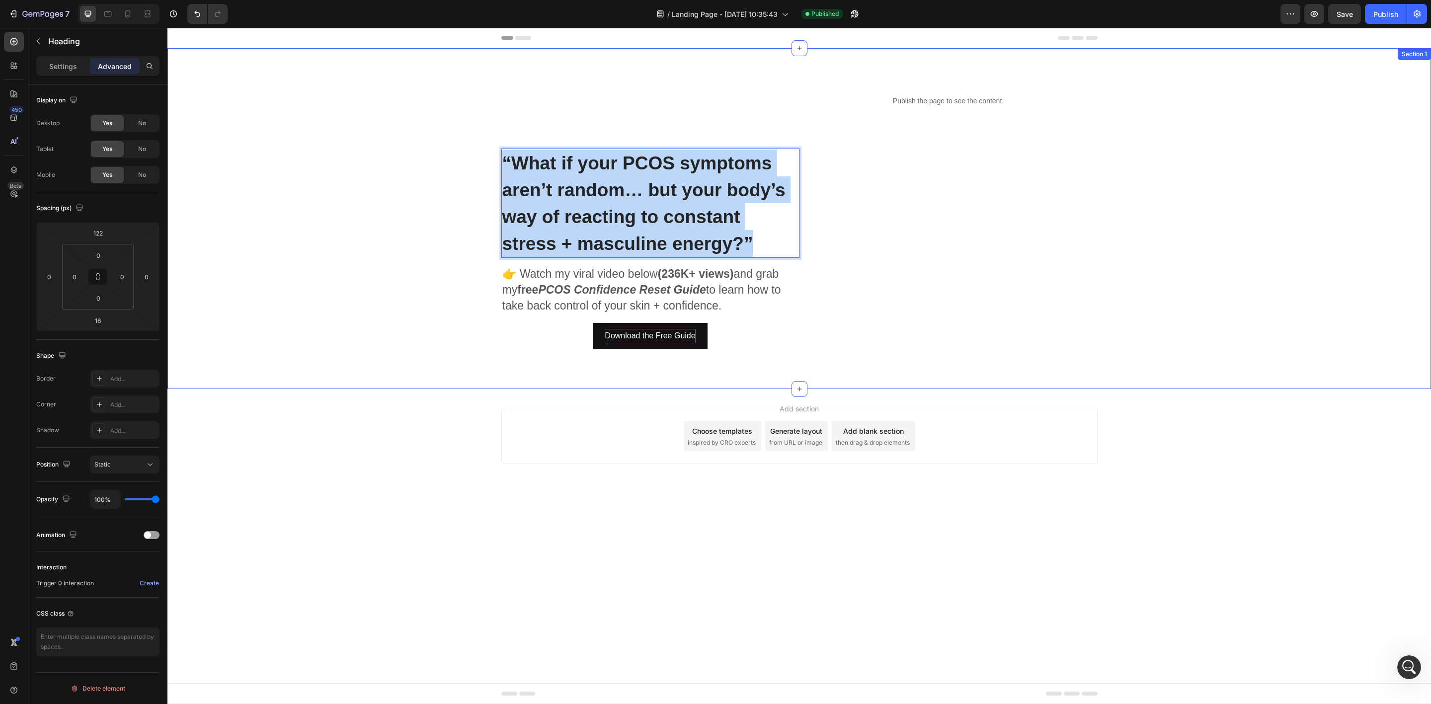
drag, startPoint x: 766, startPoint y: 244, endPoint x: 498, endPoint y: 154, distance: 282.6
click at [498, 154] on div "“What if your PCOS symptoms aren’t random… but your body’s way of reacting to c…" at bounding box center [799, 218] width 1248 height 261
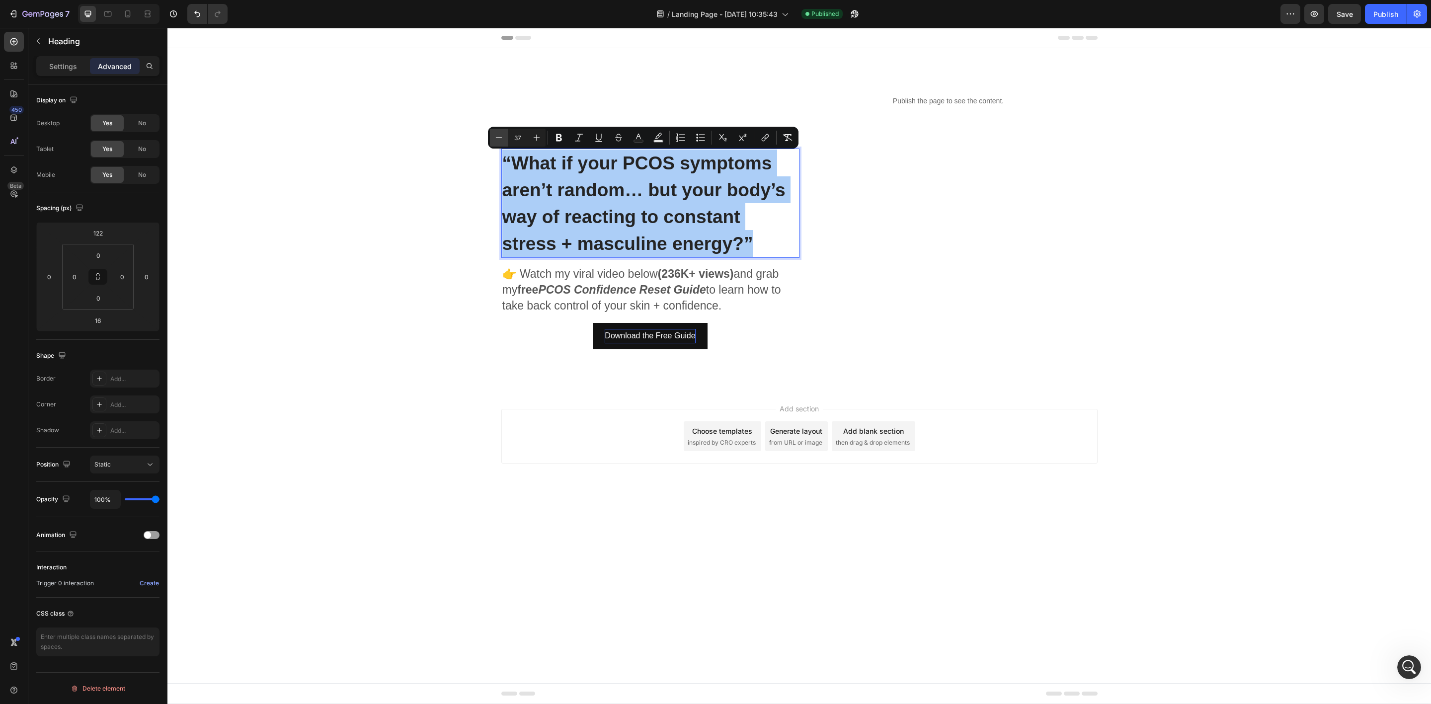
click at [492, 136] on button "Minus" at bounding box center [499, 138] width 18 height 18
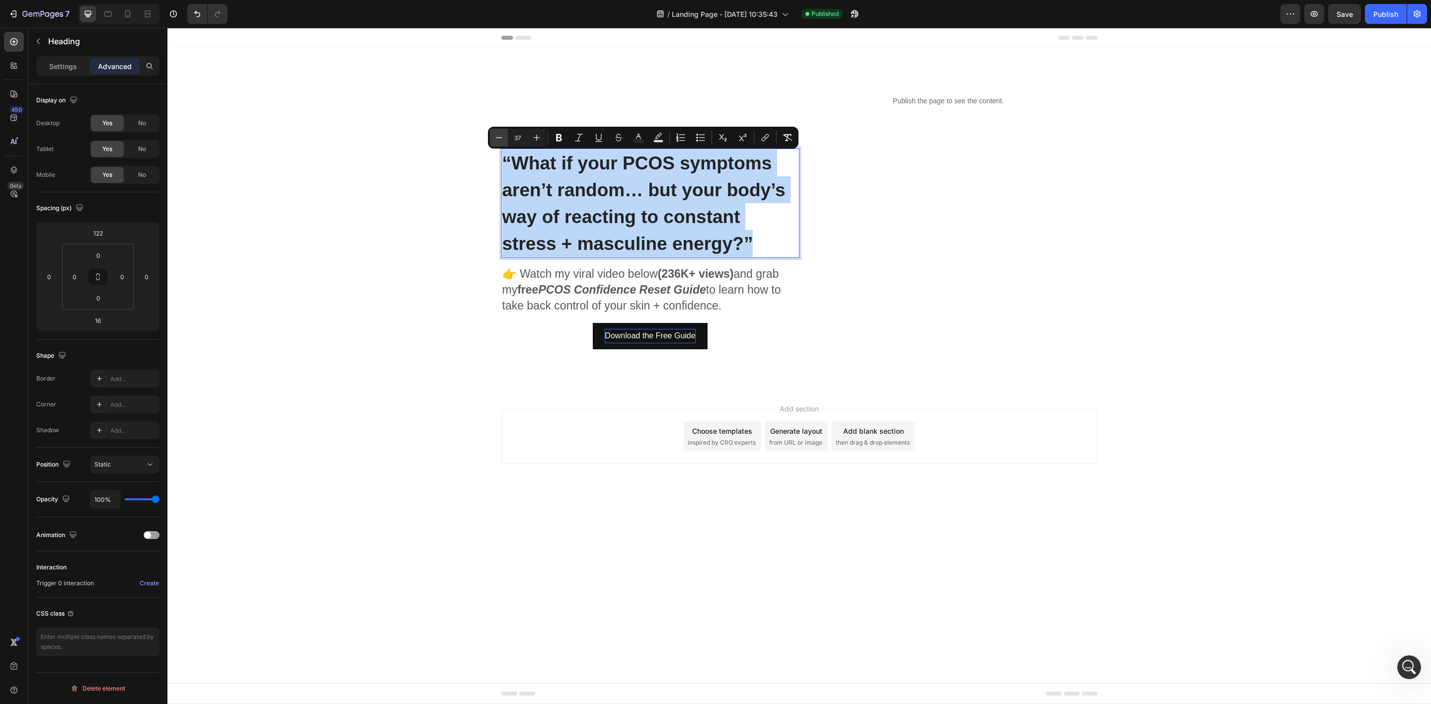
type input "36"
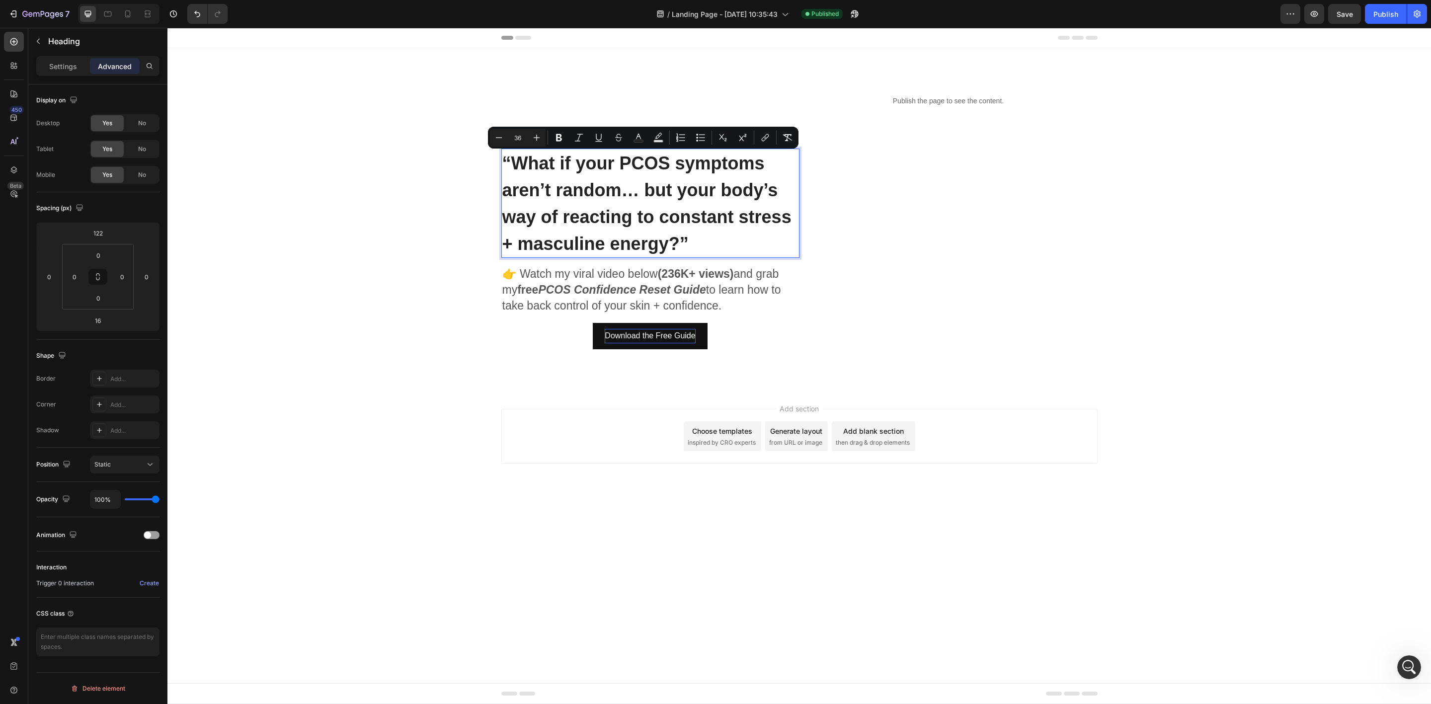
click at [647, 193] on span "“What if your PCOS symptoms aren’t random… but your body’s way of reacting to c…" at bounding box center [646, 203] width 289 height 101
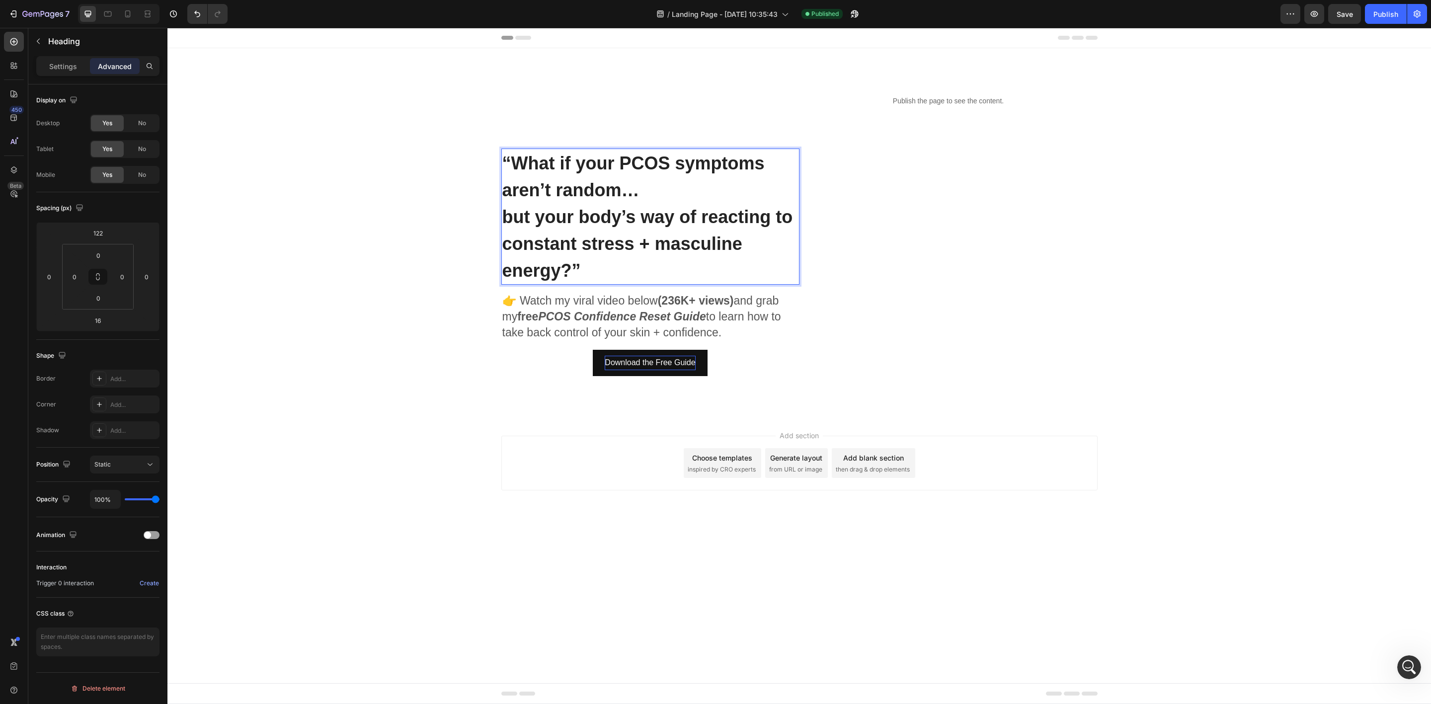
click at [646, 252] on span "but your body’s way of reacting to constant stress + masculine energy?”" at bounding box center [647, 244] width 291 height 74
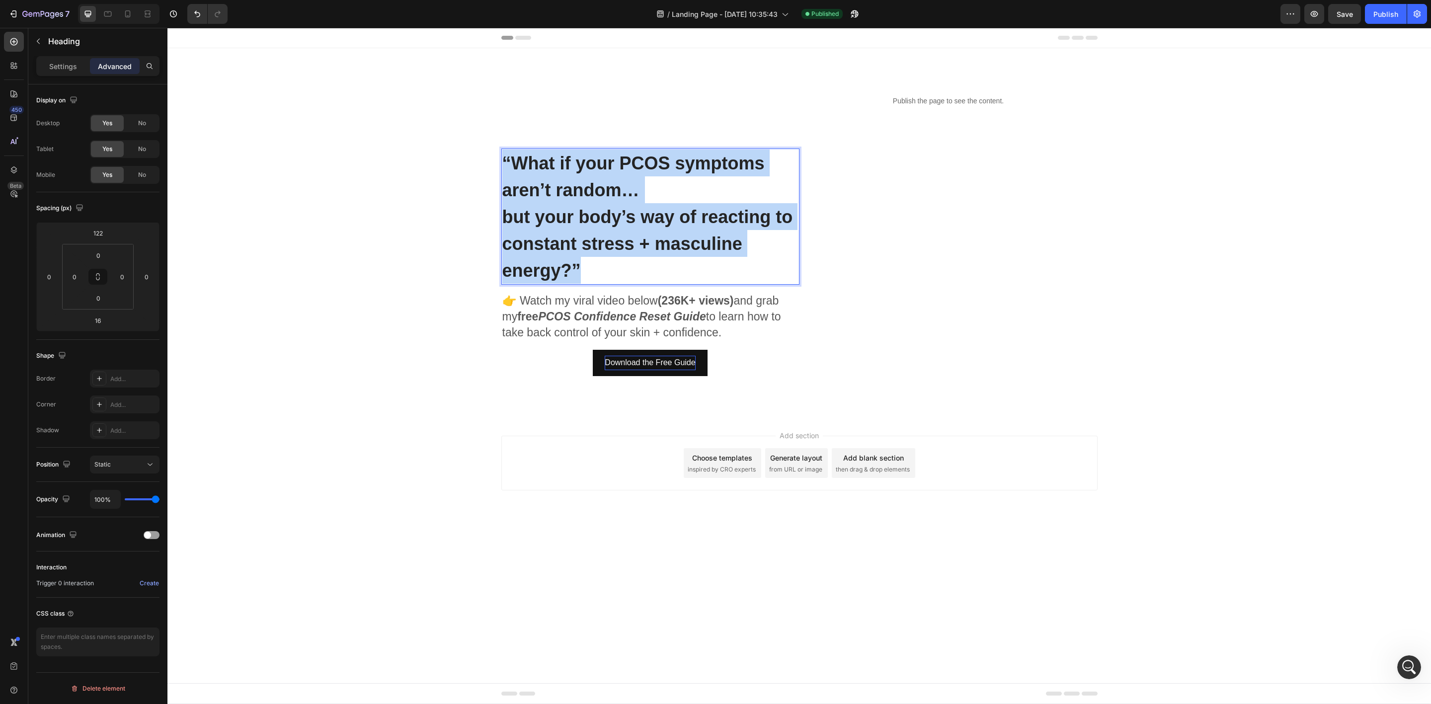
drag, startPoint x: 629, startPoint y: 269, endPoint x: 503, endPoint y: 163, distance: 165.1
click at [503, 163] on p "“What if your PCOS symptoms aren’t random… but your body’s way of reacting to c…" at bounding box center [650, 217] width 296 height 134
click at [366, 186] on div "“What if your PCOS symptoms aren’t random… but your body’s way of reacting to c…" at bounding box center [799, 232] width 1248 height 288
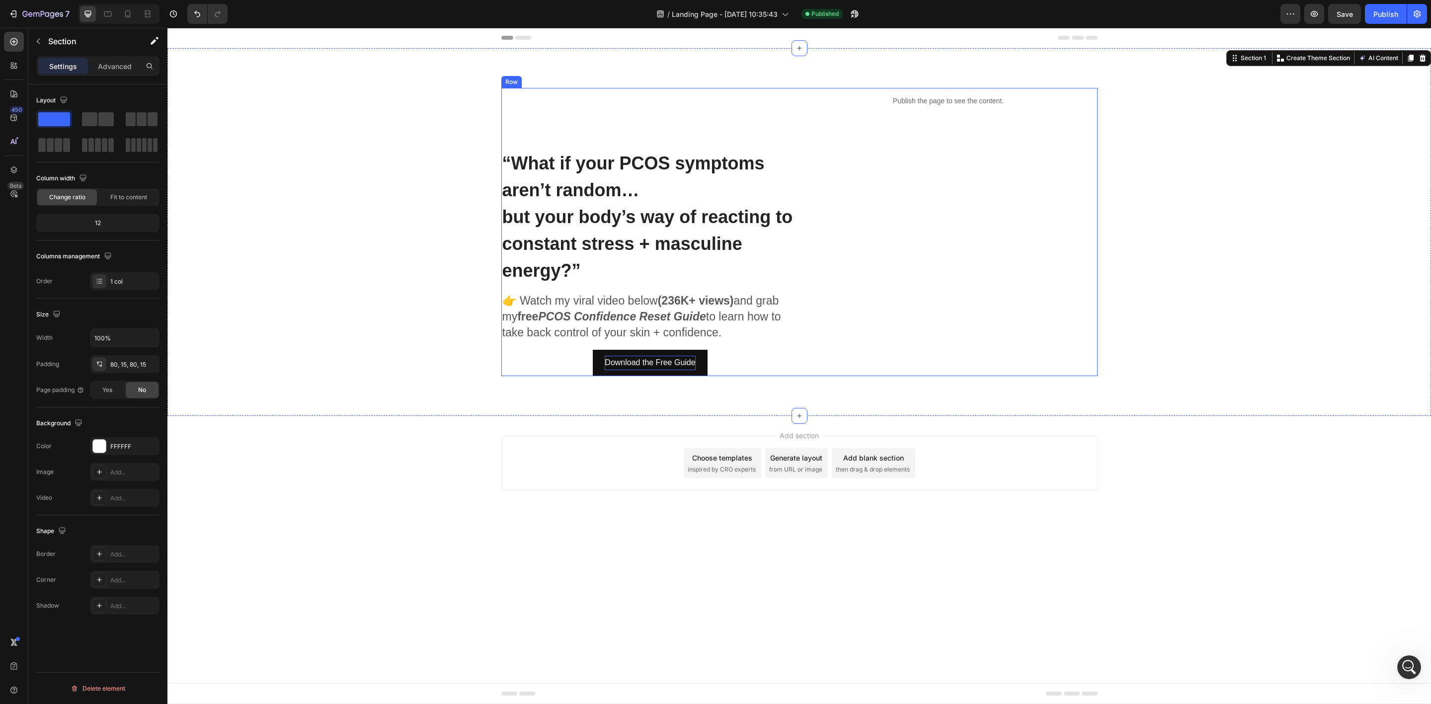
click at [823, 345] on div "Publish the page to see the content. Custom Code" at bounding box center [948, 232] width 298 height 288
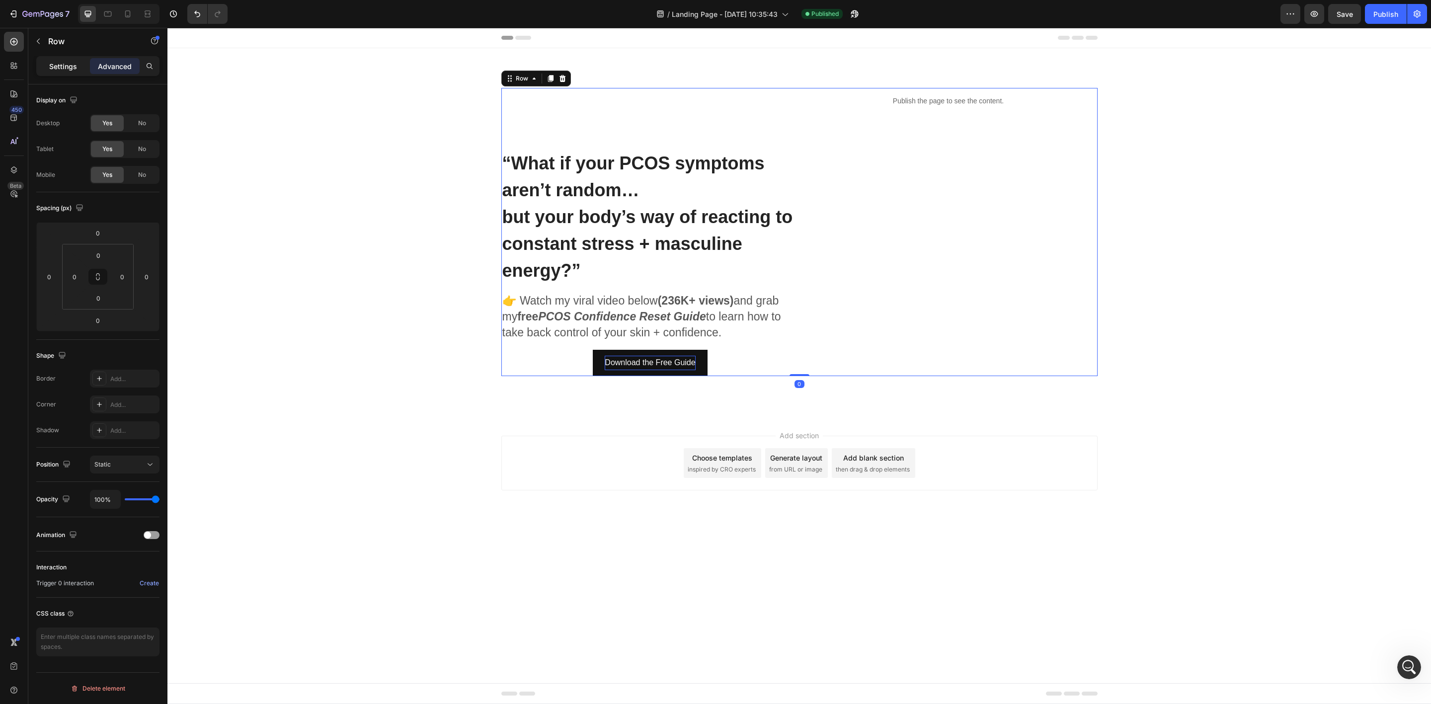
click at [69, 66] on p "Settings" at bounding box center [63, 66] width 28 height 10
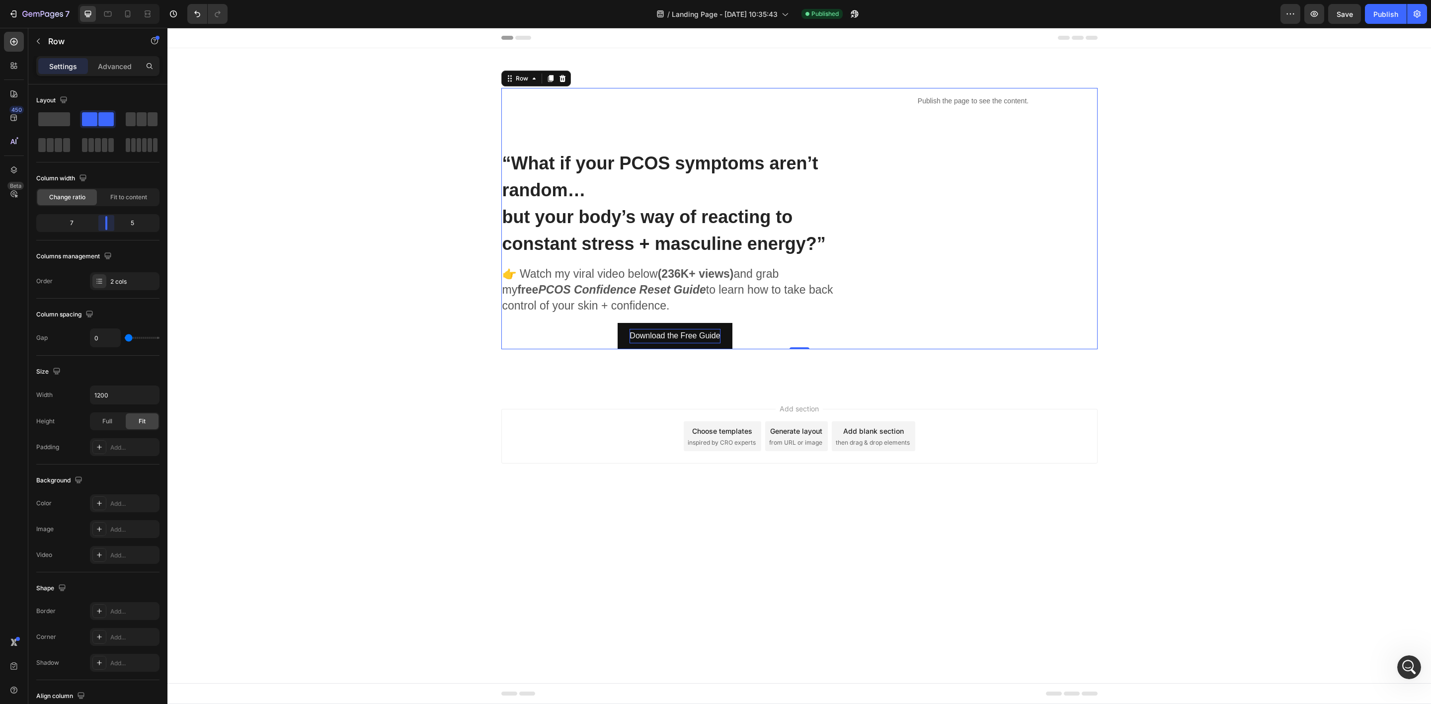
drag, startPoint x: 97, startPoint y: 222, endPoint x: 107, endPoint y: 222, distance: 10.4
click at [107, 0] on body "7 Version history / Landing Page - [DATE] 10:35:43 Published Preview Save Publi…" at bounding box center [715, 0] width 1431 height 0
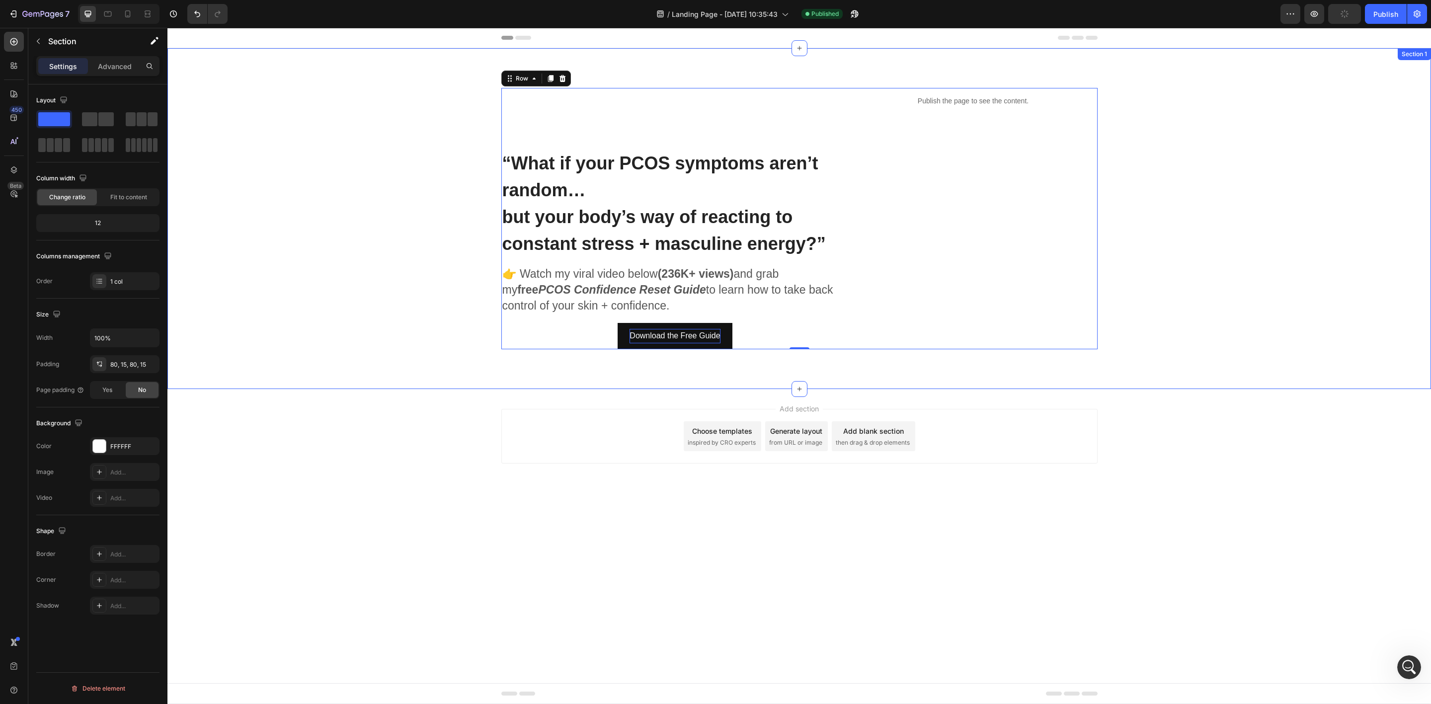
click at [350, 358] on div "⁠⁠⁠⁠⁠⁠⁠ “What if your PCOS symptoms aren’t random… but your body’s way of react…" at bounding box center [798, 218] width 1263 height 341
click at [642, 188] on p "⁠⁠⁠⁠⁠⁠⁠ “What if your PCOS symptoms aren’t random… but your body’s way of react…" at bounding box center [675, 203] width 346 height 107
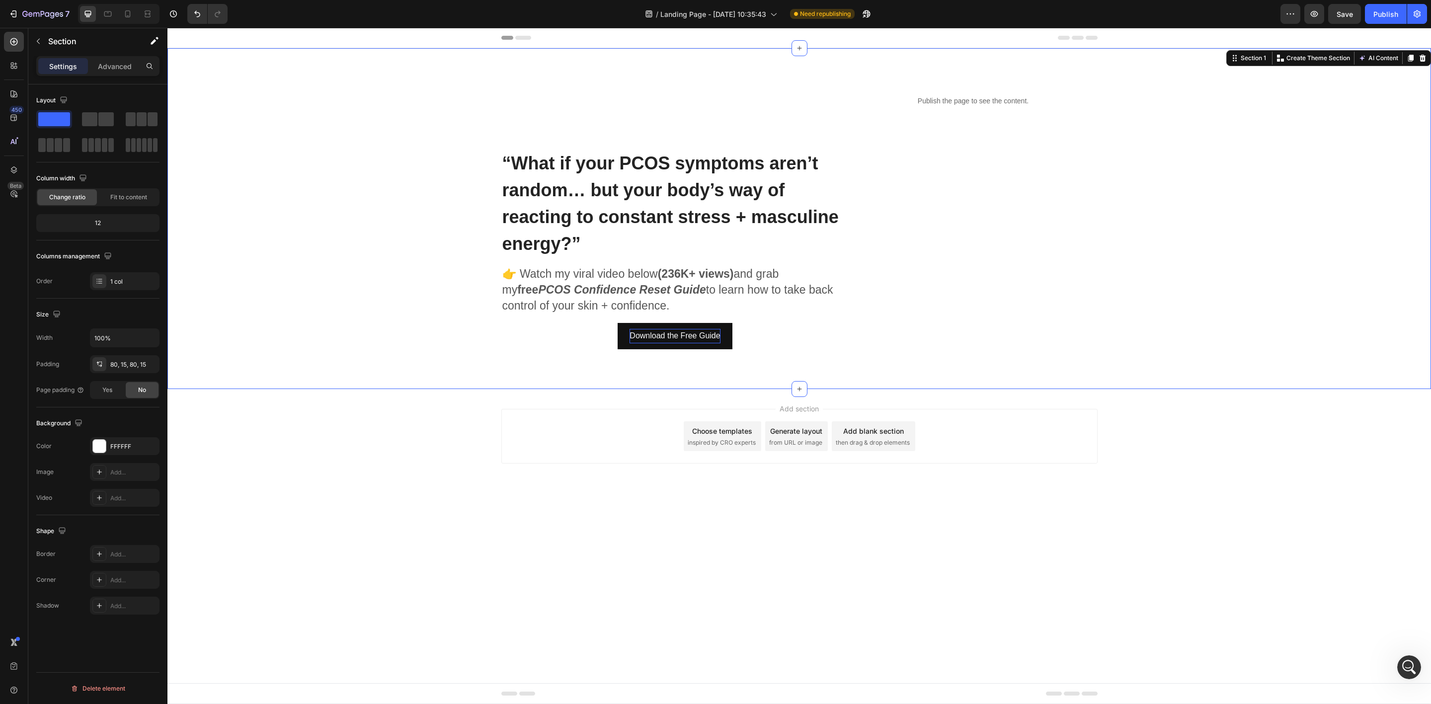
click at [466, 263] on div "⁠⁠⁠⁠⁠⁠⁠ “What if your PCOS symptoms aren’t random… but your body’s way of react…" at bounding box center [799, 218] width 1248 height 261
click at [1373, 15] on div "Publish" at bounding box center [1385, 14] width 25 height 10
click at [697, 294] on span "👉 Watch my viral video below (236K+ views) and grab my free PCOS Confidence Res…" at bounding box center [667, 289] width 331 height 45
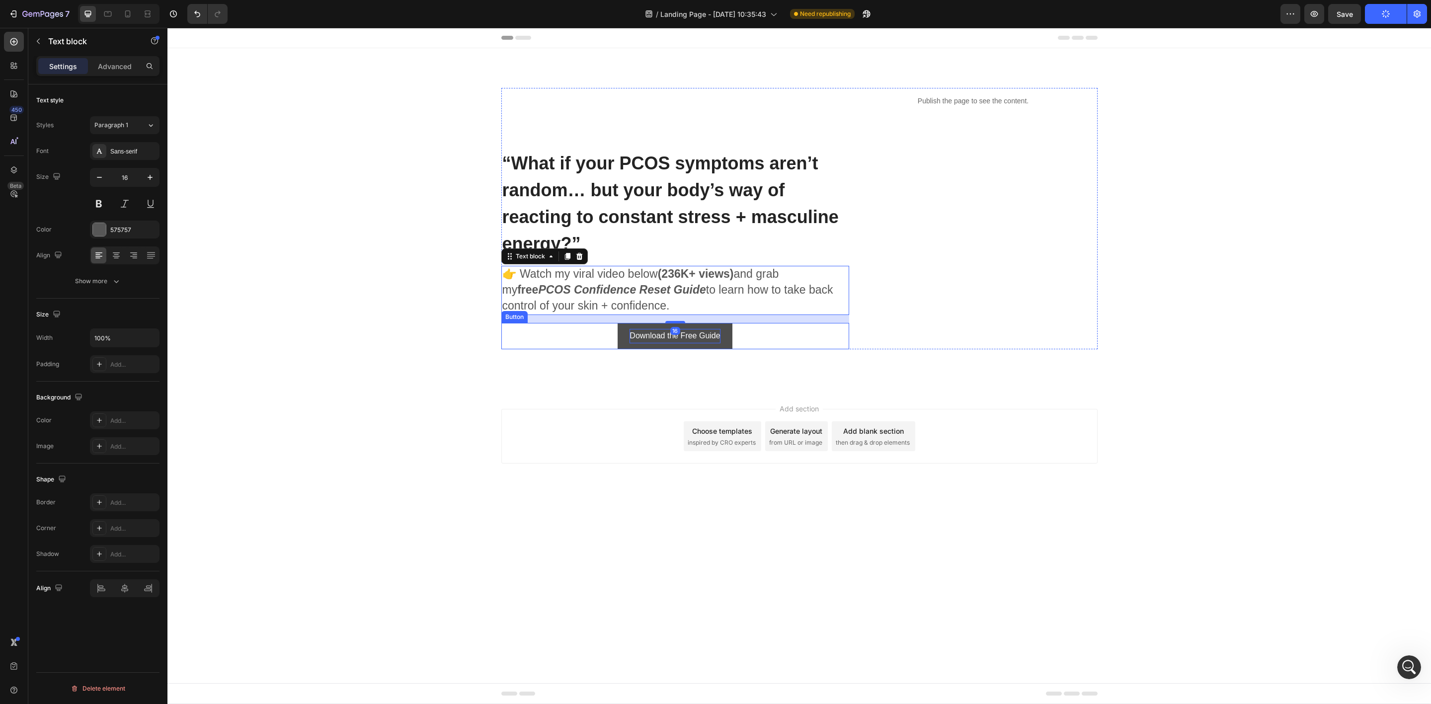
click at [729, 335] on button "Download the Free Guide" at bounding box center [674, 336] width 114 height 26
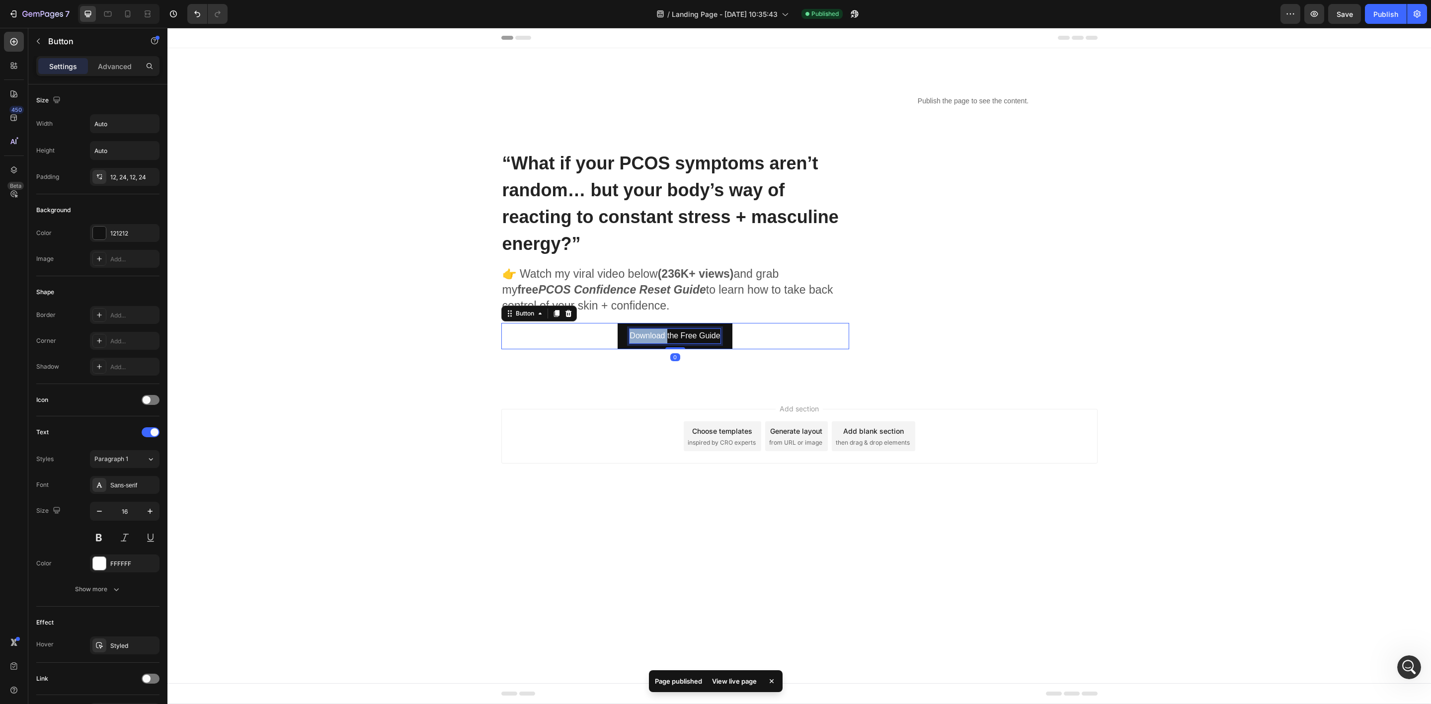
click at [655, 336] on p "Download the Free Guide" at bounding box center [674, 336] width 90 height 14
click at [635, 333] on p "Download the Free Guide" at bounding box center [674, 336] width 90 height 14
drag, startPoint x: 629, startPoint y: 334, endPoint x: 723, endPoint y: 323, distance: 94.0
click at [723, 323] on button "Download the Free Guide" at bounding box center [674, 336] width 114 height 26
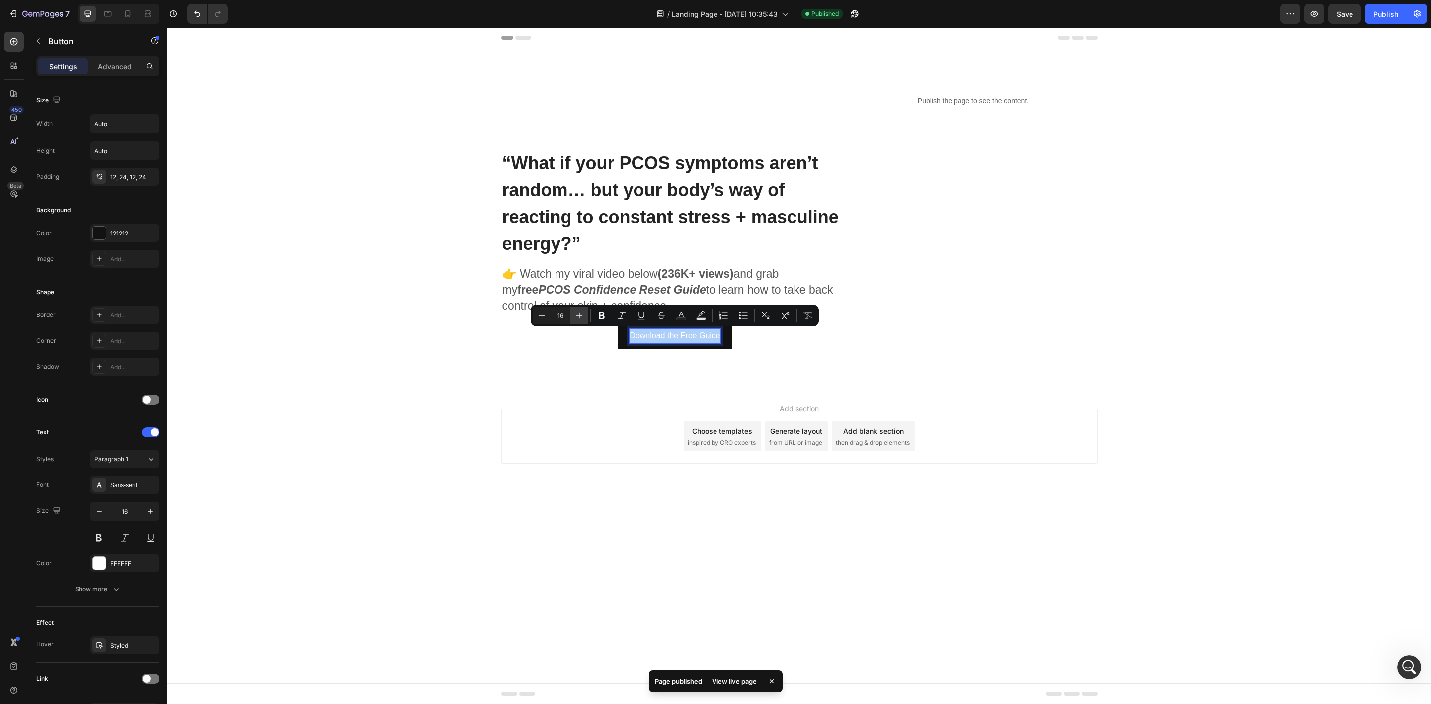
click at [583, 313] on icon "Editor contextual toolbar" at bounding box center [579, 315] width 10 height 10
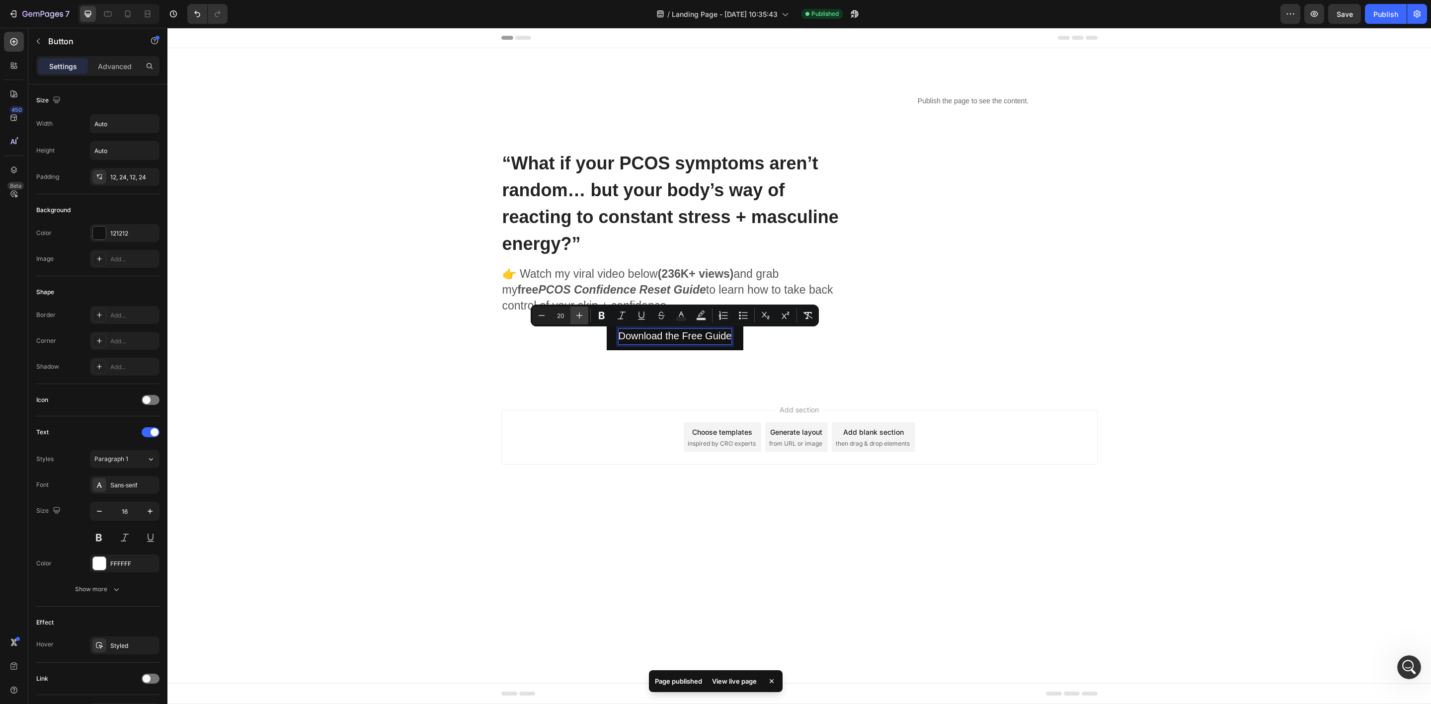
type input "21"
click at [708, 271] on strong "(236K+ views)" at bounding box center [696, 273] width 76 height 13
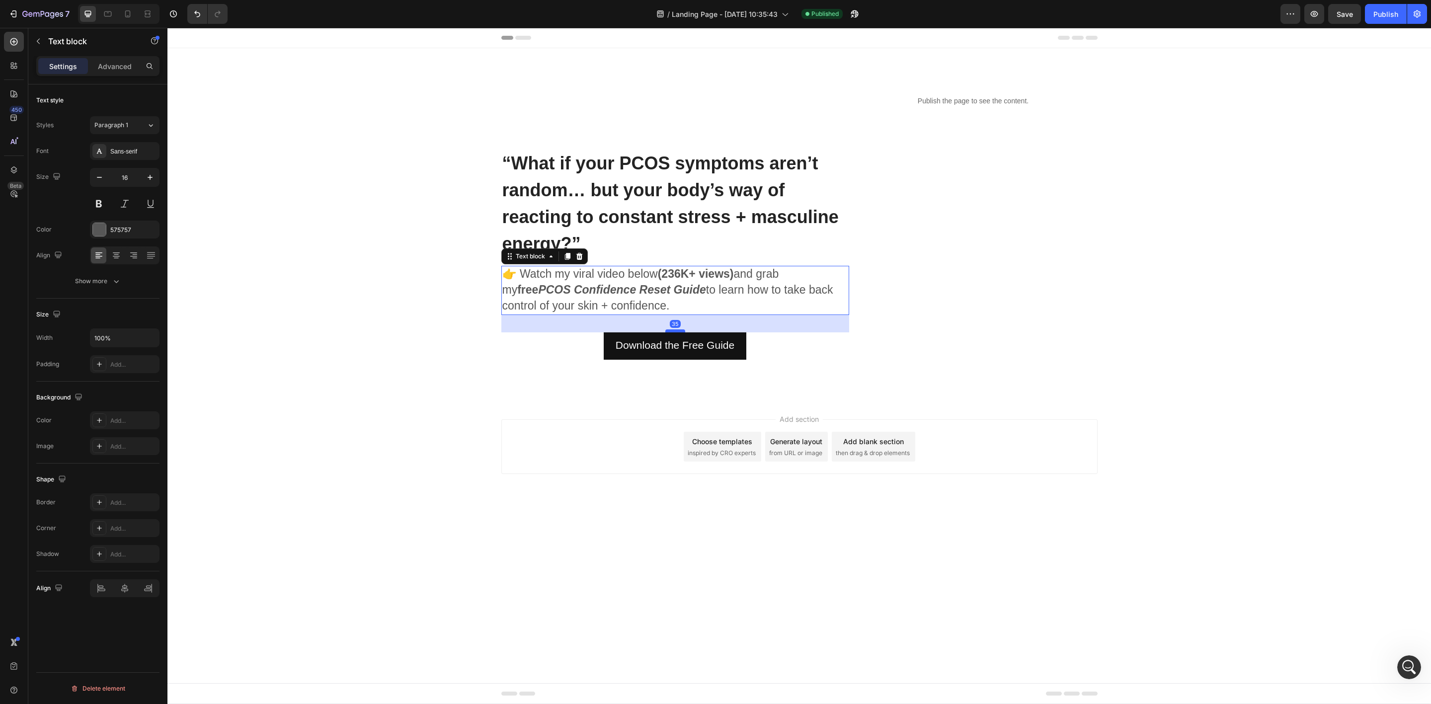
drag, startPoint x: 676, startPoint y: 320, endPoint x: 677, endPoint y: 333, distance: 12.5
click at [677, 332] on div at bounding box center [675, 330] width 20 height 3
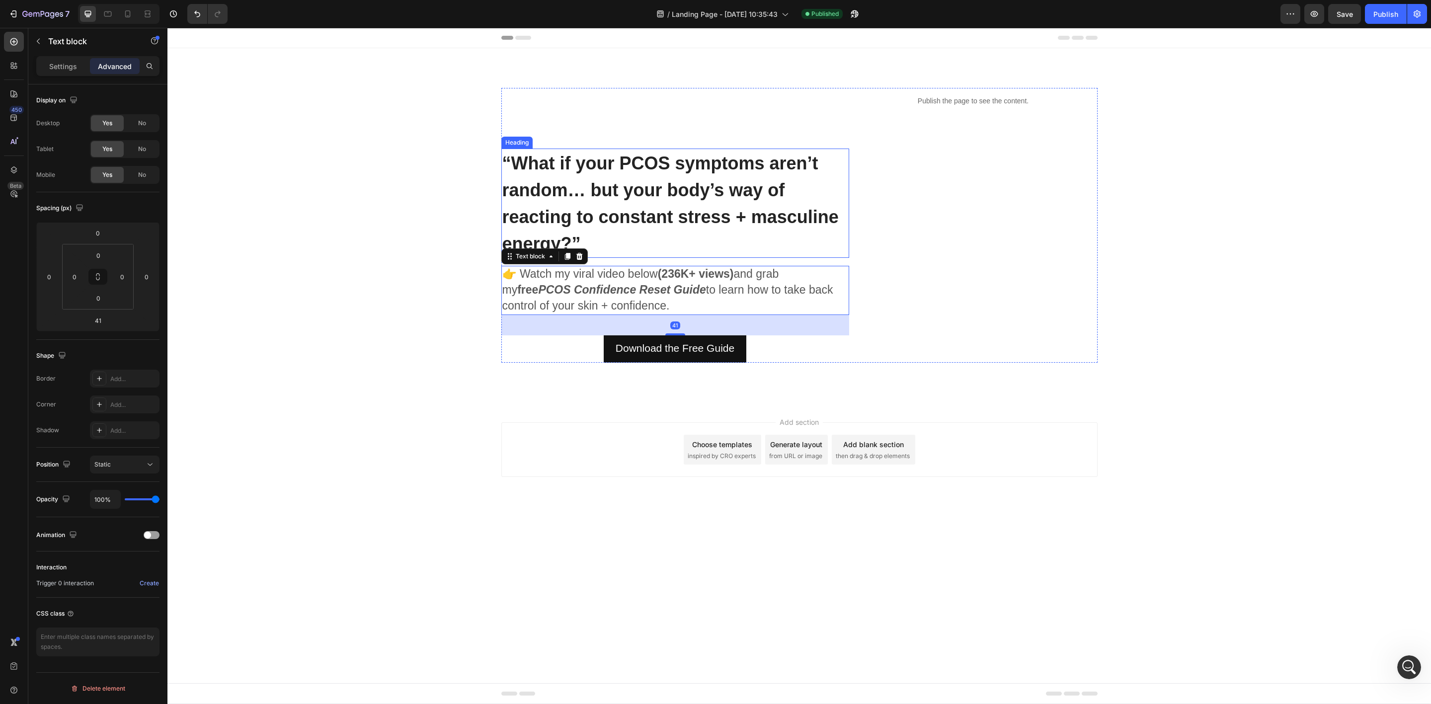
click at [694, 215] on span "“What if your PCOS symptoms aren’t random… but your body’s way of reacting to c…" at bounding box center [670, 203] width 336 height 101
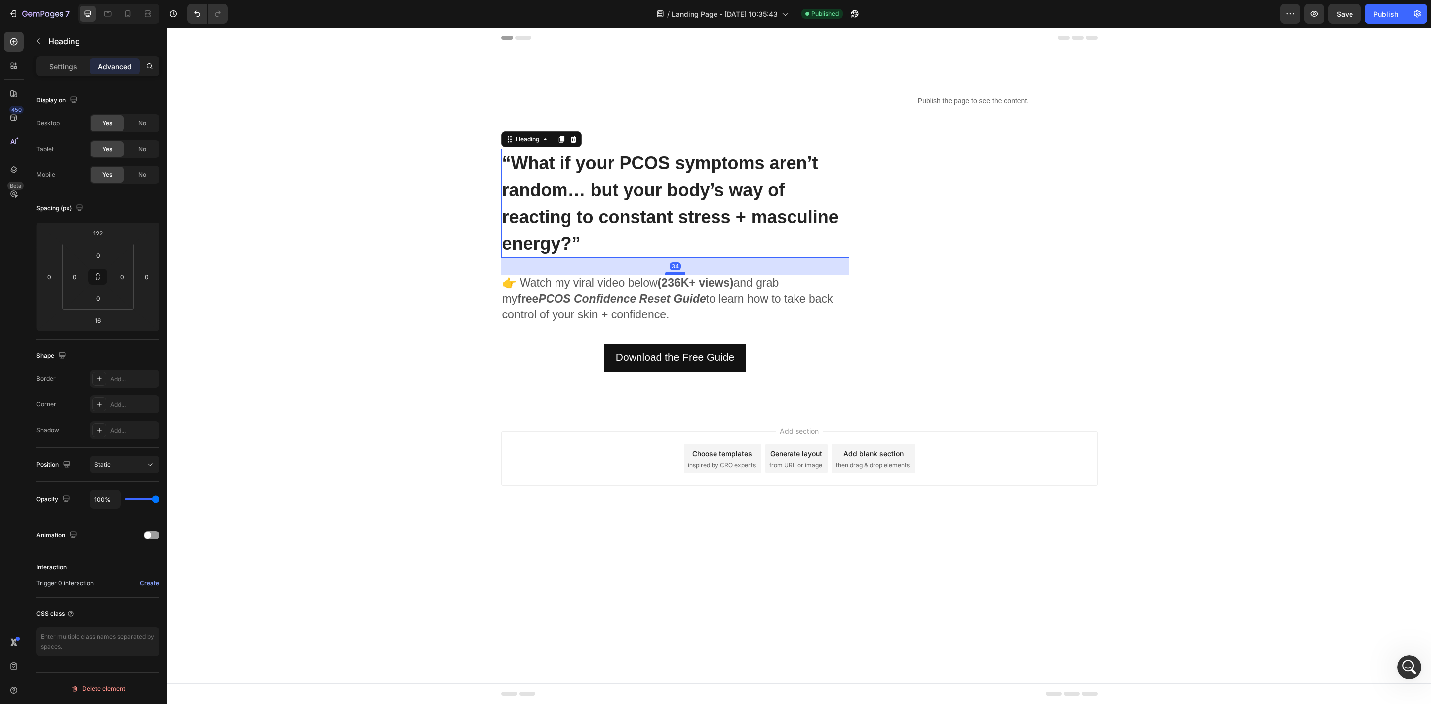
drag, startPoint x: 680, startPoint y: 262, endPoint x: 680, endPoint y: 271, distance: 9.0
click at [680, 272] on div at bounding box center [675, 273] width 20 height 3
type input "34"
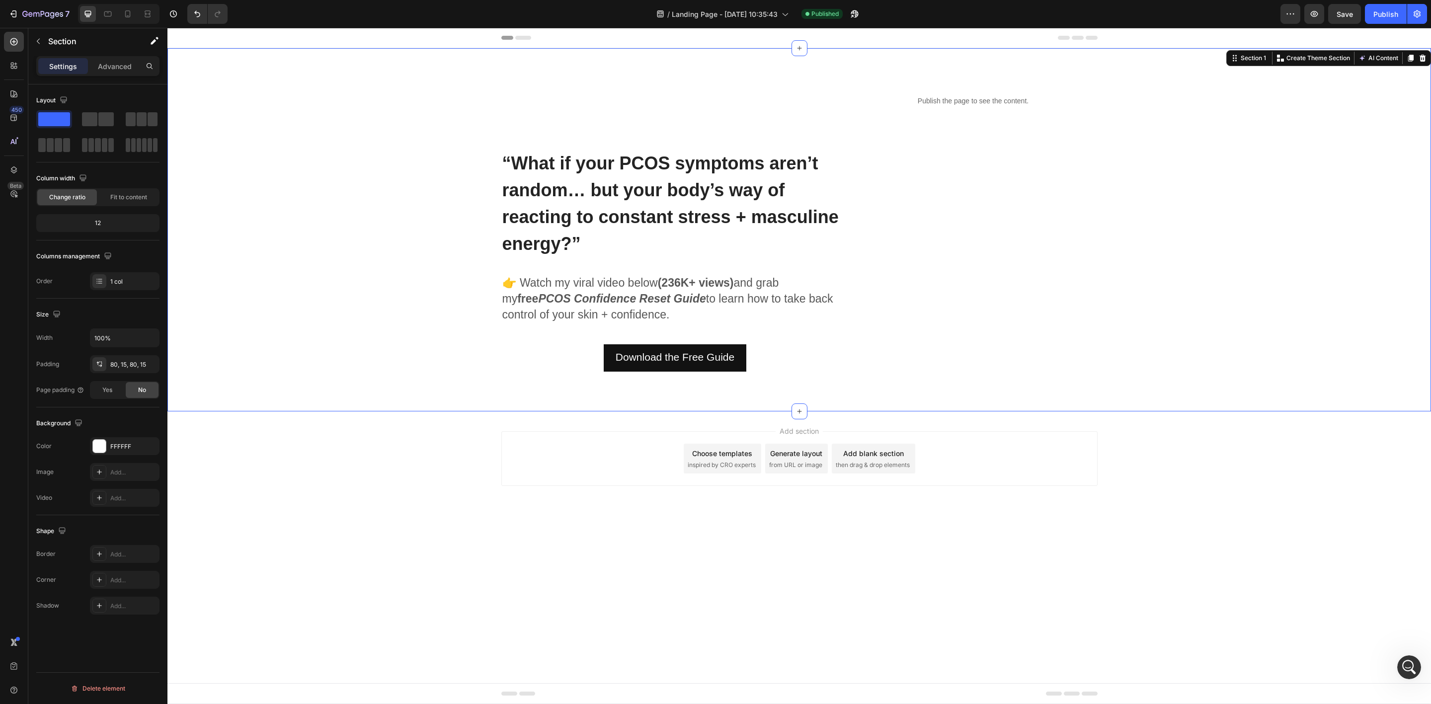
click at [458, 353] on div "⁠⁠⁠⁠⁠⁠⁠ “What if your PCOS symptoms aren’t random… but your body’s way of react…" at bounding box center [799, 230] width 1248 height 284
click at [645, 305] on p "👉 Watch my viral video below (236K+ views) and grab my free PCOS Confidence Res…" at bounding box center [675, 299] width 346 height 47
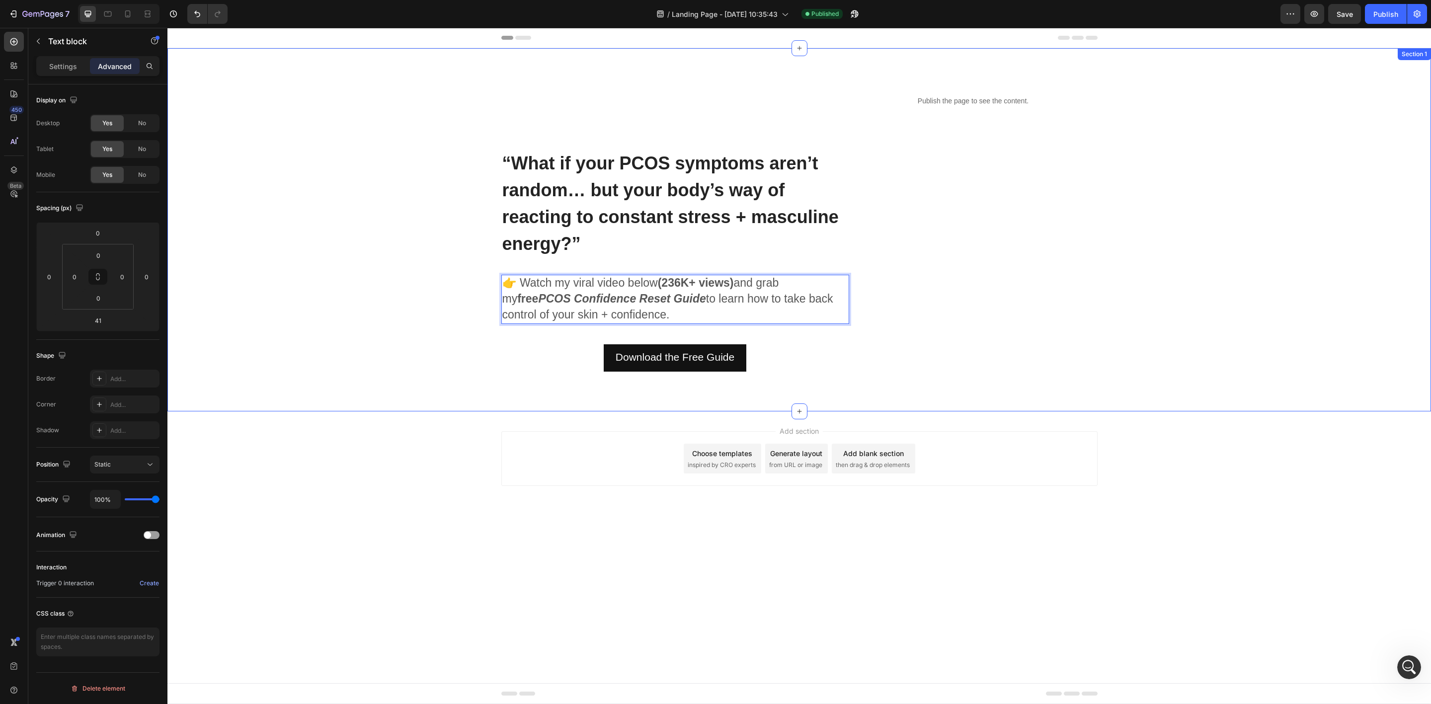
drag, startPoint x: 646, startPoint y: 313, endPoint x: 492, endPoint y: 286, distance: 156.3
click at [492, 286] on div "⁠⁠⁠⁠⁠⁠⁠ “What if your PCOS symptoms aren’t random… but your body’s way of react…" at bounding box center [799, 230] width 1248 height 284
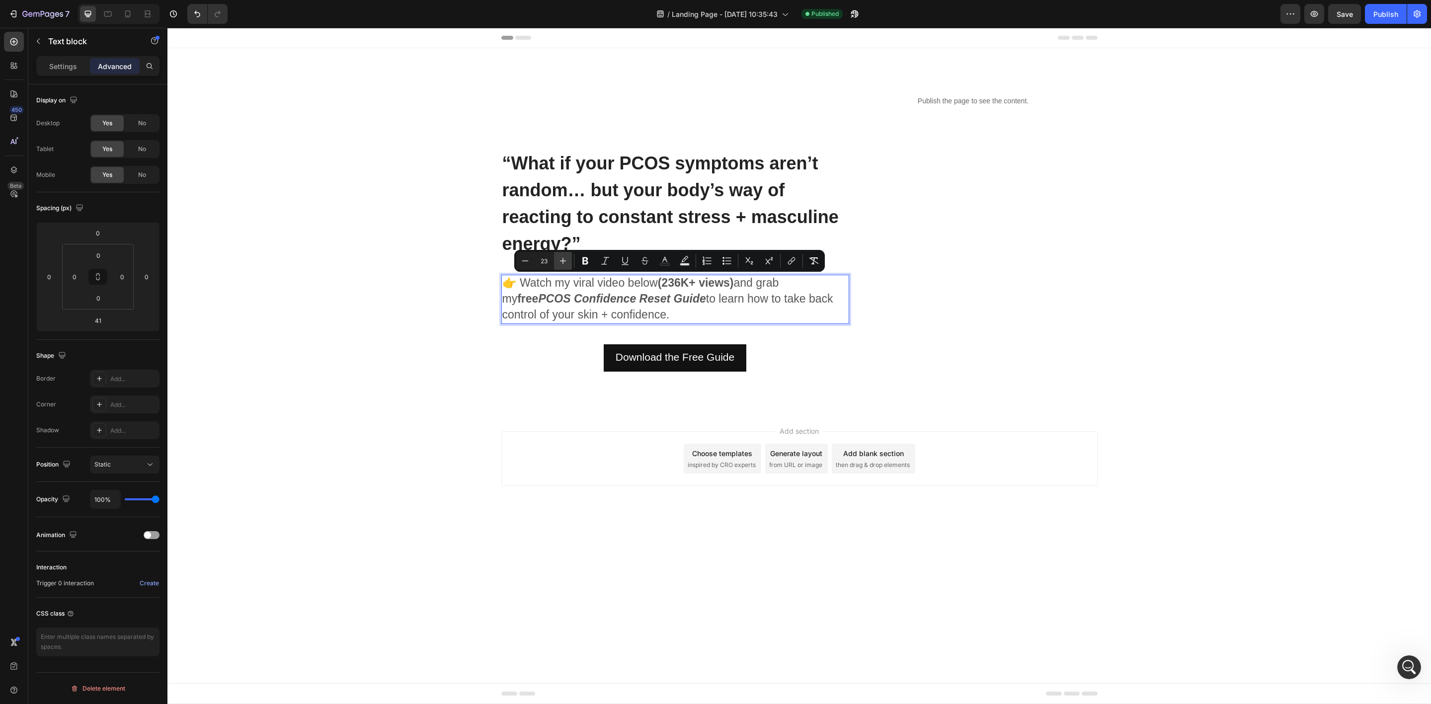
drag, startPoint x: 565, startPoint y: 261, endPoint x: 284, endPoint y: 255, distance: 280.7
click at [565, 261] on icon "Editor contextual toolbar" at bounding box center [563, 261] width 10 height 10
type input "24"
click at [411, 287] on div "⁠⁠⁠⁠⁠⁠⁠ “What if your PCOS symptoms aren’t random… but your body’s way of react…" at bounding box center [799, 230] width 1248 height 284
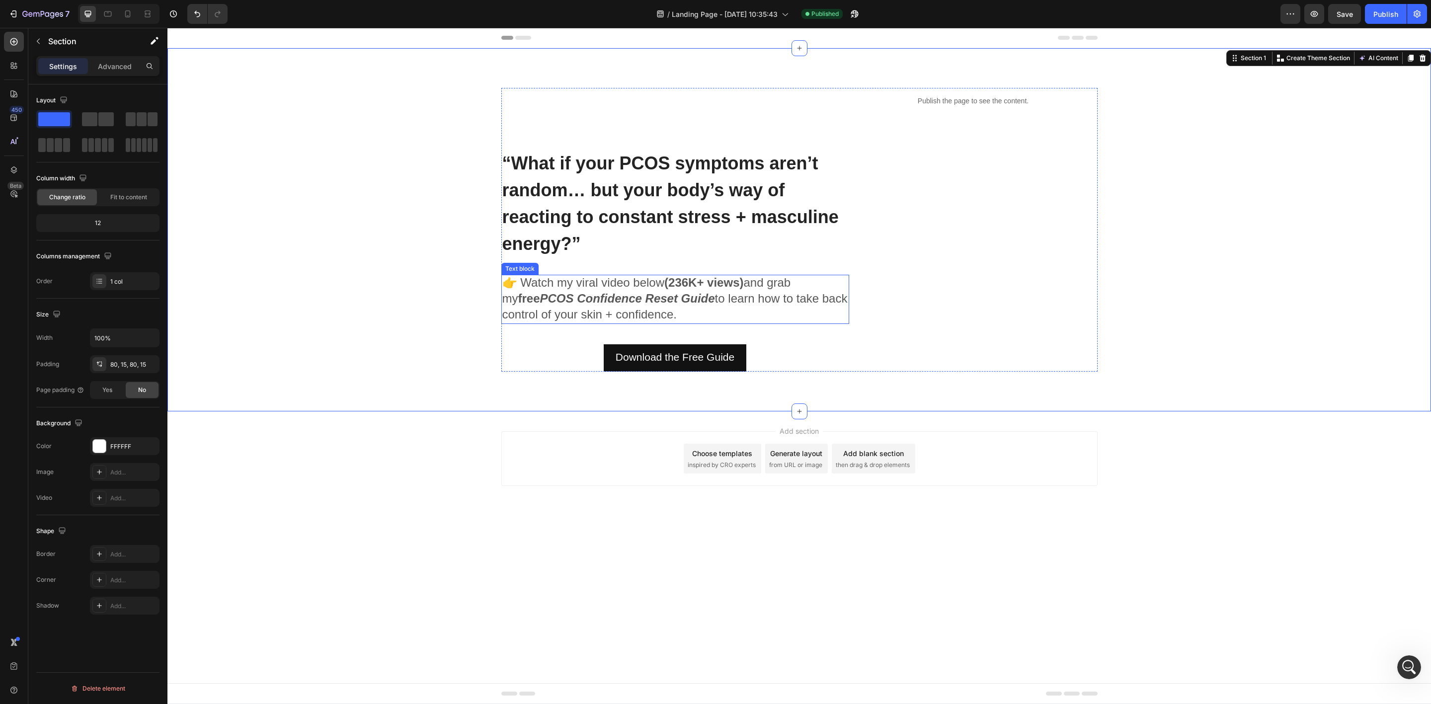
click at [674, 315] on span "👉 Watch my viral video below (236K+ views) and grab my free PCOS Confidence Res…" at bounding box center [674, 298] width 345 height 45
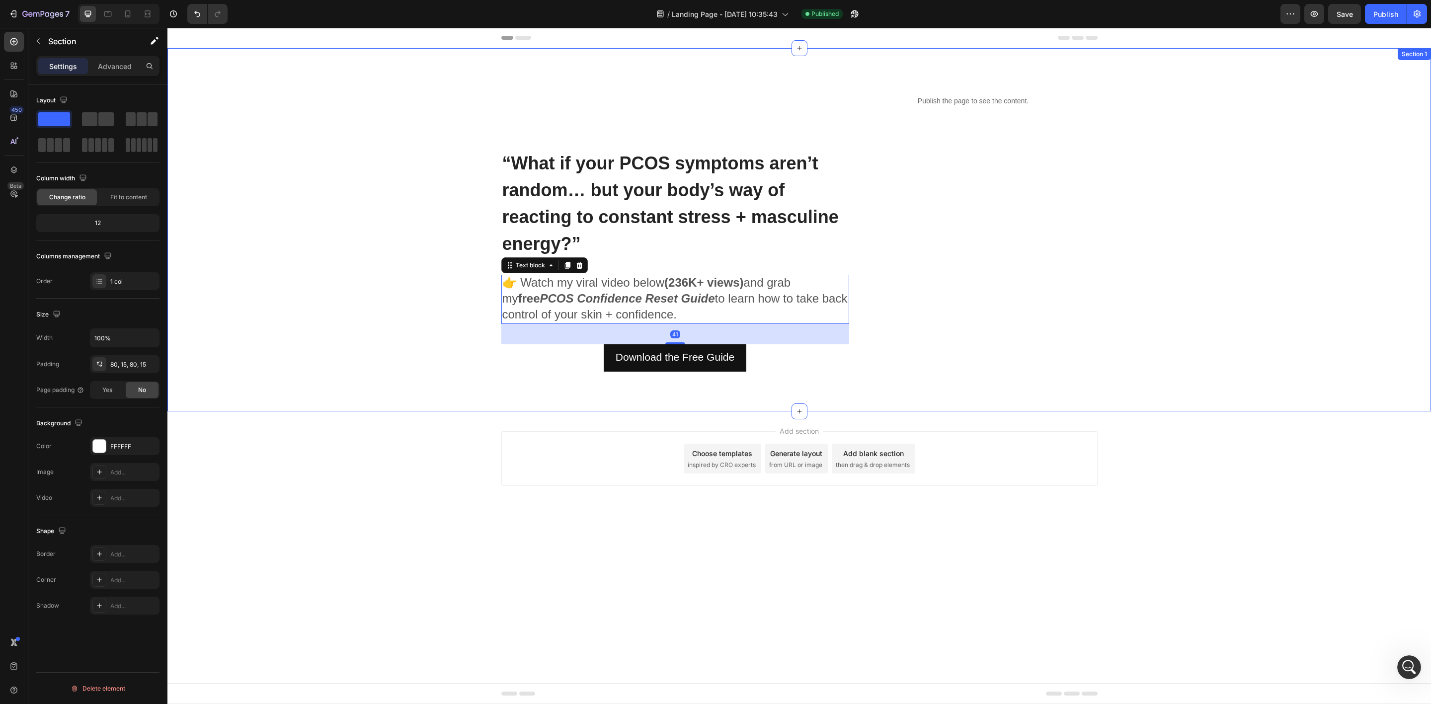
click at [1219, 282] on div "⁠⁠⁠⁠⁠⁠⁠ “What if your PCOS symptoms aren’t random… but your body’s way of react…" at bounding box center [799, 230] width 1248 height 284
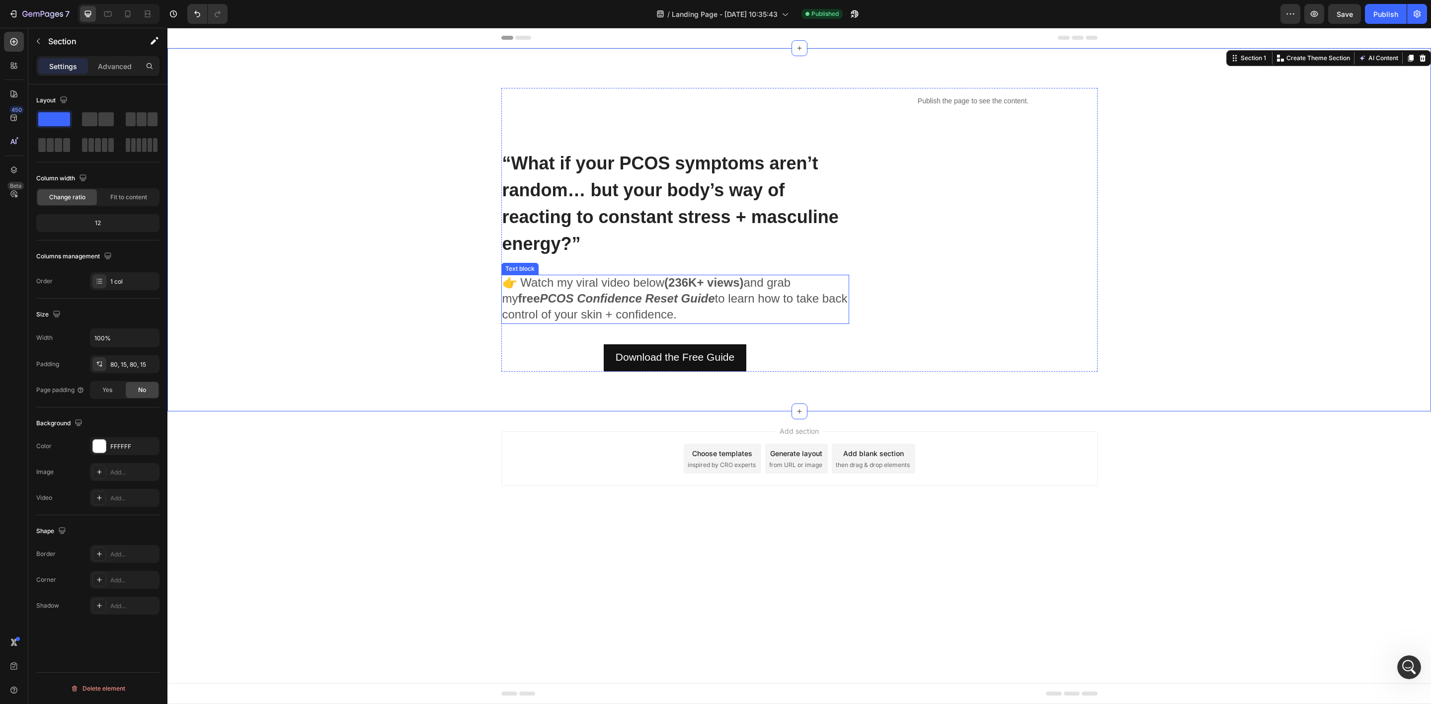
click at [770, 281] on span "👉 Watch my viral video below (236K+ views) and grab my free PCOS Confidence Res…" at bounding box center [674, 298] width 345 height 45
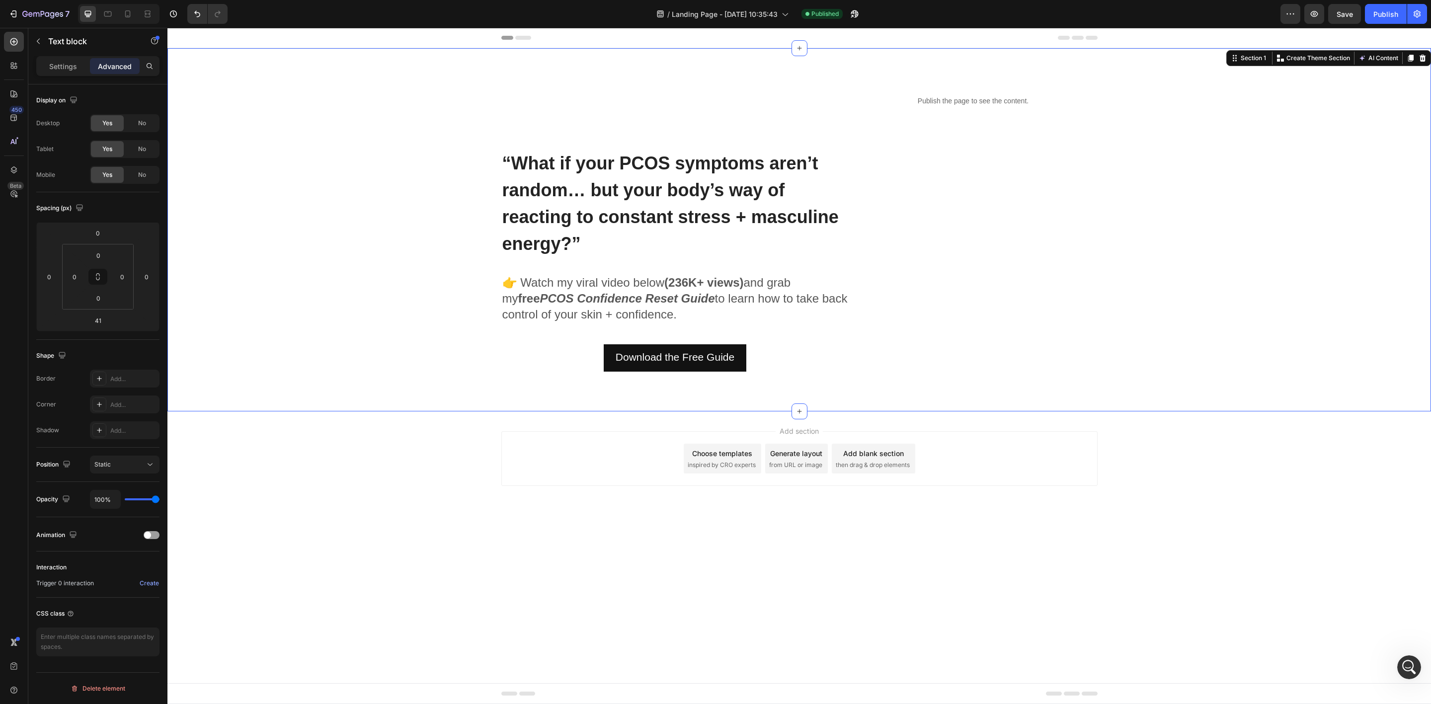
click at [1179, 248] on div "⁠⁠⁠⁠⁠⁠⁠ “What if your PCOS symptoms aren’t random… but your body’s way of react…" at bounding box center [799, 230] width 1248 height 284
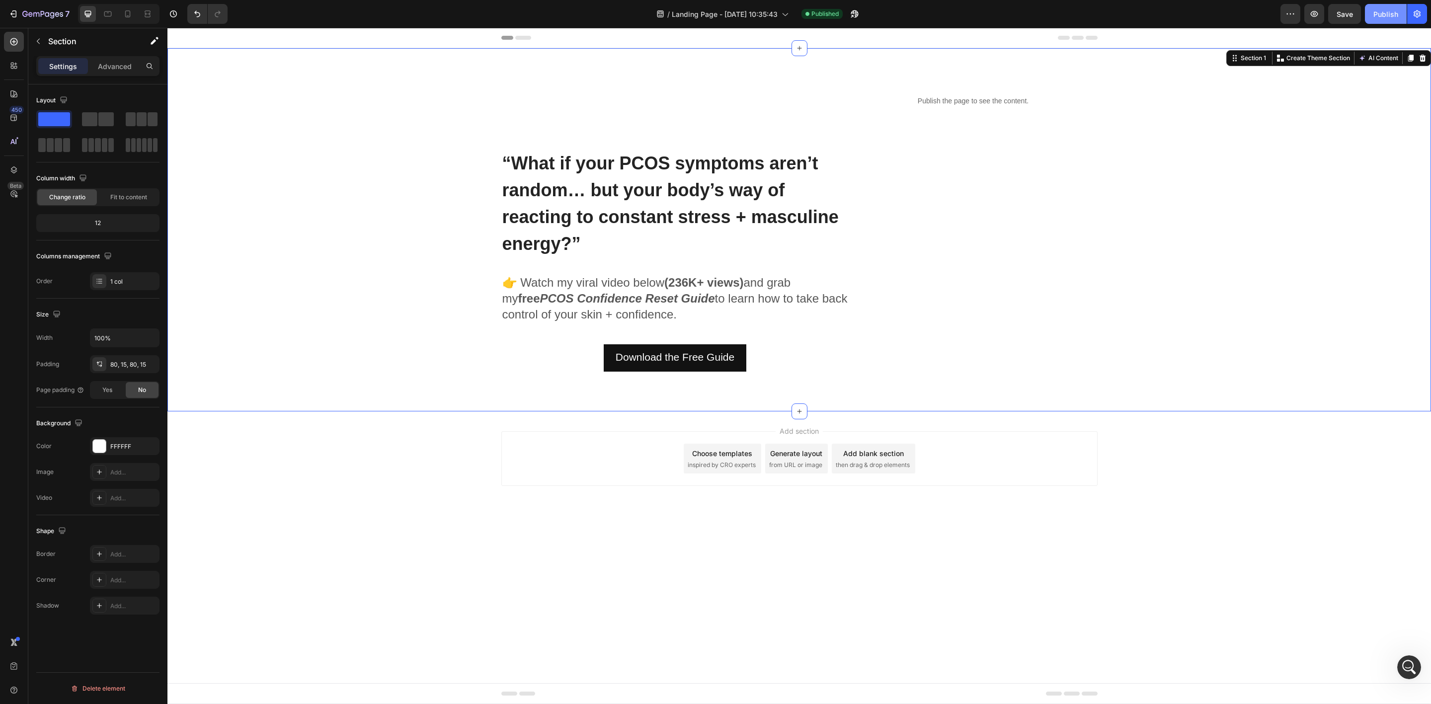
click at [1378, 17] on div "Publish" at bounding box center [1385, 14] width 25 height 10
click at [1316, 15] on icon "button" at bounding box center [1314, 14] width 10 height 10
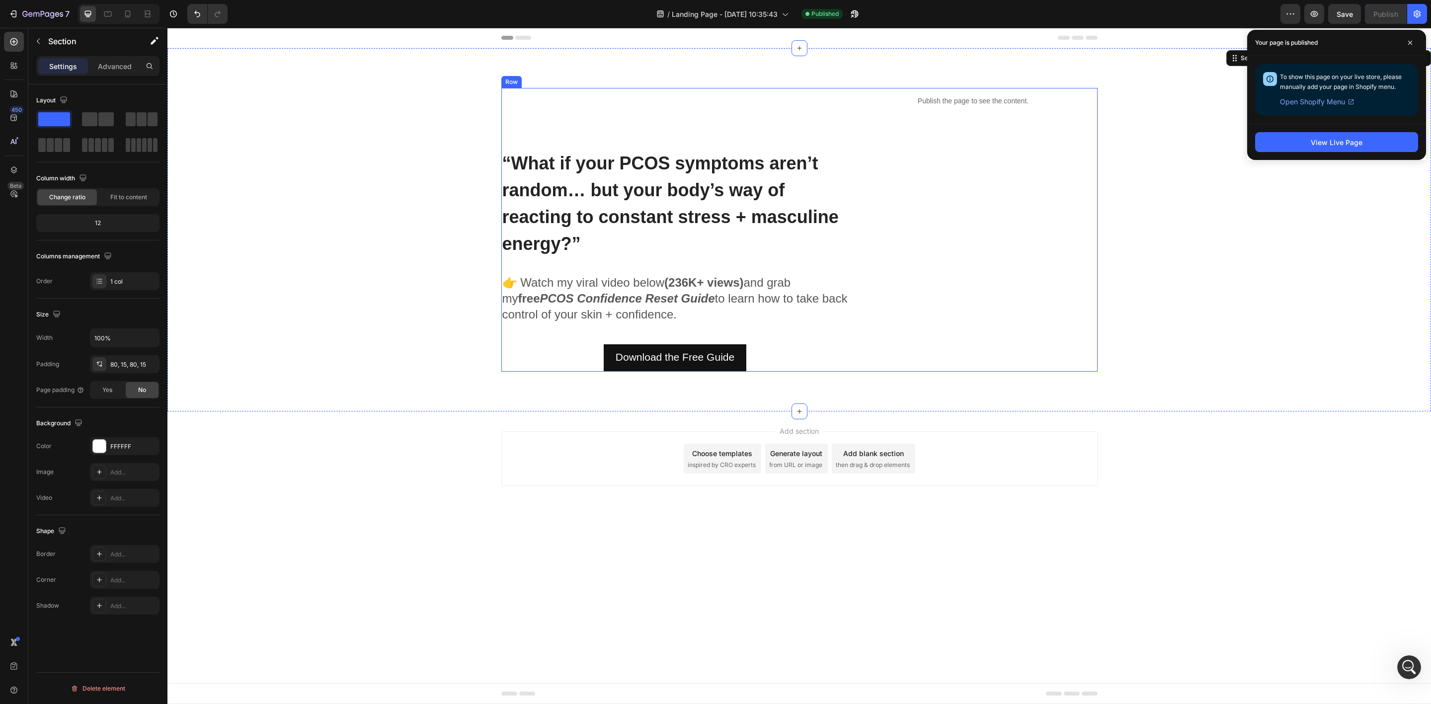
click at [583, 197] on span "“What if your PCOS symptoms aren’t random… but your body’s way of reacting to c…" at bounding box center [670, 203] width 336 height 101
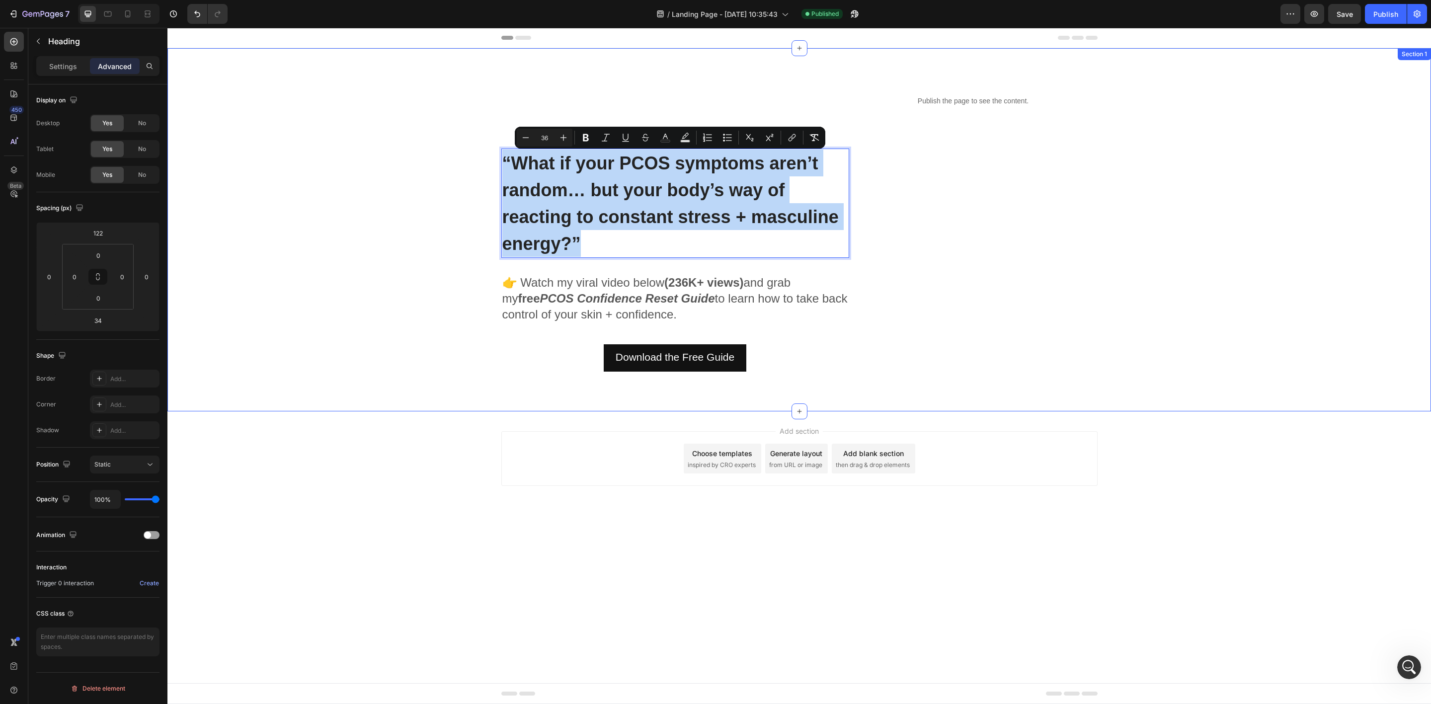
drag, startPoint x: 592, startPoint y: 245, endPoint x: 497, endPoint y: 151, distance: 134.2
click at [497, 151] on div "“What if your PCOS symptoms aren’t random… but your body’s way of reacting to c…" at bounding box center [799, 230] width 1248 height 284
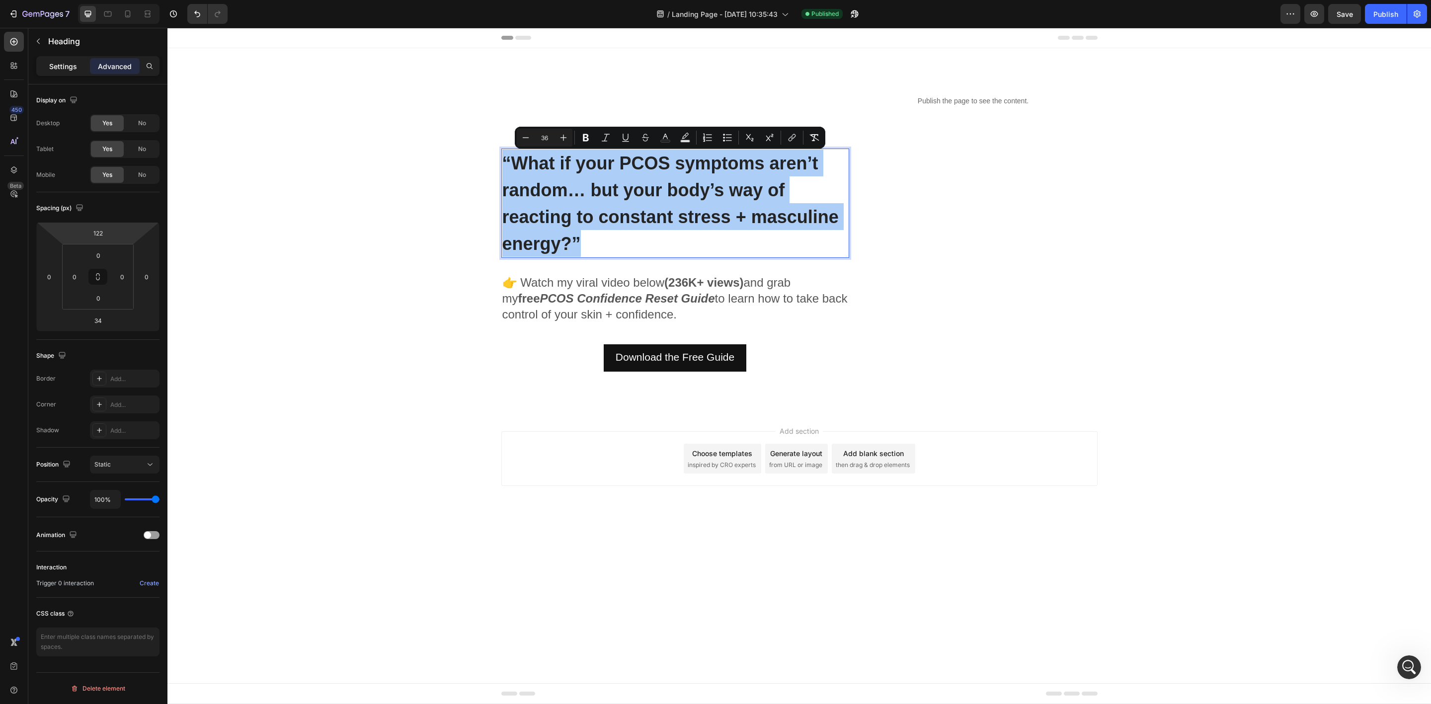
click at [68, 70] on p "Settings" at bounding box center [63, 66] width 28 height 10
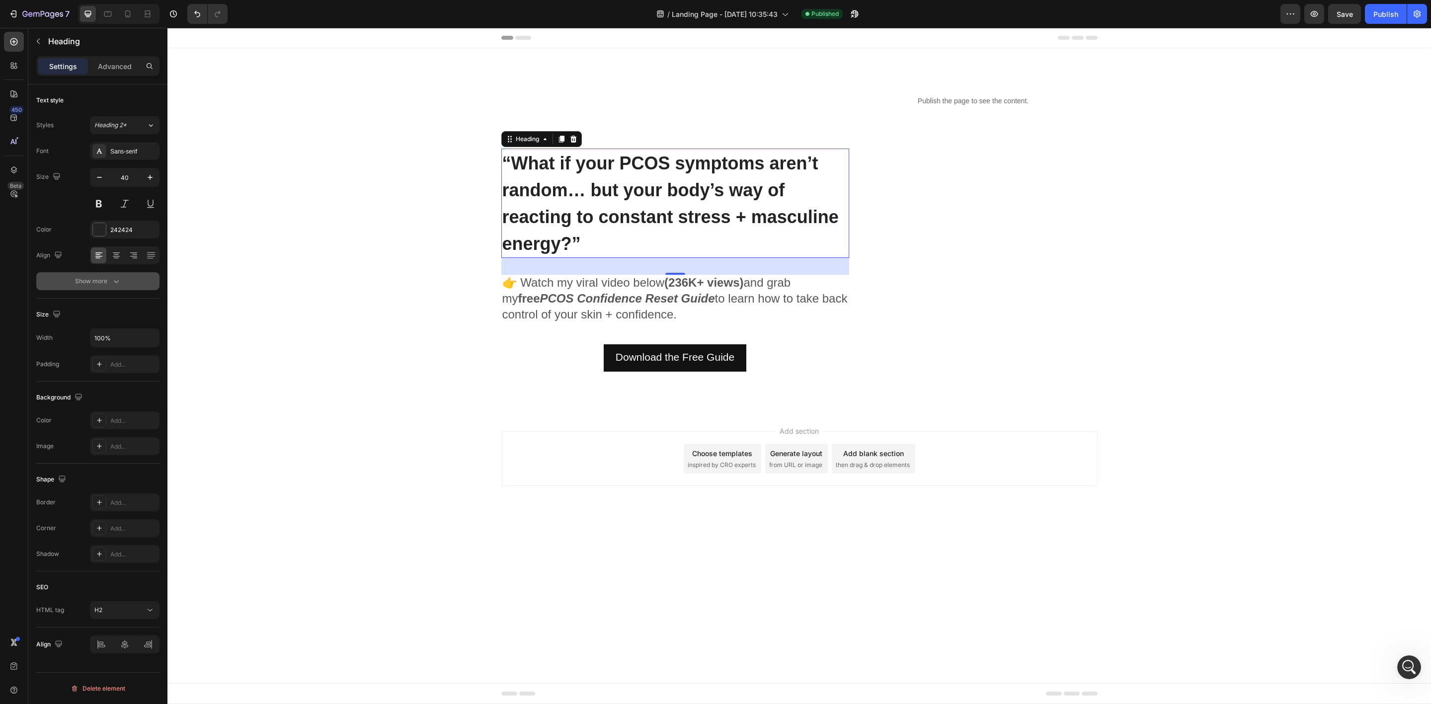
click at [97, 280] on div "Show more" at bounding box center [98, 281] width 46 height 10
click at [106, 65] on p "Advanced" at bounding box center [115, 66] width 34 height 10
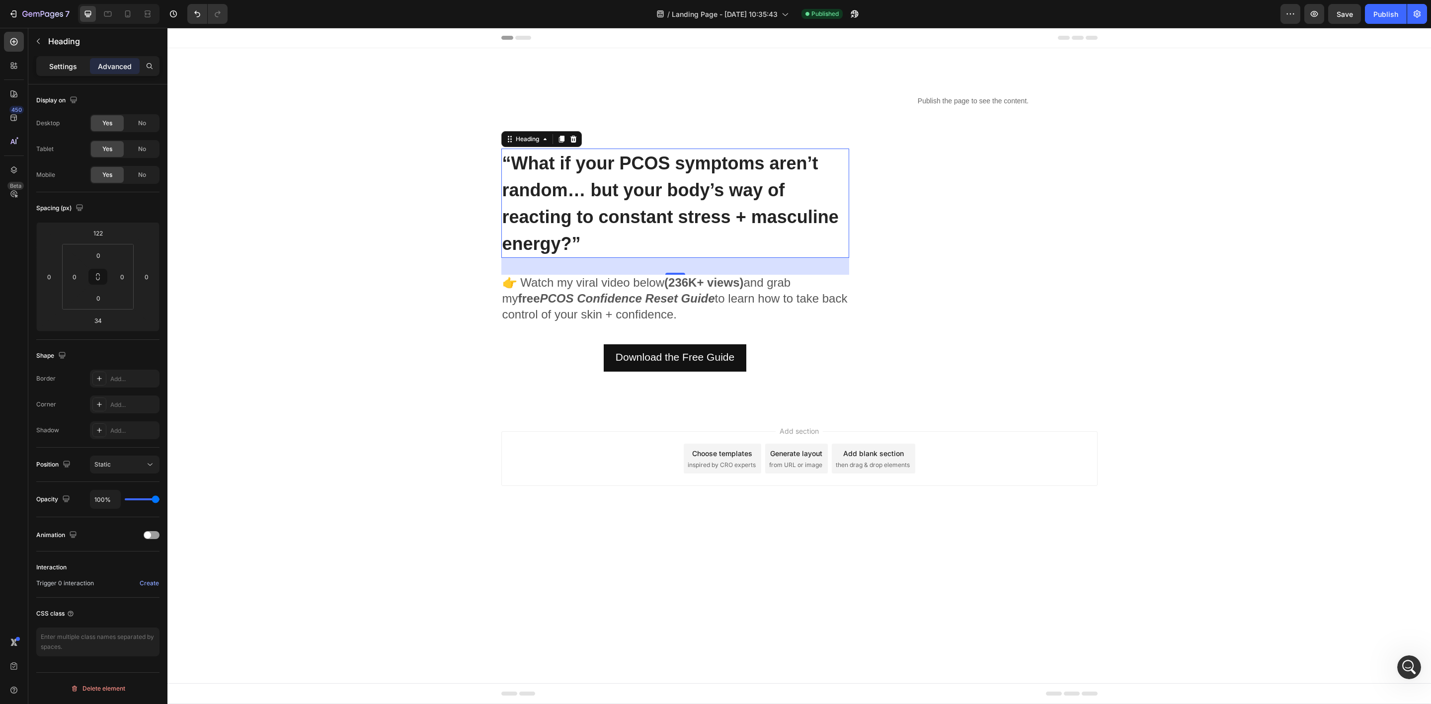
click at [75, 69] on p "Settings" at bounding box center [63, 66] width 28 height 10
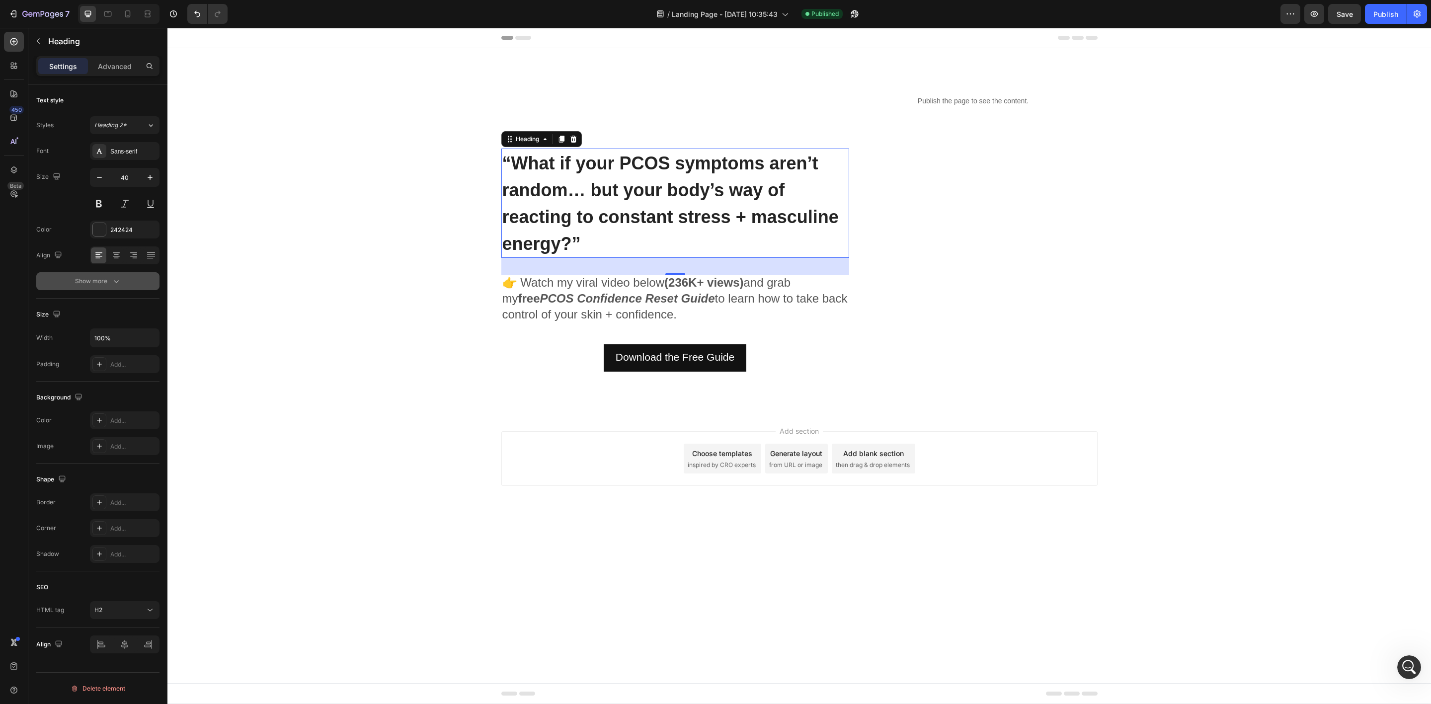
click at [108, 278] on div "Show more" at bounding box center [98, 281] width 46 height 10
click at [119, 335] on input "Auto" at bounding box center [124, 334] width 69 height 18
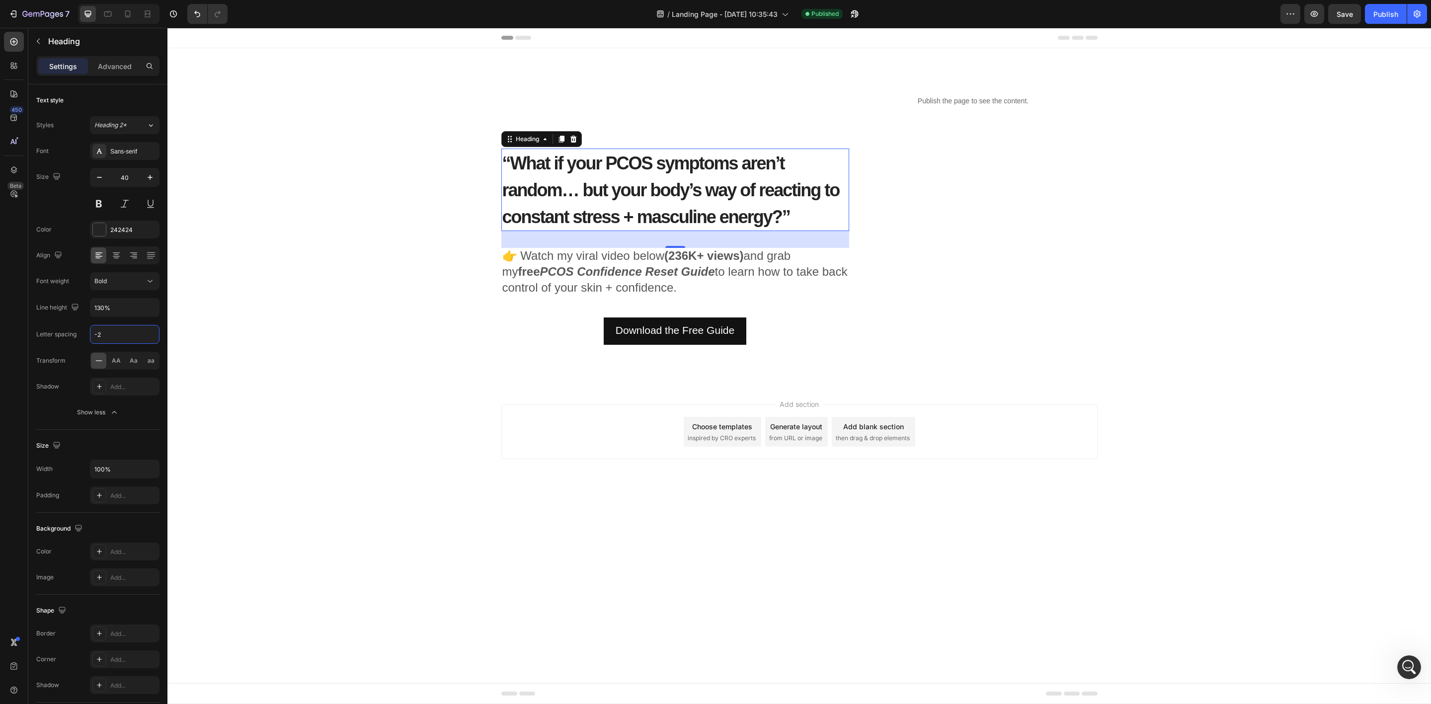
type input "-1"
click at [446, 264] on div "⁠⁠⁠⁠⁠⁠⁠ “What if your PCOS symptoms aren’t random… but your body’s way of react…" at bounding box center [799, 216] width 1248 height 257
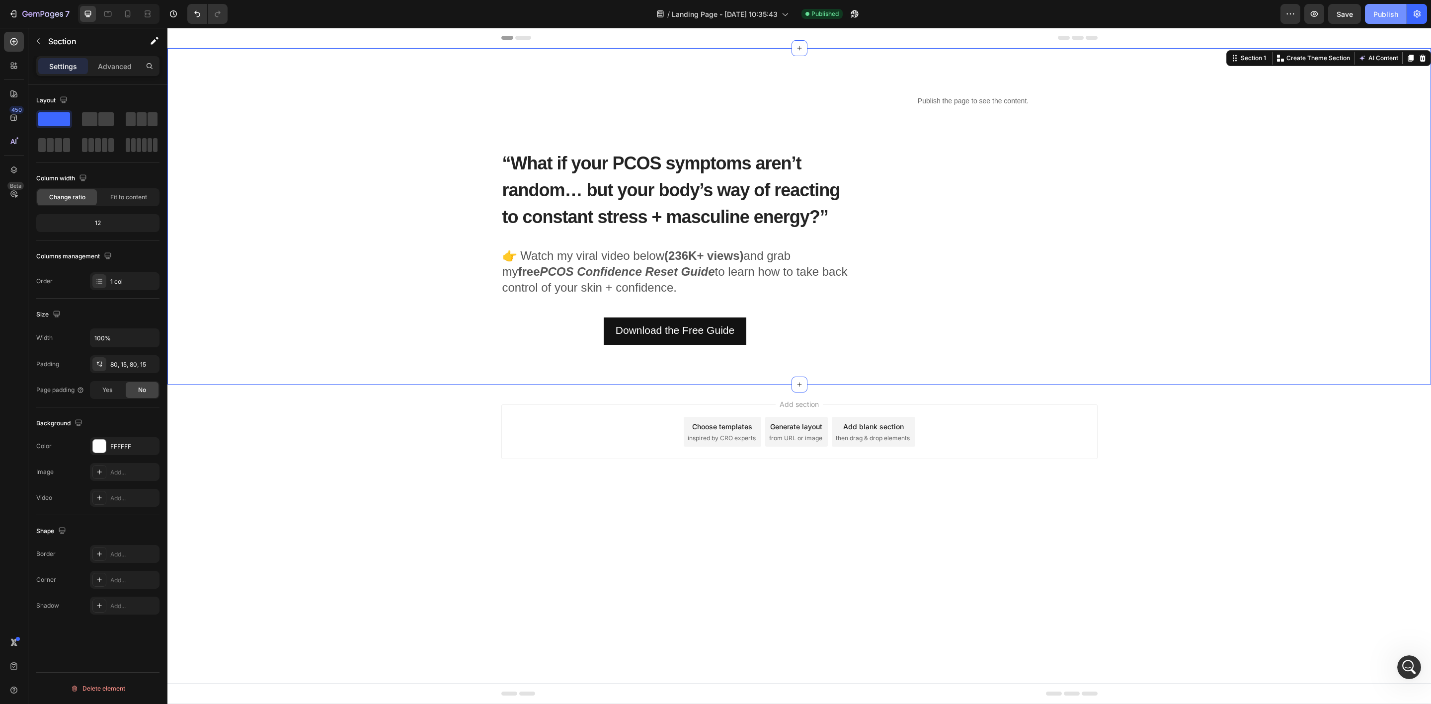
click at [1378, 12] on div "Publish" at bounding box center [1385, 14] width 25 height 10
click at [1316, 17] on icon "button" at bounding box center [1314, 14] width 10 height 10
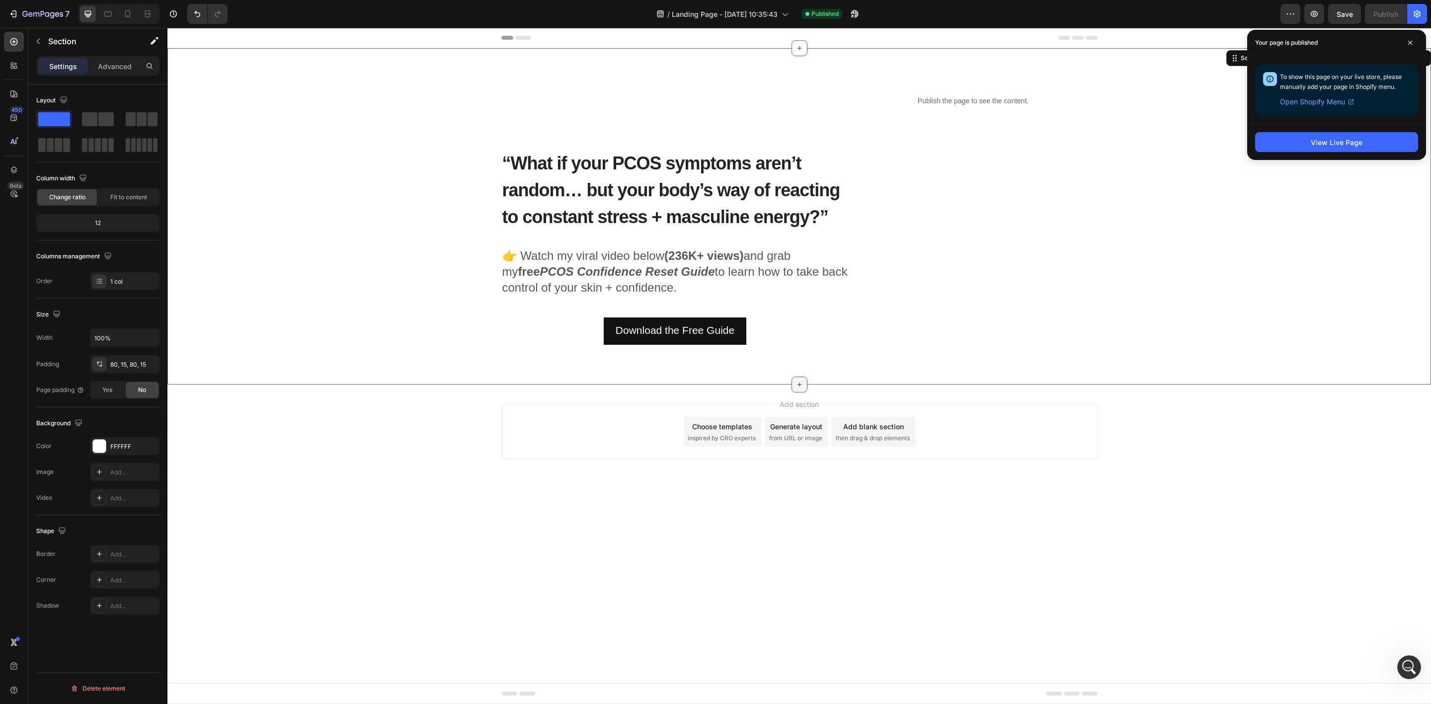
click at [800, 387] on icon at bounding box center [799, 385] width 8 height 8
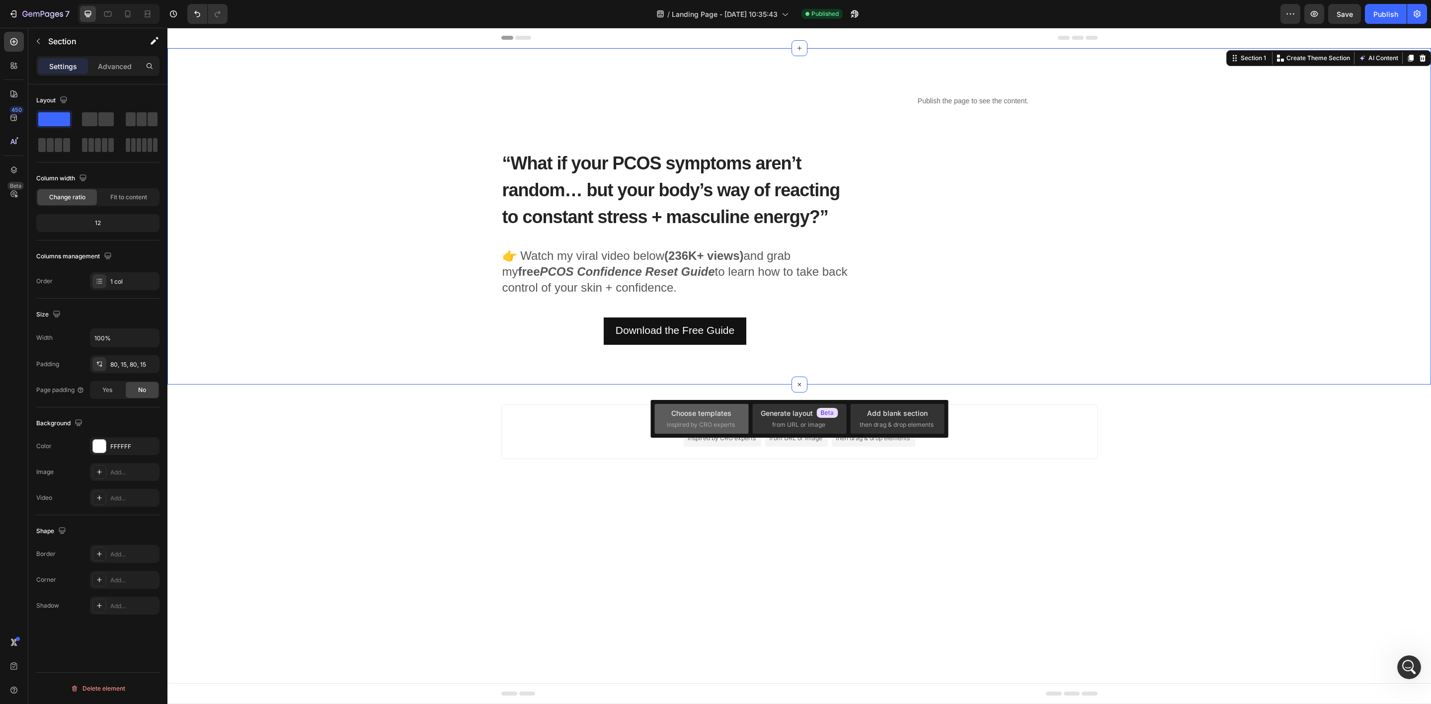
click at [729, 425] on span "inspired by CRO experts" at bounding box center [701, 424] width 68 height 9
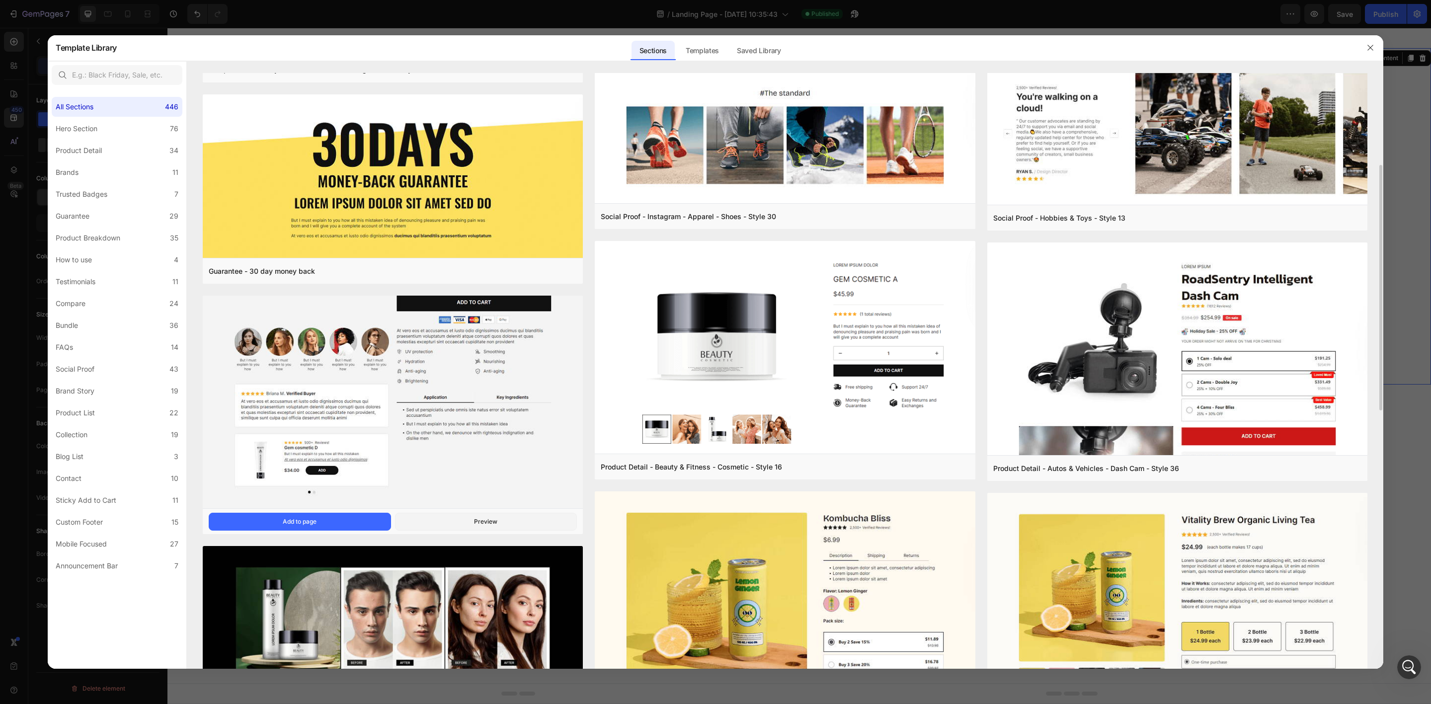
scroll to position [522, 0]
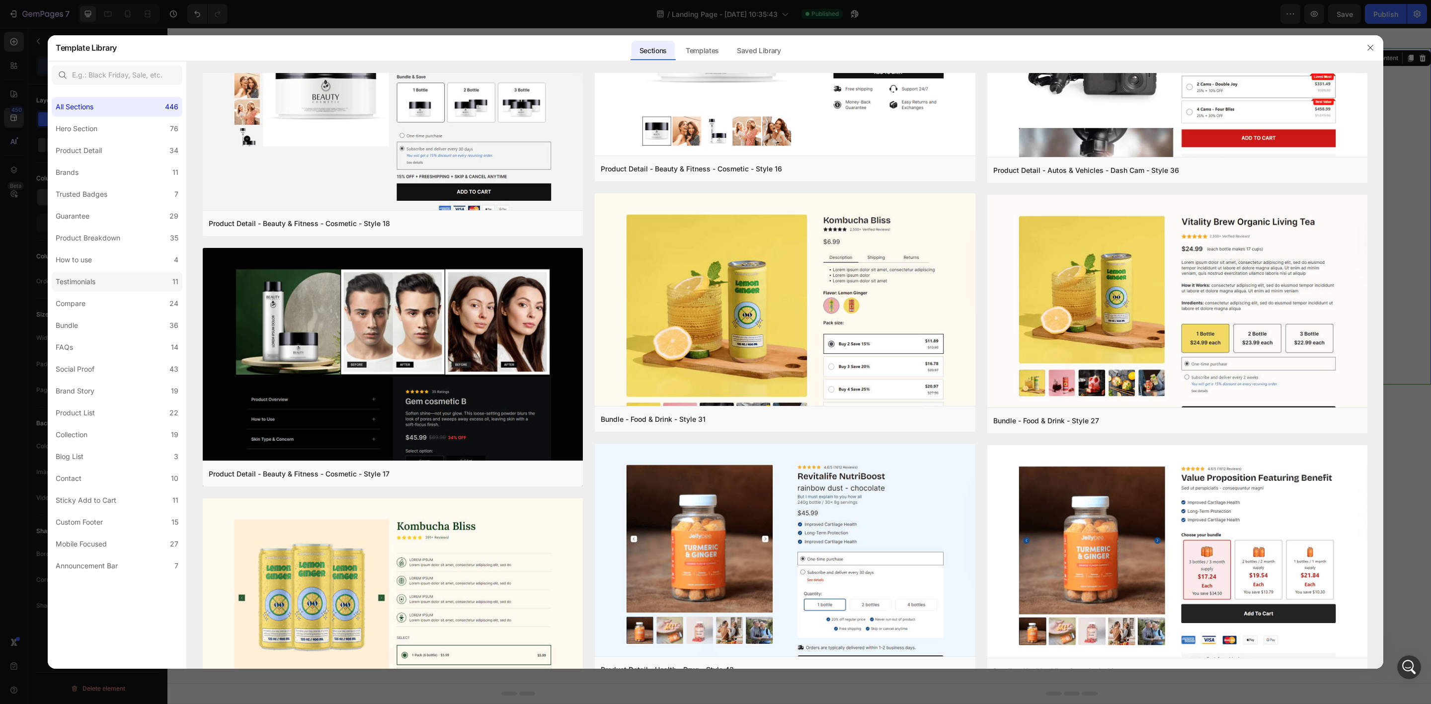
click at [94, 278] on div "Testimonials" at bounding box center [76, 282] width 40 height 12
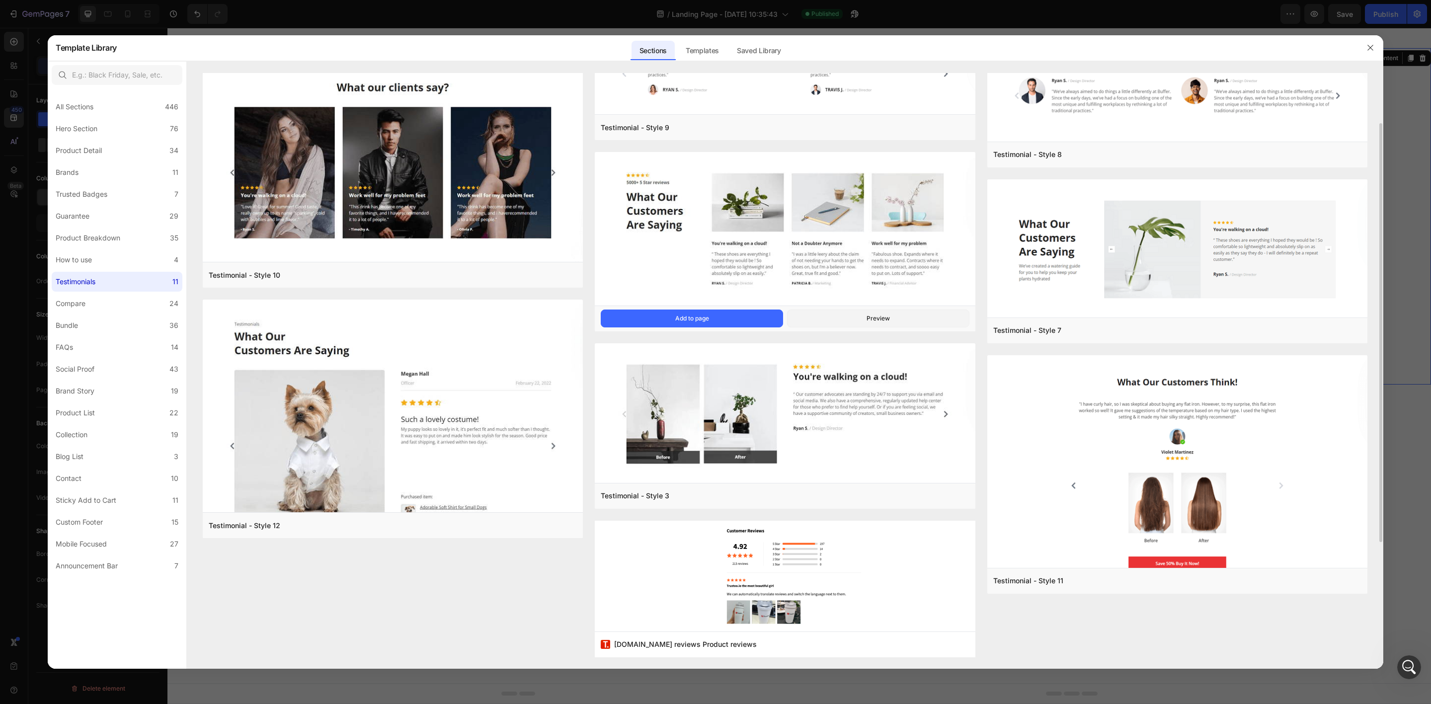
scroll to position [103, 0]
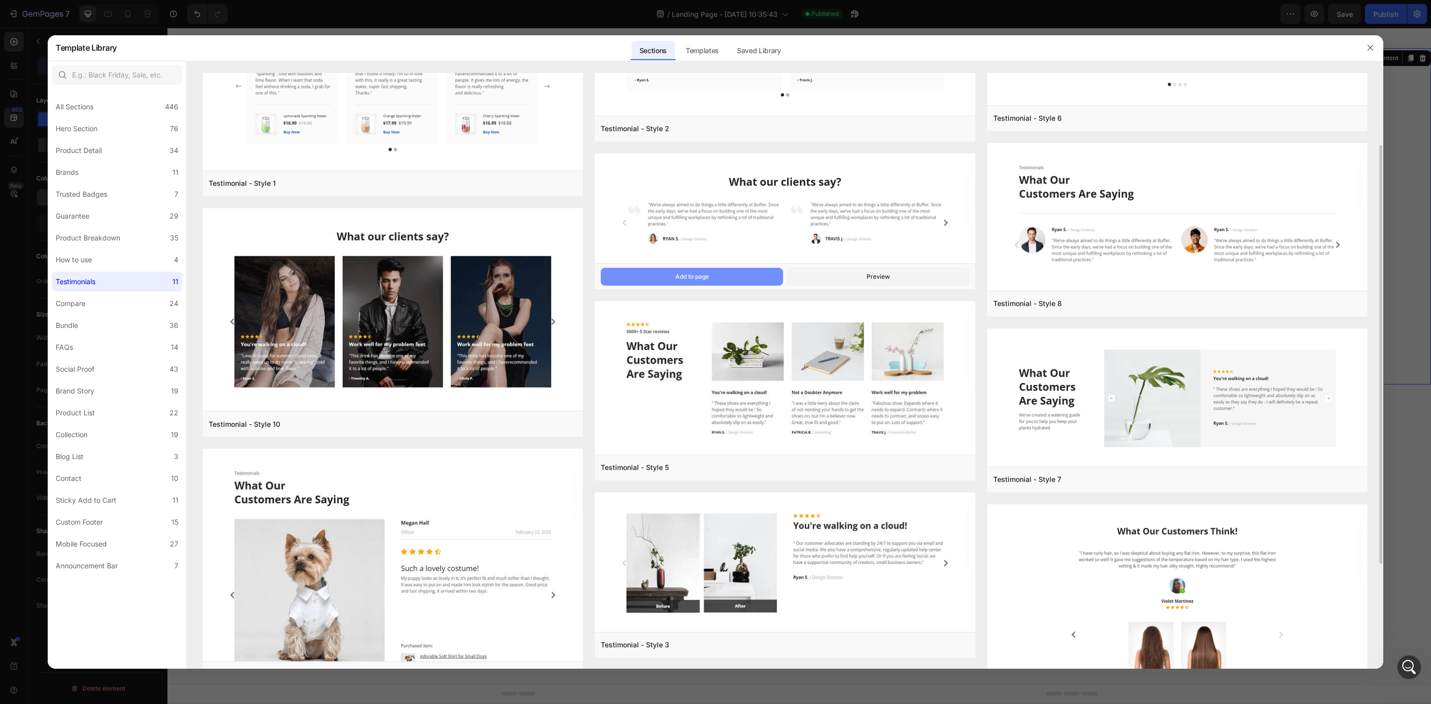
click at [699, 278] on div "Add to page" at bounding box center [692, 276] width 34 height 9
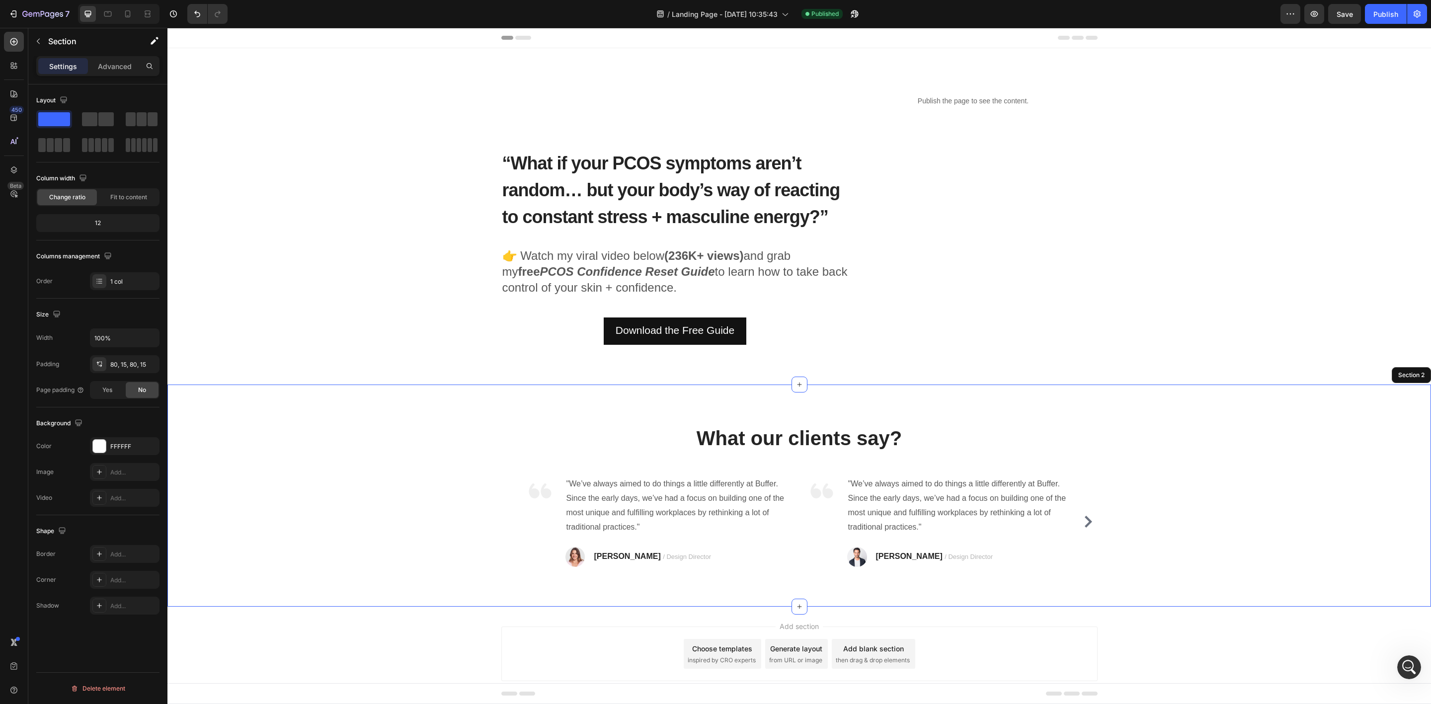
scroll to position [24, 0]
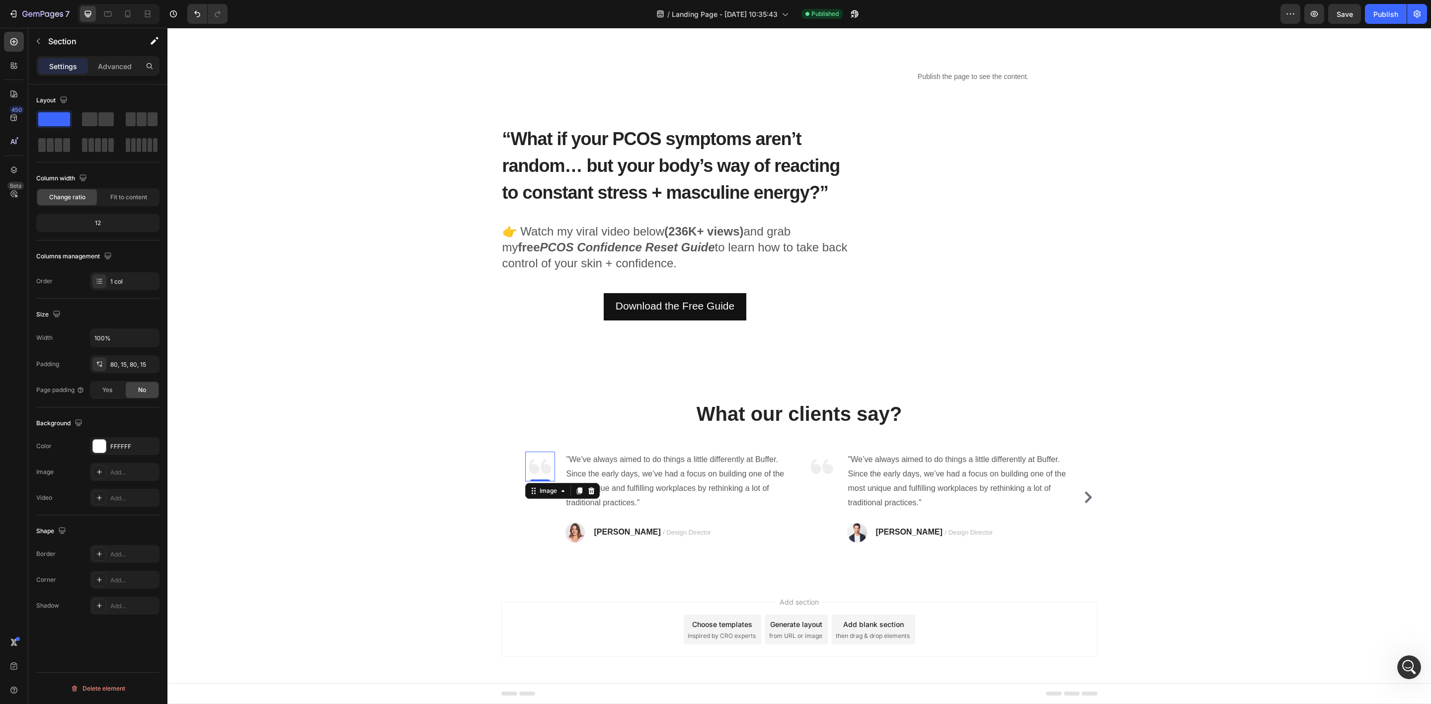
click at [526, 465] on img at bounding box center [540, 467] width 30 height 30
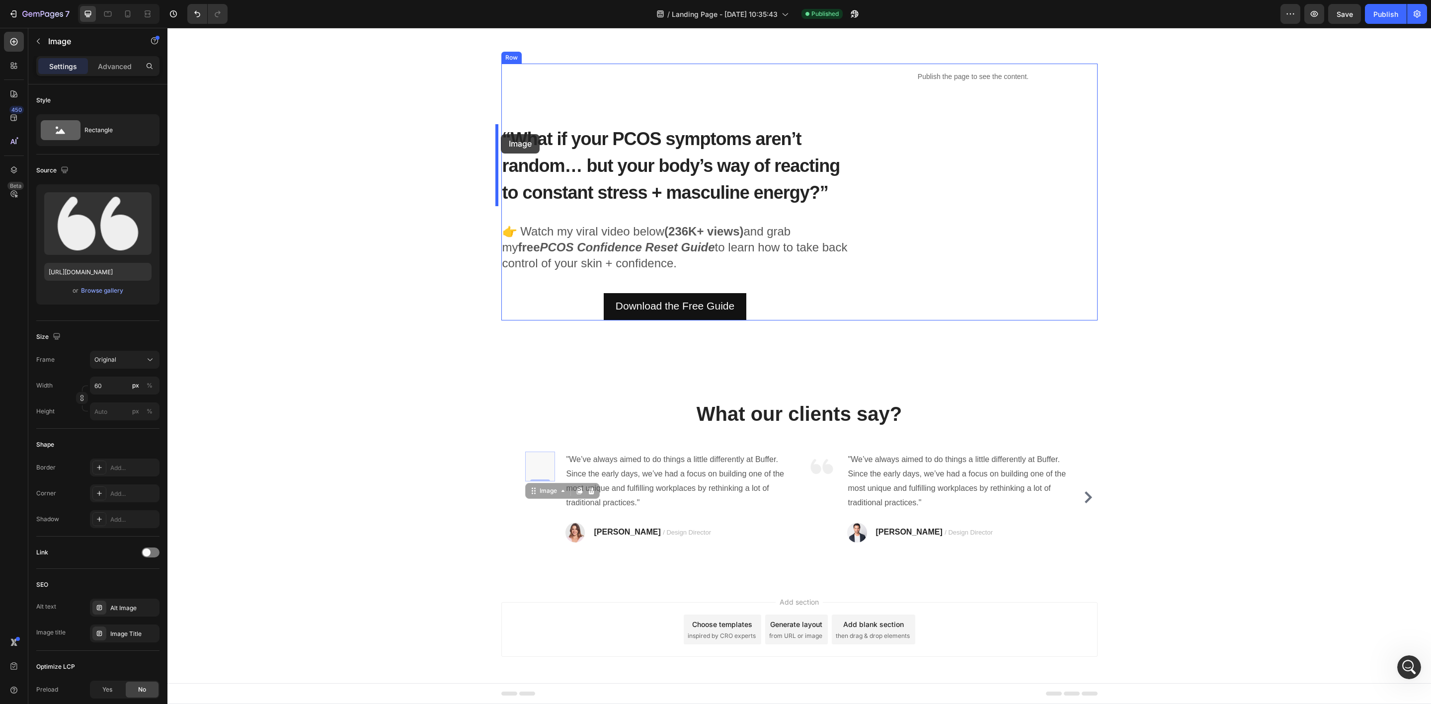
drag, startPoint x: 534, startPoint y: 492, endPoint x: 501, endPoint y: 134, distance: 359.2
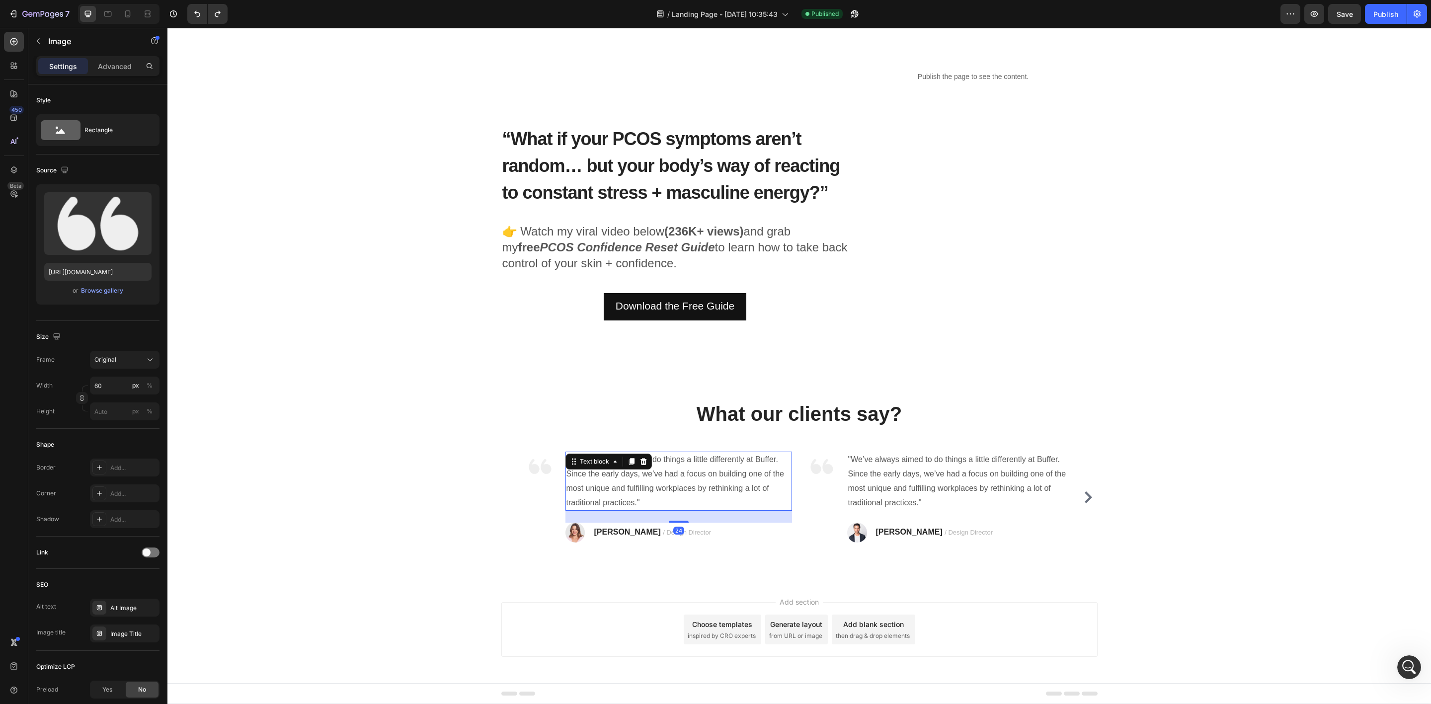
click at [598, 482] on p ""We’ve always aimed to do things a little differently at Buffer. Since the earl…" at bounding box center [678, 481] width 225 height 57
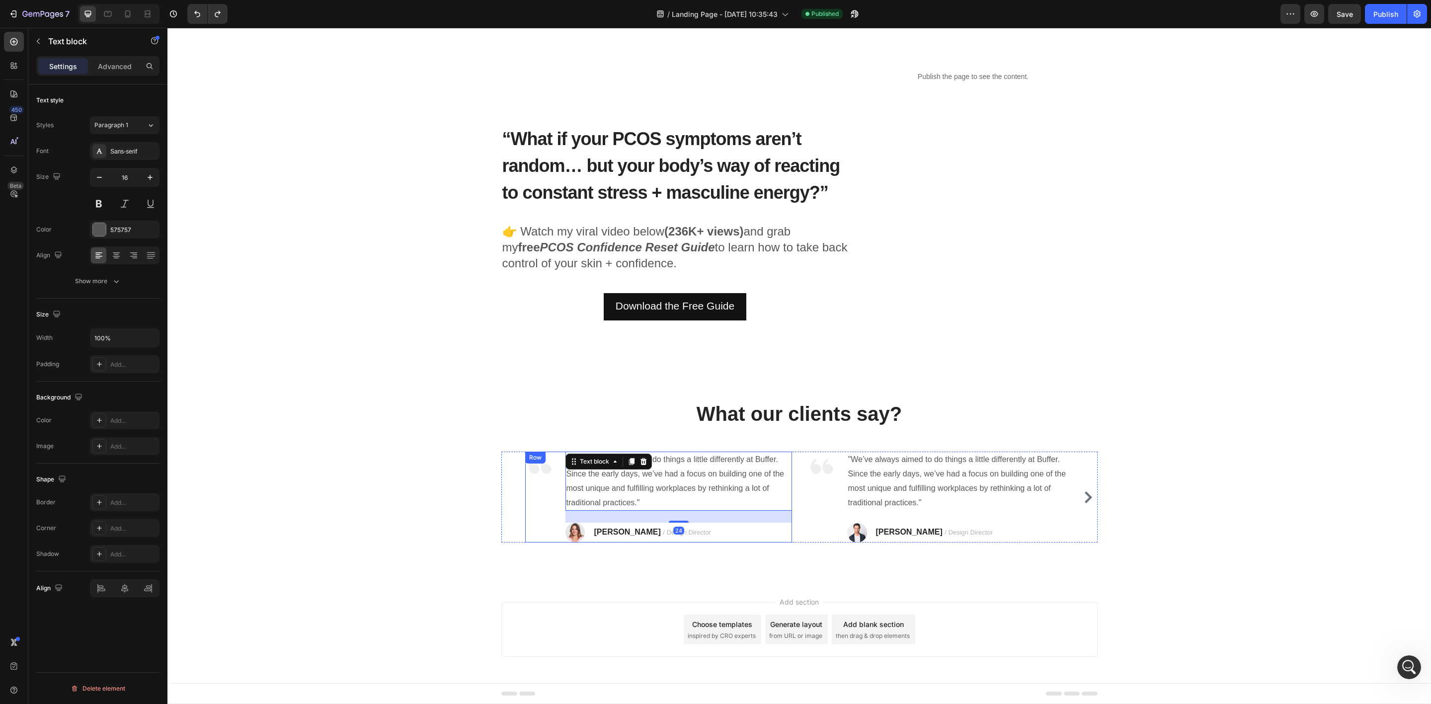
click at [537, 483] on div "Image" at bounding box center [540, 497] width 30 height 91
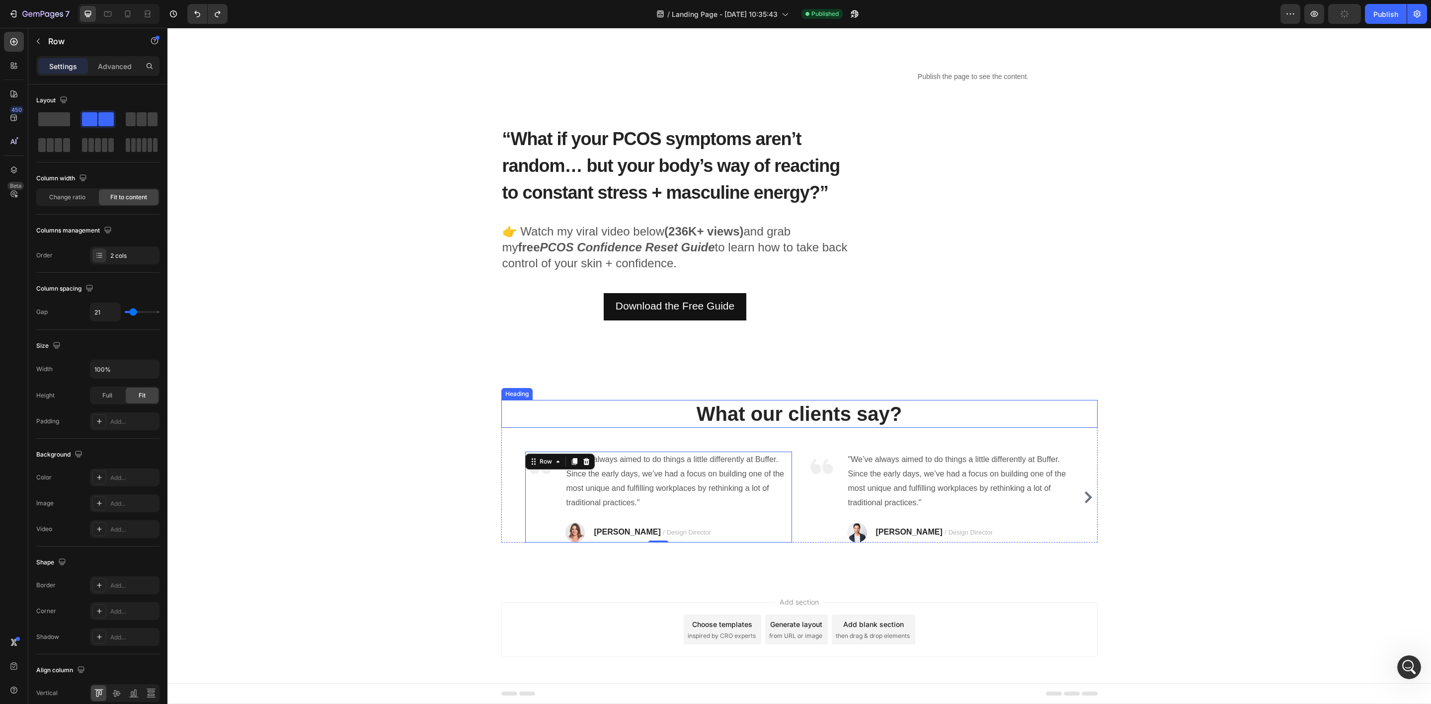
click at [728, 413] on p "What our clients say?" at bounding box center [799, 414] width 594 height 26
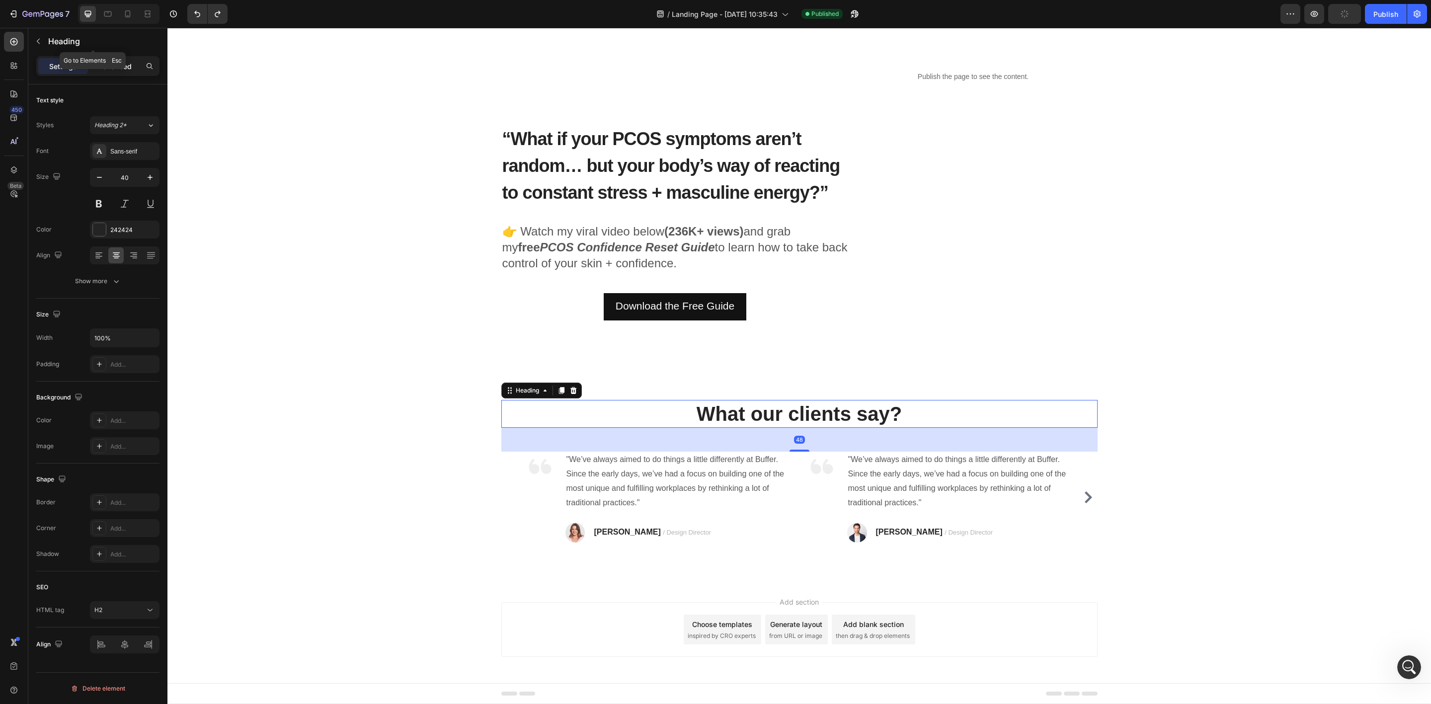
drag, startPoint x: 110, startPoint y: 55, endPoint x: 114, endPoint y: 66, distance: 11.5
click at [110, 56] on div "Sections(11) Elements(83) Section Element Hero Section Product Detail Brands Tr…" at bounding box center [97, 366] width 139 height 676
click at [116, 70] on p "Advanced" at bounding box center [115, 66] width 34 height 10
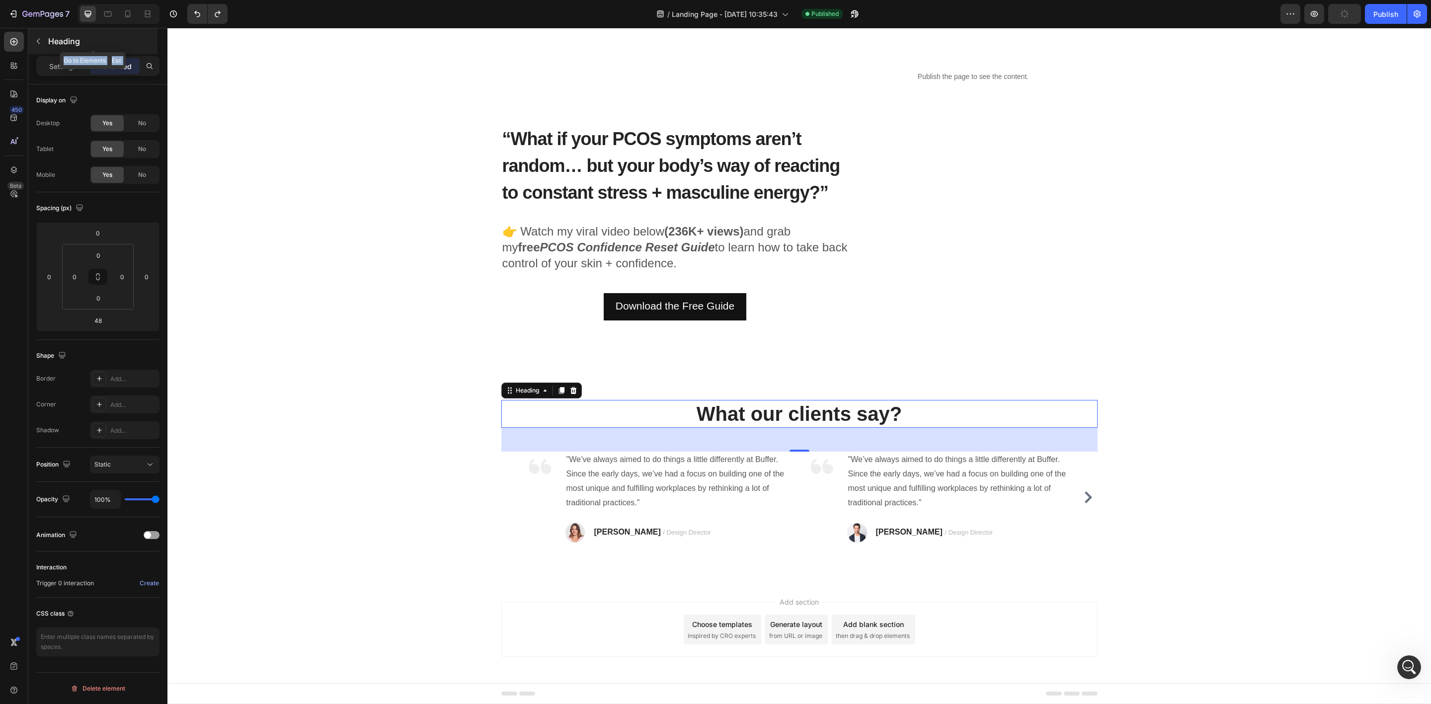
click at [47, 38] on div "Heading" at bounding box center [92, 41] width 129 height 26
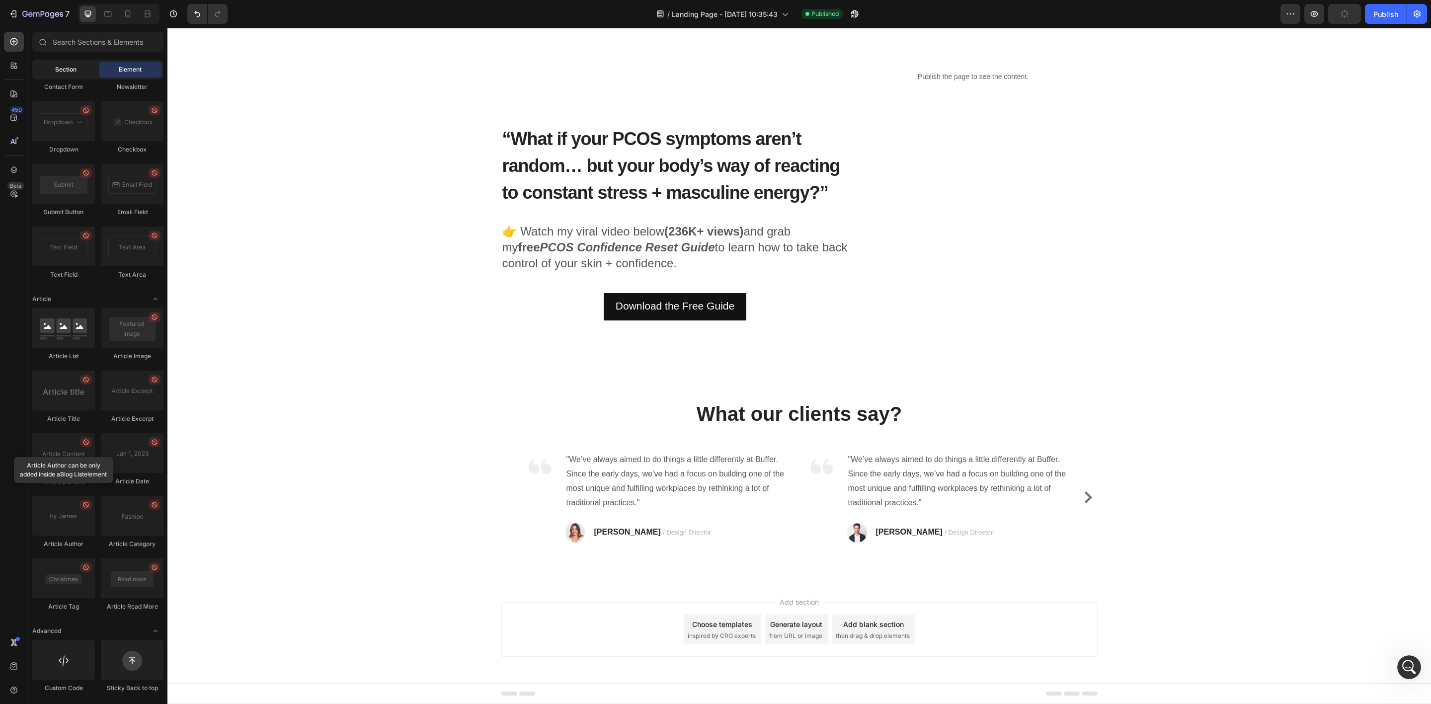
click at [66, 66] on span "Section" at bounding box center [65, 69] width 21 height 9
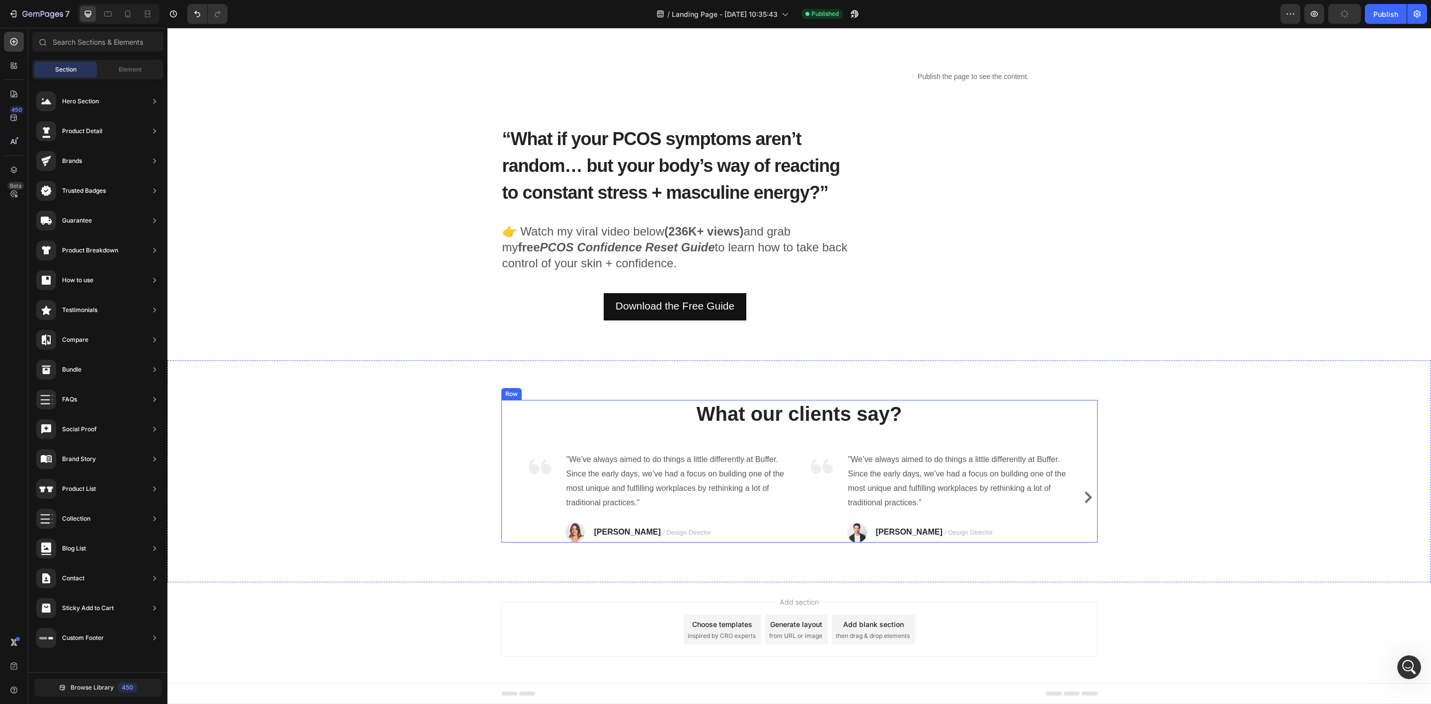
click at [645, 417] on p "What our clients say?" at bounding box center [799, 414] width 594 height 26
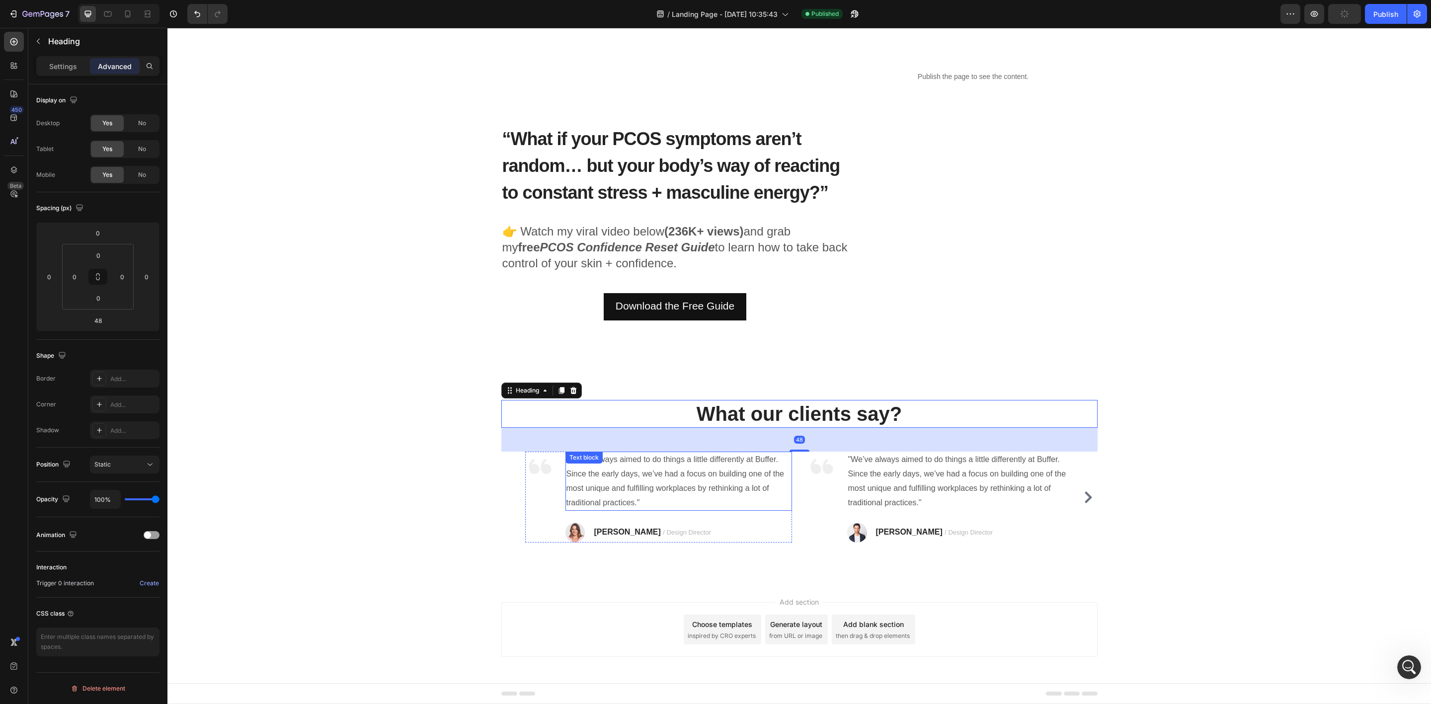
click at [594, 481] on p ""We’ve always aimed to do things a little differently at Buffer. Since the earl…" at bounding box center [678, 481] width 225 height 57
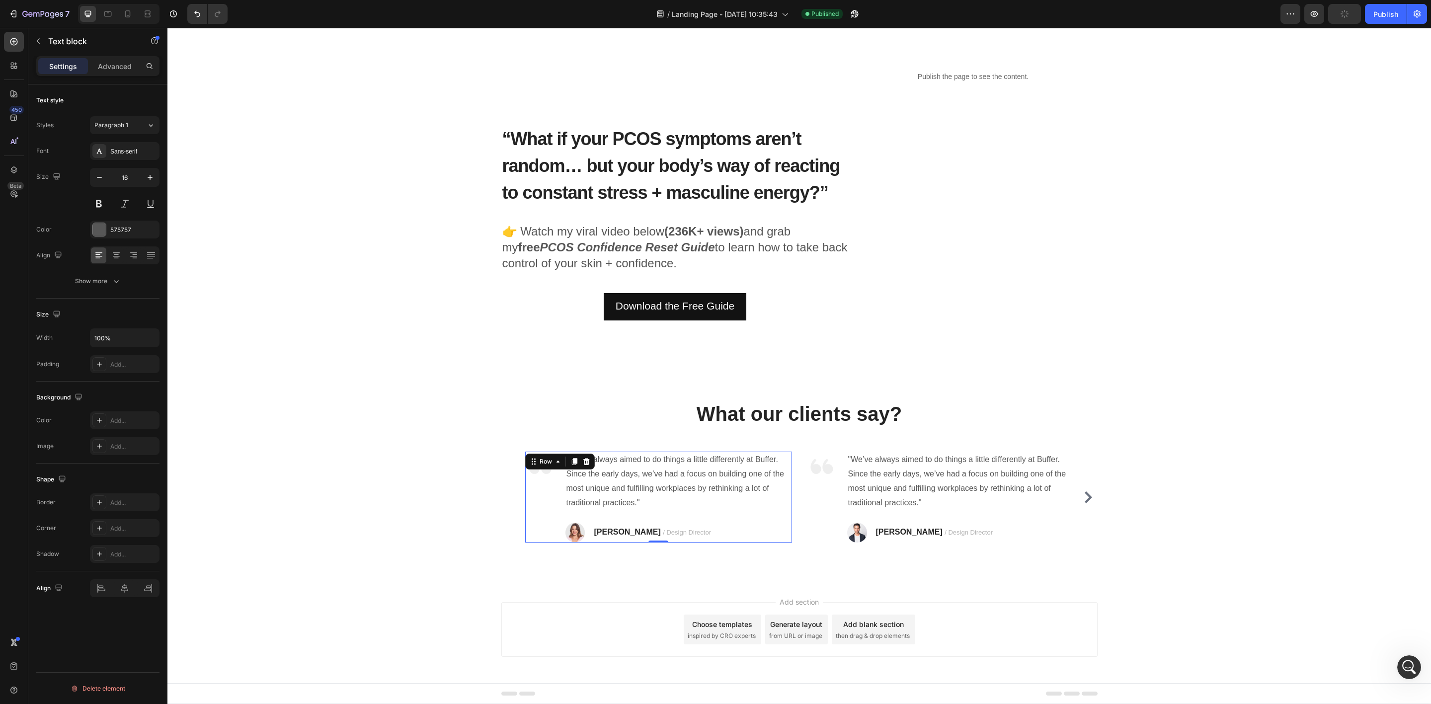
click at [539, 501] on div "Image" at bounding box center [540, 497] width 30 height 91
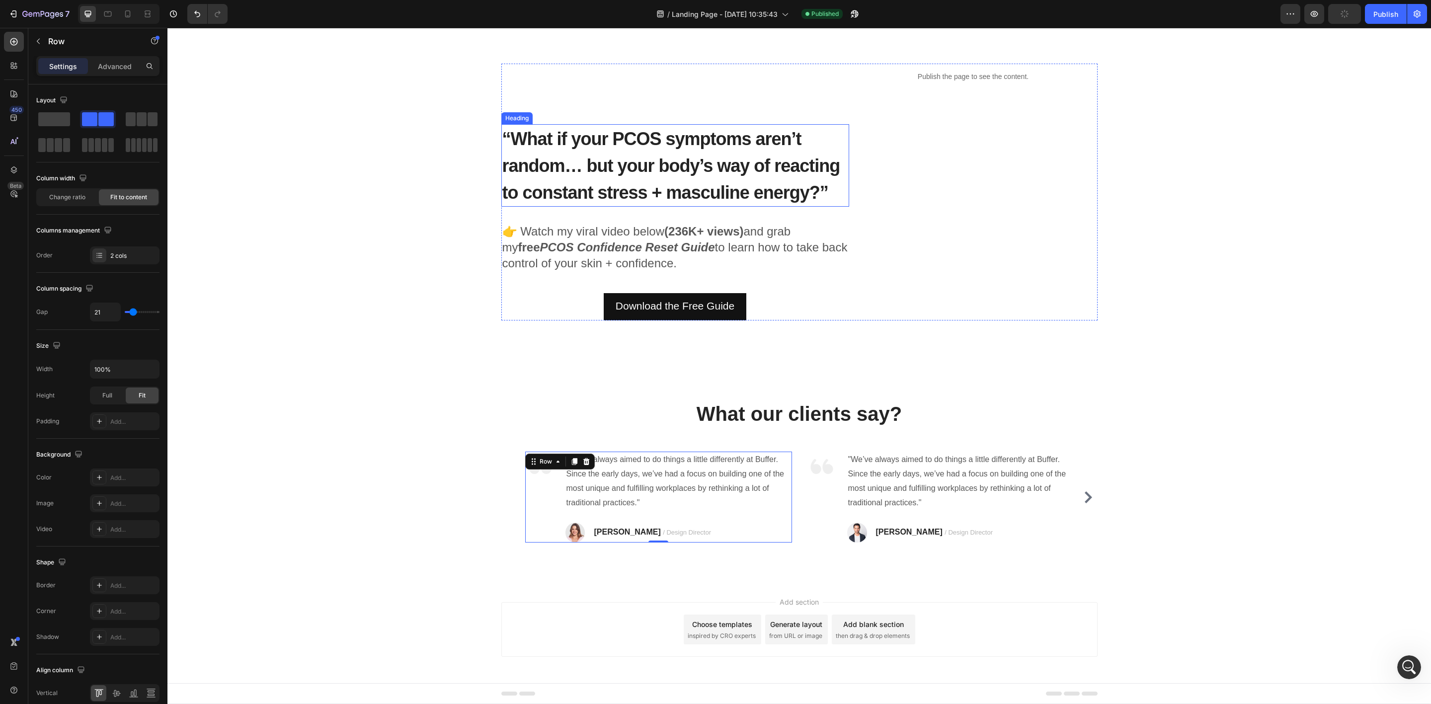
click at [584, 155] on span "“What if your PCOS symptoms aren’t random… but your body’s way of reacting to c…" at bounding box center [671, 166] width 338 height 74
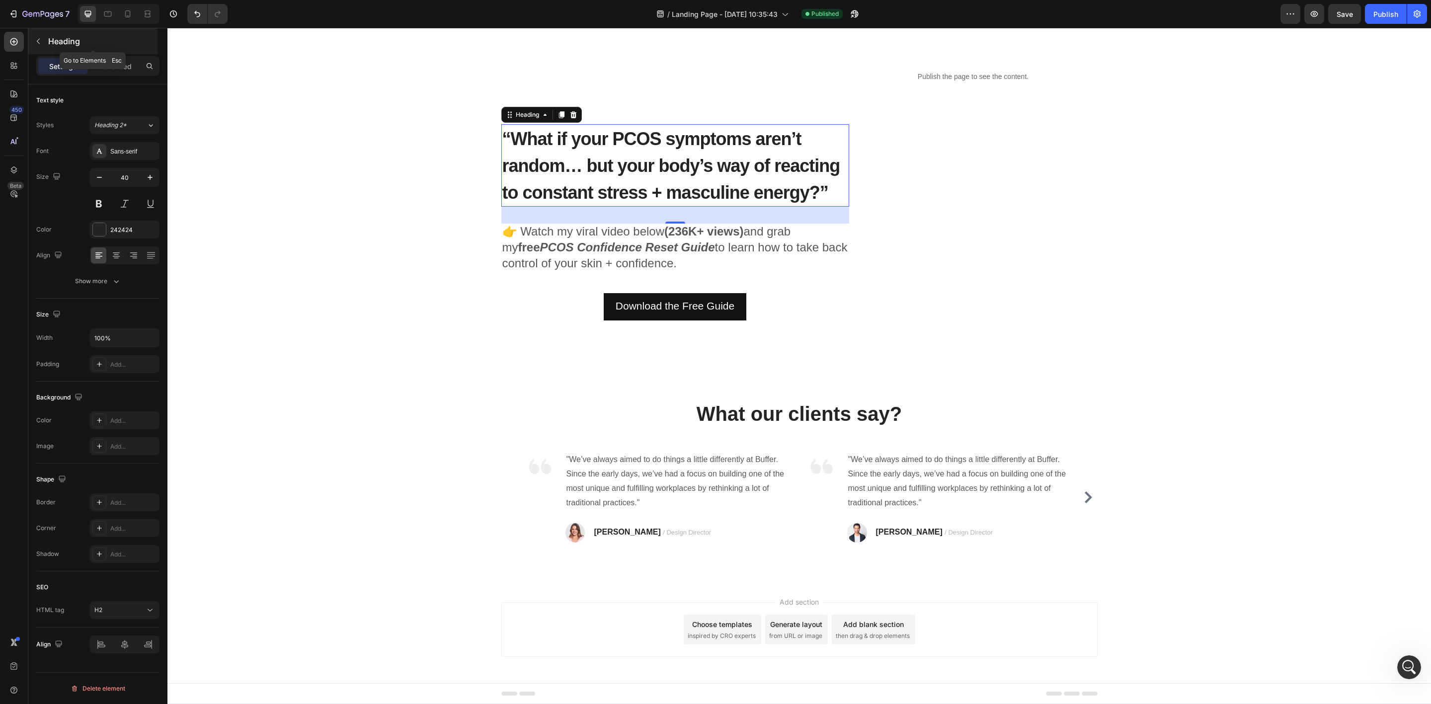
click at [34, 39] on icon "button" at bounding box center [38, 41] width 8 height 8
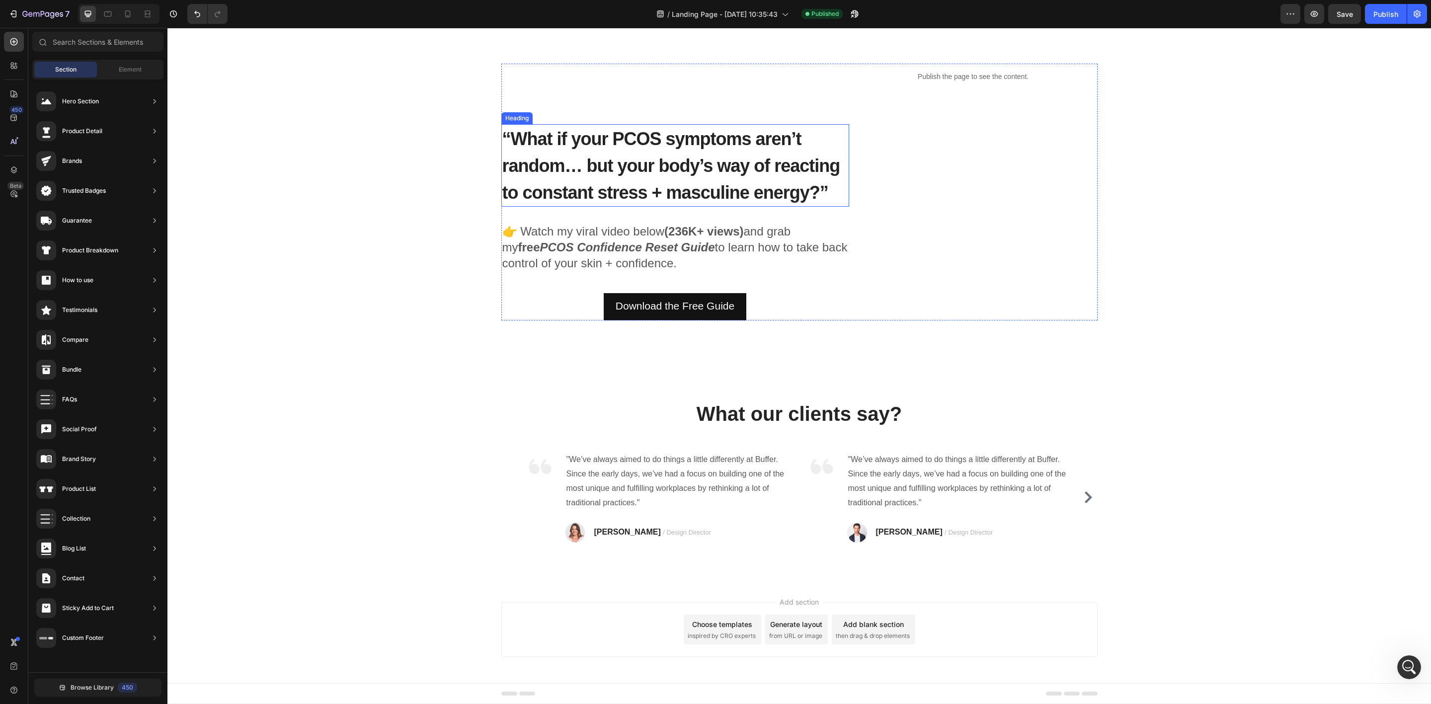
click at [501, 204] on h2 "“What if your PCOS symptoms aren’t random… but your body’s way of reacting to c…" at bounding box center [675, 165] width 348 height 82
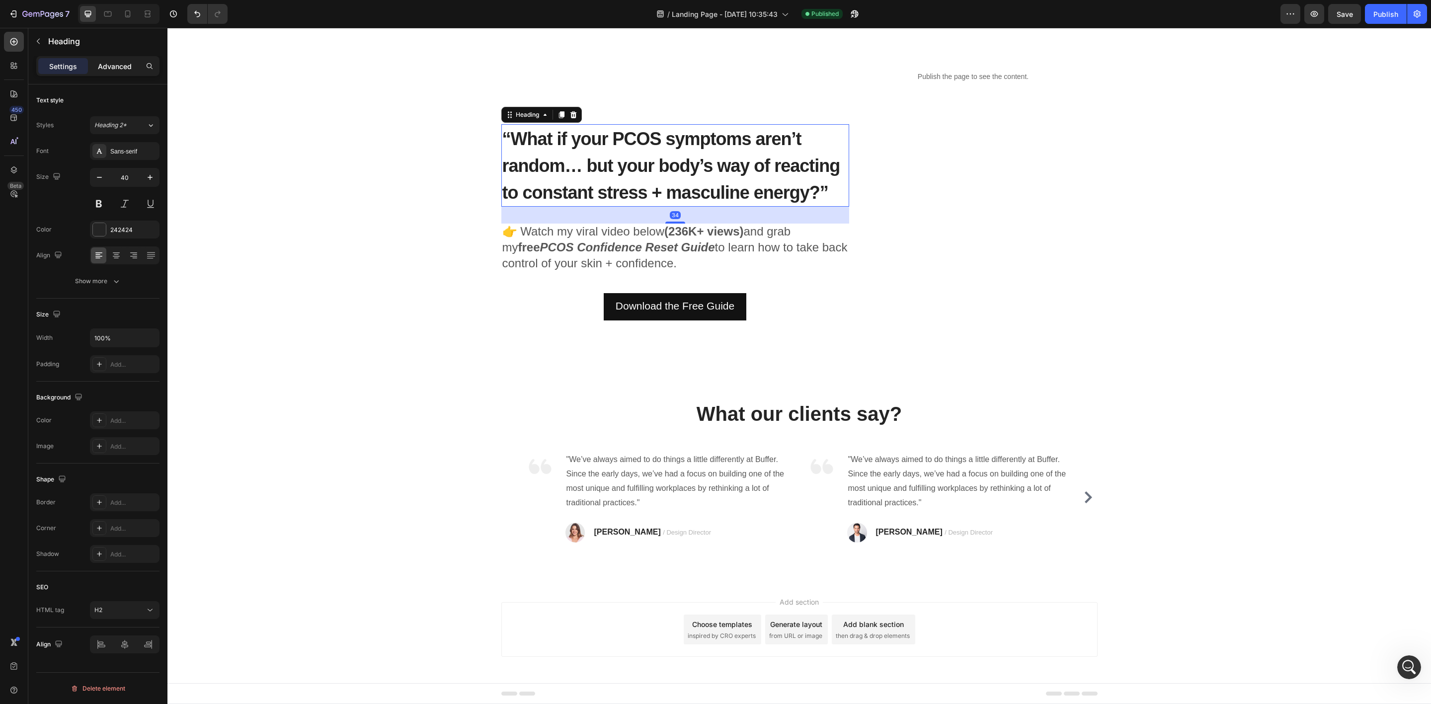
click at [112, 61] on p "Advanced" at bounding box center [115, 66] width 34 height 10
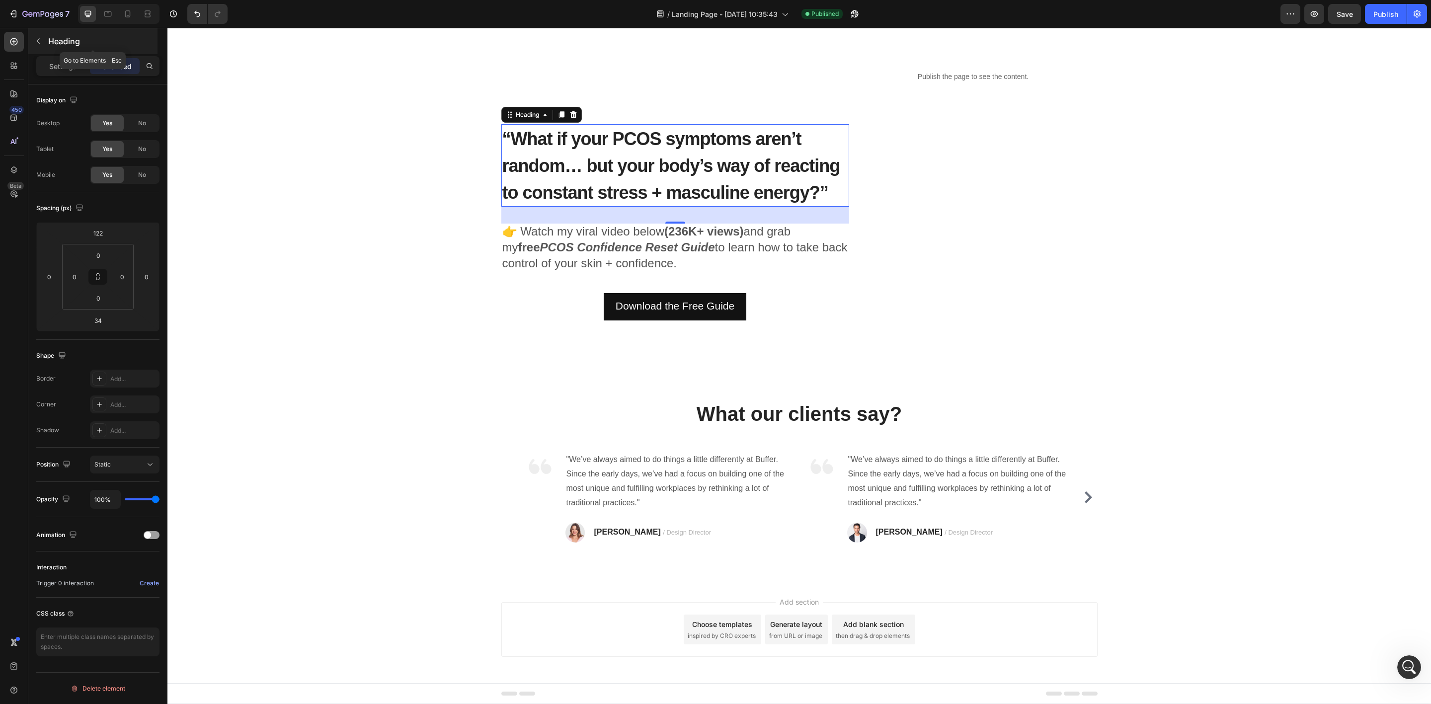
click at [42, 43] on button "button" at bounding box center [38, 41] width 16 height 16
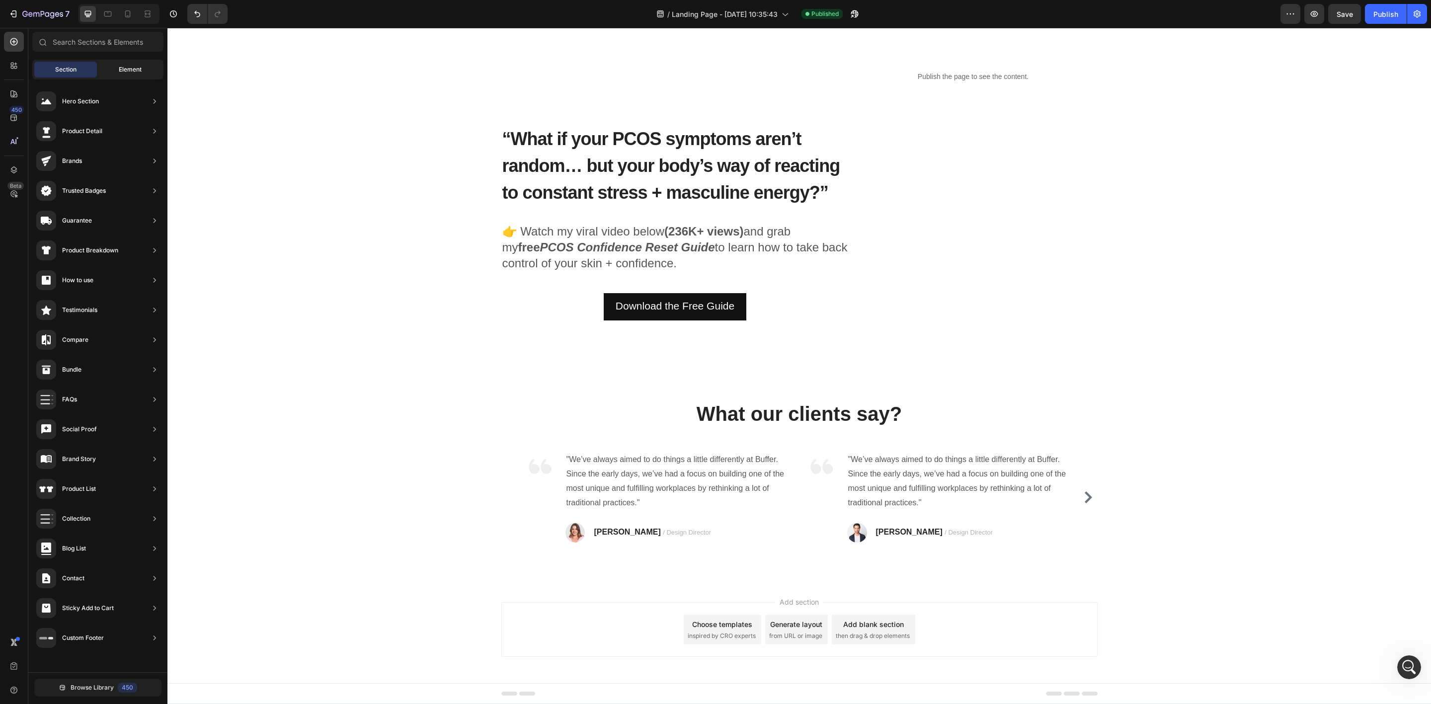
click at [124, 74] on span "Element" at bounding box center [130, 69] width 23 height 9
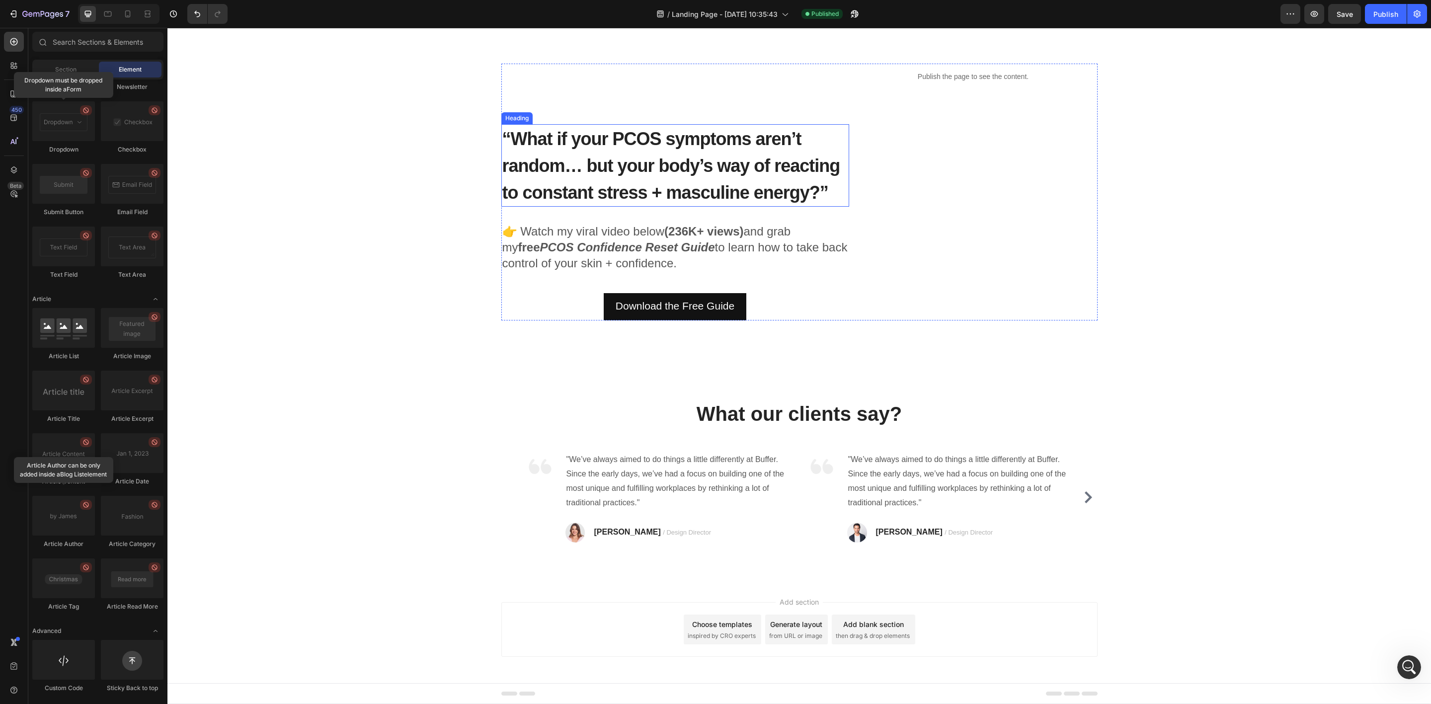
click at [507, 202] on h2 "“What if your PCOS symptoms aren’t random… but your body’s way of reacting to c…" at bounding box center [675, 165] width 348 height 82
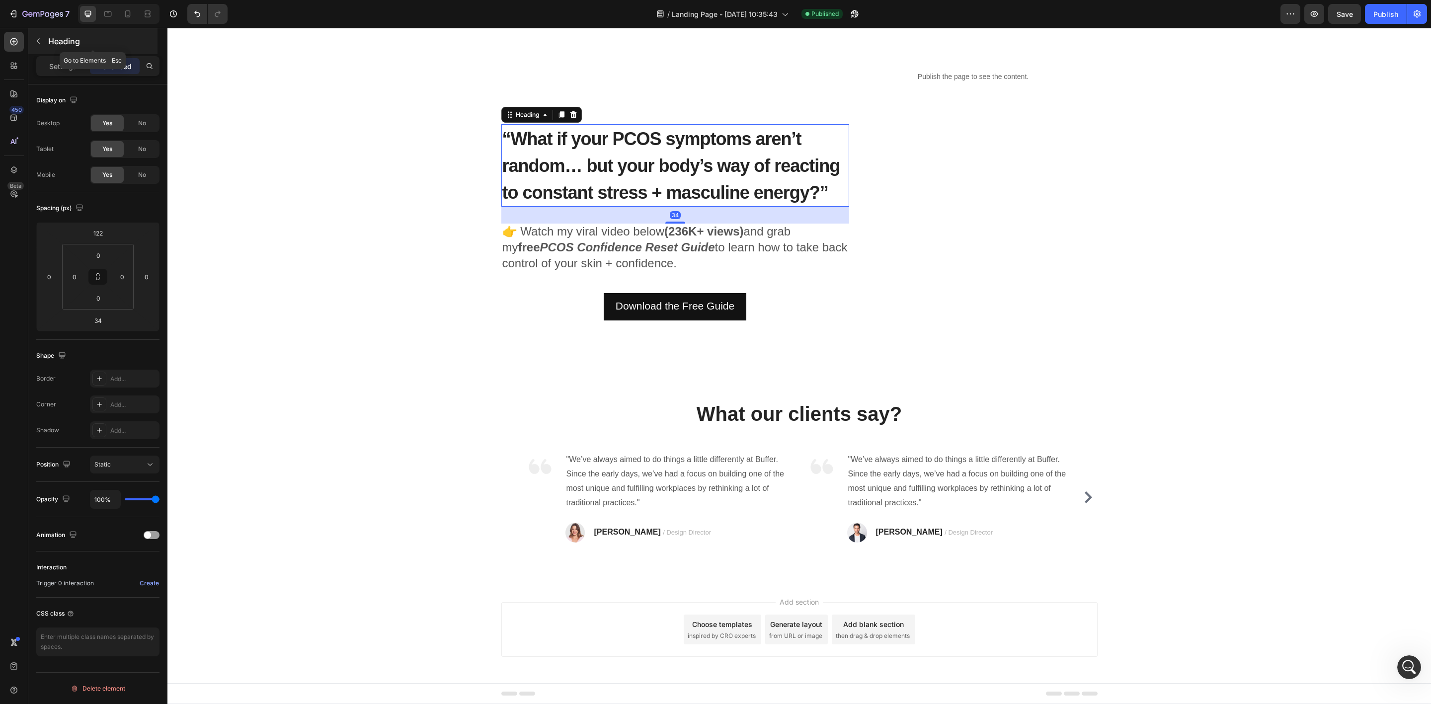
click at [44, 43] on button "button" at bounding box center [38, 41] width 16 height 16
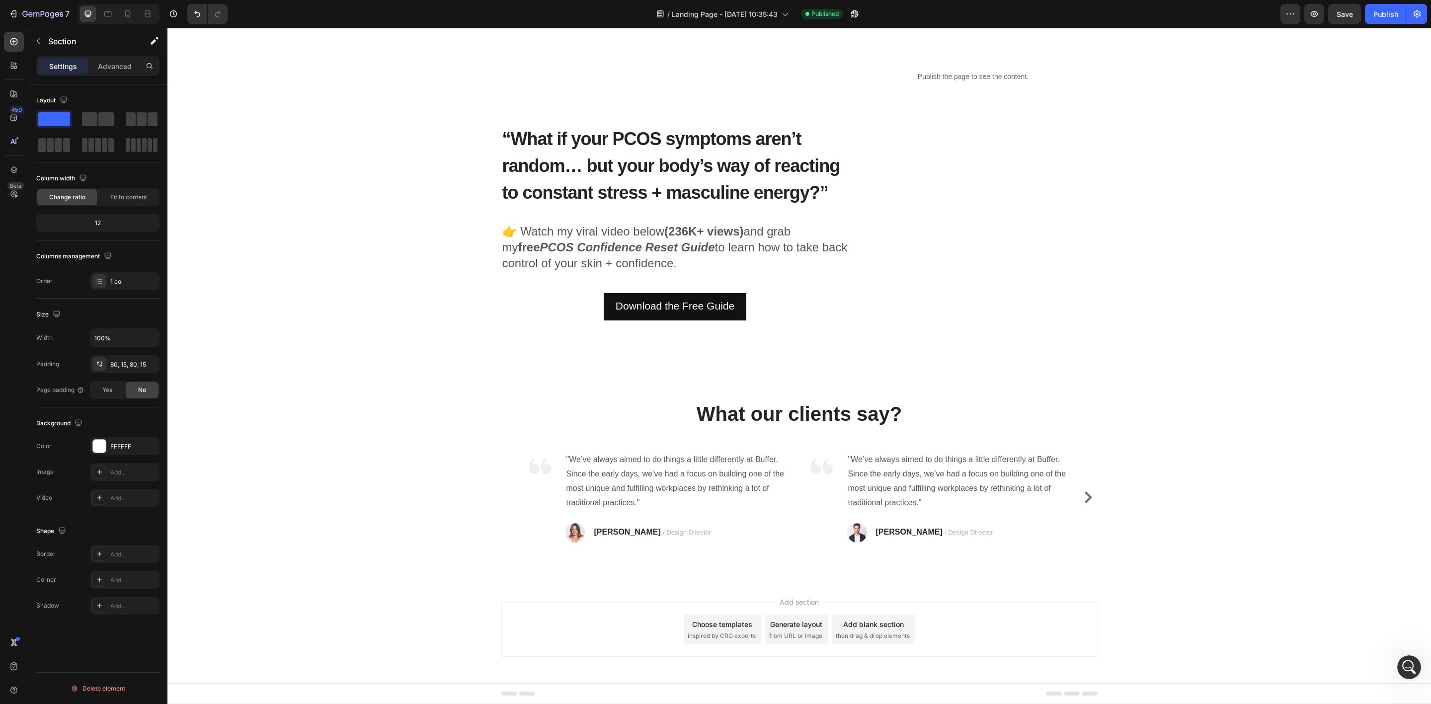
click at [353, 127] on div "“What if your PCOS symptoms aren’t random… but your body’s way of reacting to c…" at bounding box center [799, 192] width 1248 height 257
click at [98, 121] on span at bounding box center [105, 119] width 15 height 14
click at [595, 127] on h2 "“What if your PCOS symptoms aren’t random… but your body’s way of reacting to c…" at bounding box center [675, 165] width 348 height 82
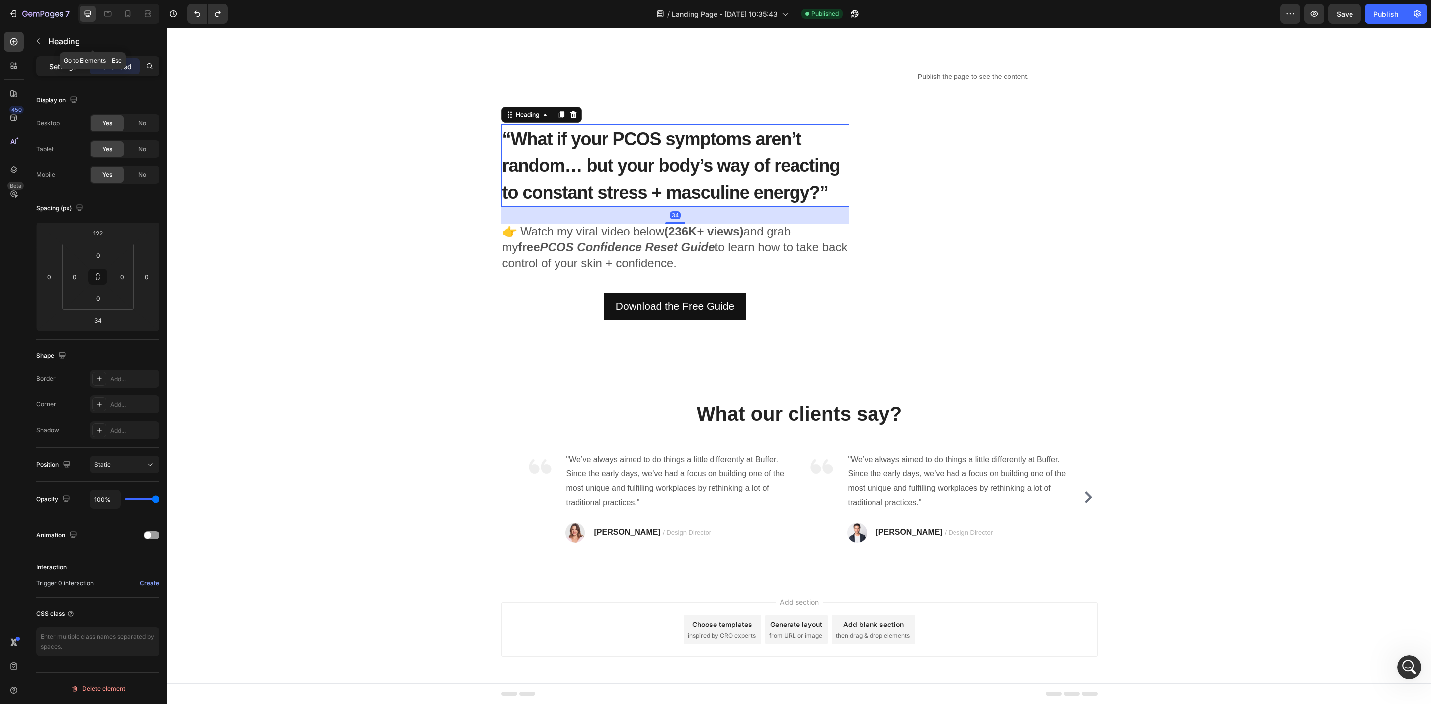
click at [62, 65] on p "Settings" at bounding box center [63, 66] width 28 height 10
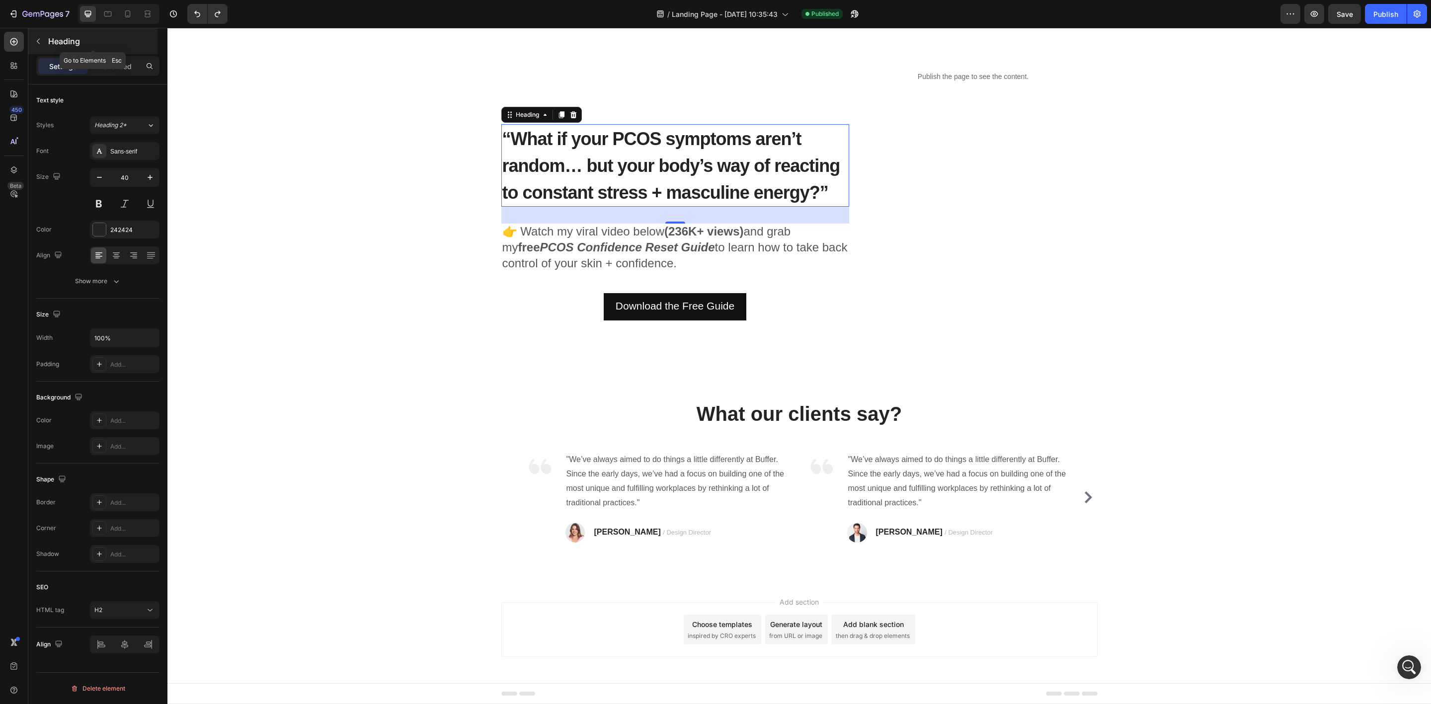
click at [36, 42] on icon "button" at bounding box center [38, 41] width 8 height 8
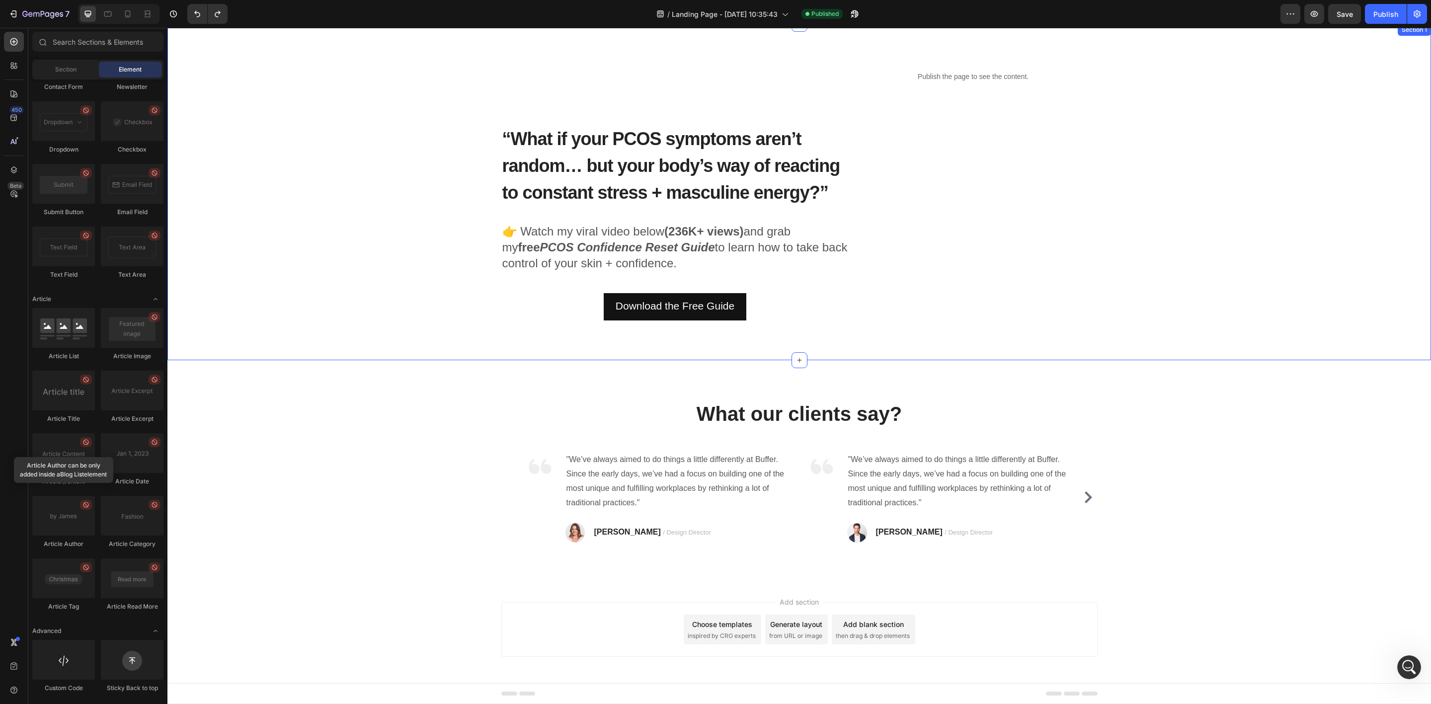
click at [229, 95] on div "“What if your PCOS symptoms aren’t random… but your body’s way of reacting to c…" at bounding box center [799, 192] width 1248 height 257
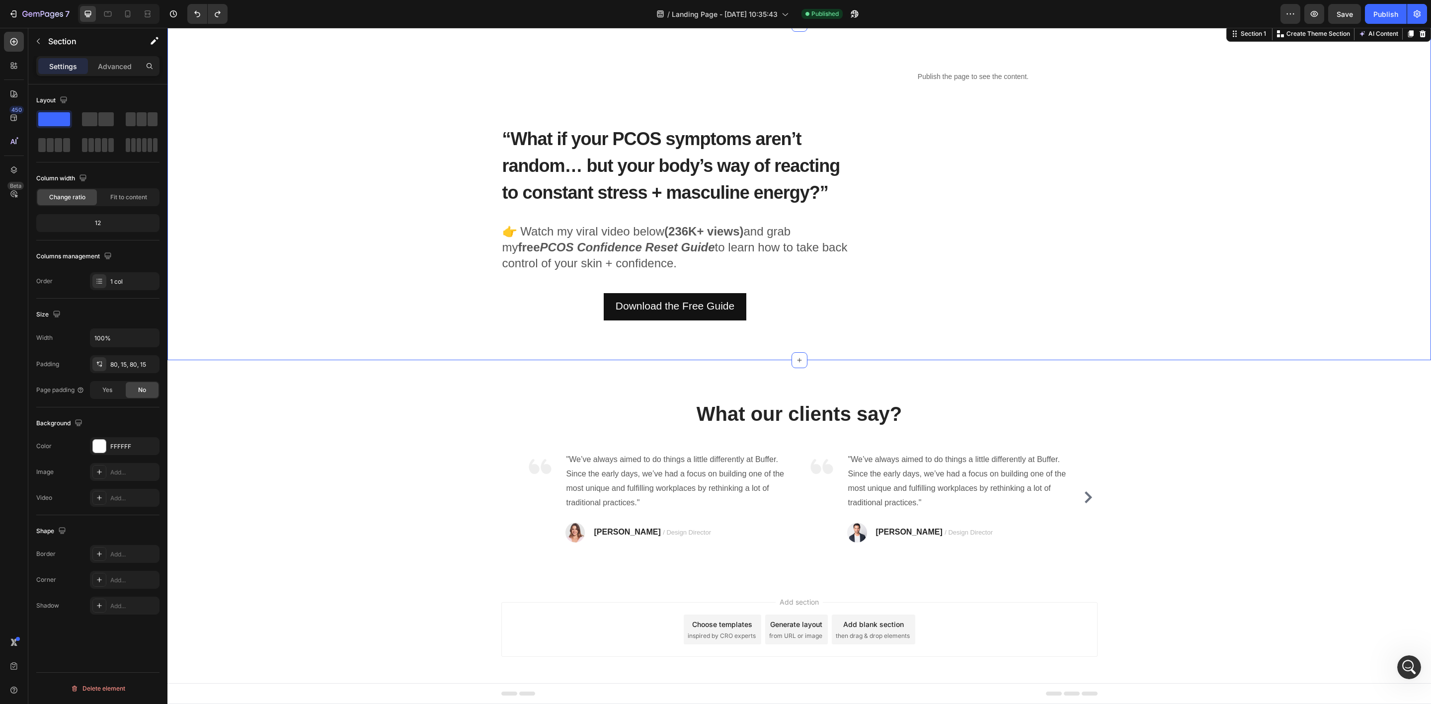
drag, startPoint x: 260, startPoint y: 150, endPoint x: 274, endPoint y: 119, distance: 34.0
click at [693, 410] on p "What our clients say?" at bounding box center [799, 414] width 594 height 26
